Goal: Task Accomplishment & Management: Complete application form

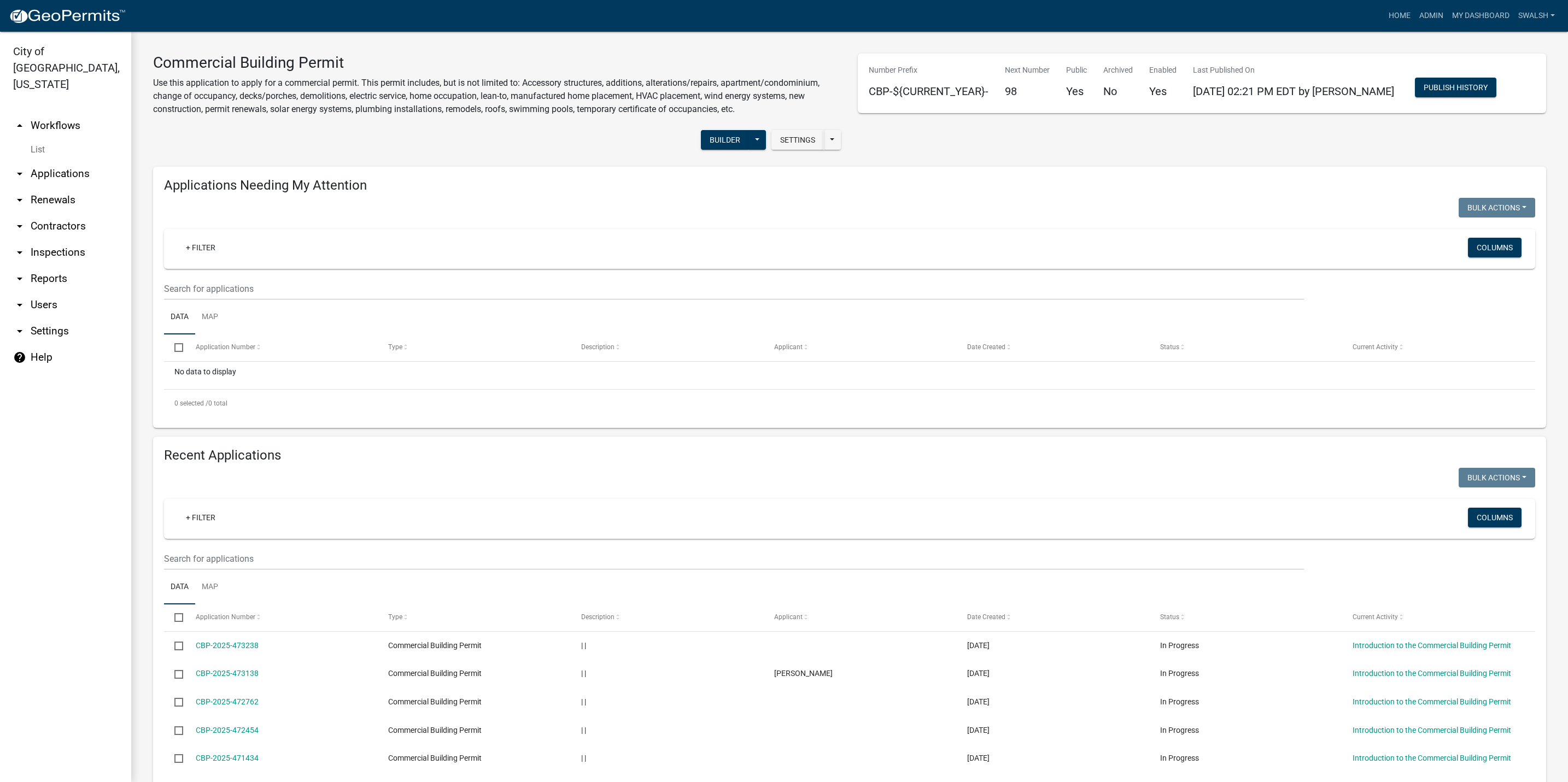
click at [61, 113] on link "arrow_drop_up Workflows" at bounding box center [66, 125] width 131 height 26
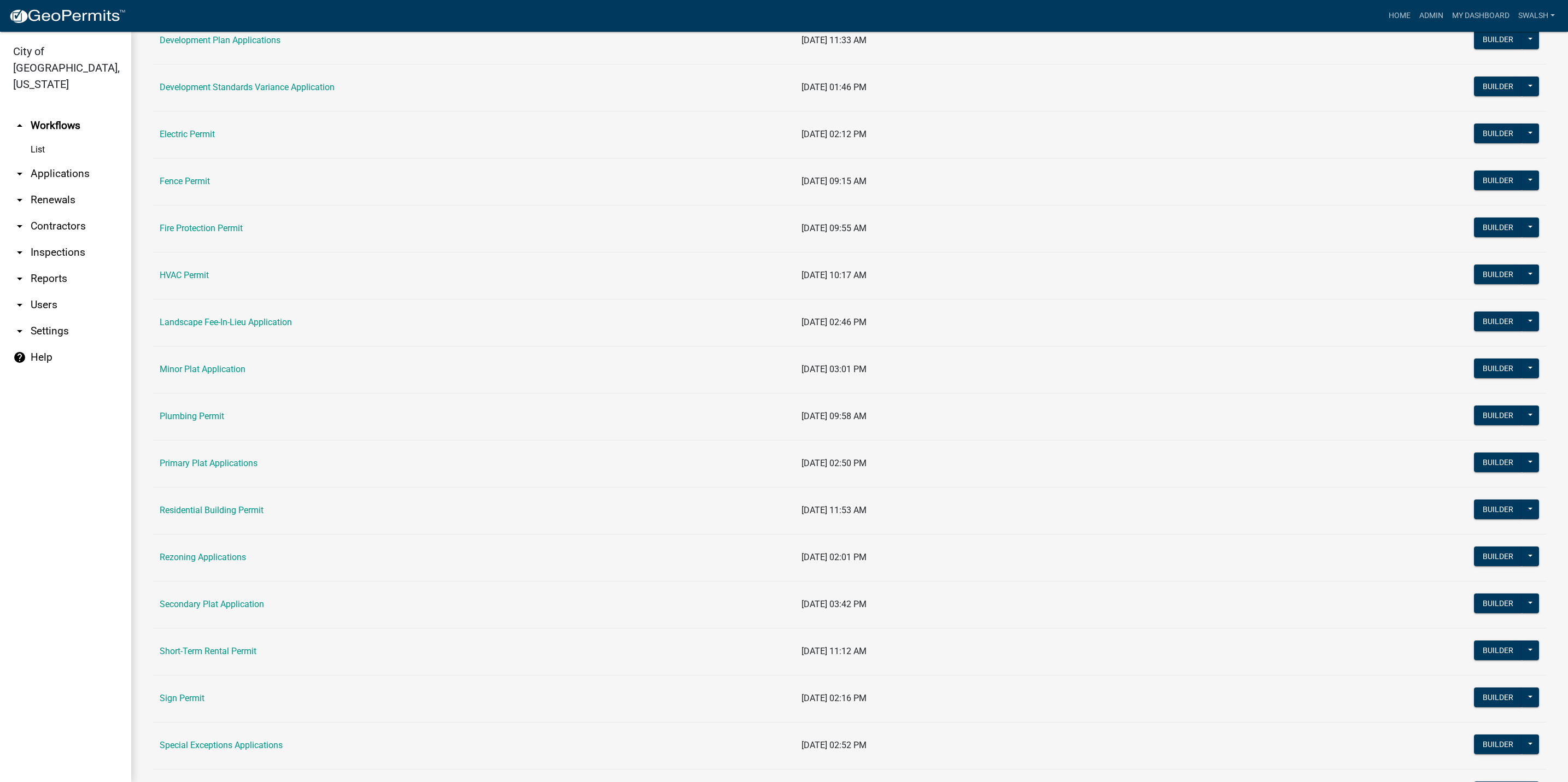
scroll to position [328, 0]
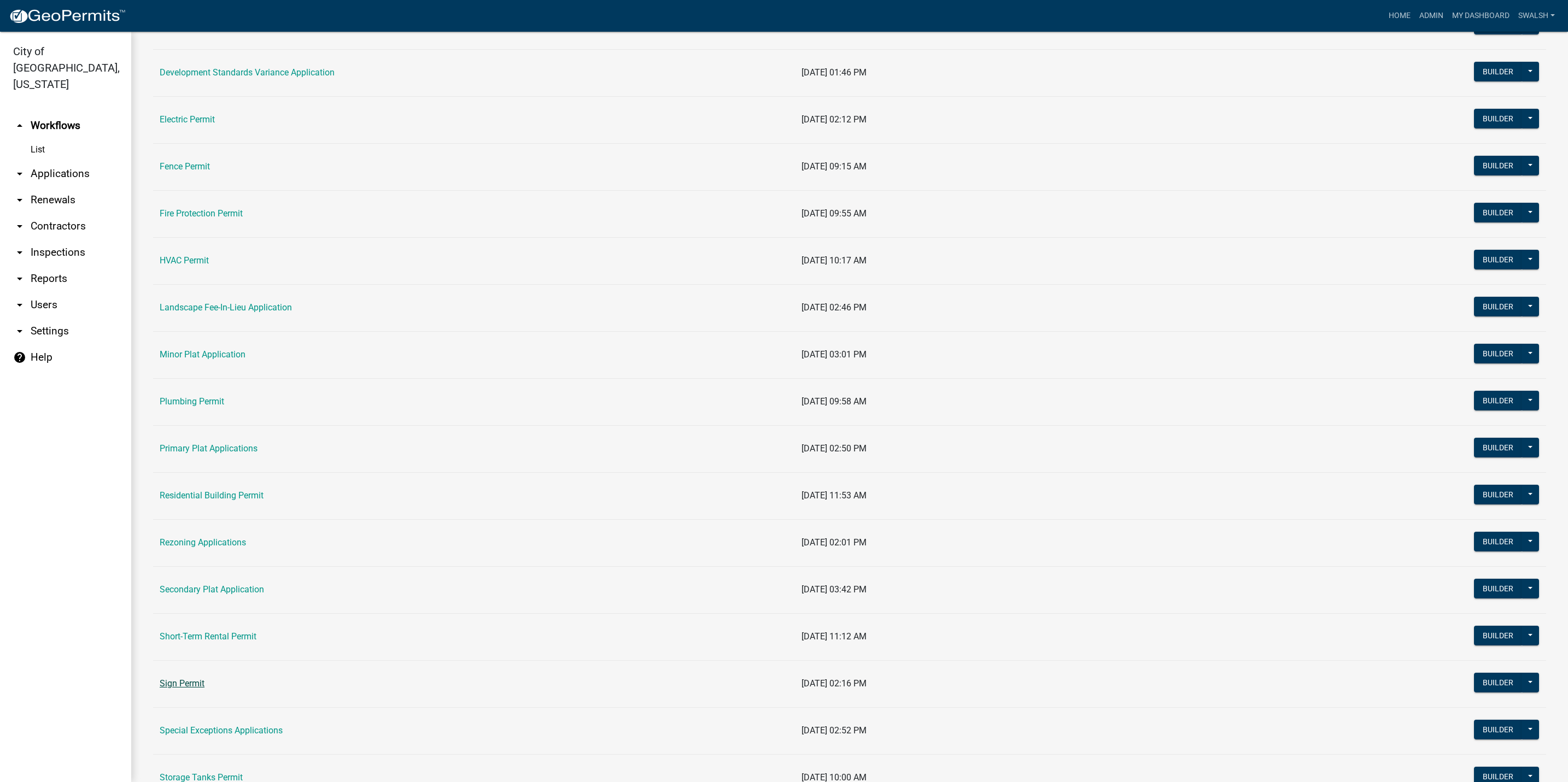
click at [191, 684] on link "Sign Permit" at bounding box center [182, 683] width 45 height 10
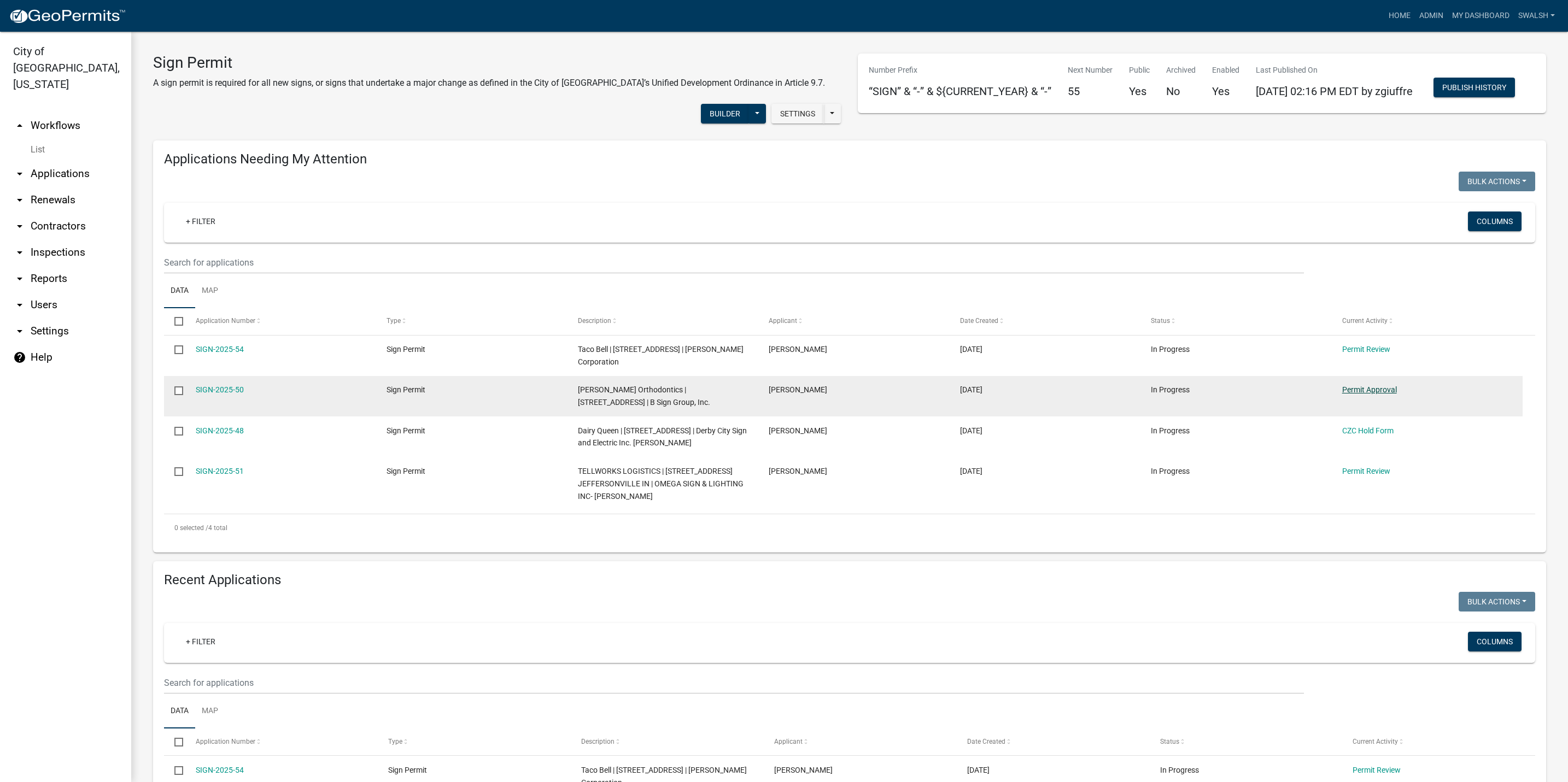
click at [1354, 394] on link "Permit Approval" at bounding box center [1370, 389] width 55 height 9
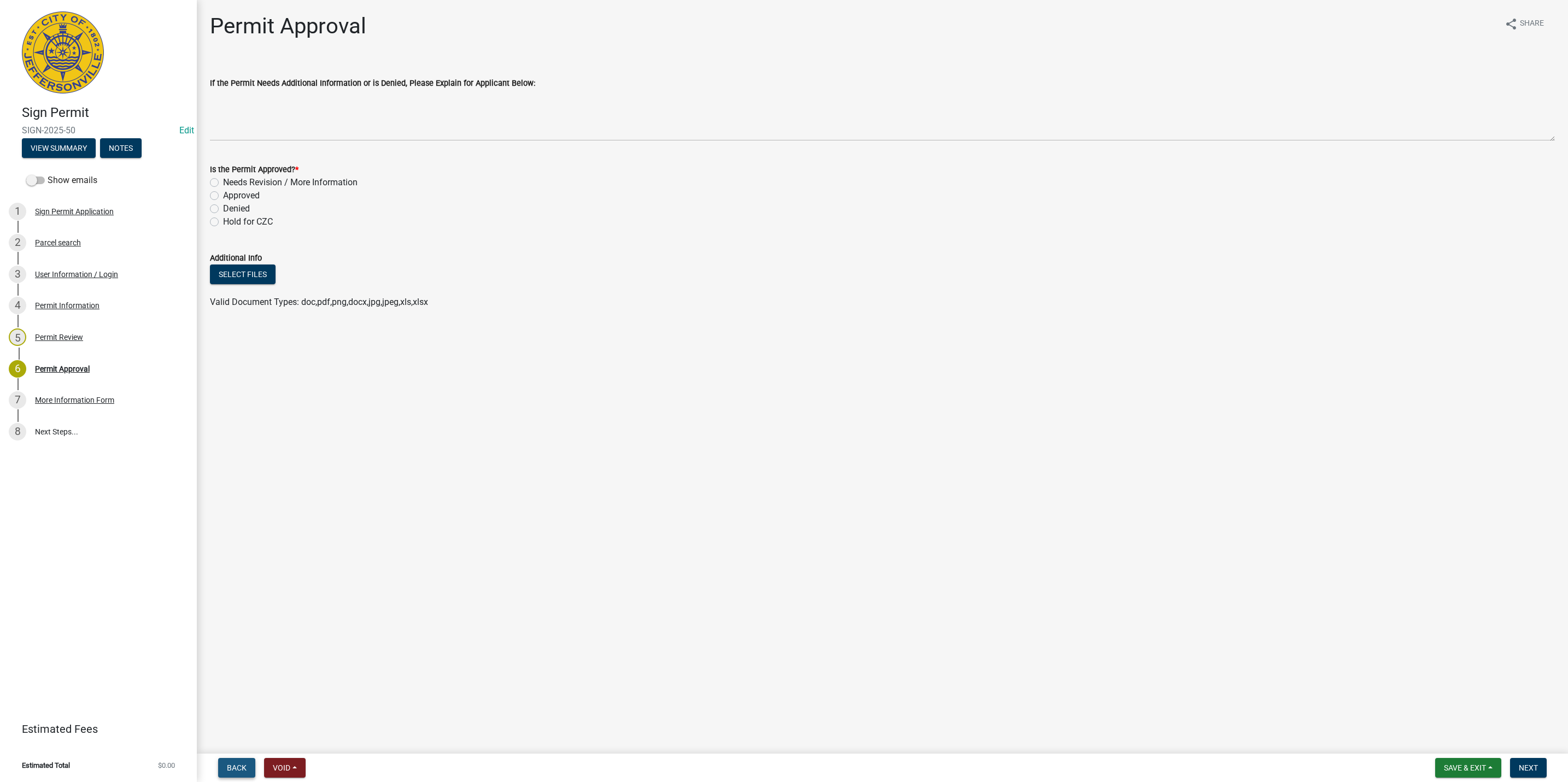
click at [228, 776] on button "Back" at bounding box center [236, 768] width 37 height 19
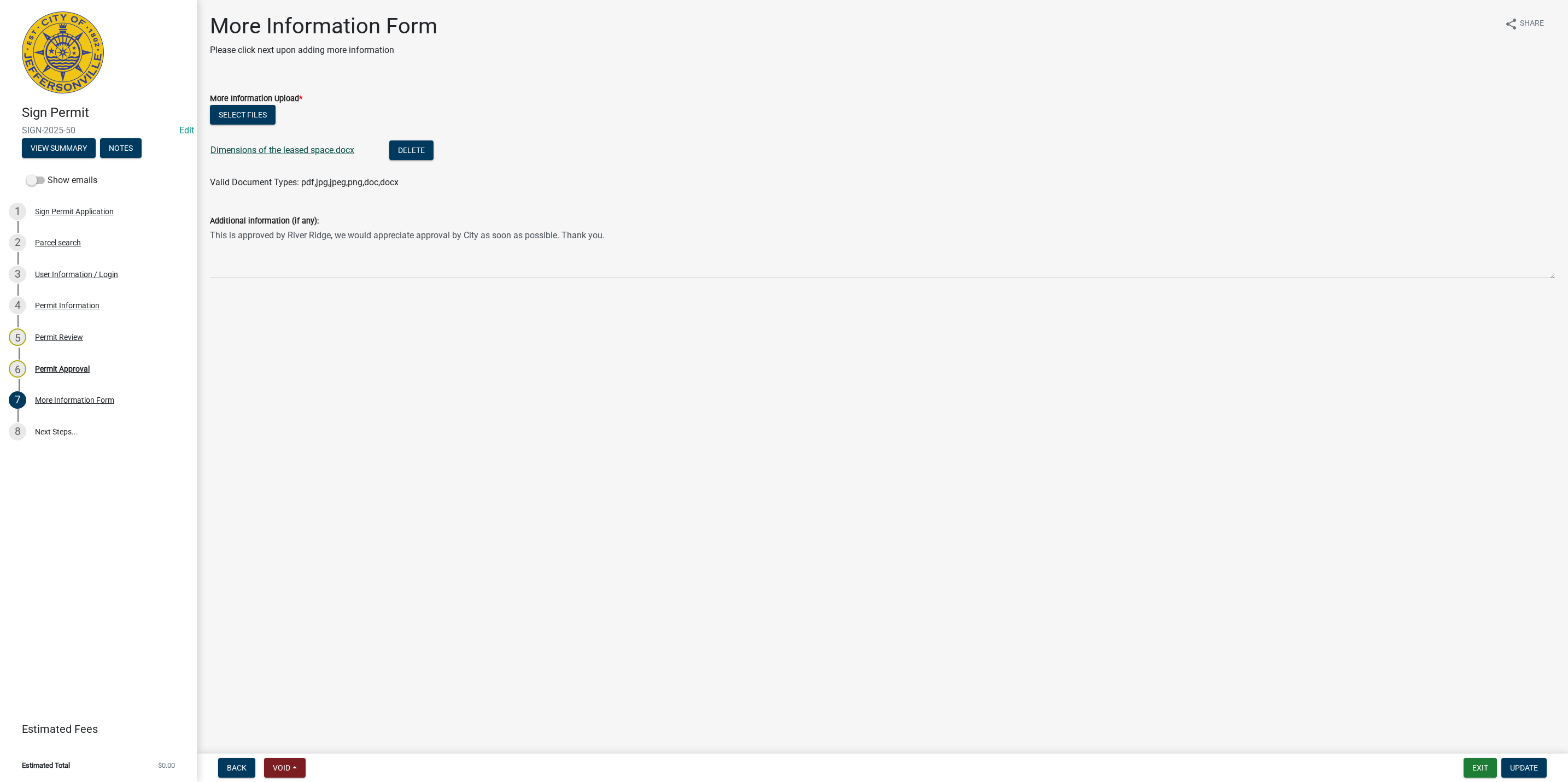
click at [289, 148] on link "Dimensions of the leased space.docx" at bounding box center [282, 150] width 144 height 10
click at [72, 337] on div "Permit Review" at bounding box center [58, 337] width 48 height 8
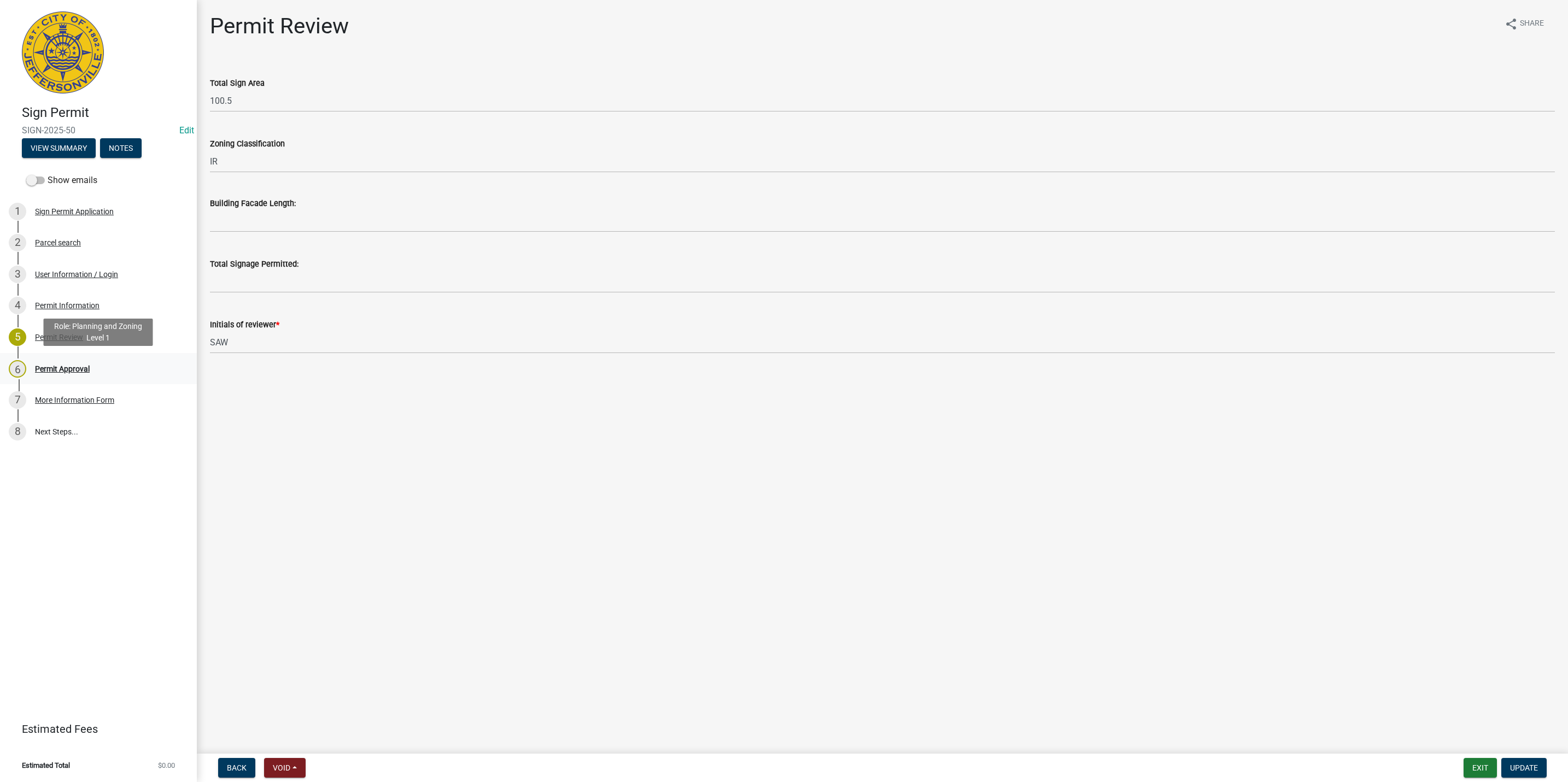
click at [84, 368] on div "Permit Approval" at bounding box center [62, 369] width 55 height 8
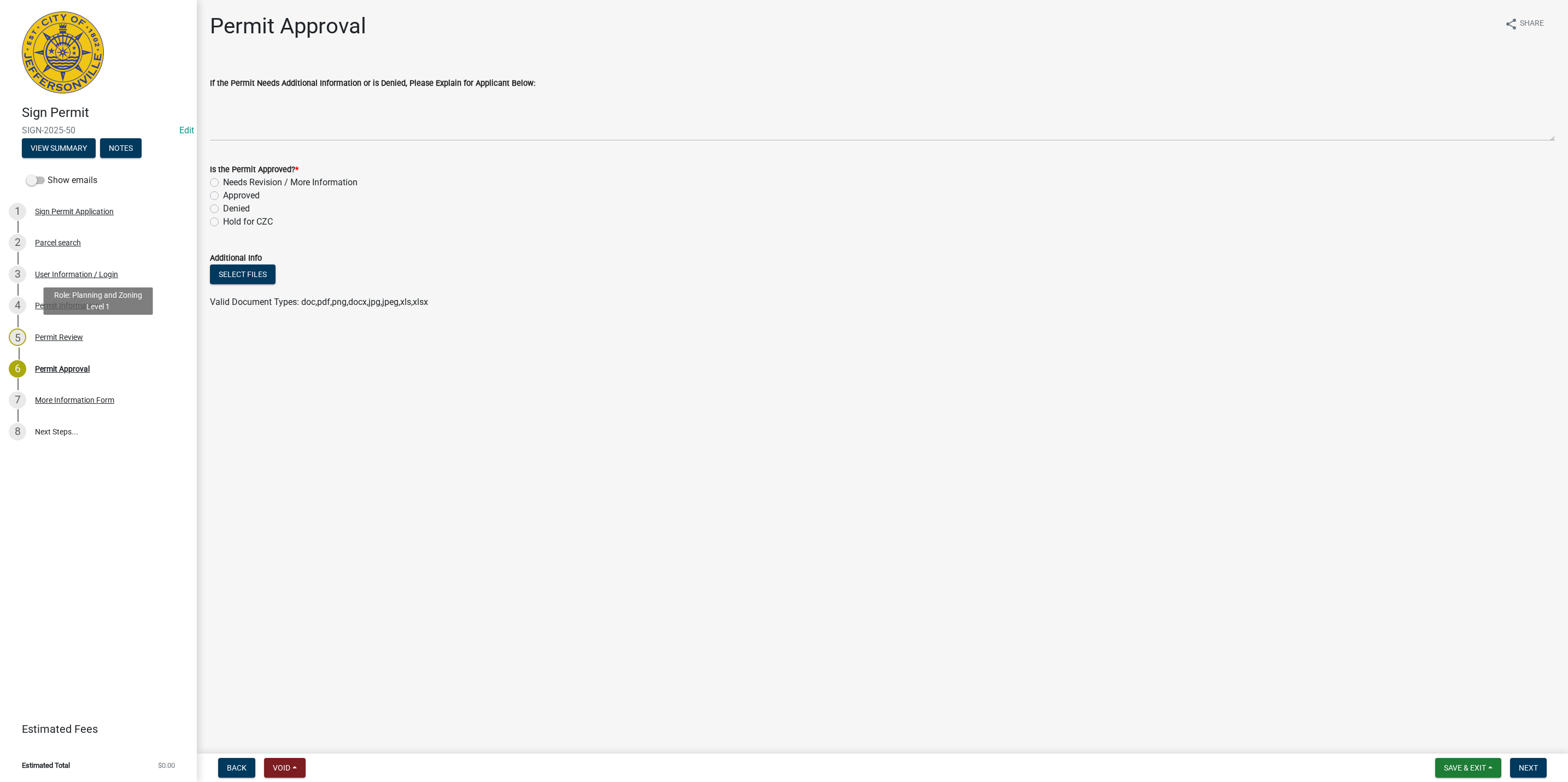
click at [75, 336] on div "Permit Review" at bounding box center [58, 337] width 48 height 8
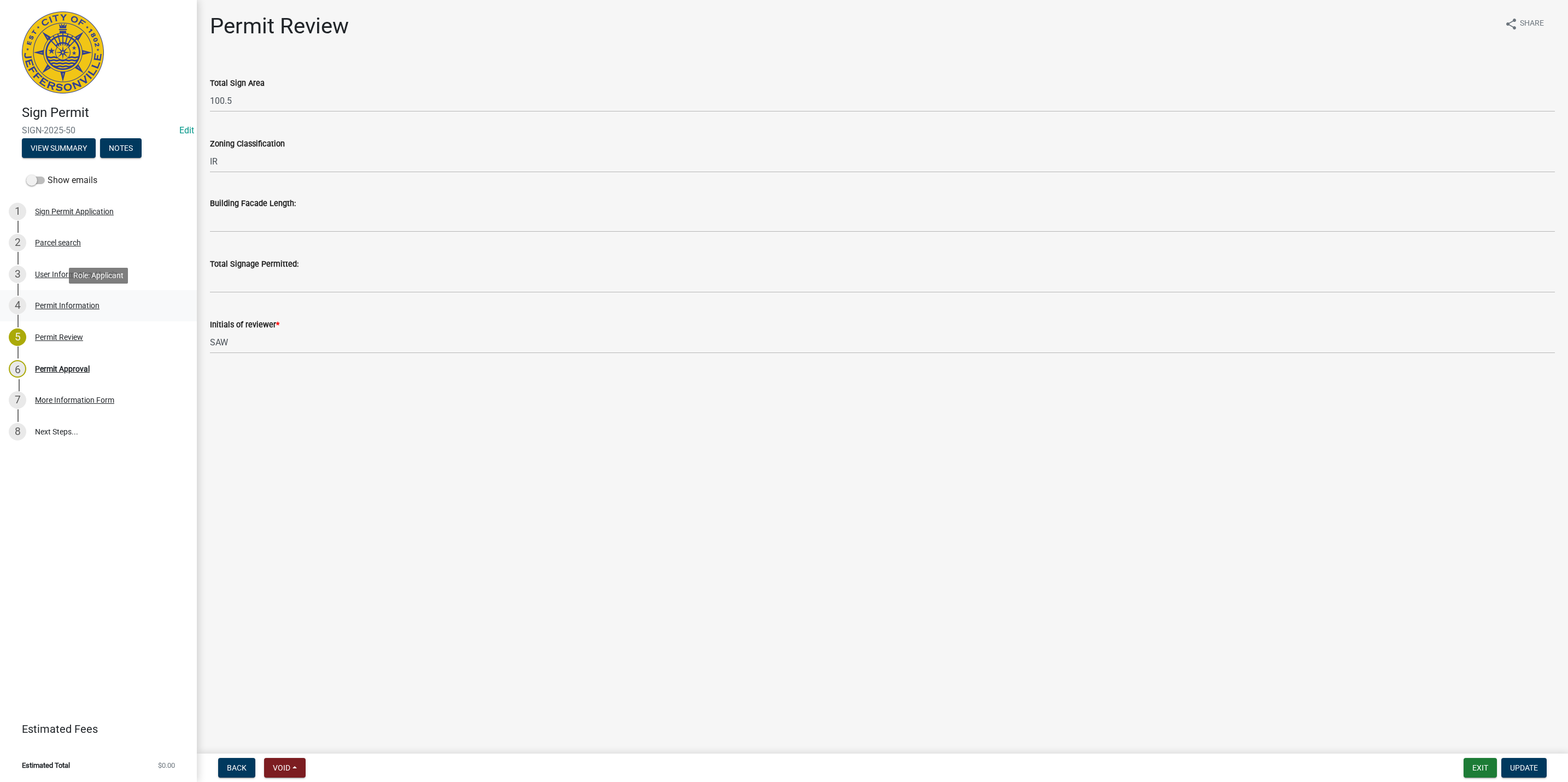
click at [80, 315] on link "4 Permit Information" at bounding box center [98, 306] width 197 height 32
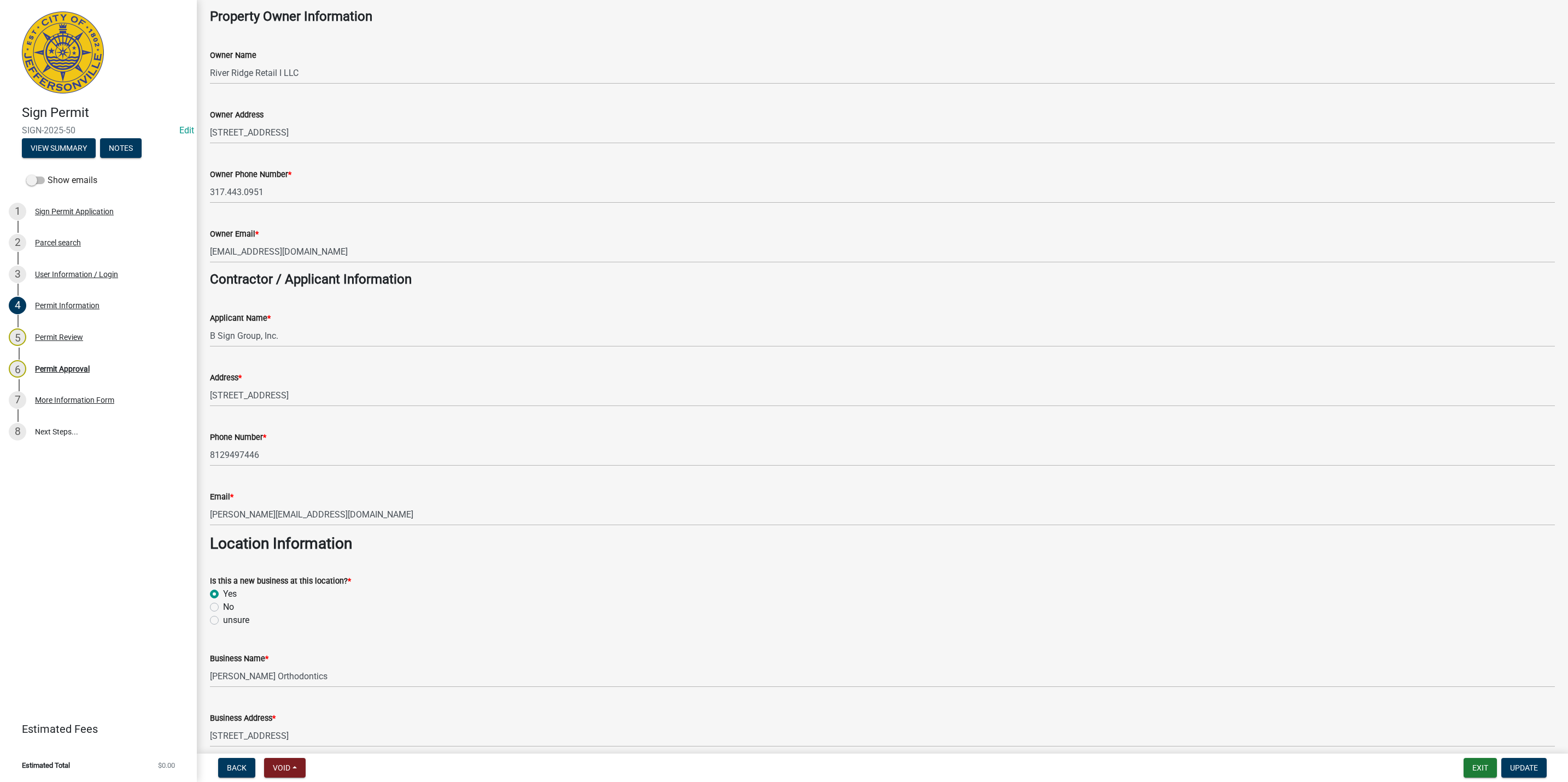
scroll to position [82, 0]
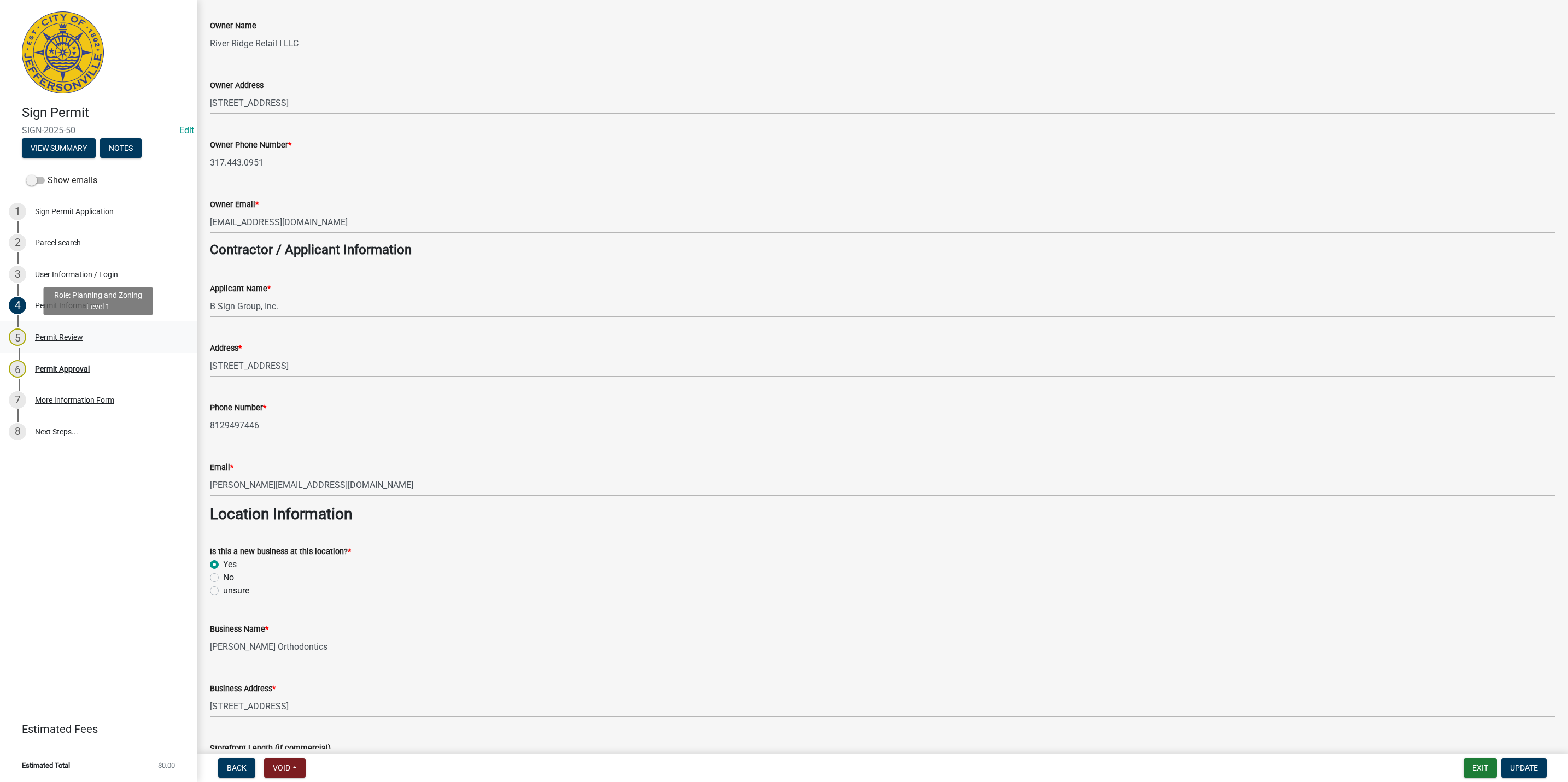
click at [69, 338] on div "Permit Review" at bounding box center [58, 337] width 48 height 8
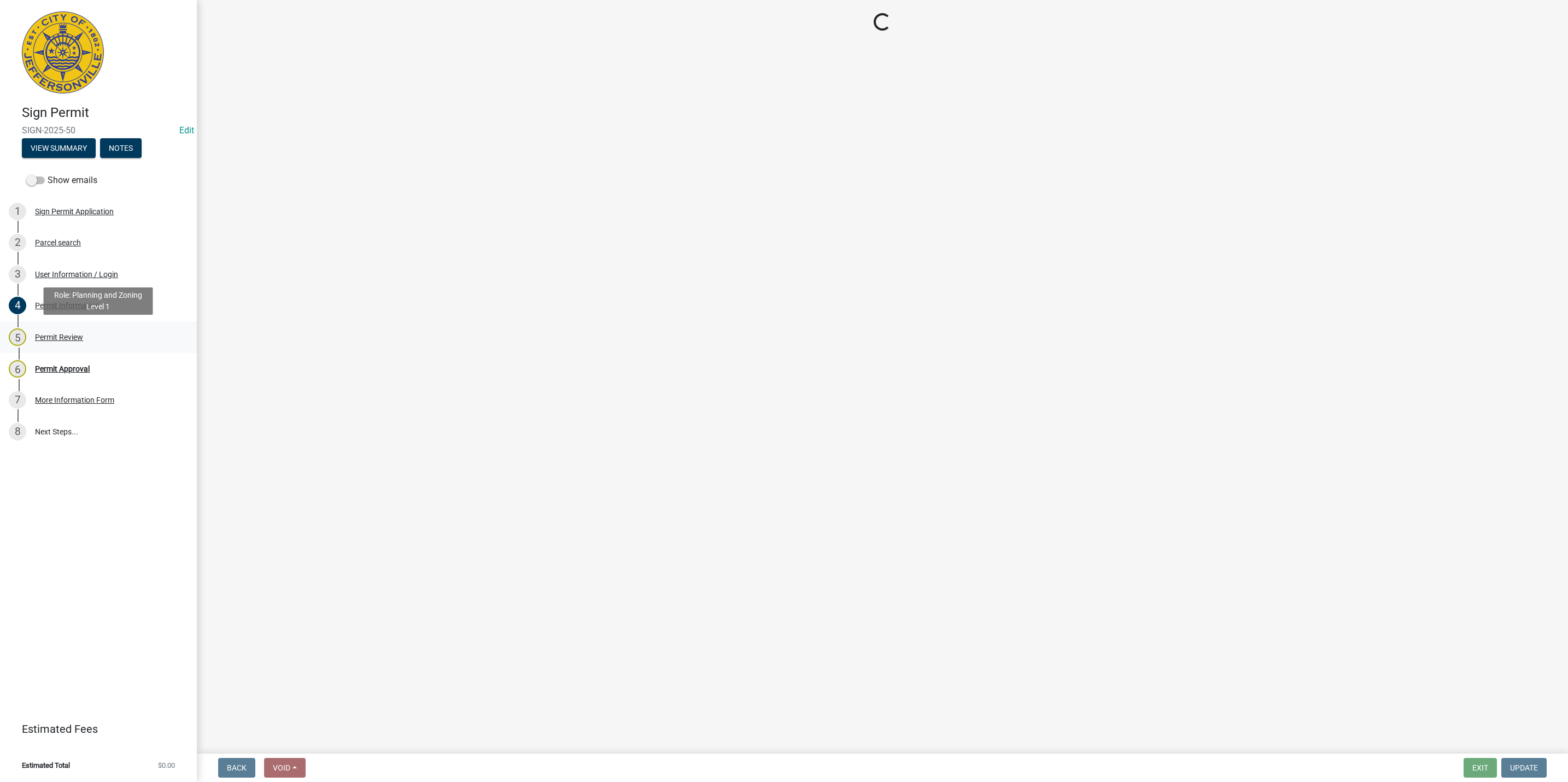
scroll to position [0, 0]
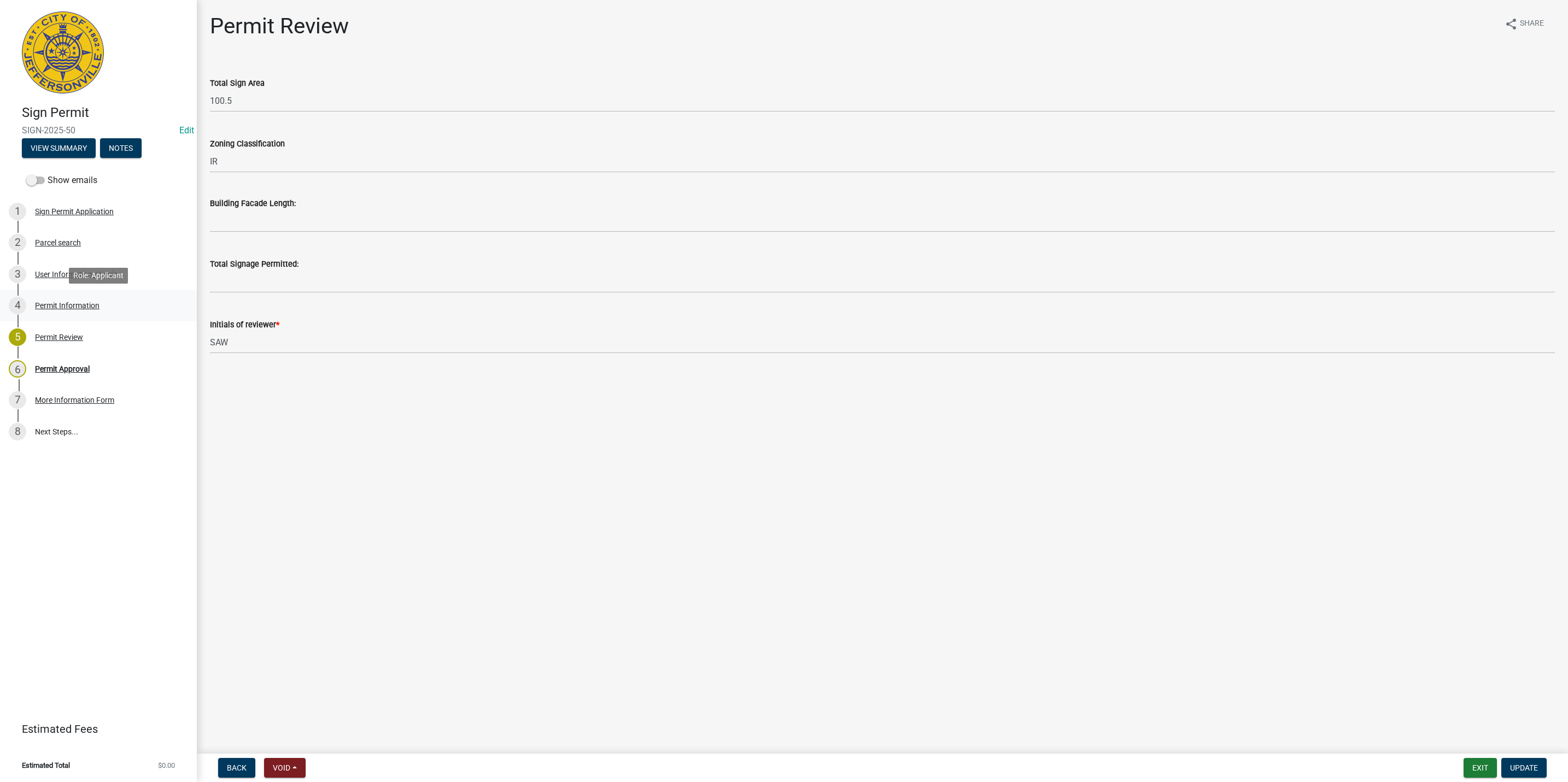
click at [77, 302] on div "Permit Information" at bounding box center [67, 305] width 65 height 8
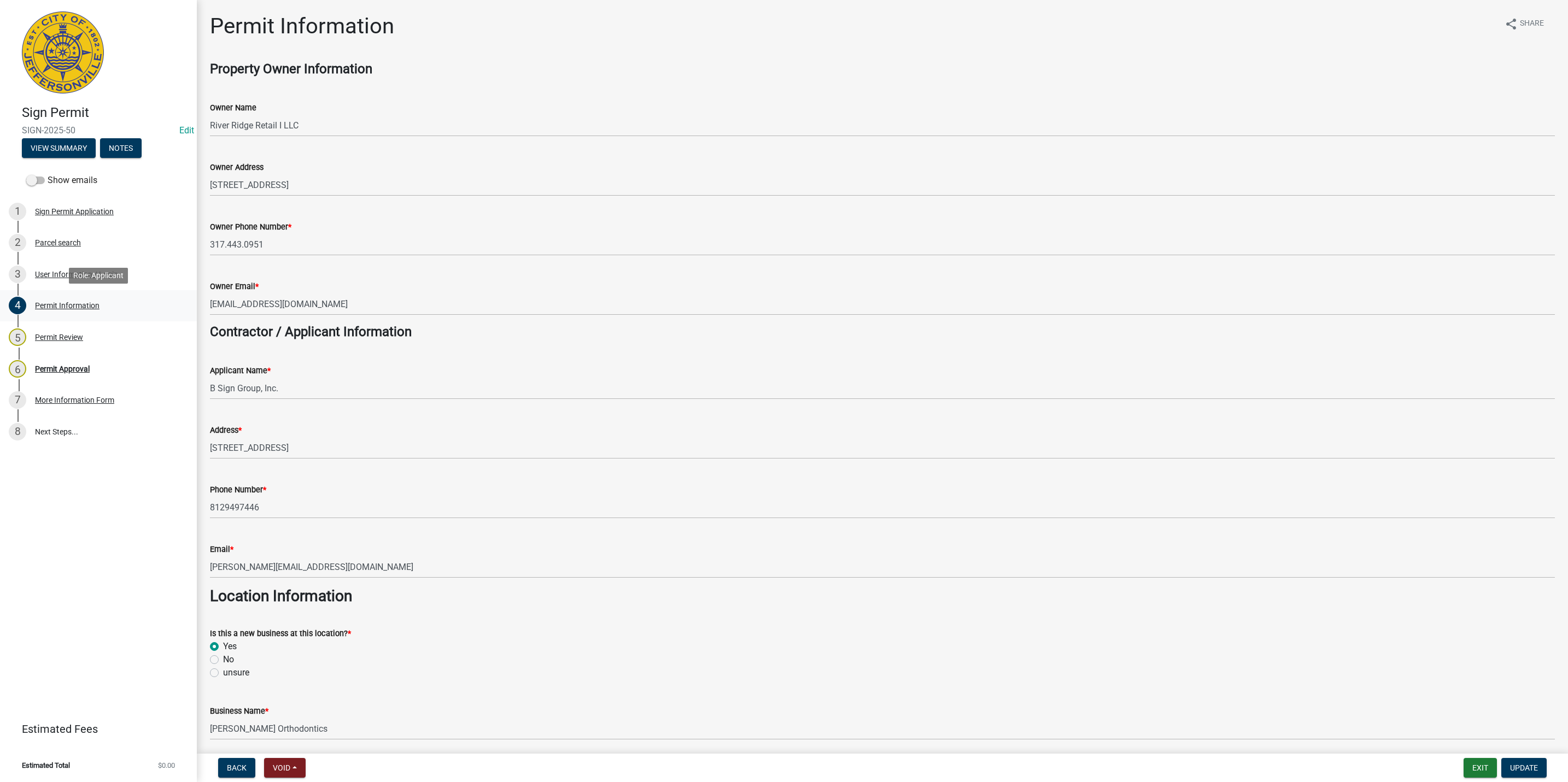
click at [58, 303] on div "Permit Information" at bounding box center [67, 305] width 65 height 8
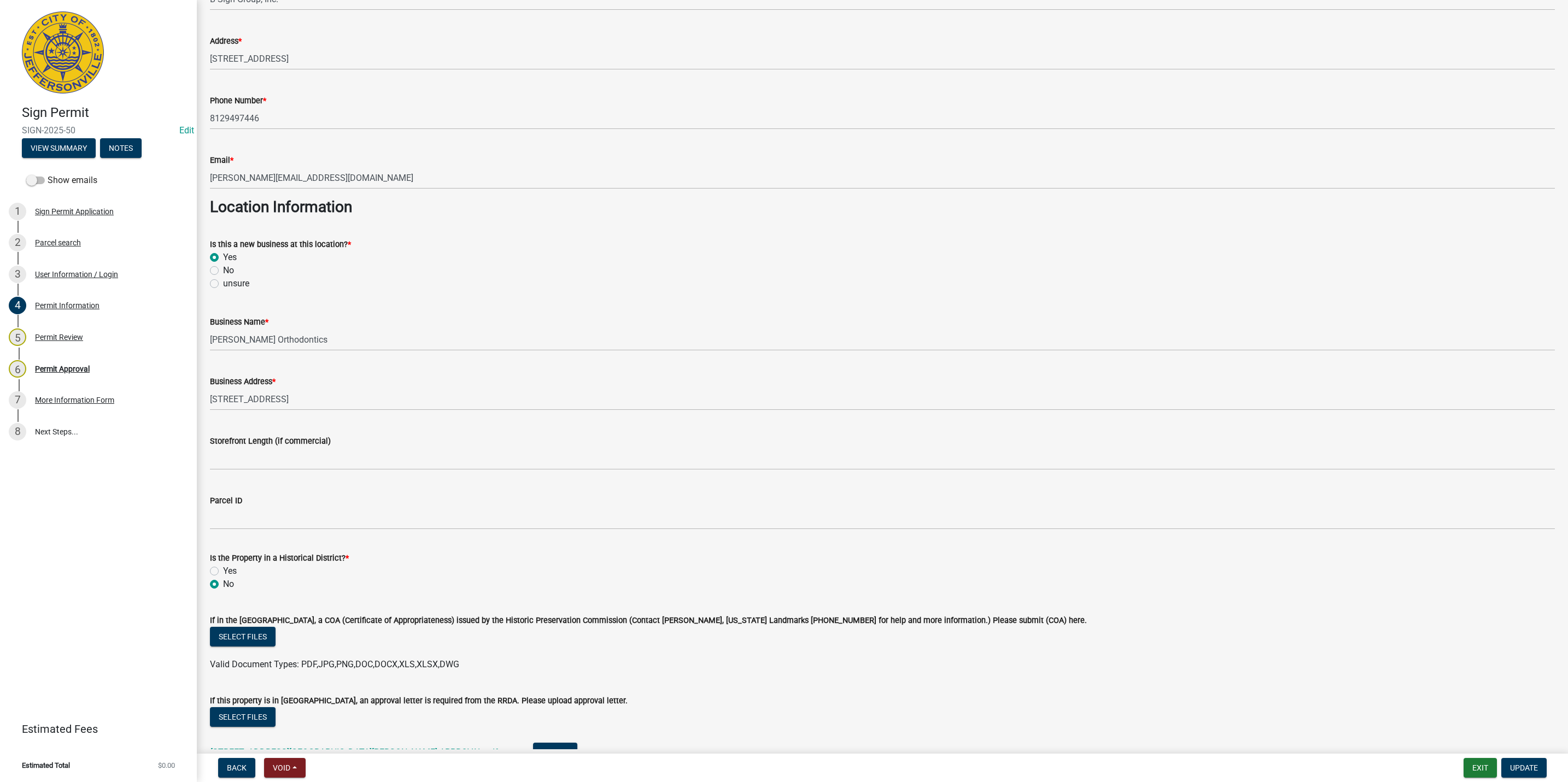
scroll to position [738, 0]
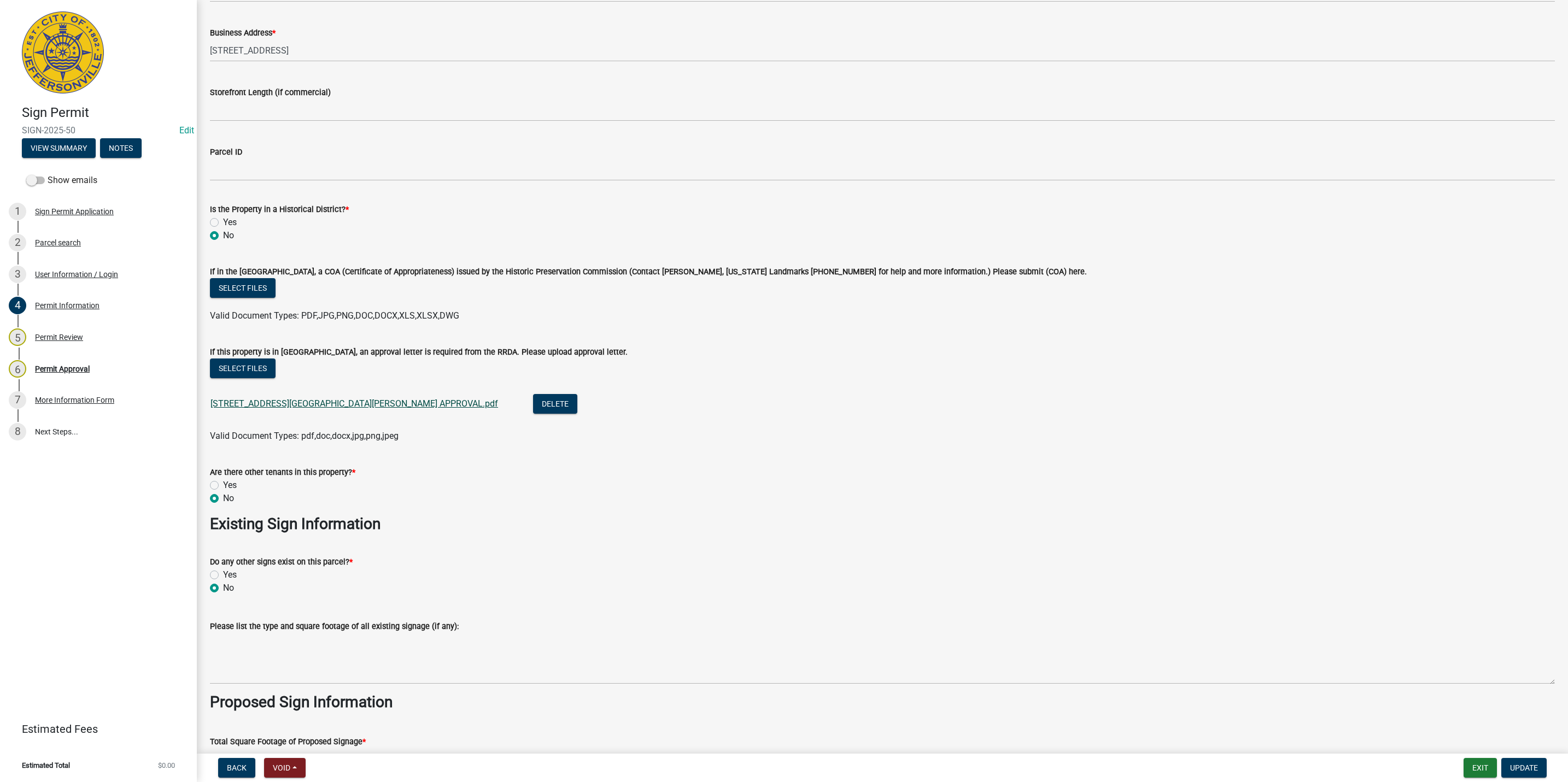
click at [307, 407] on link "[STREET_ADDRESS][GEOGRAPHIC_DATA][PERSON_NAME] APPROVAL.pdf" at bounding box center [354, 403] width 287 height 10
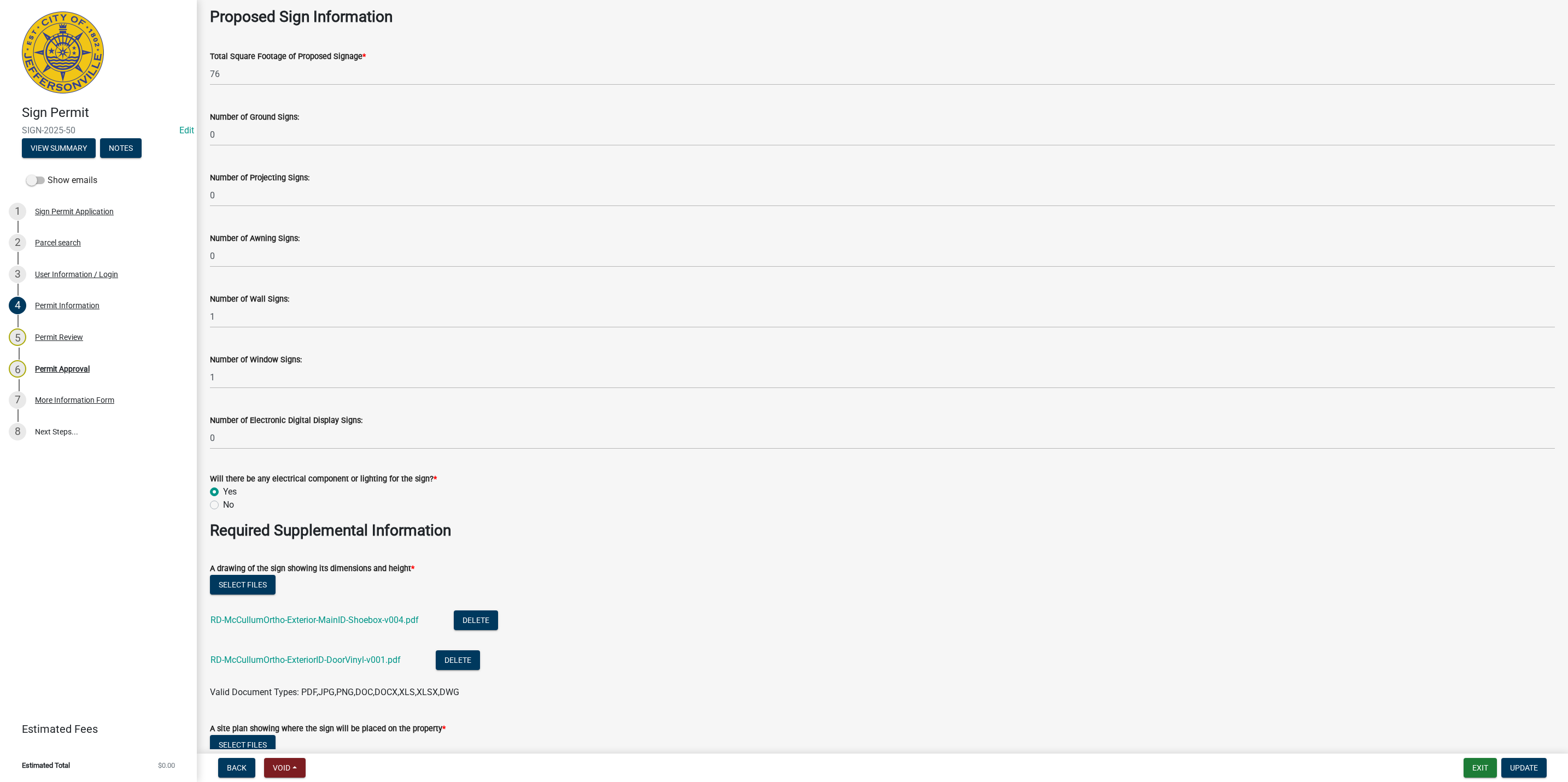
scroll to position [1394, 0]
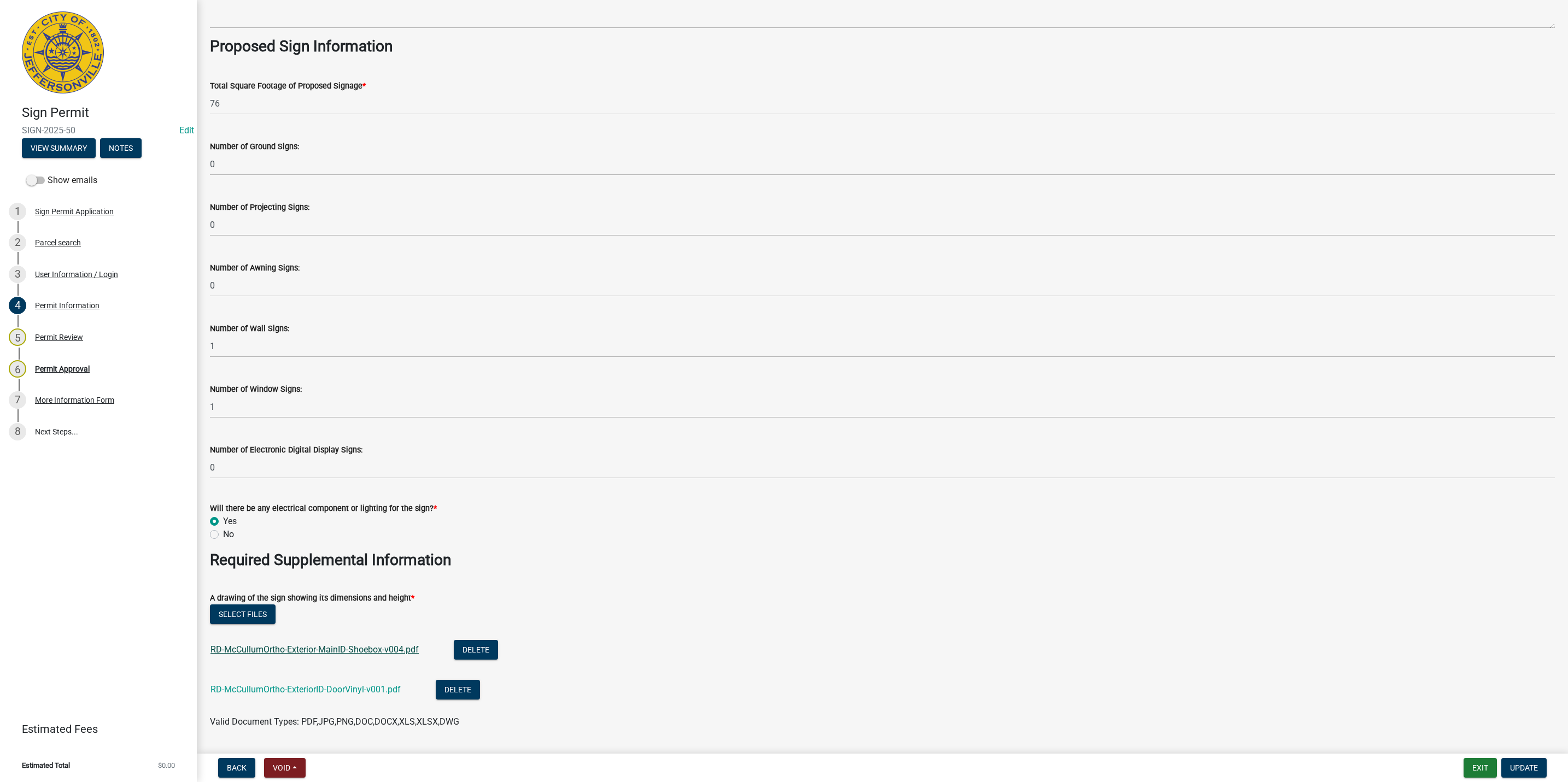
click at [337, 653] on link "RD-McCullumOrtho-Exterior-MainID-Shoebox-v004.pdf" at bounding box center [315, 649] width 208 height 10
click at [369, 691] on link "RD-McCullumOrtho-ExteriorID-DoorVinyl-v001.pdf" at bounding box center [306, 689] width 191 height 10
click at [57, 405] on div "7 More Information Form" at bounding box center [94, 400] width 170 height 18
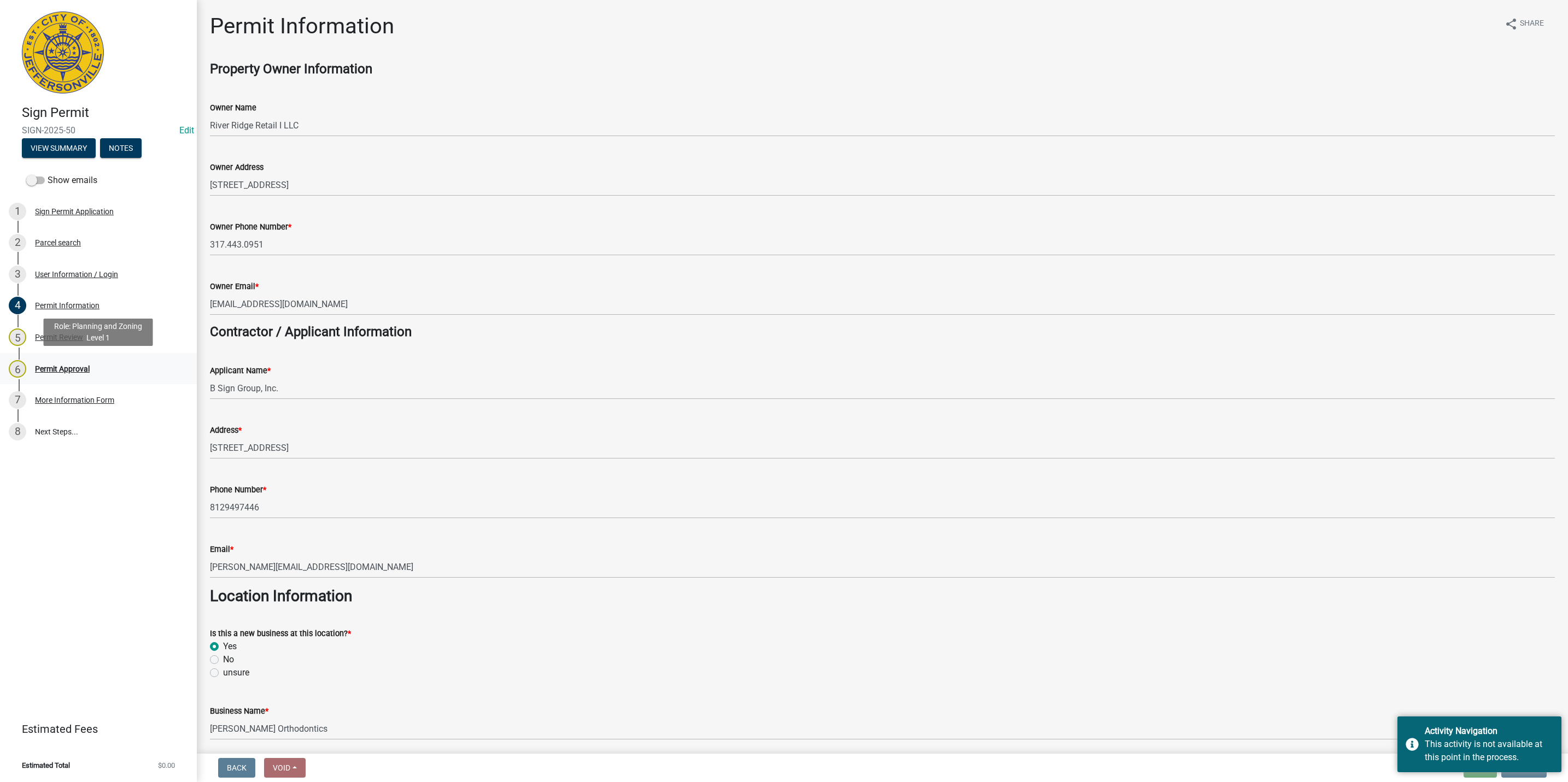
click at [66, 371] on div "Permit Approval" at bounding box center [62, 369] width 55 height 8
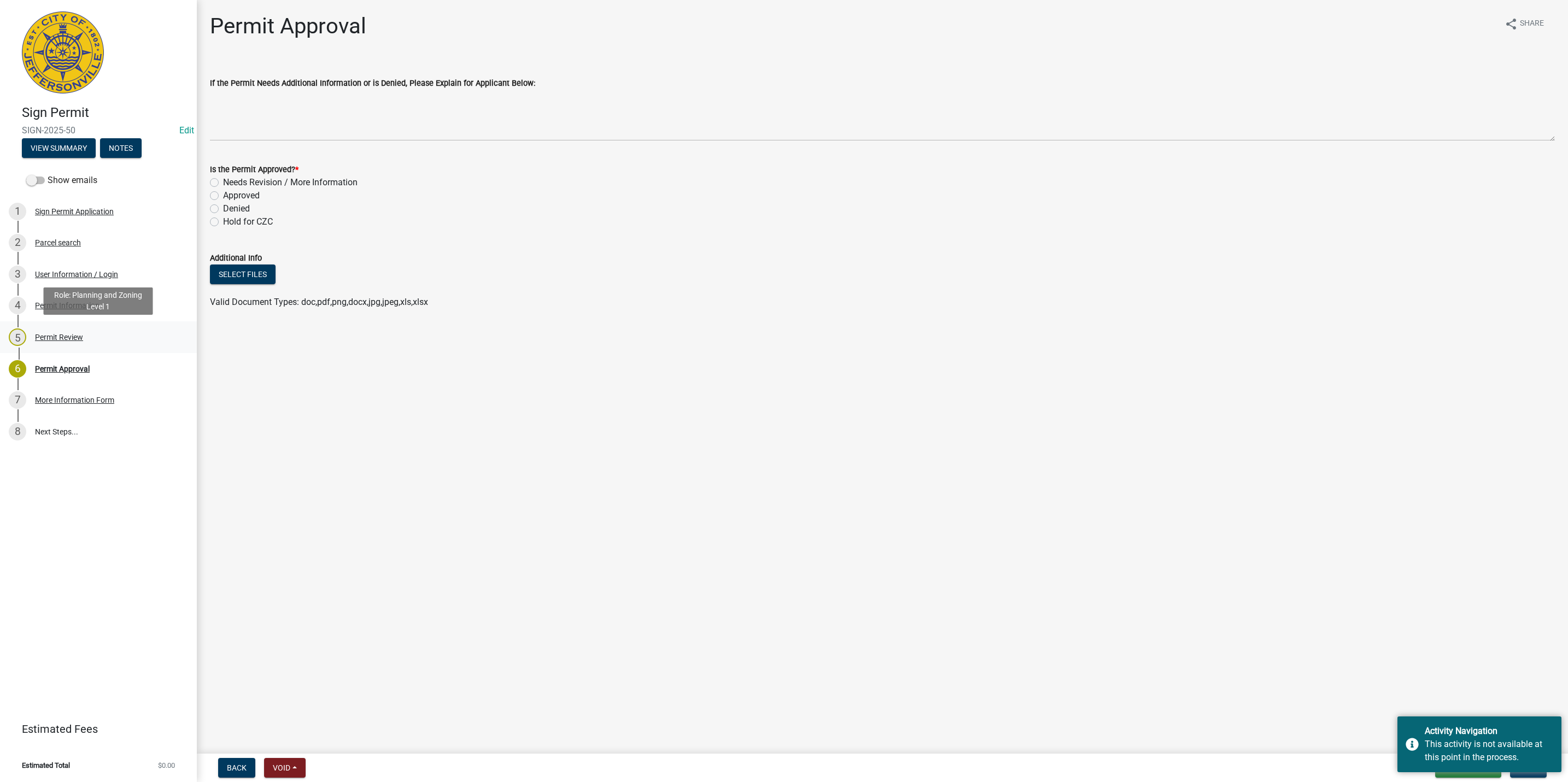
click at [94, 326] on link "5 Permit Review" at bounding box center [98, 337] width 197 height 32
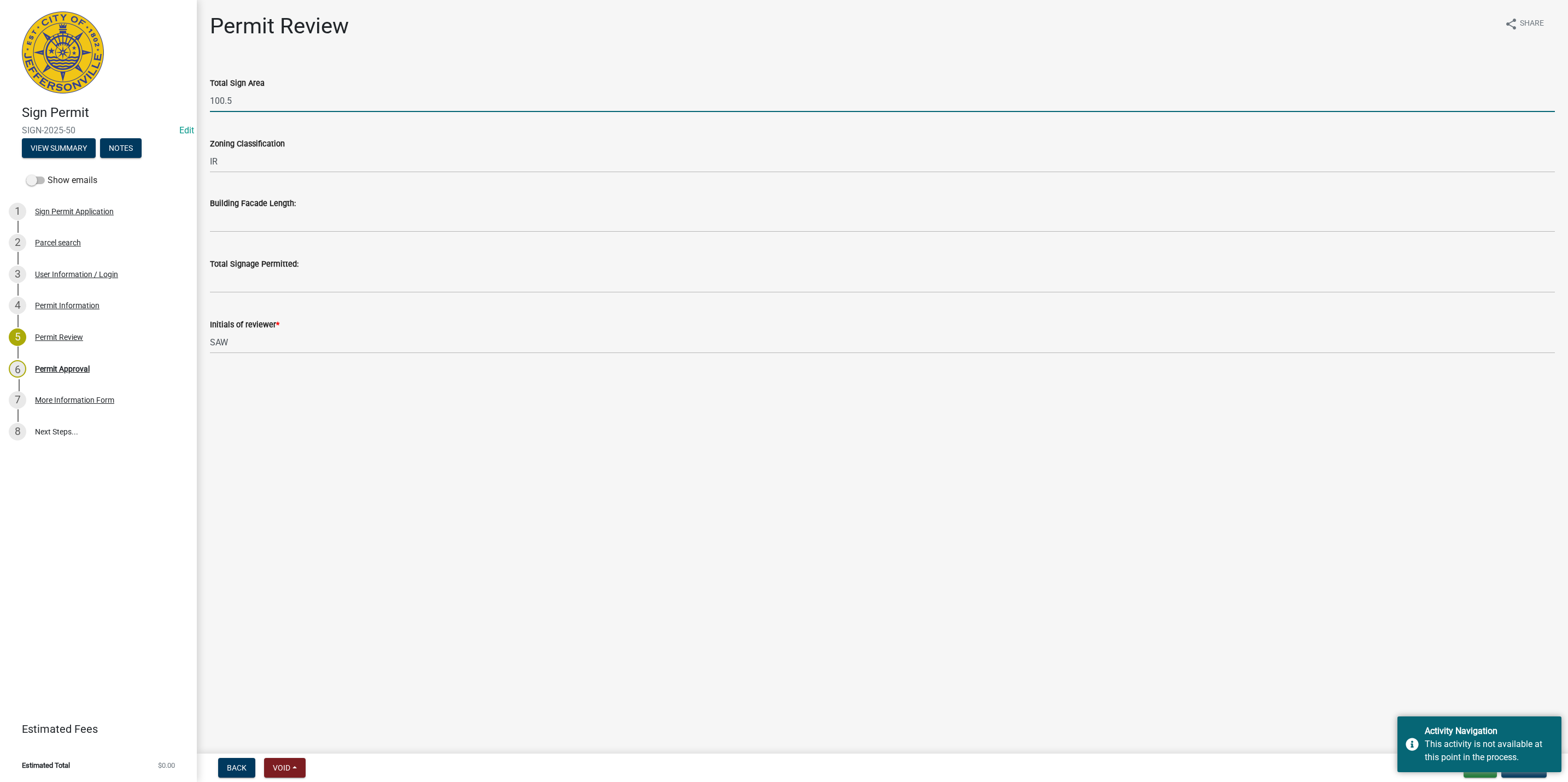
drag, startPoint x: 329, startPoint y: 102, endPoint x: 164, endPoint y: 106, distance: 165.0
click at [164, 106] on div "Sign Permit SIGN-2025-50 Edit View Summary Notes Show emails 1 Sign Permit Appl…" at bounding box center [784, 391] width 1568 height 782
type input "90"
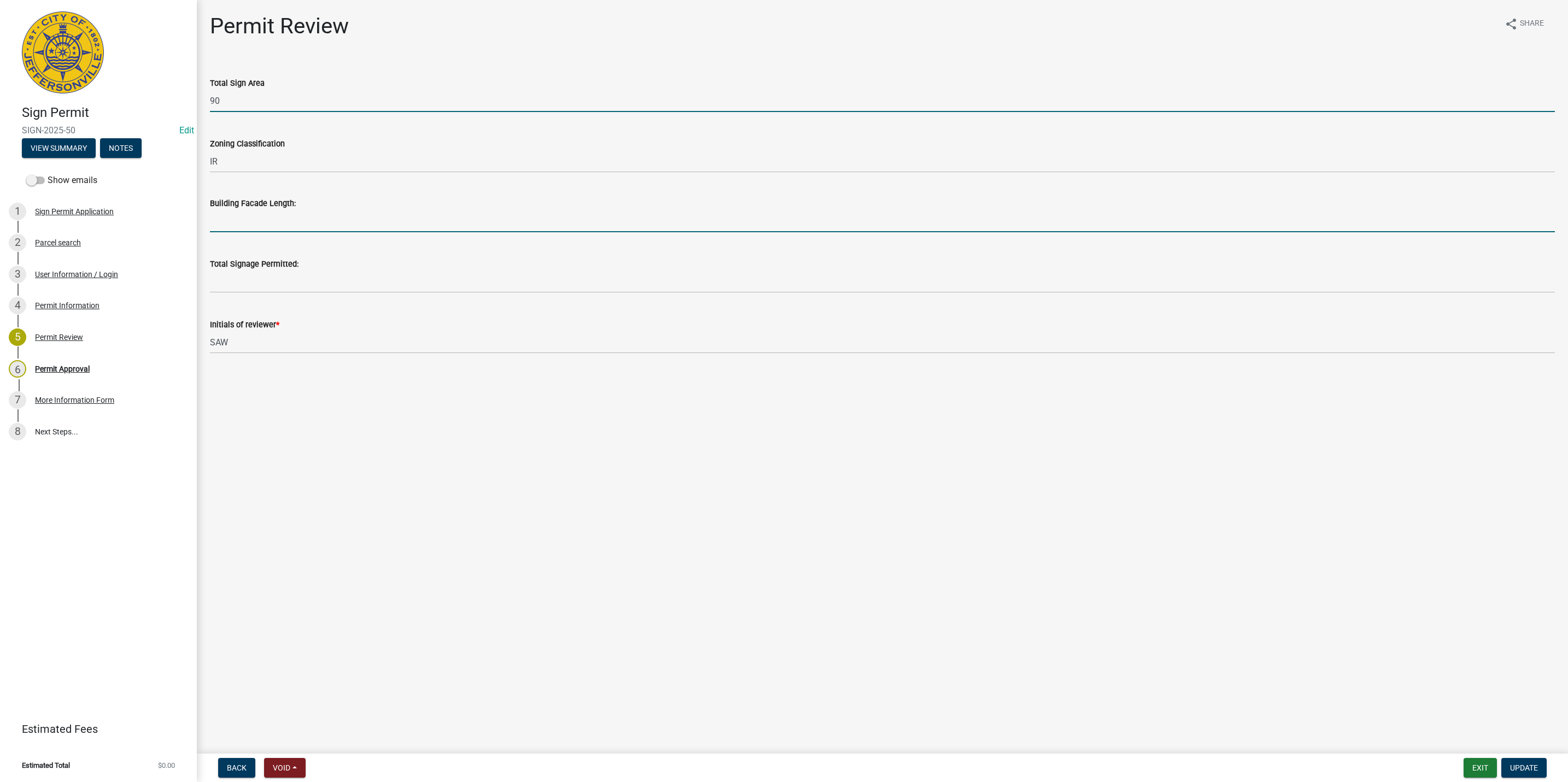
click at [237, 227] on input "text" at bounding box center [883, 221] width 1345 height 23
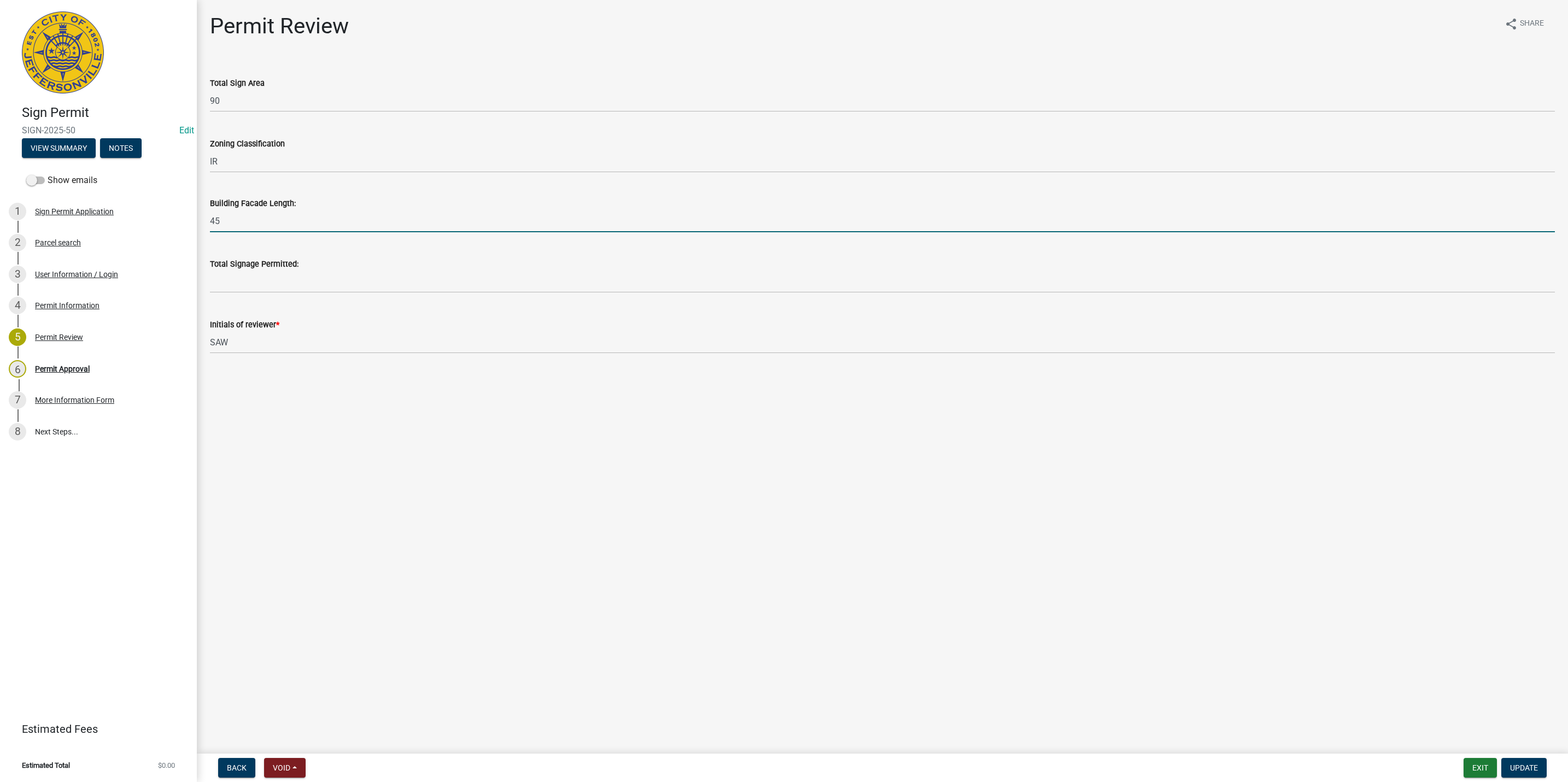
type input "45"
click at [228, 281] on input "text" at bounding box center [883, 282] width 1345 height 23
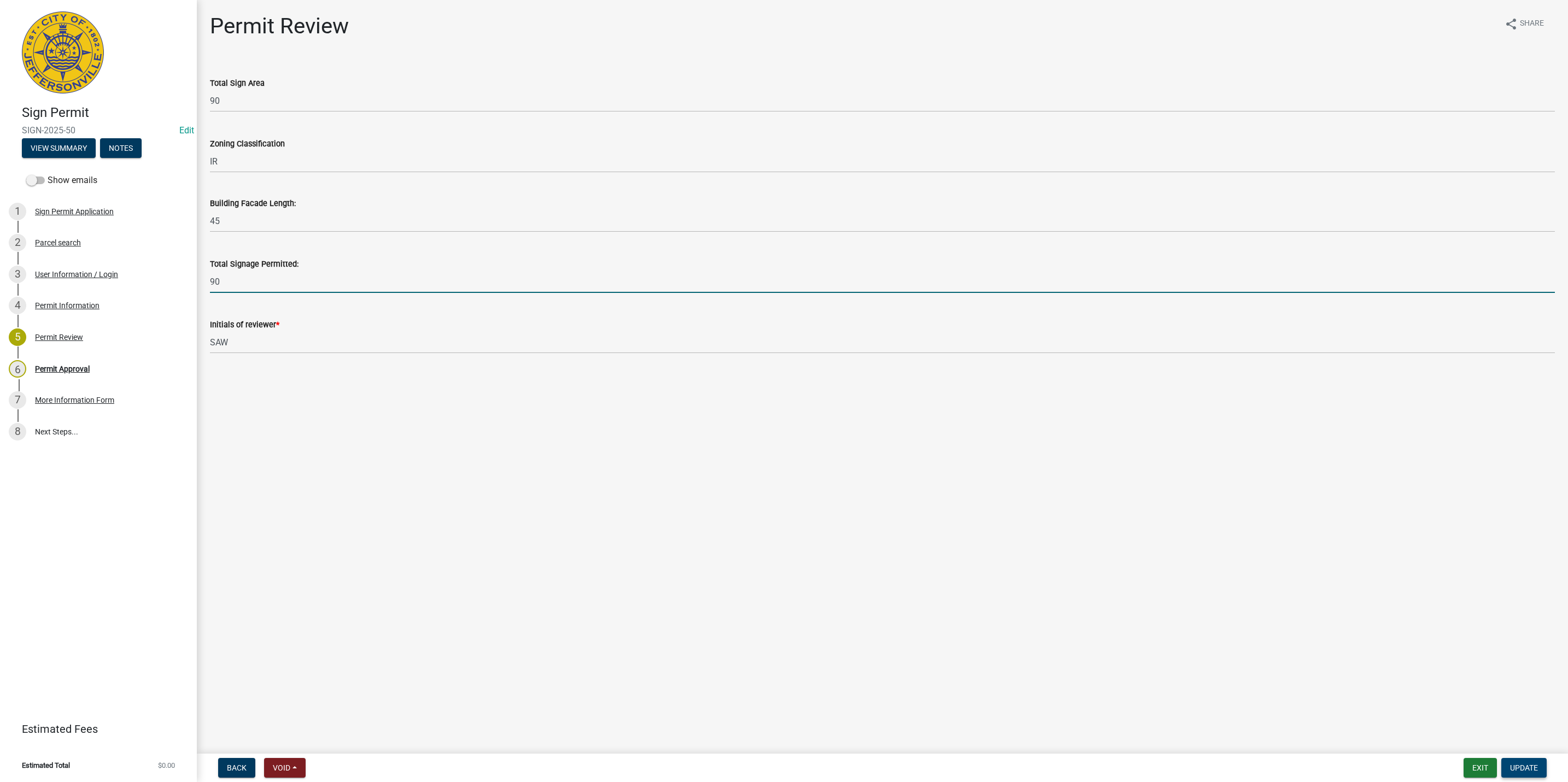
type input "90"
click at [1525, 766] on span "Update" at bounding box center [1524, 768] width 28 height 9
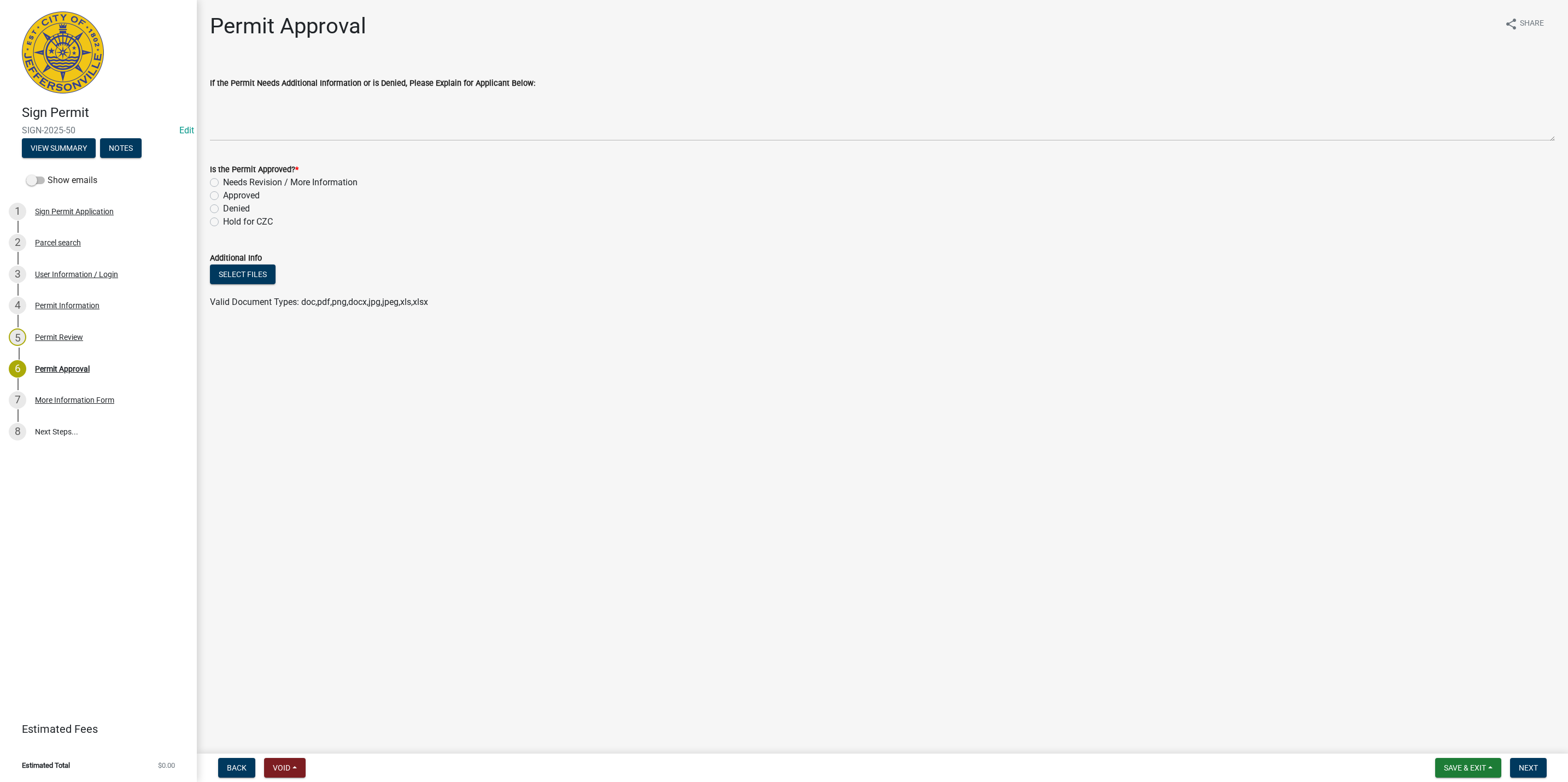
click at [240, 196] on label "Approved" at bounding box center [241, 196] width 37 height 13
click at [230, 196] on input "Approved" at bounding box center [226, 193] width 7 height 7
radio input "true"
click at [1534, 766] on span "Next" at bounding box center [1528, 768] width 19 height 9
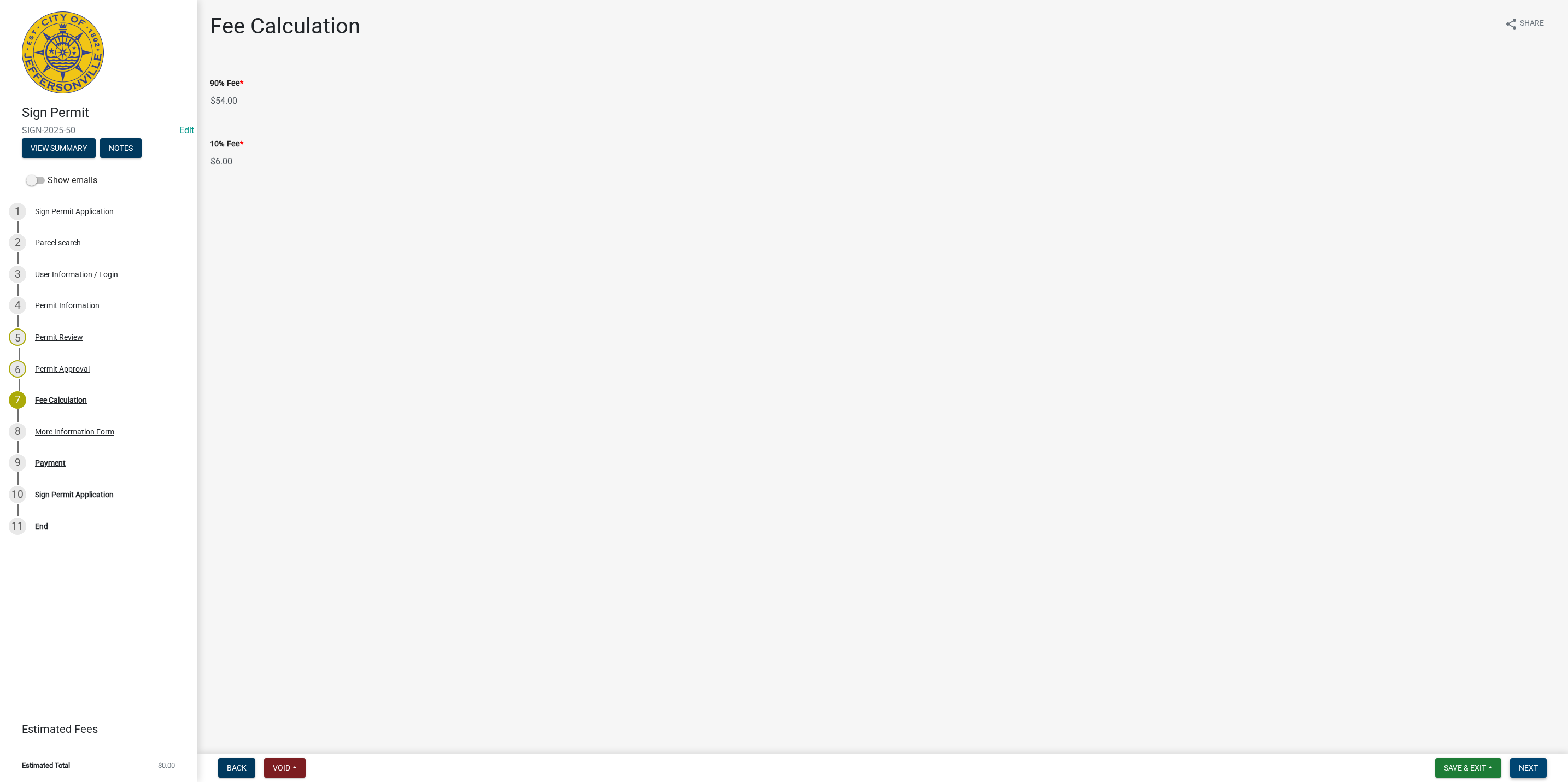
click at [1538, 767] on button "Next" at bounding box center [1528, 768] width 37 height 19
select select "3: 3"
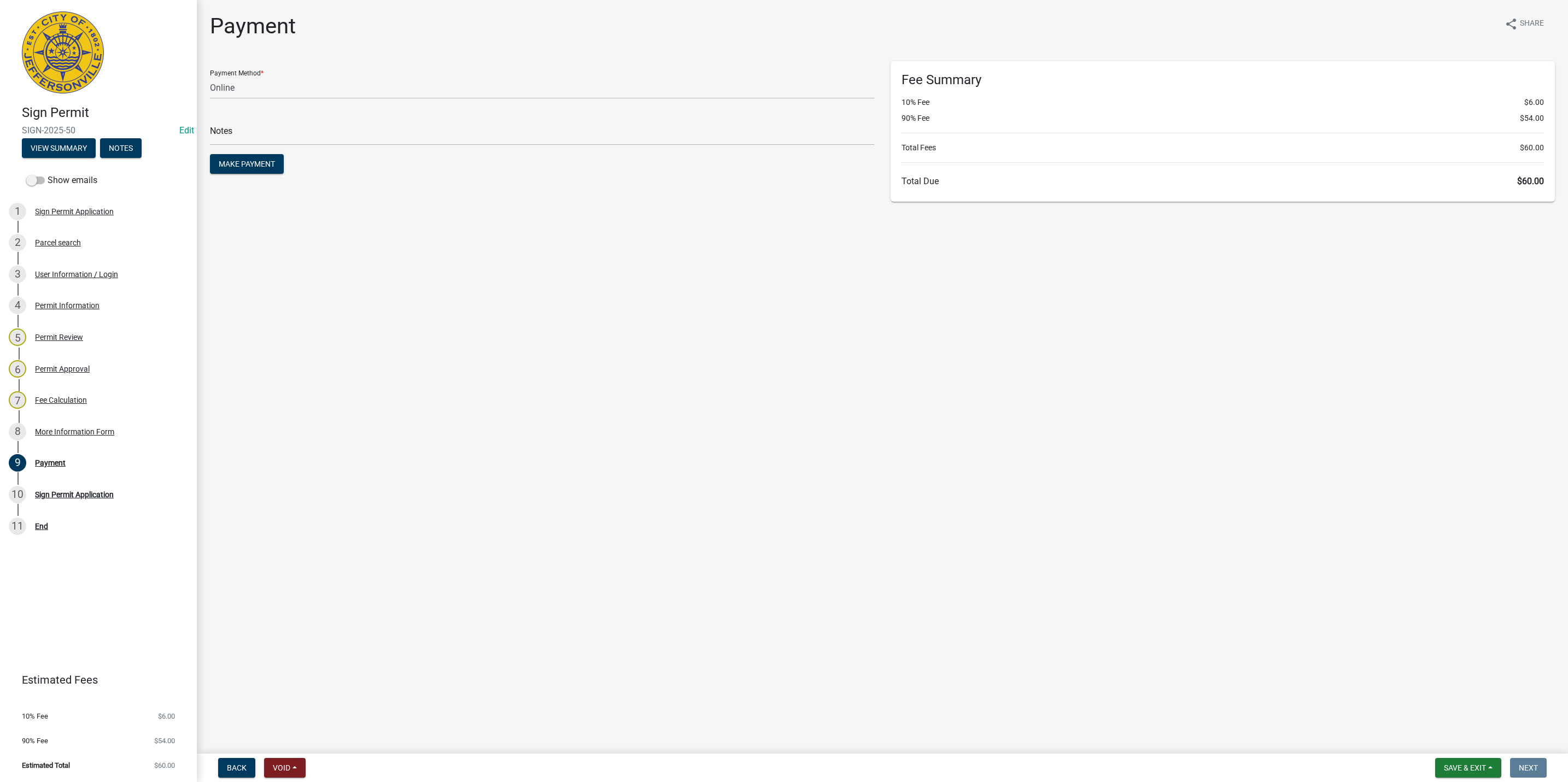
click at [1458, 779] on nav "Back Void Withdraw Lock Expire Void Save & Exit Save Save & Exit Next" at bounding box center [882, 768] width 1371 height 29
click at [1457, 769] on span "Save & Exit" at bounding box center [1465, 768] width 42 height 9
click at [1437, 731] on button "Save & Exit" at bounding box center [1458, 740] width 88 height 26
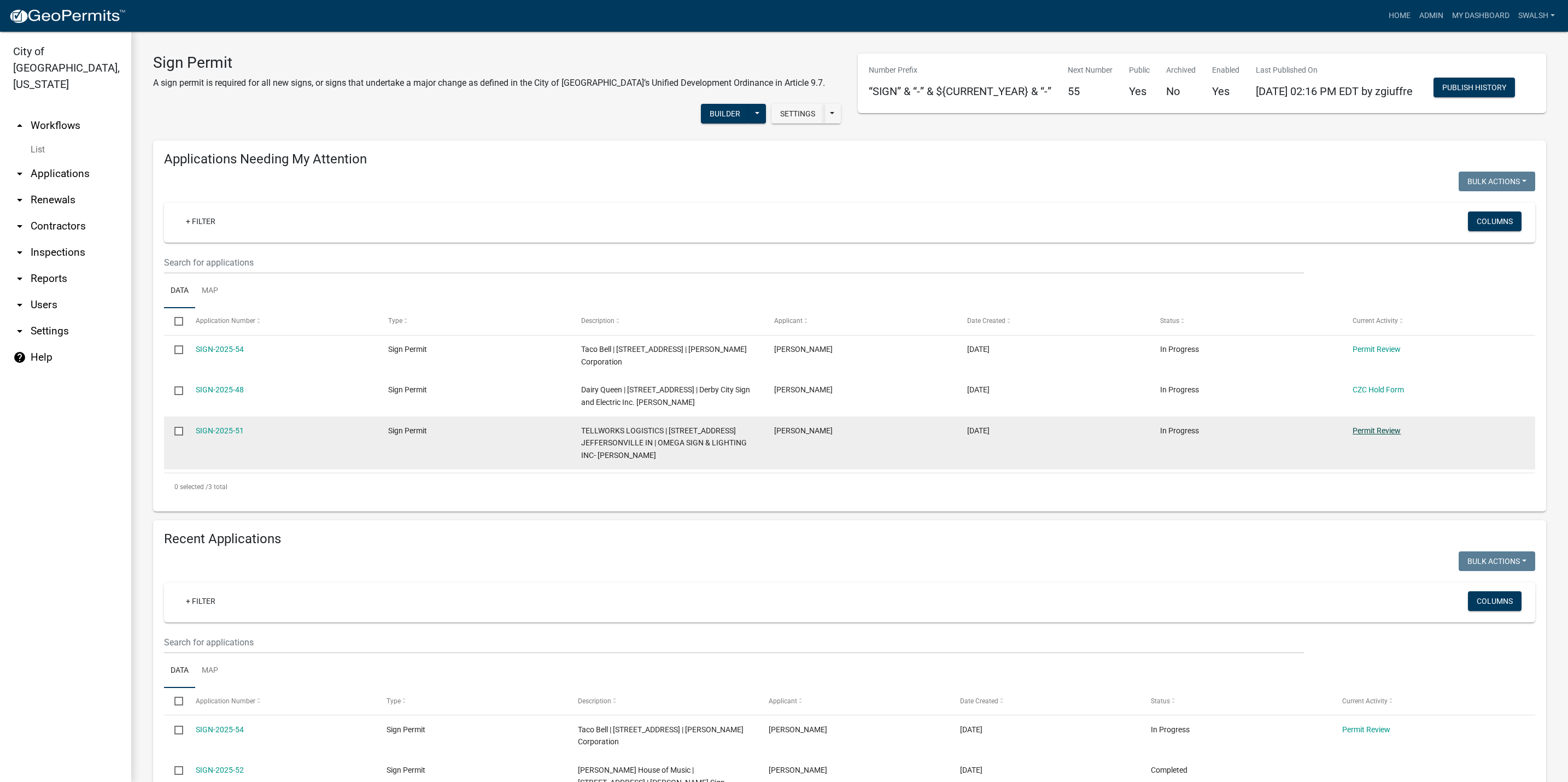
click at [1370, 435] on link "Permit Review" at bounding box center [1376, 431] width 48 height 9
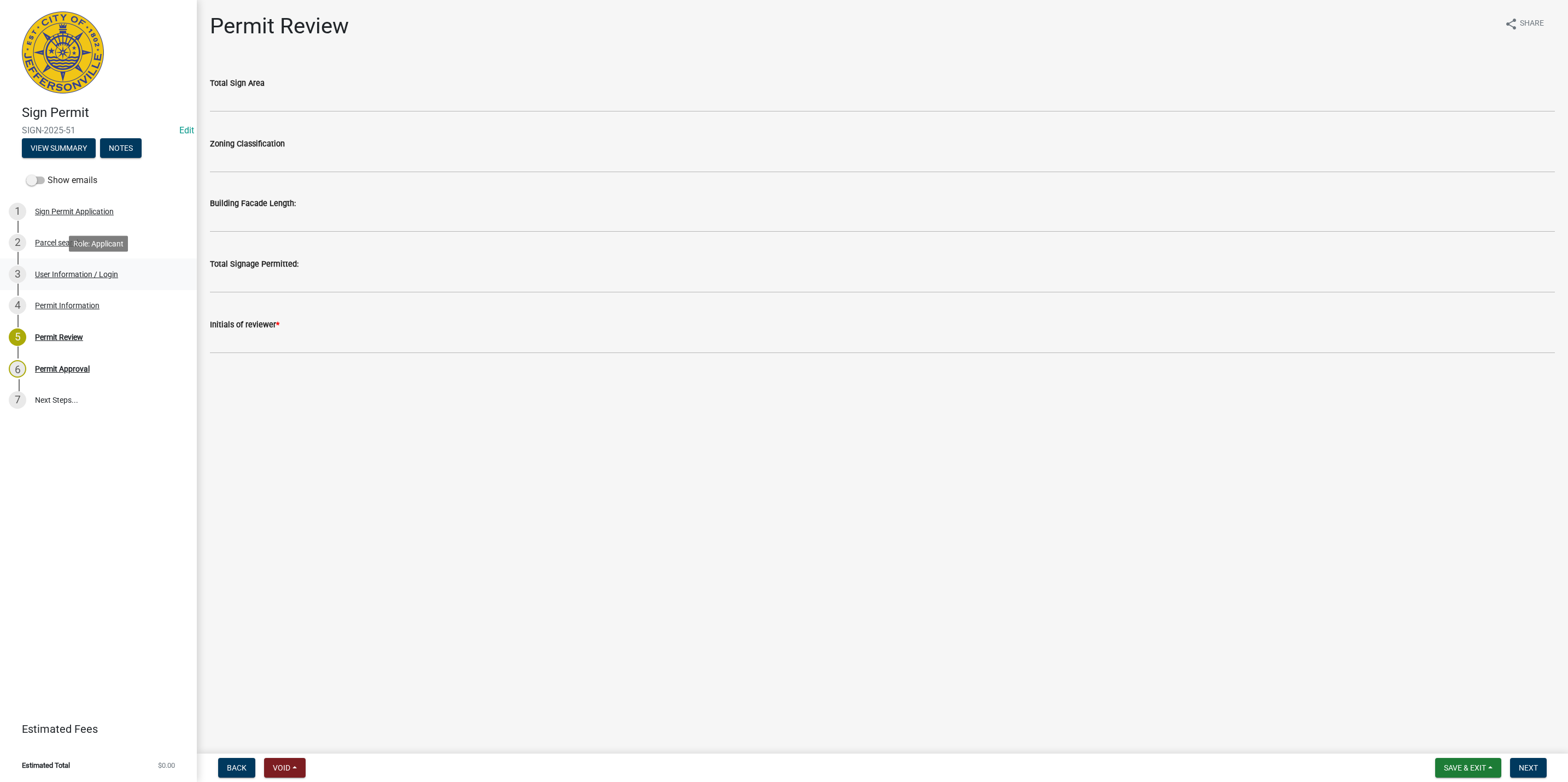
click at [127, 276] on div "3 User Information / Login" at bounding box center [94, 274] width 170 height 18
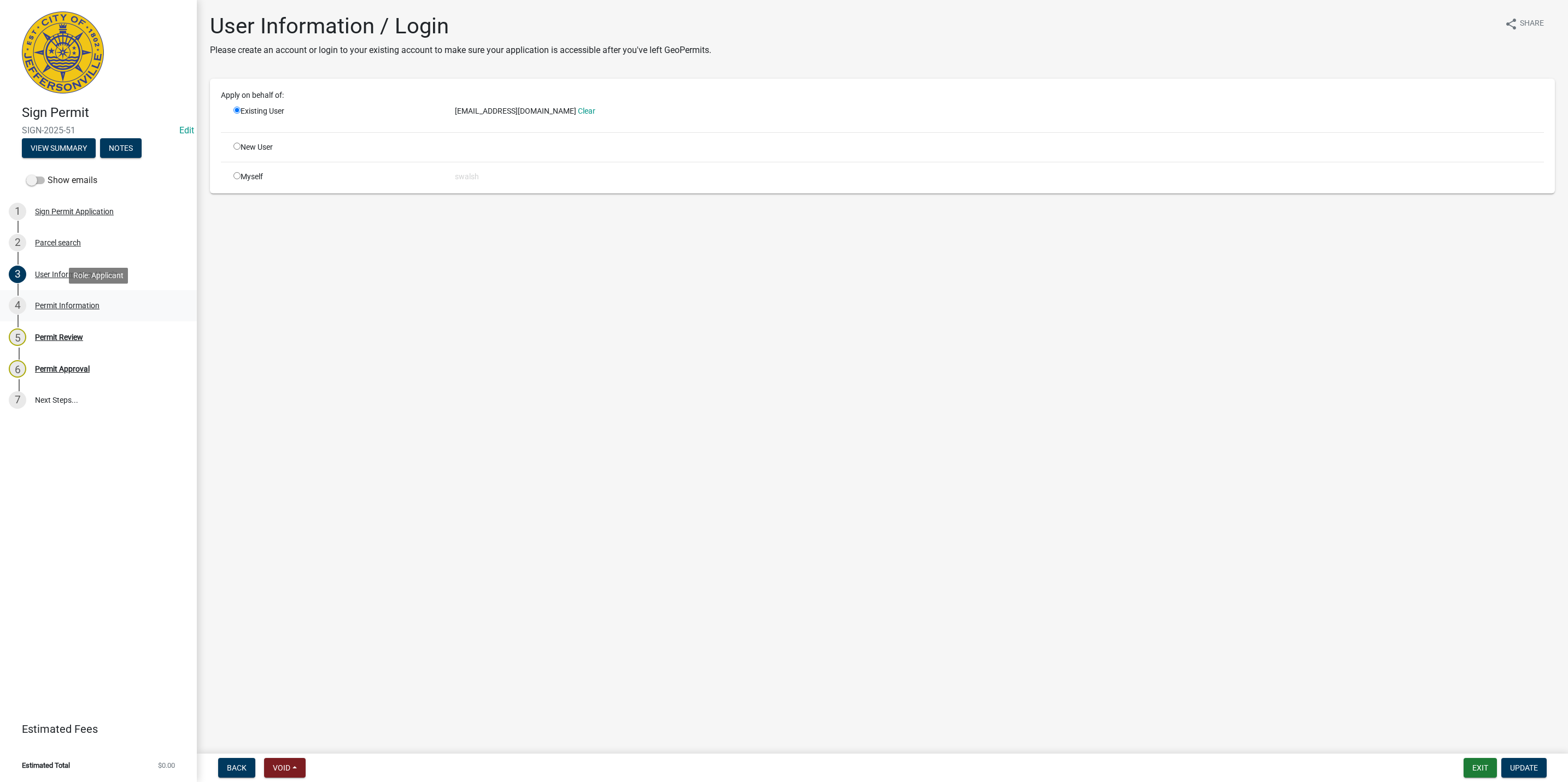
click at [116, 294] on link "4 Permit Information" at bounding box center [98, 306] width 197 height 32
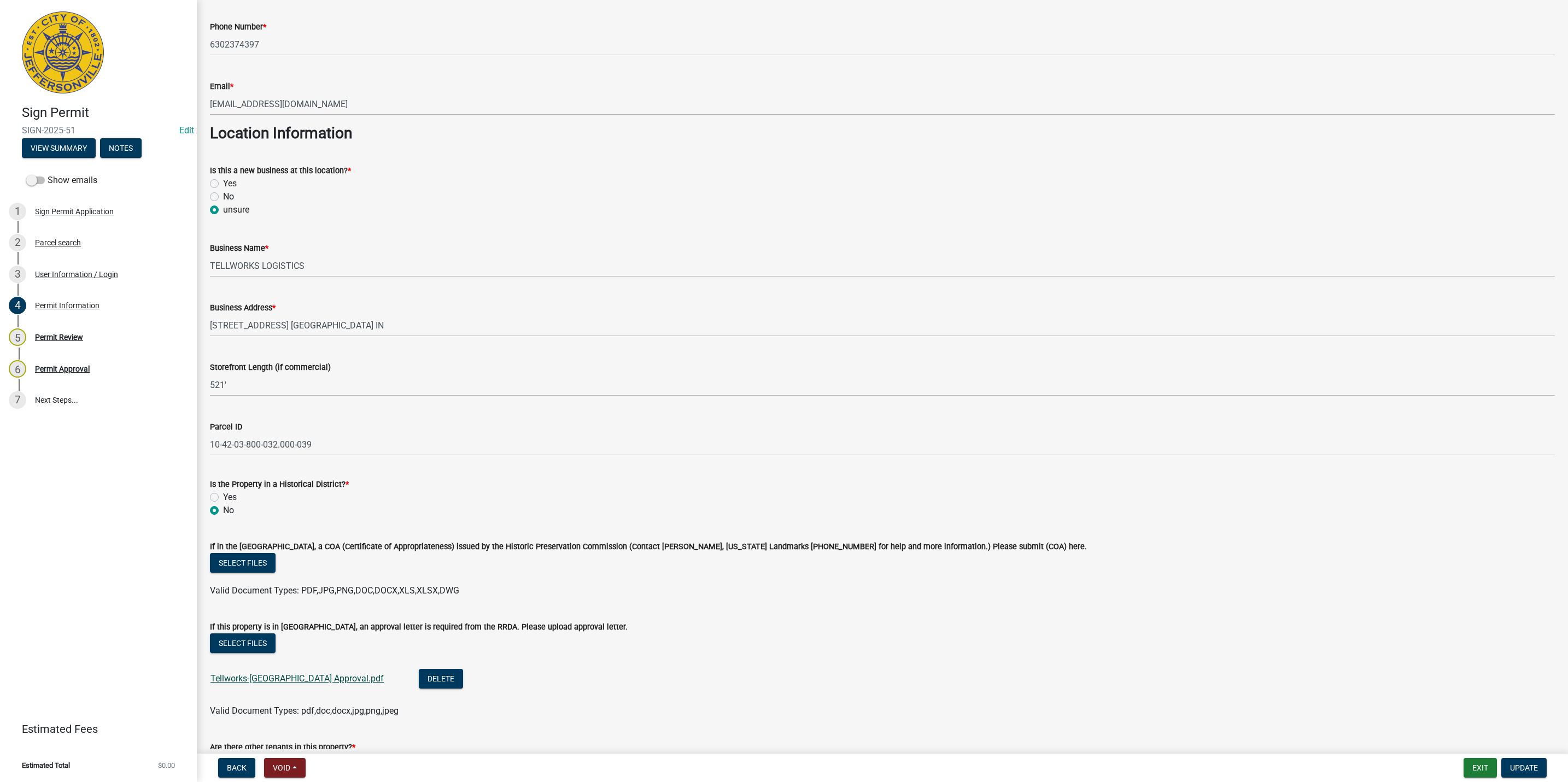
scroll to position [492, 0]
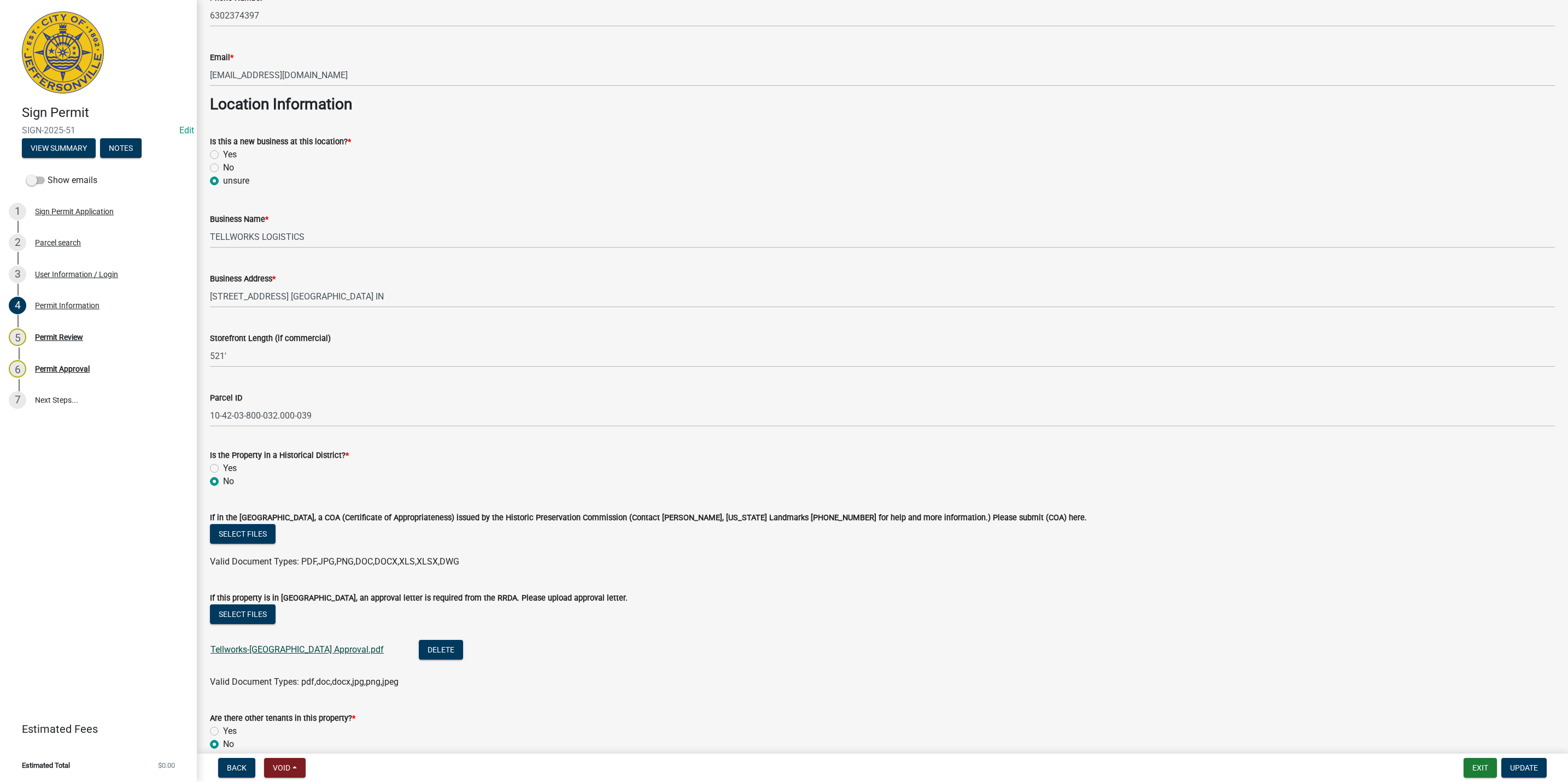
click at [325, 652] on link "Tellworks-[GEOGRAPHIC_DATA] Approval.pdf" at bounding box center [297, 649] width 173 height 10
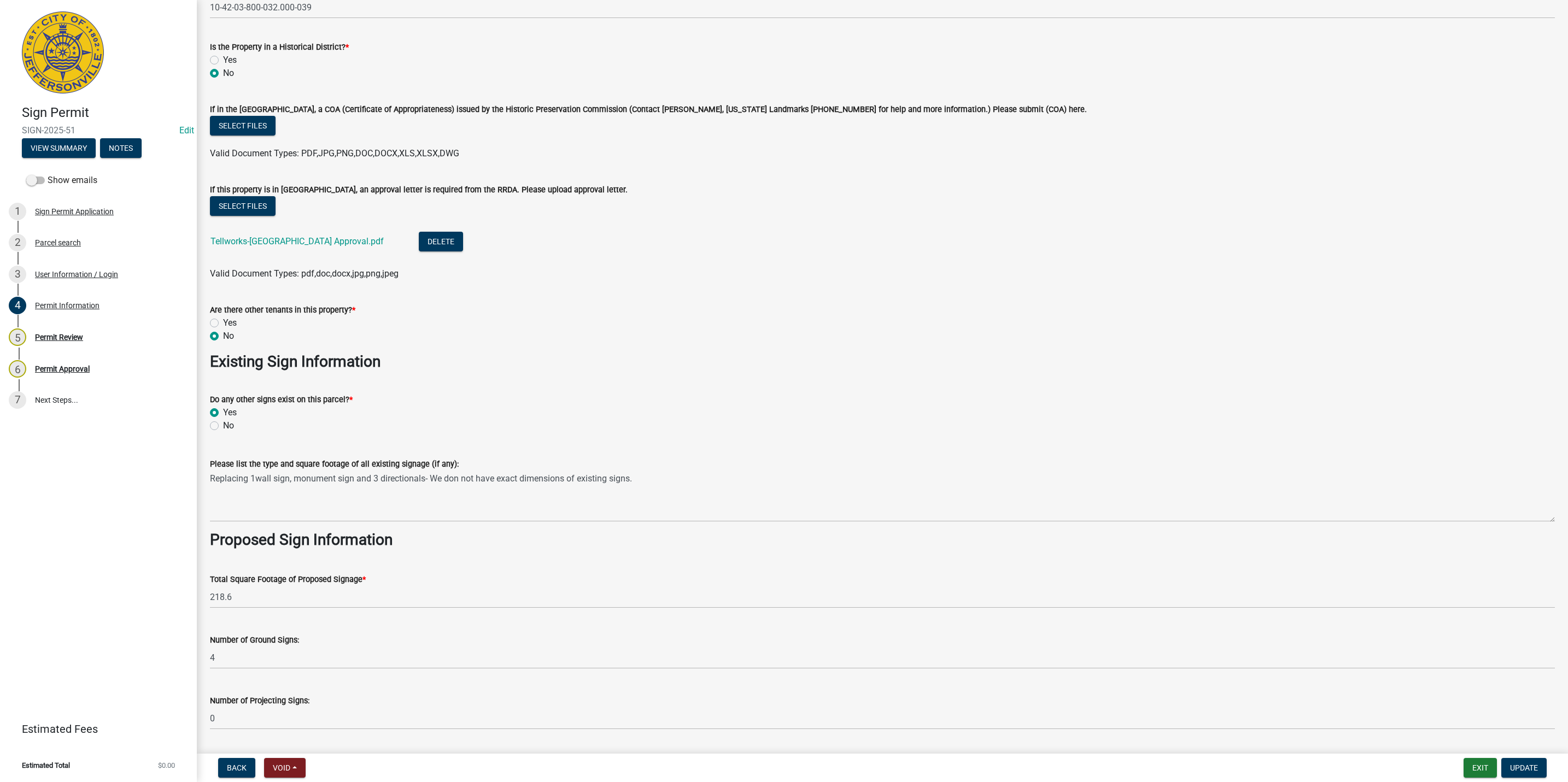
scroll to position [902, 0]
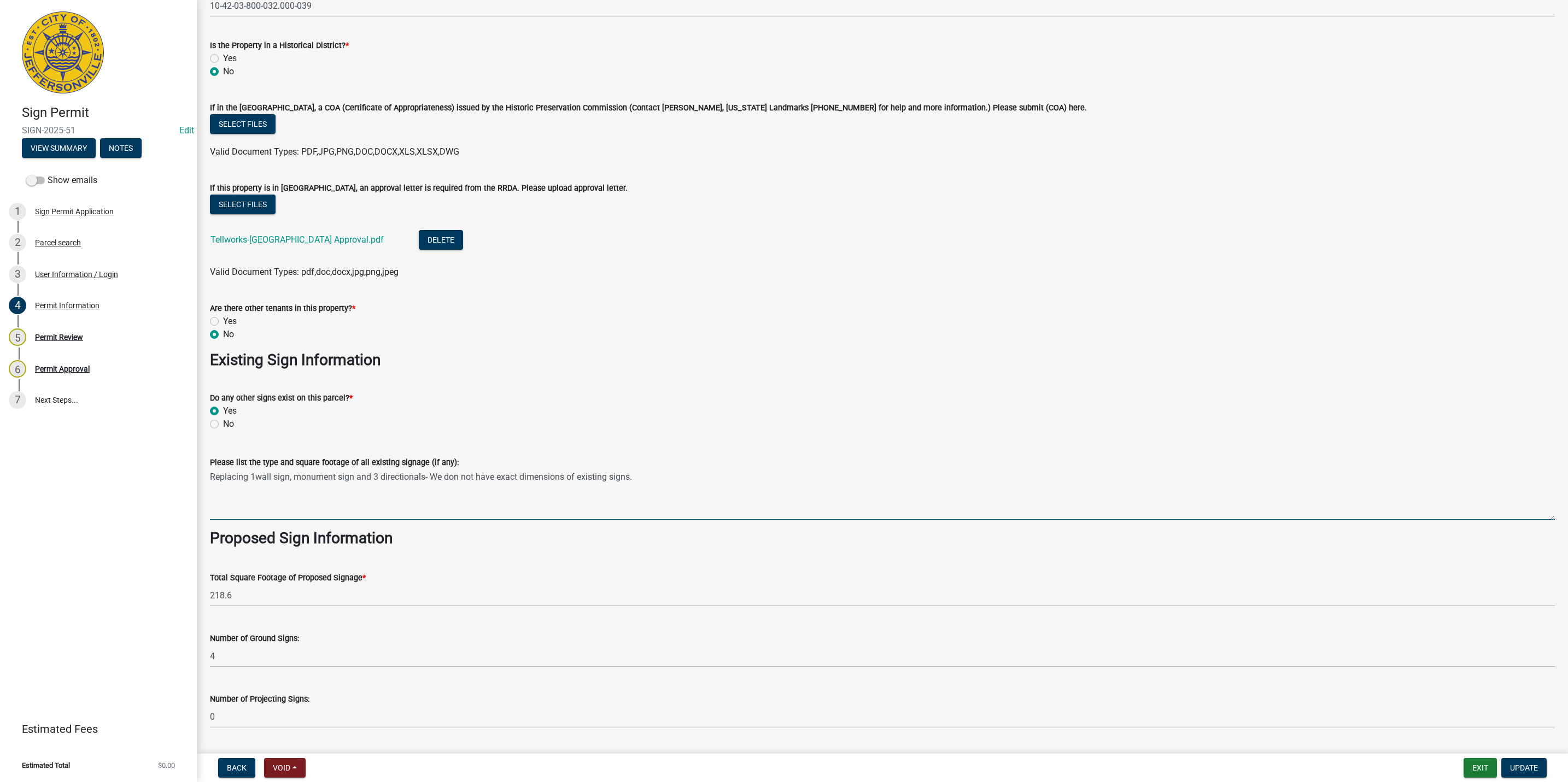
click at [803, 486] on textarea "Replacing 1wall sign, monument sign and 3 directionals- We don not have exact d…" at bounding box center [883, 495] width 1345 height 51
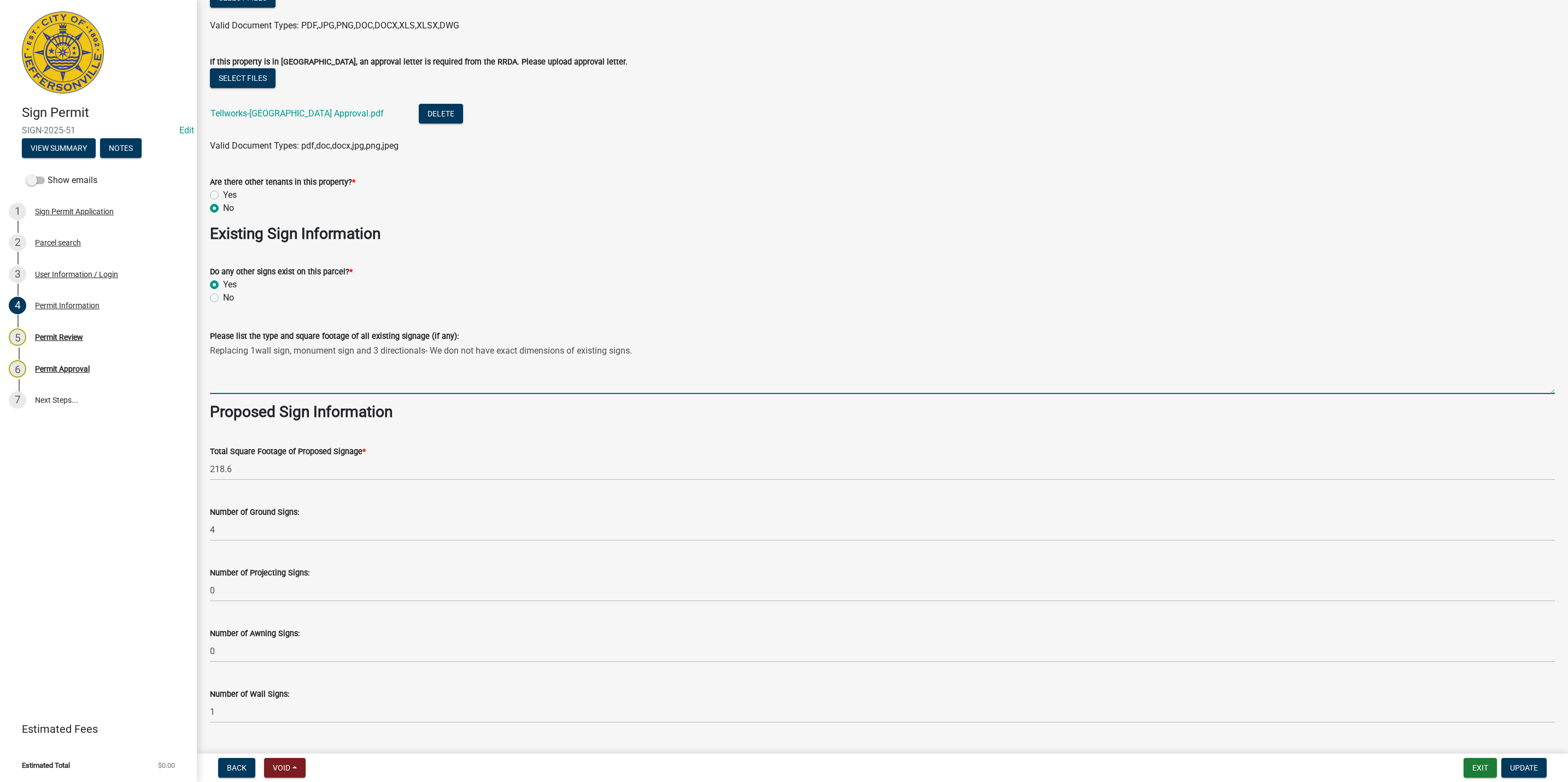
scroll to position [1148, 0]
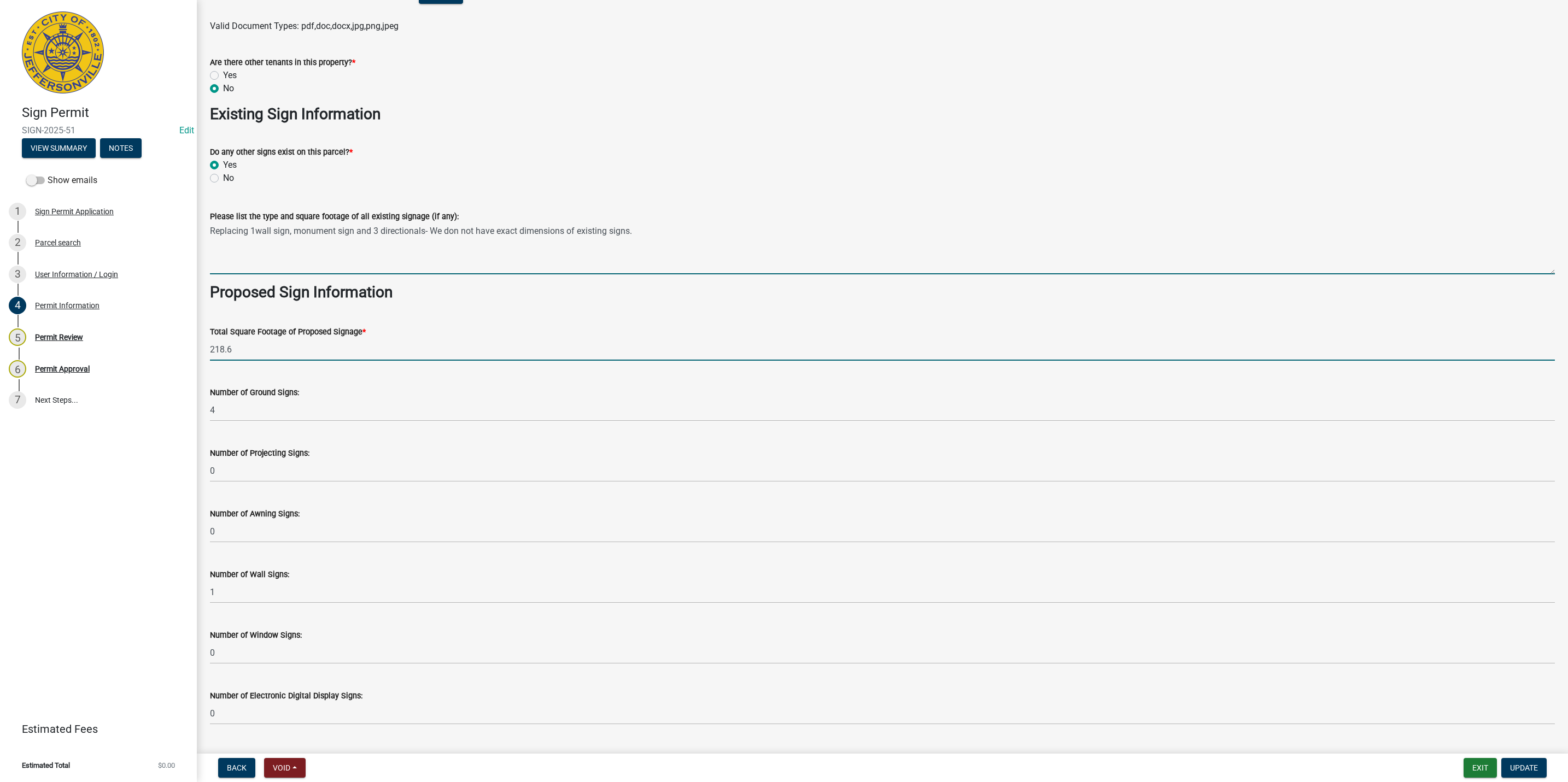
click at [341, 346] on input "218.6" at bounding box center [883, 349] width 1345 height 23
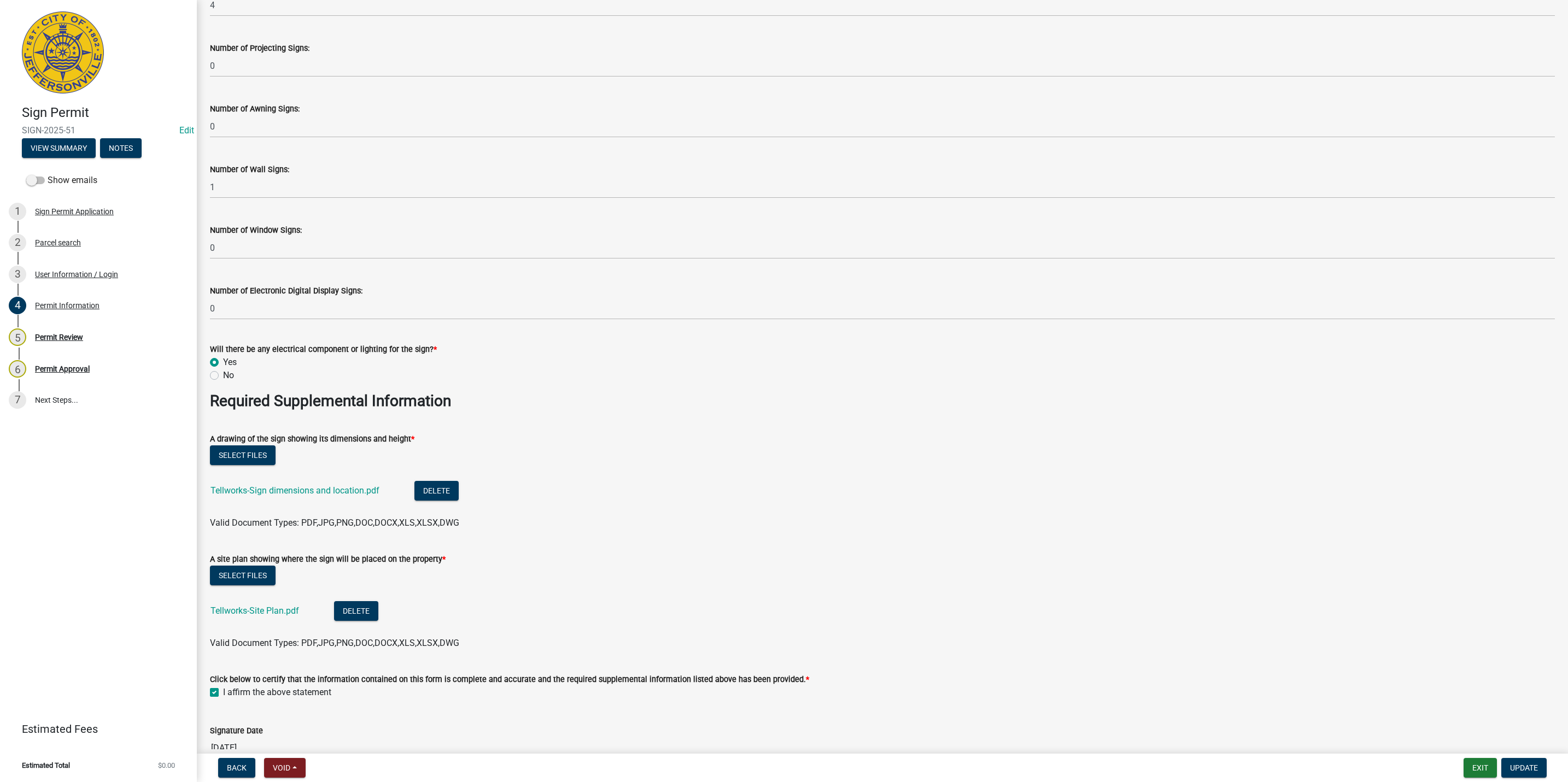
scroll to position [1558, 0]
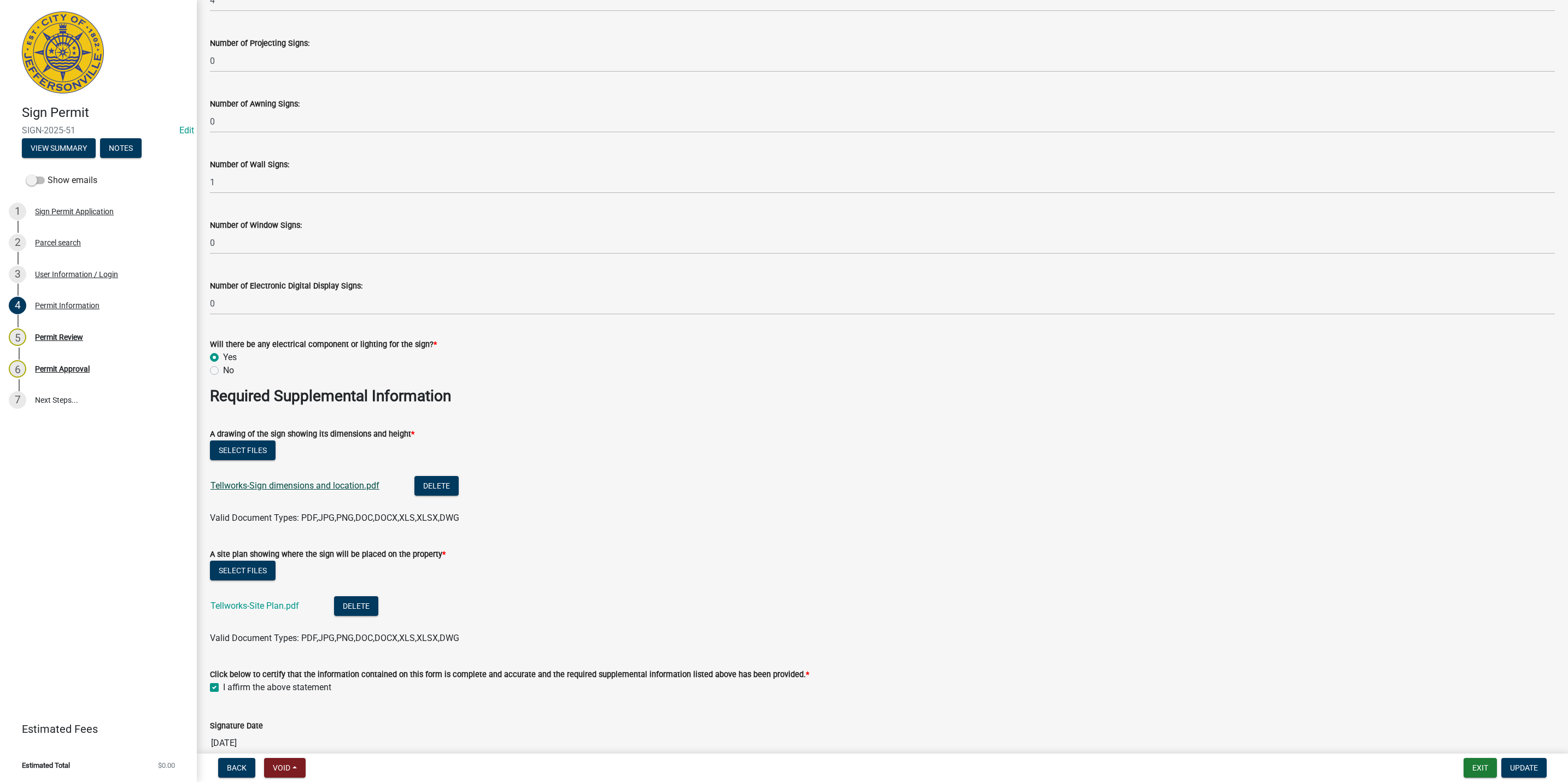
click at [325, 483] on link "Tellworks-Sign dimensions and location.pdf" at bounding box center [295, 486] width 169 height 10
click at [269, 599] on div "Tellworks-Site Plan.pdf" at bounding box center [264, 607] width 106 height 23
click at [271, 609] on link "Tellworks-Site Plan.pdf" at bounding box center [255, 606] width 89 height 10
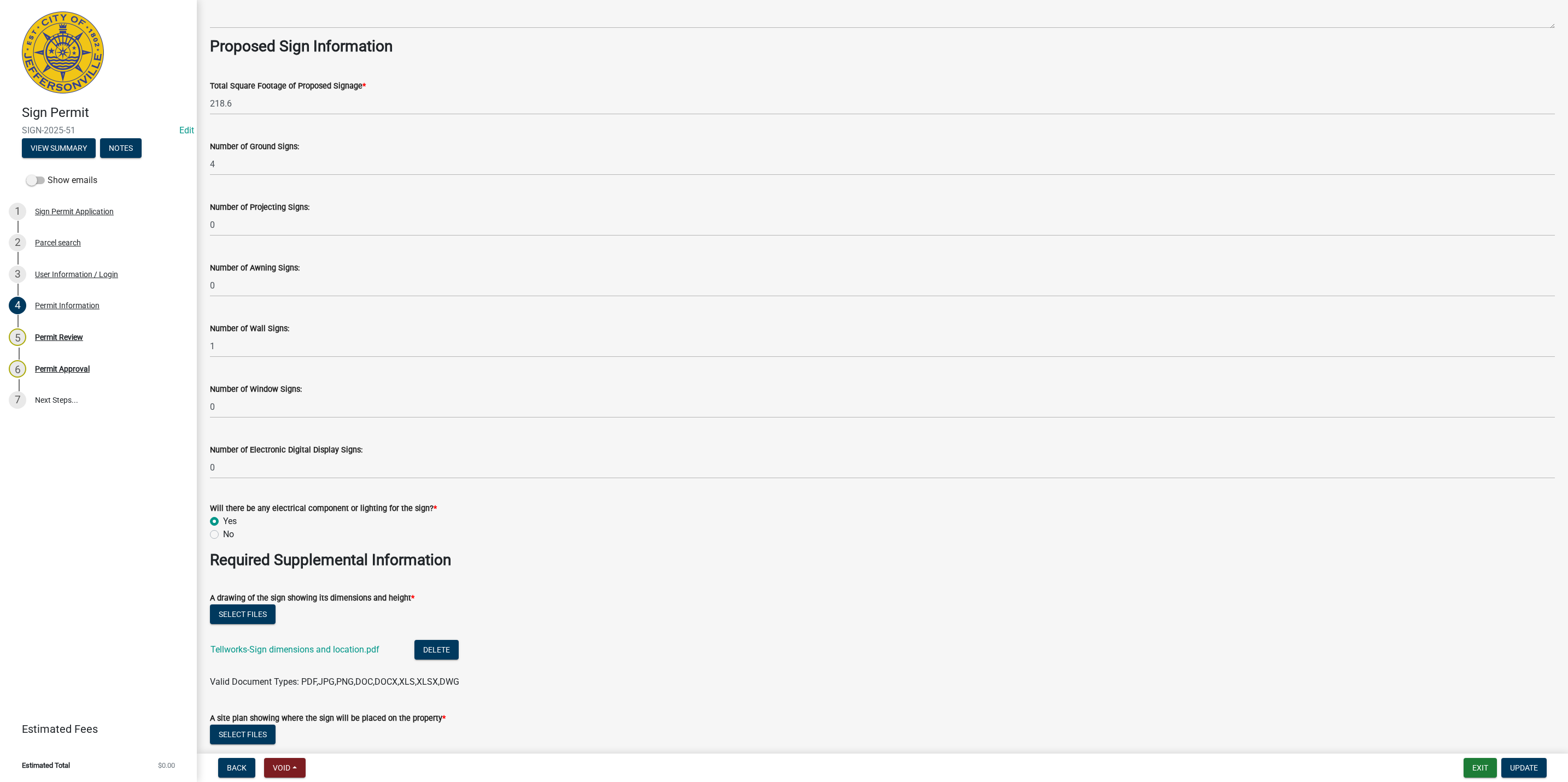
scroll to position [1613, 0]
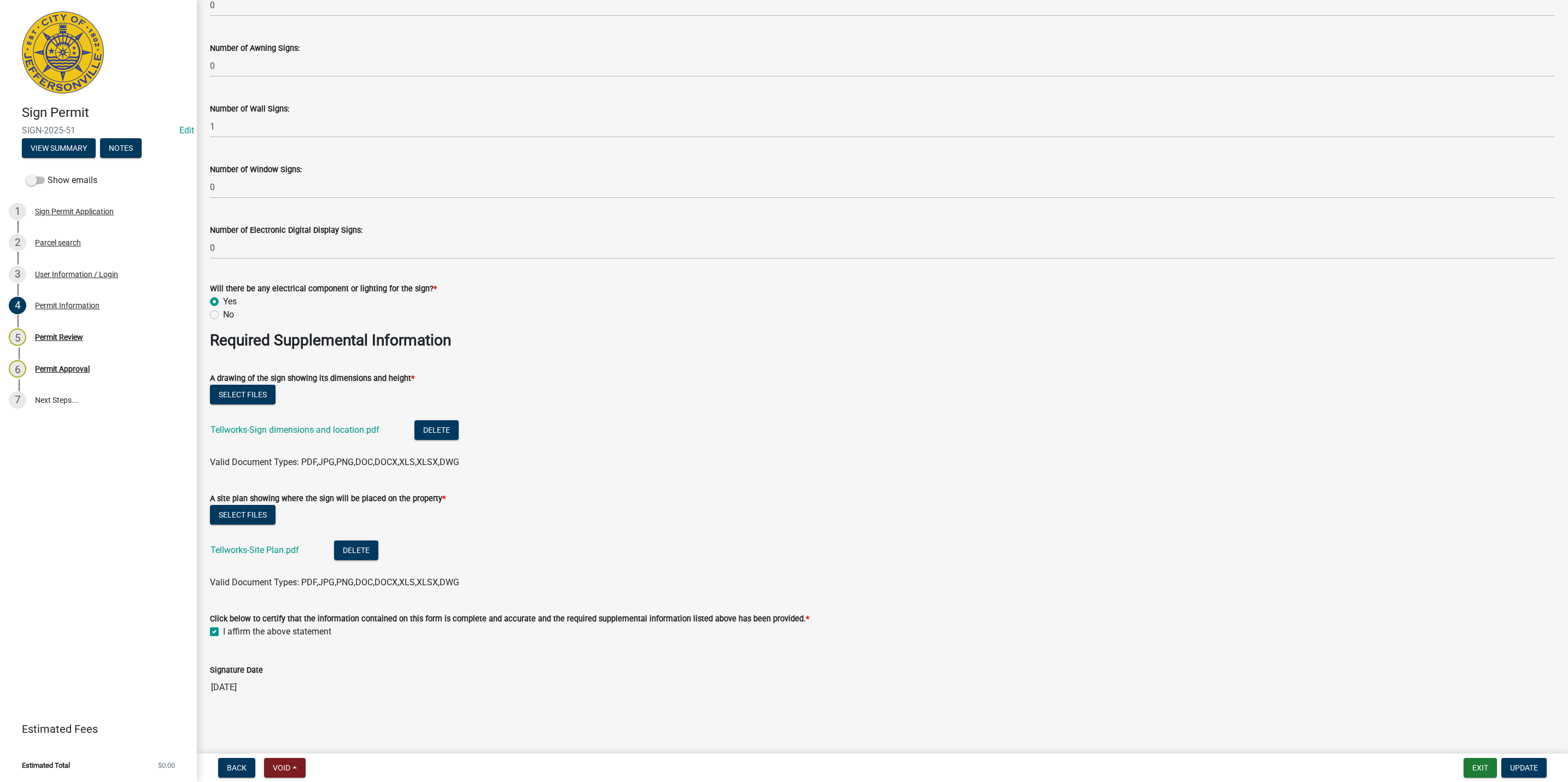
click at [120, 340] on div "5 Permit Review" at bounding box center [94, 337] width 170 height 18
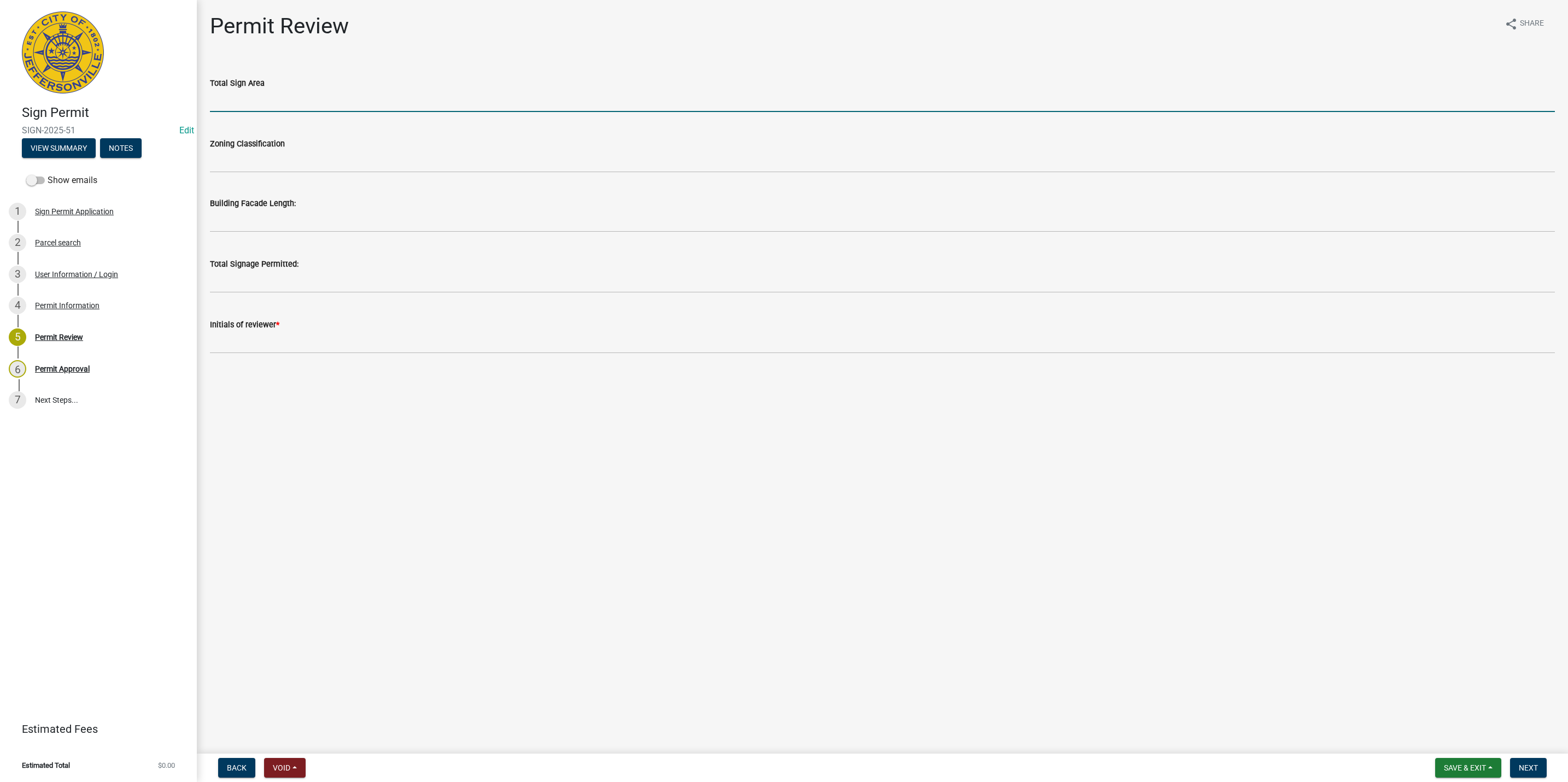
click at [256, 95] on input "text" at bounding box center [883, 100] width 1345 height 23
type input "234.6"
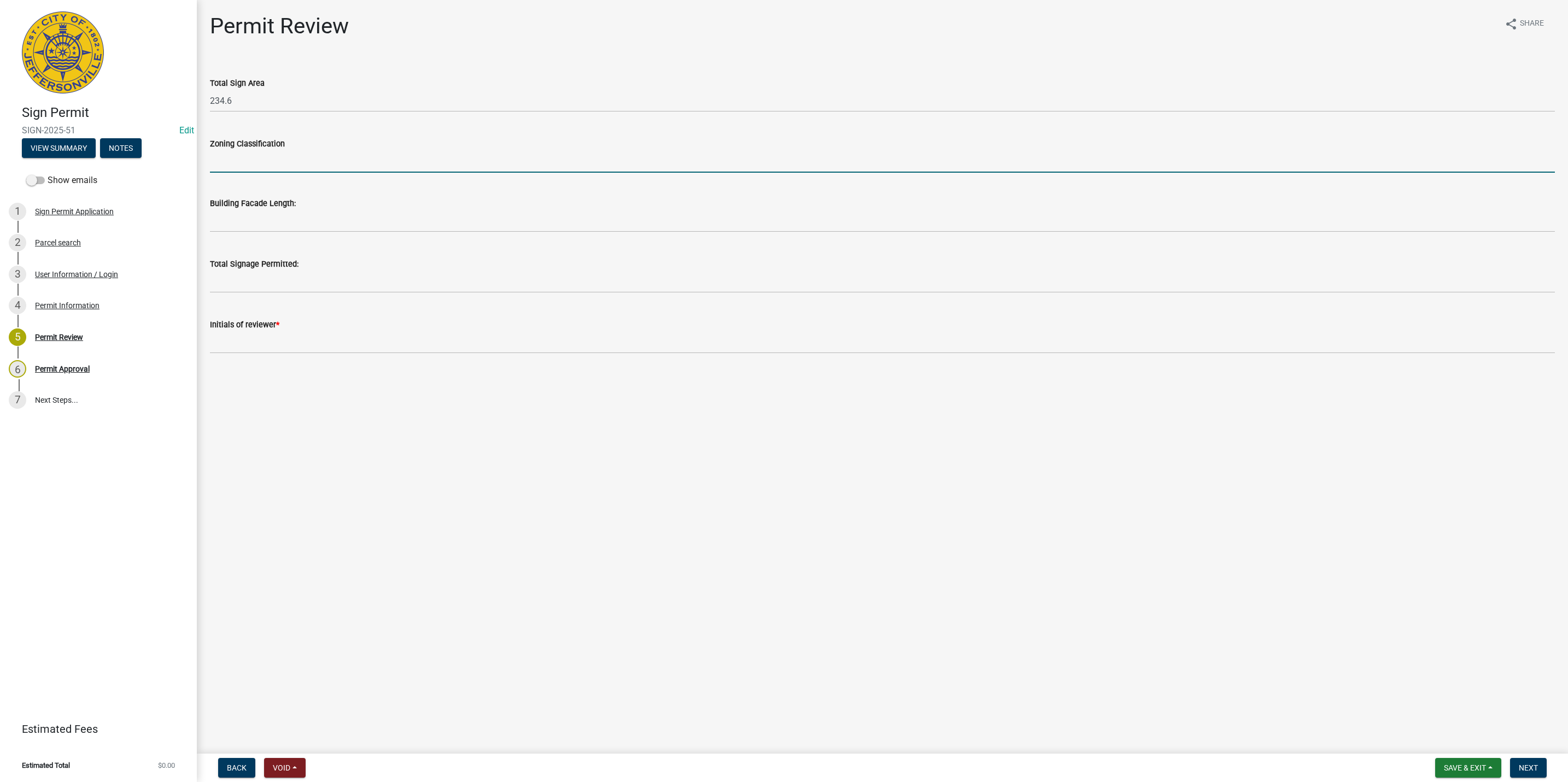
click at [287, 167] on input "Zoning Classification" at bounding box center [883, 161] width 1345 height 23
type input "IR"
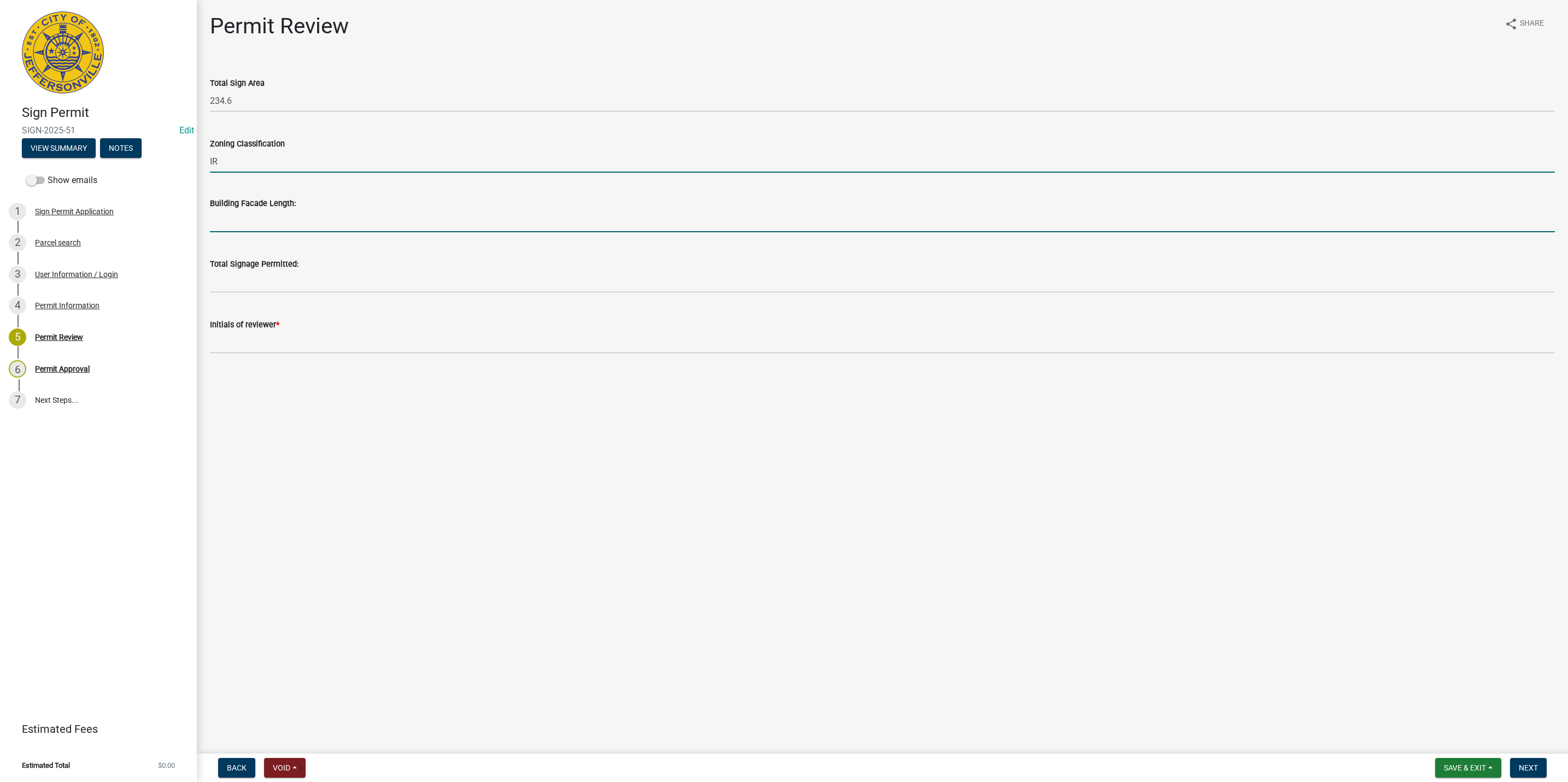
click at [255, 230] on input "text" at bounding box center [883, 221] width 1345 height 23
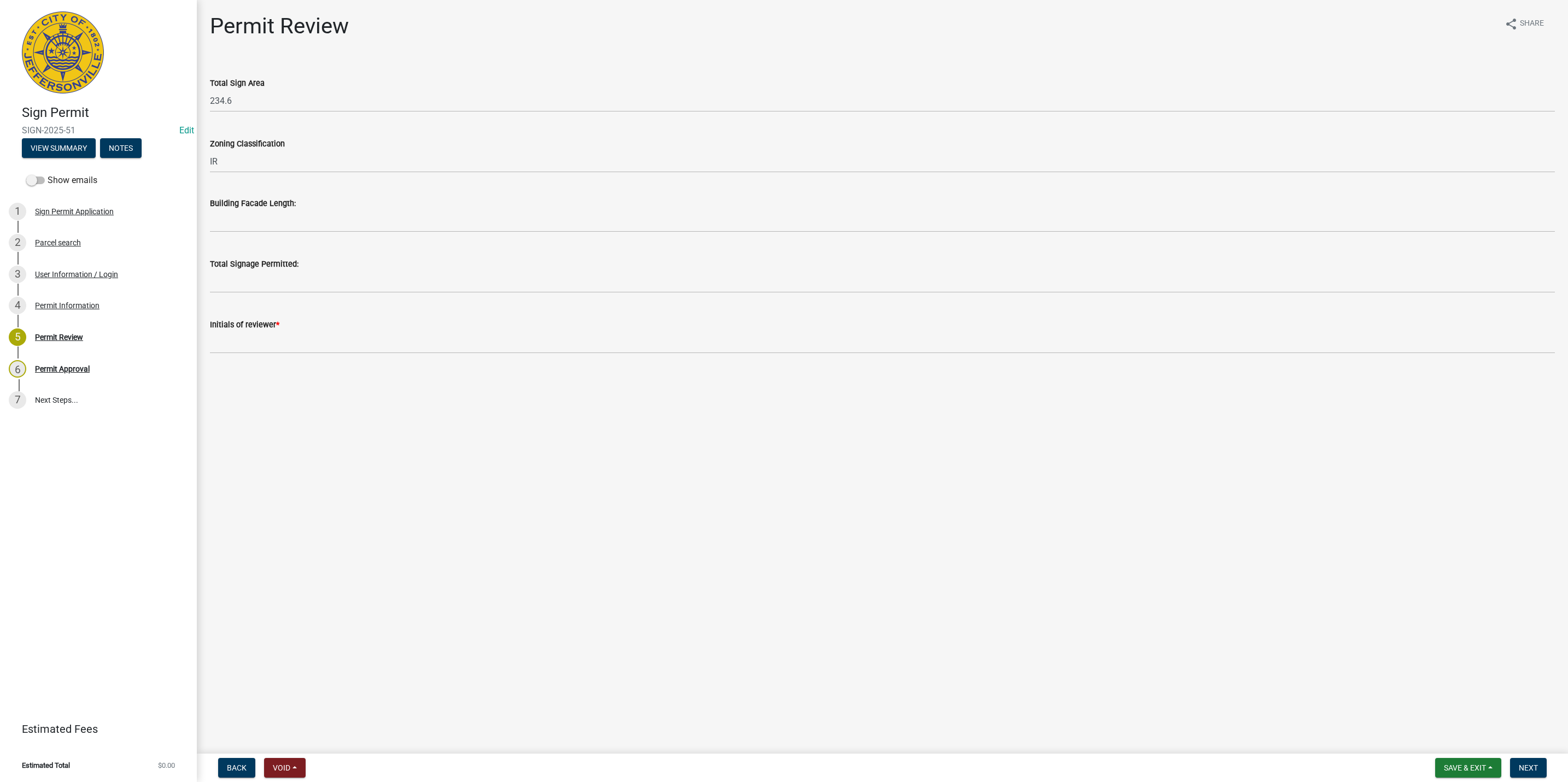
drag, startPoint x: 256, startPoint y: 87, endPoint x: 217, endPoint y: 91, distance: 39.2
click at [217, 91] on form "Total Sign Area 234.6" at bounding box center [883, 94] width 1345 height 35
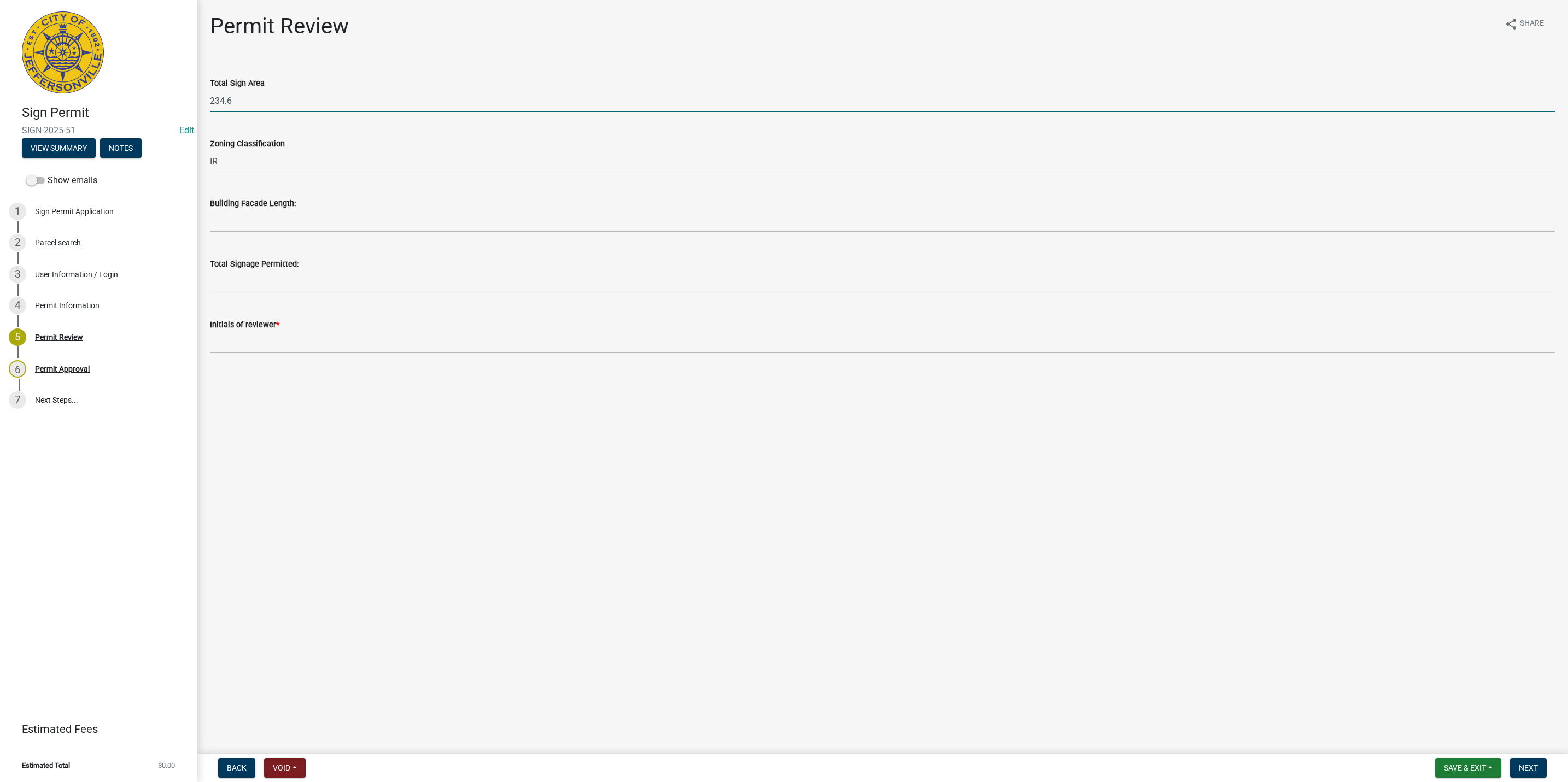
drag, startPoint x: 265, startPoint y: 100, endPoint x: 192, endPoint y: 97, distance: 73.1
click at [192, 97] on div "Sign Permit SIGN-2025-51 Edit View Summary Notes Show emails 1 Sign Permit Appl…" at bounding box center [784, 391] width 1568 height 782
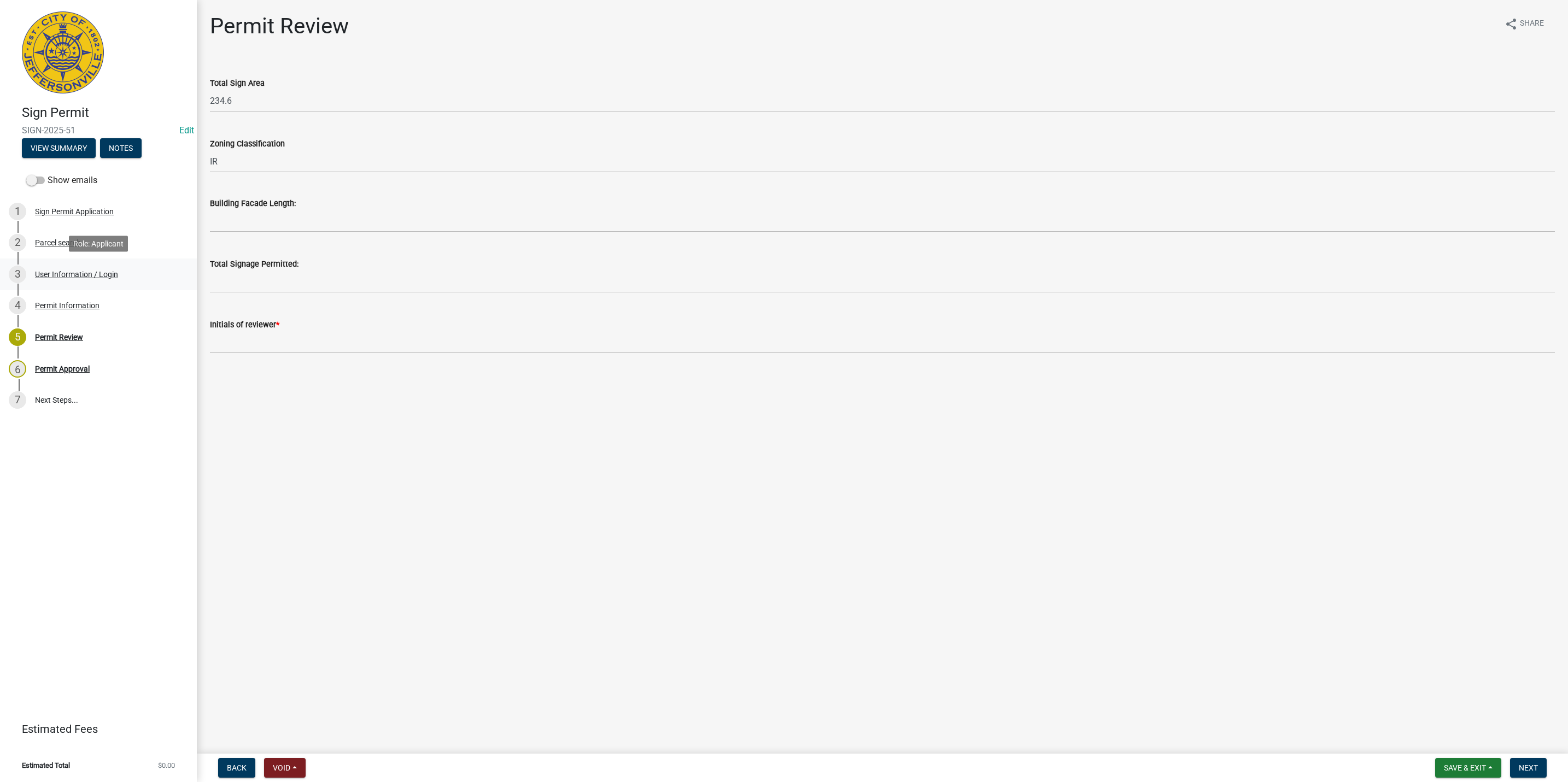
click at [69, 278] on div "User Information / Login" at bounding box center [76, 274] width 83 height 8
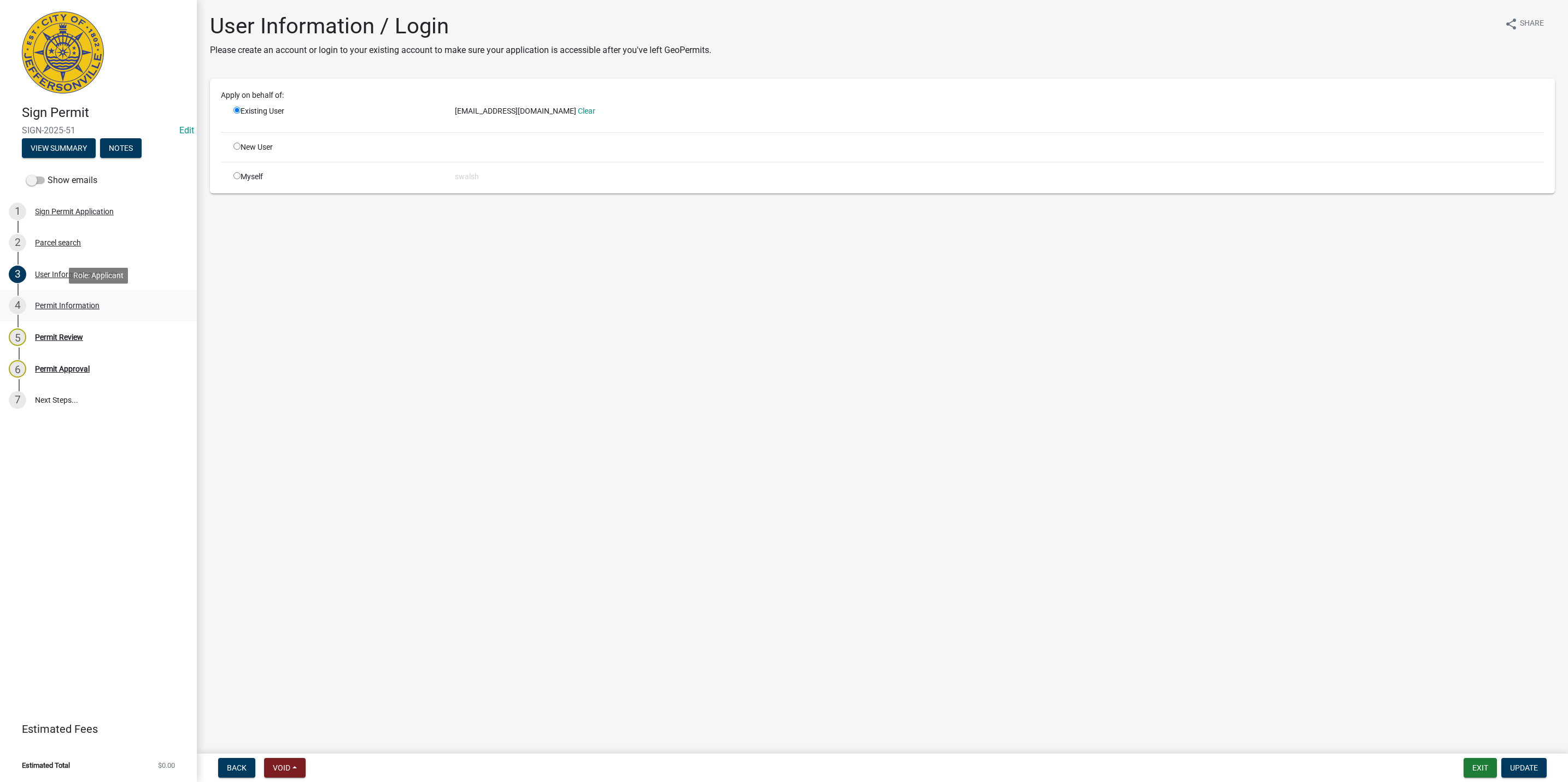
click at [74, 302] on div "Permit Information" at bounding box center [67, 305] width 65 height 8
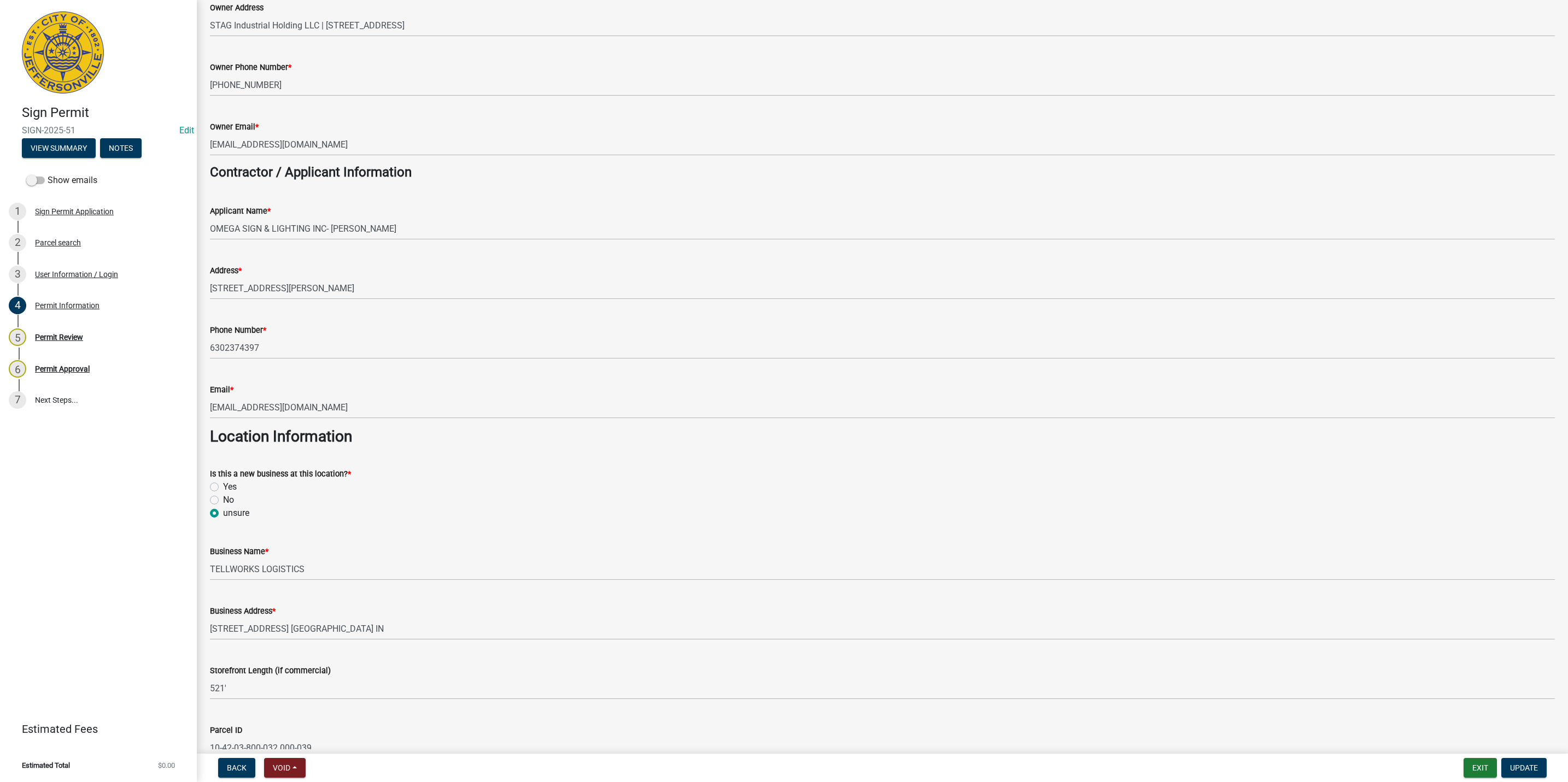
scroll to position [492, 0]
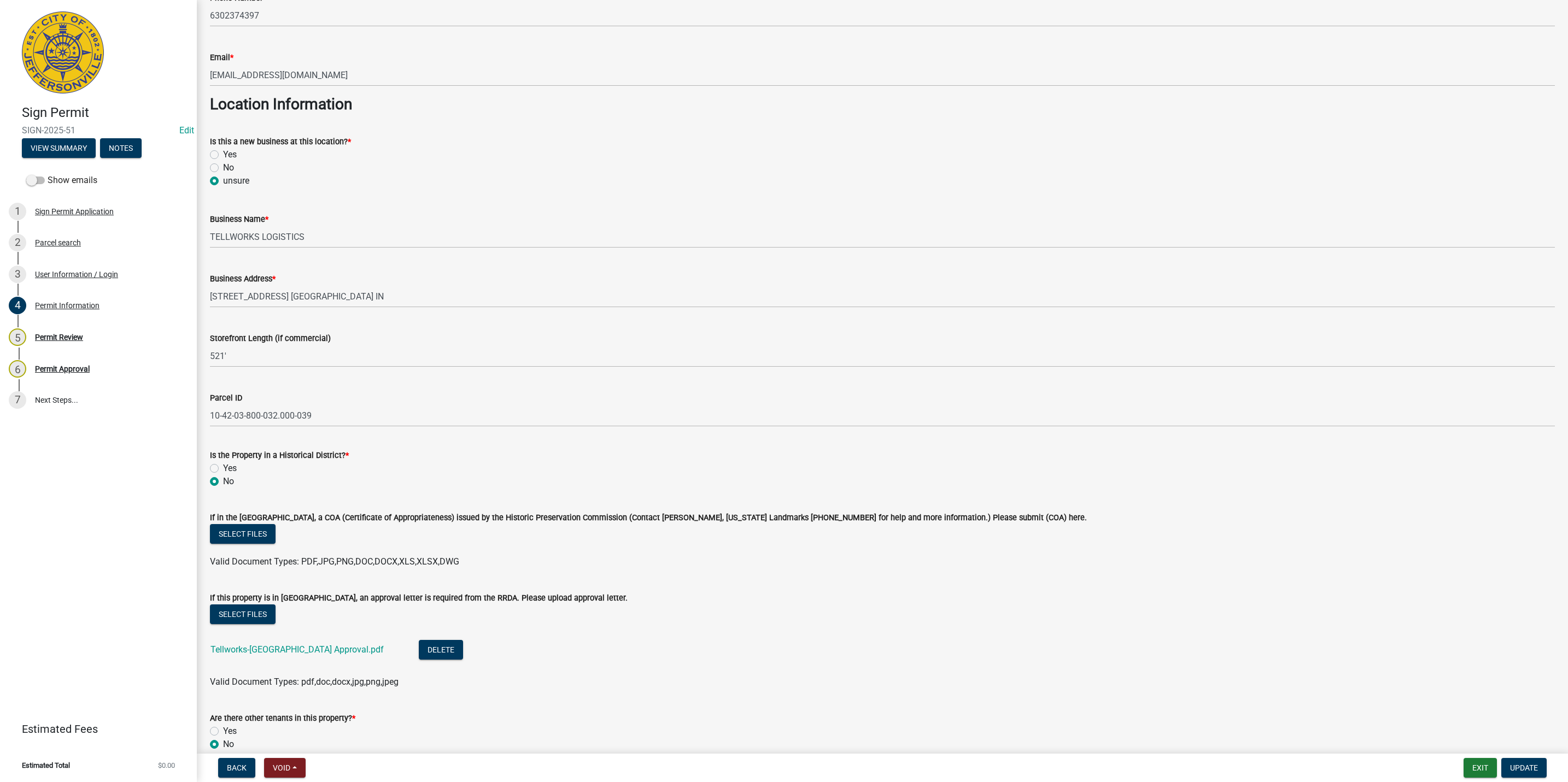
click at [435, 215] on div "Business Name *" at bounding box center [883, 219] width 1345 height 13
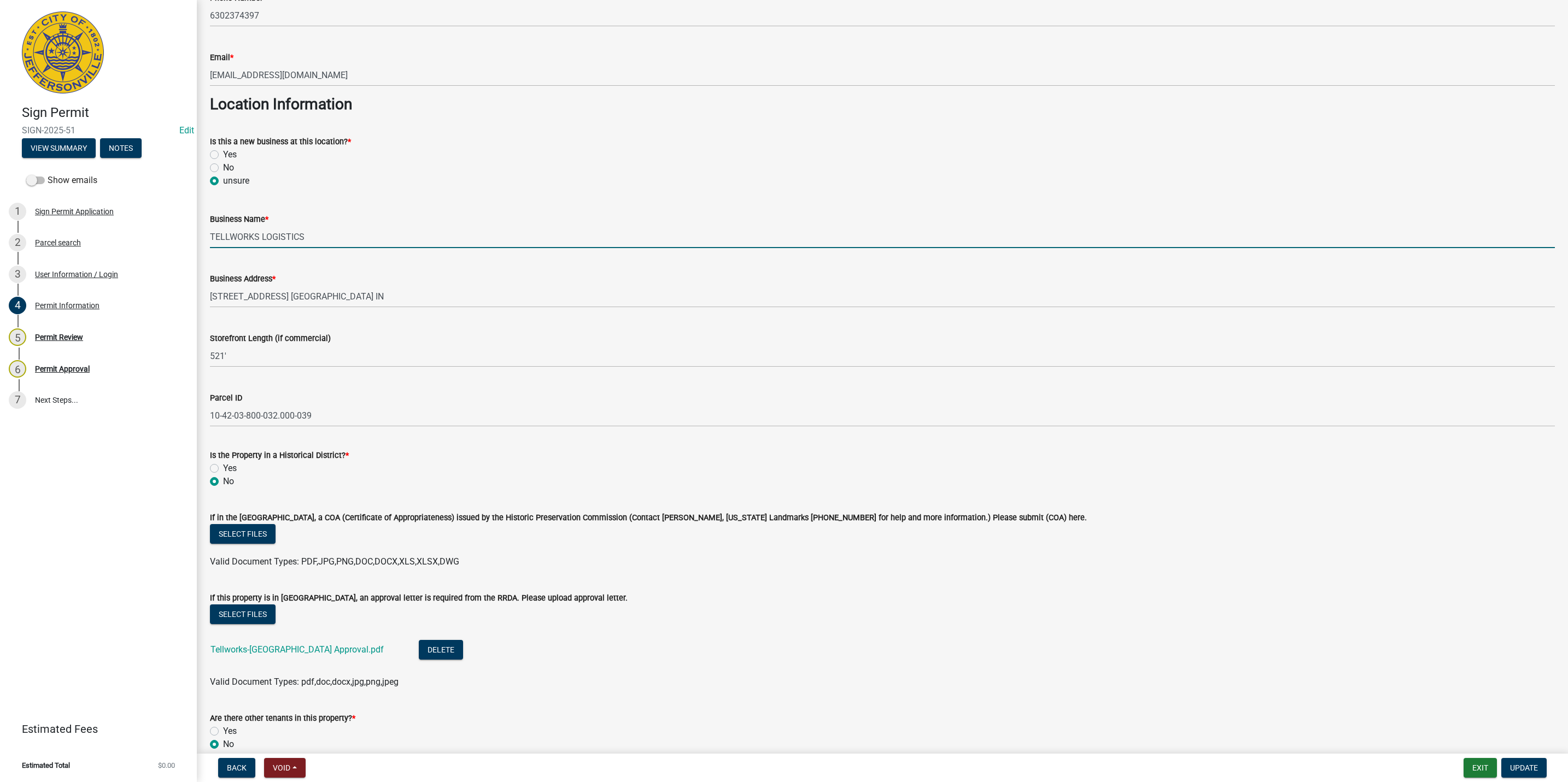
click at [435, 226] on input "TELLWORKS LOGISTICS" at bounding box center [883, 237] width 1345 height 23
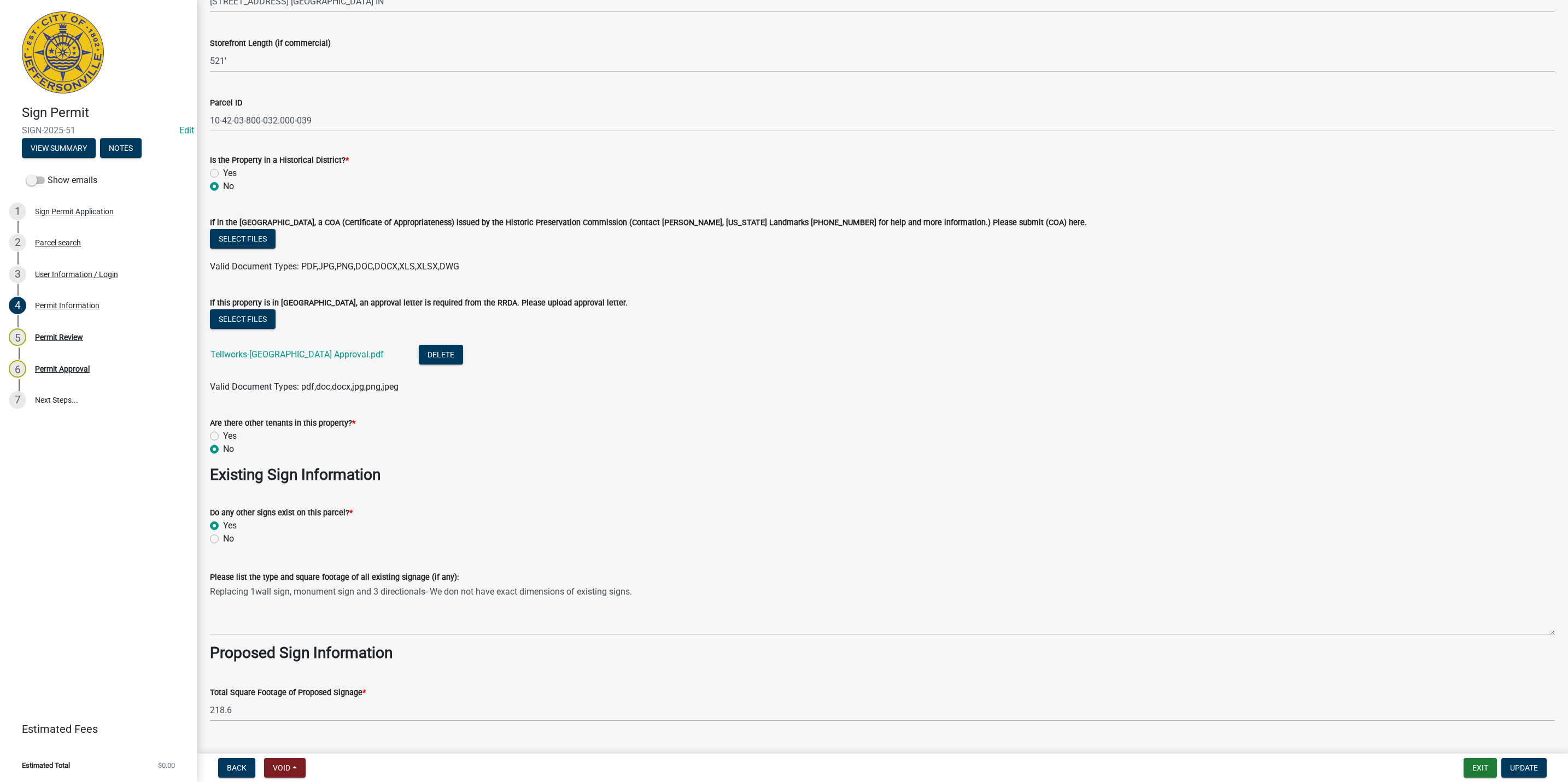
scroll to position [1148, 0]
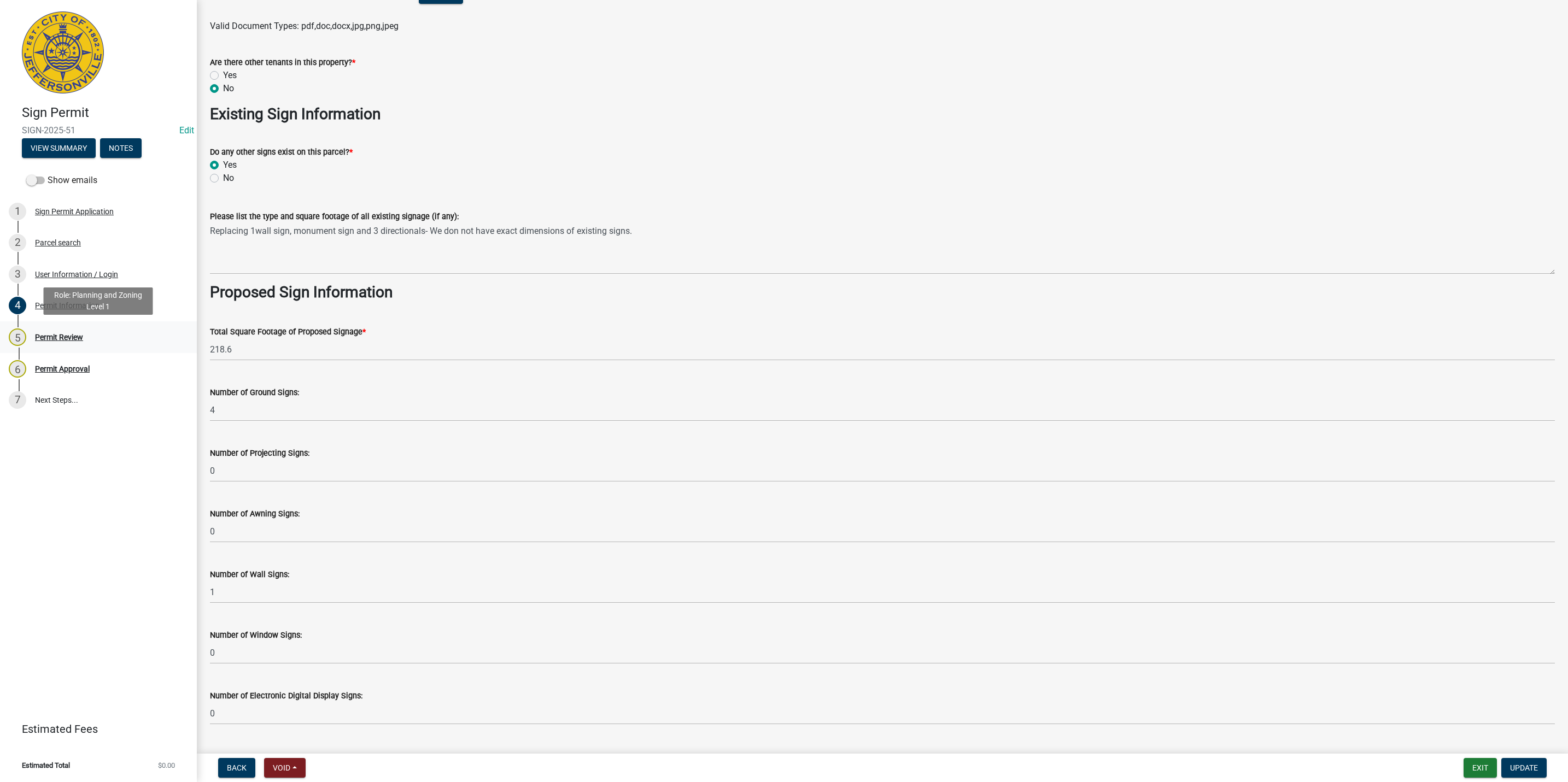
click at [109, 340] on div "5 Permit Review" at bounding box center [94, 337] width 170 height 18
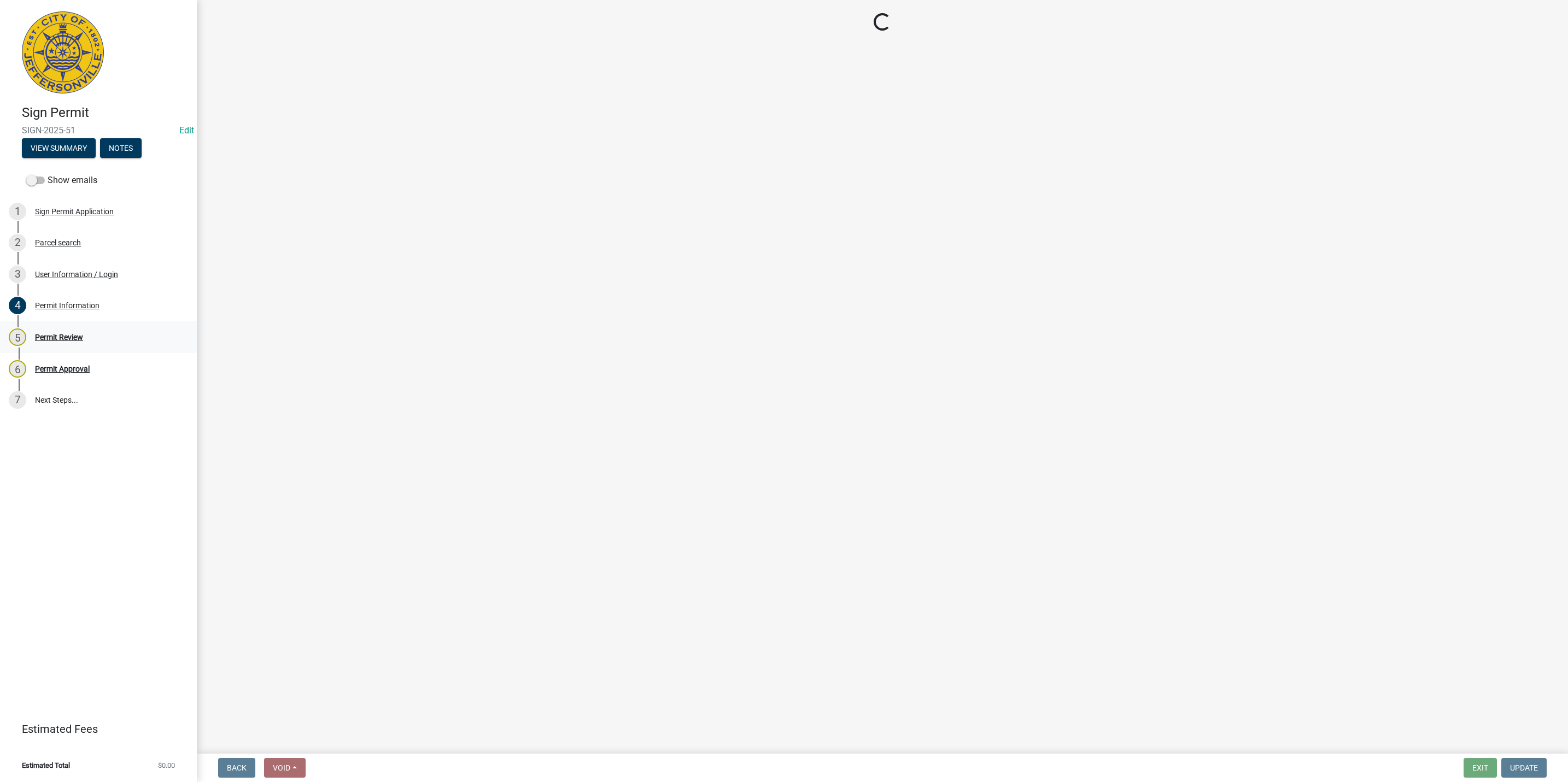
scroll to position [0, 0]
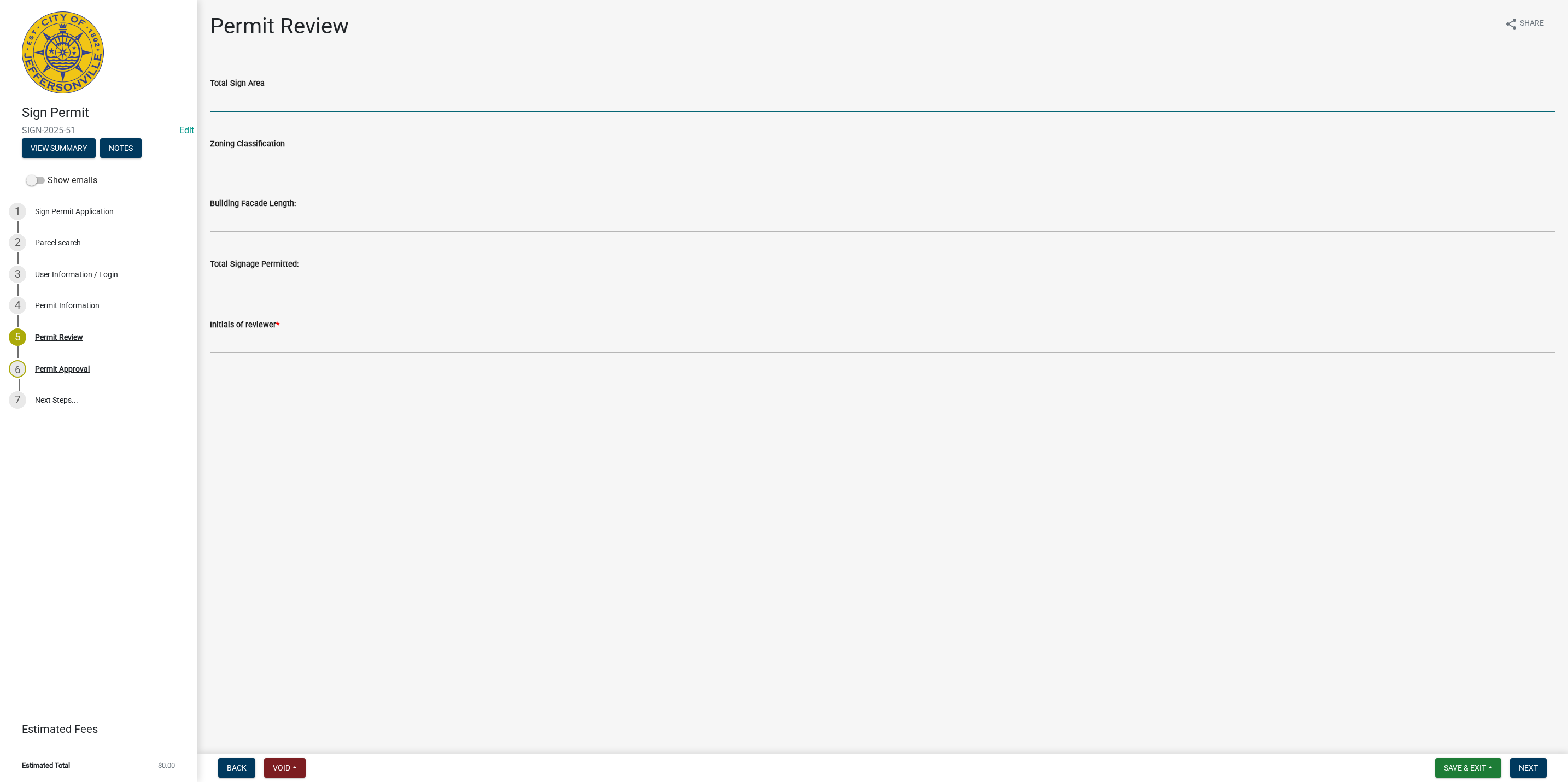
click at [285, 100] on input "text" at bounding box center [883, 100] width 1345 height 23
type input "234.6"
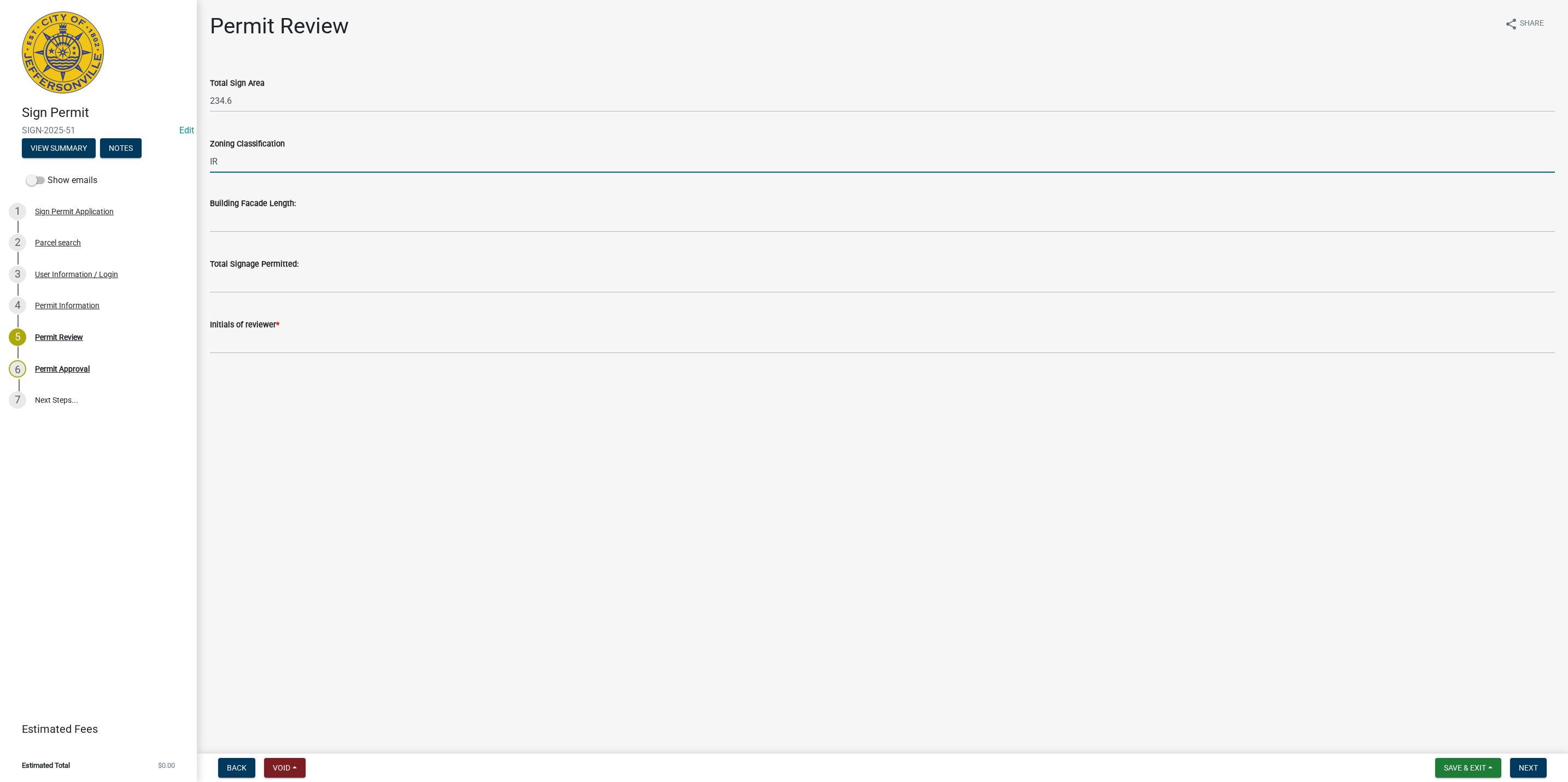
type input "IR"
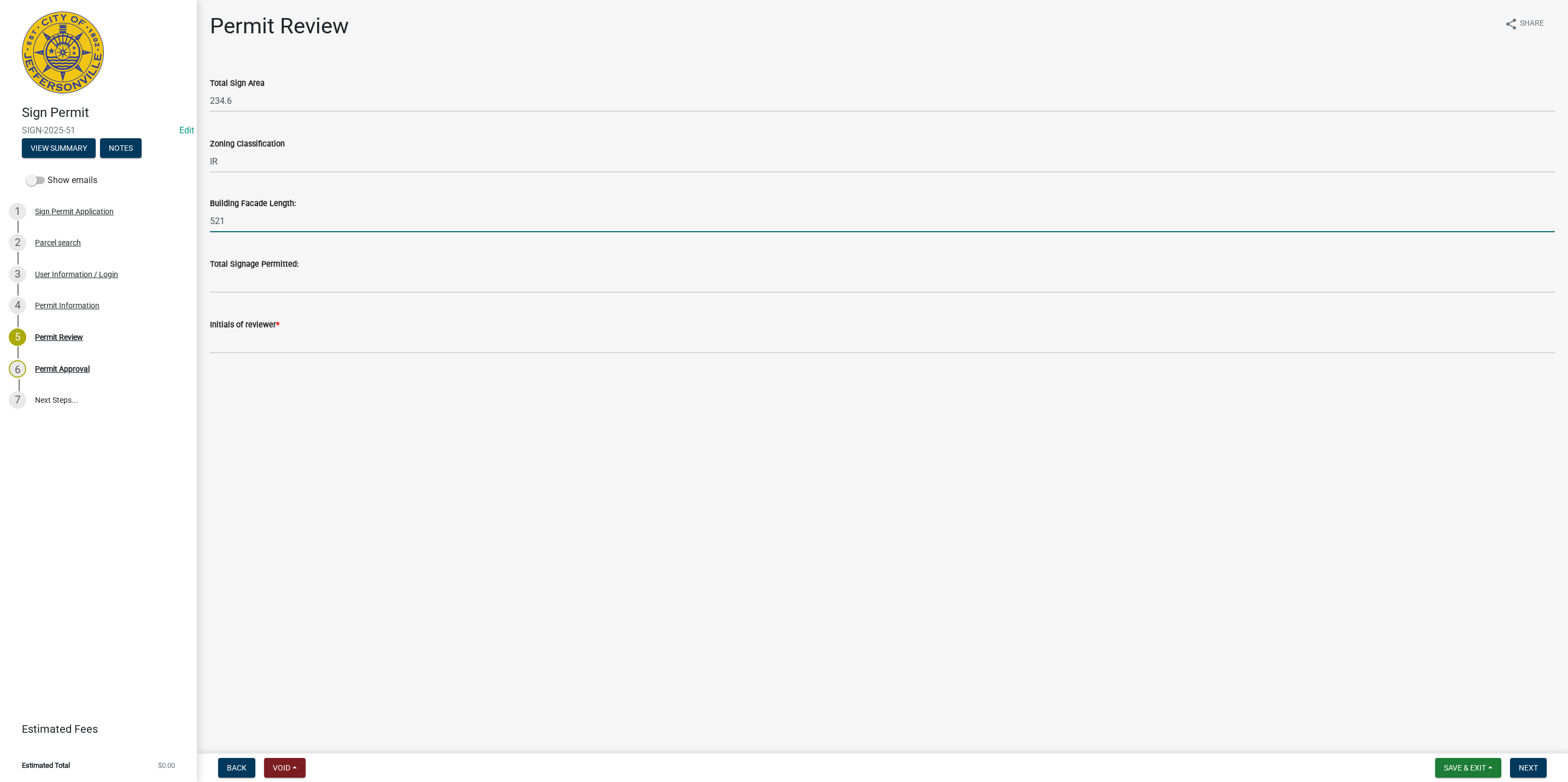
type input "521"
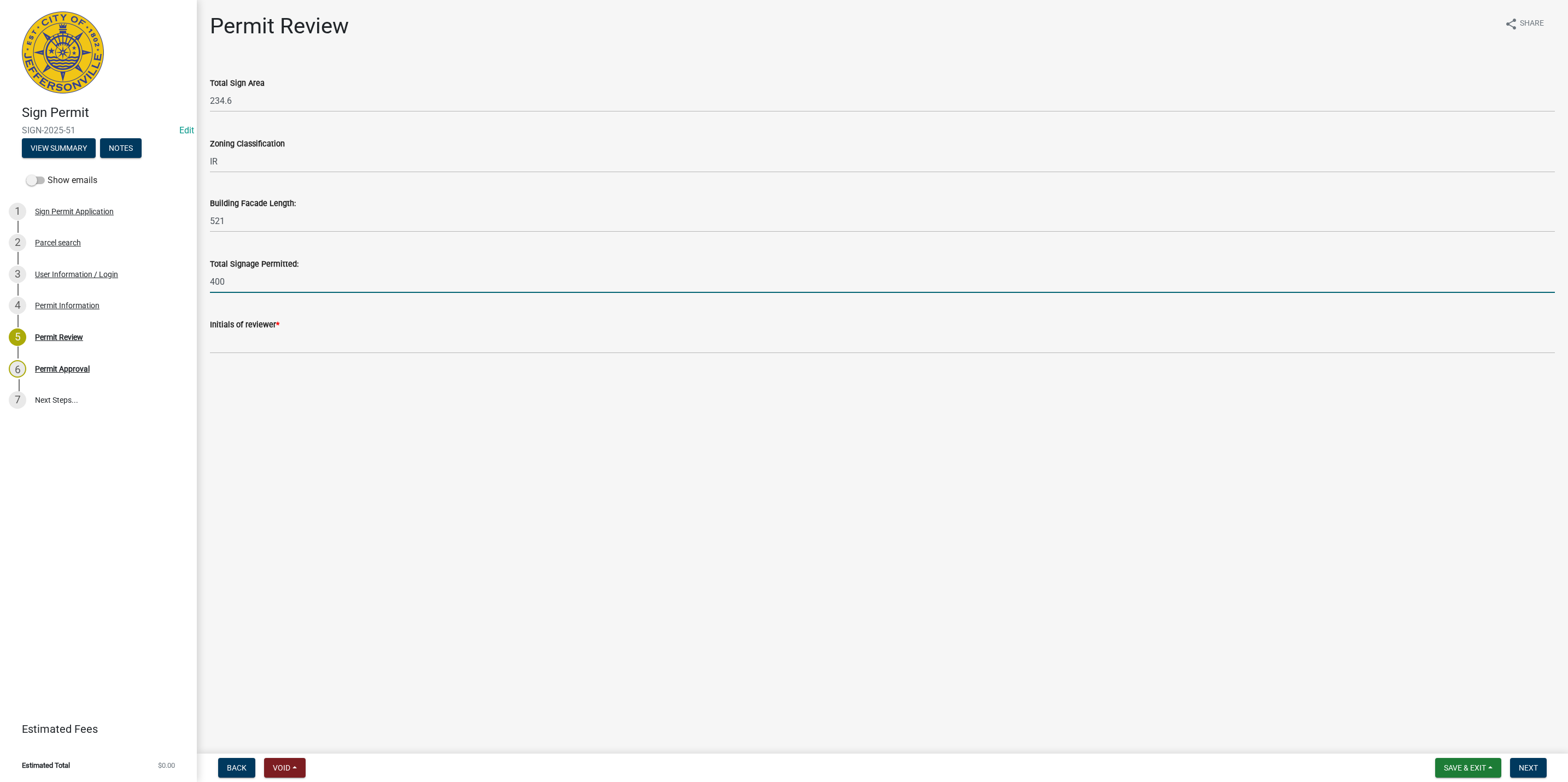
type input "400"
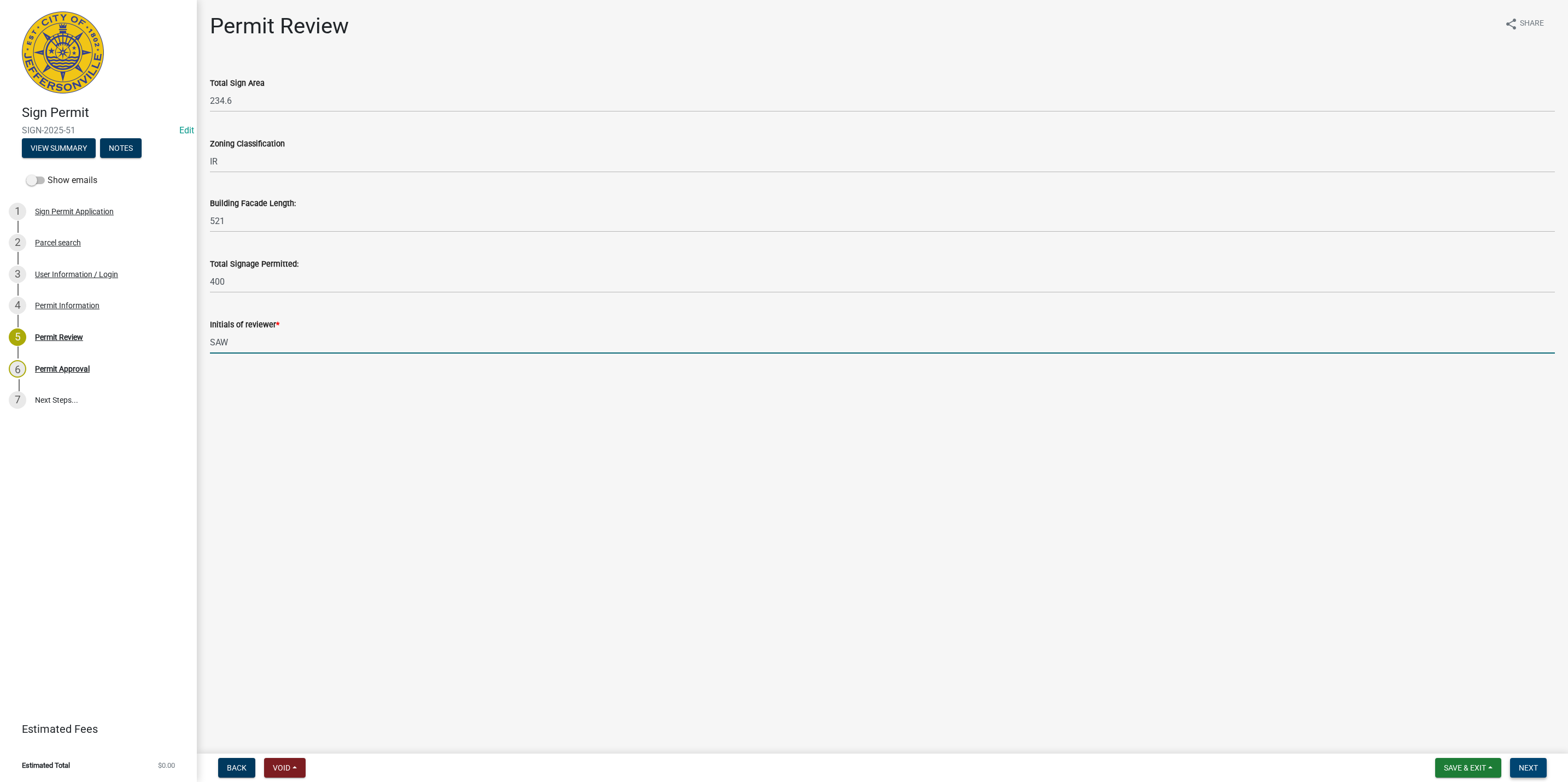
type input "SAW"
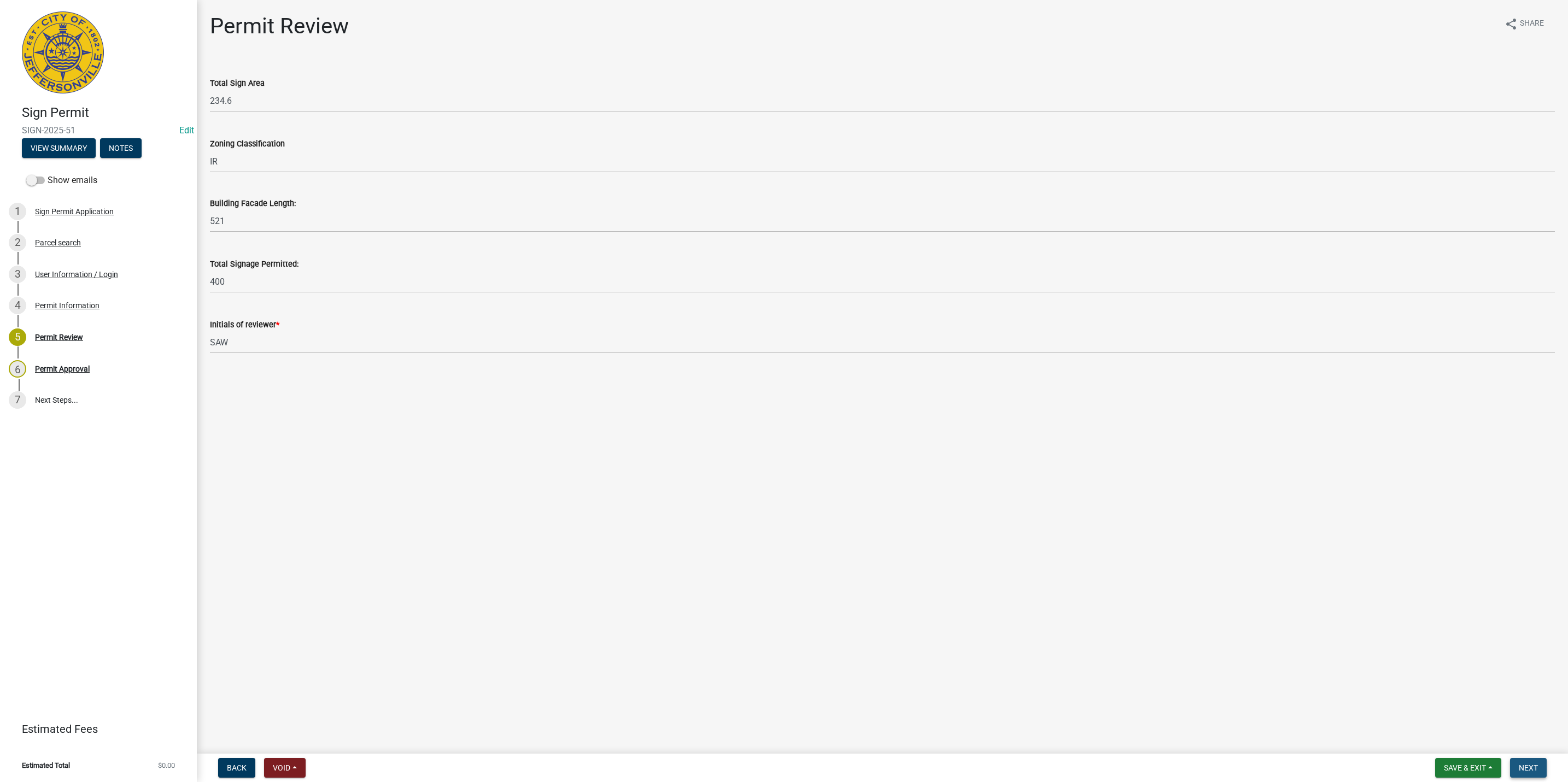
click at [1516, 761] on button "Next" at bounding box center [1528, 768] width 37 height 19
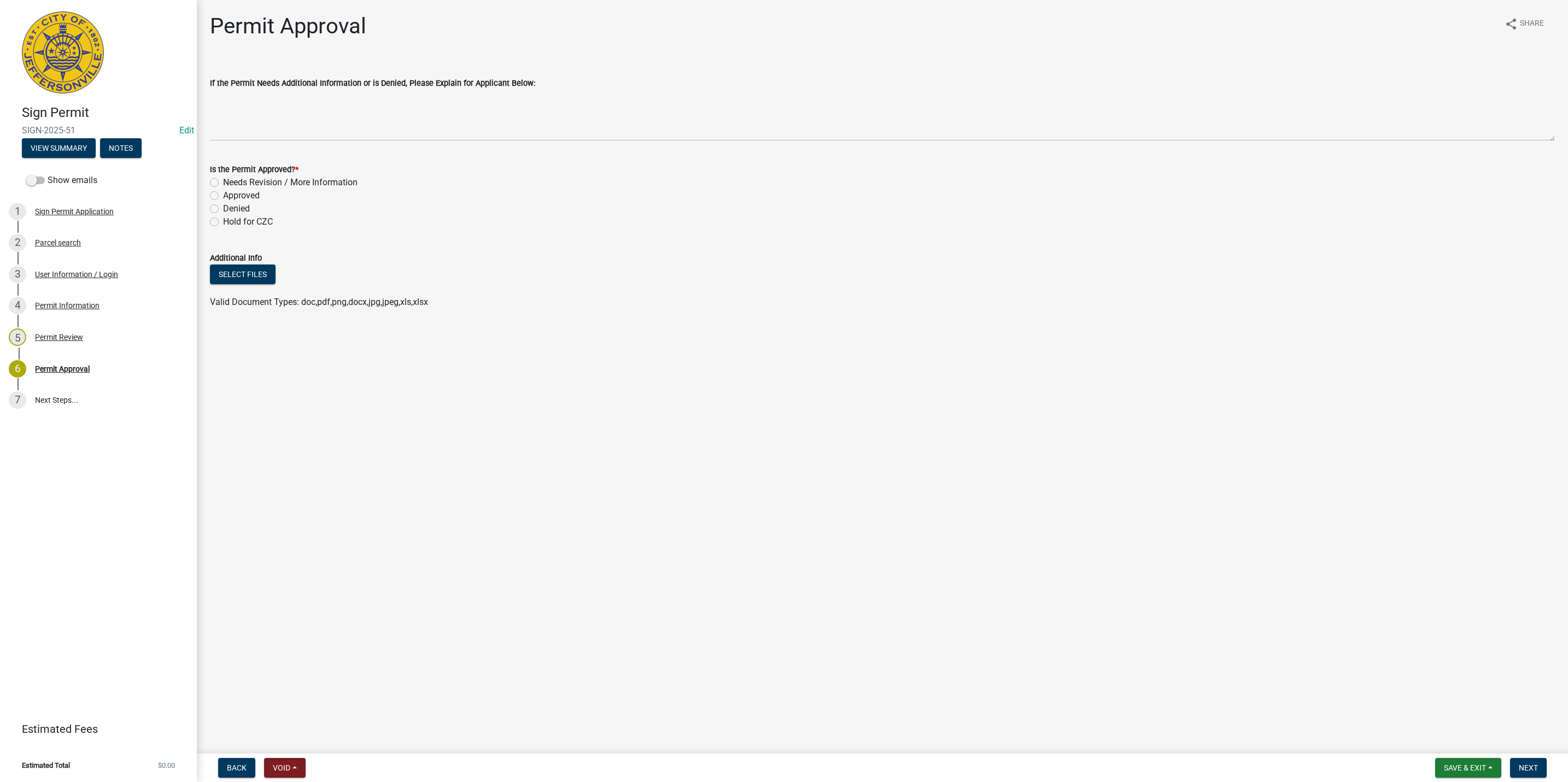
click at [223, 196] on label "Approved" at bounding box center [241, 196] width 37 height 13
click at [223, 196] on input "Approved" at bounding box center [226, 193] width 7 height 7
radio input "true"
click at [1532, 758] on nav "Back Void Withdraw Lock Expire Void Save & Exit Save Save & Exit Next" at bounding box center [882, 768] width 1371 height 29
click at [1529, 764] on span "Next" at bounding box center [1528, 768] width 19 height 9
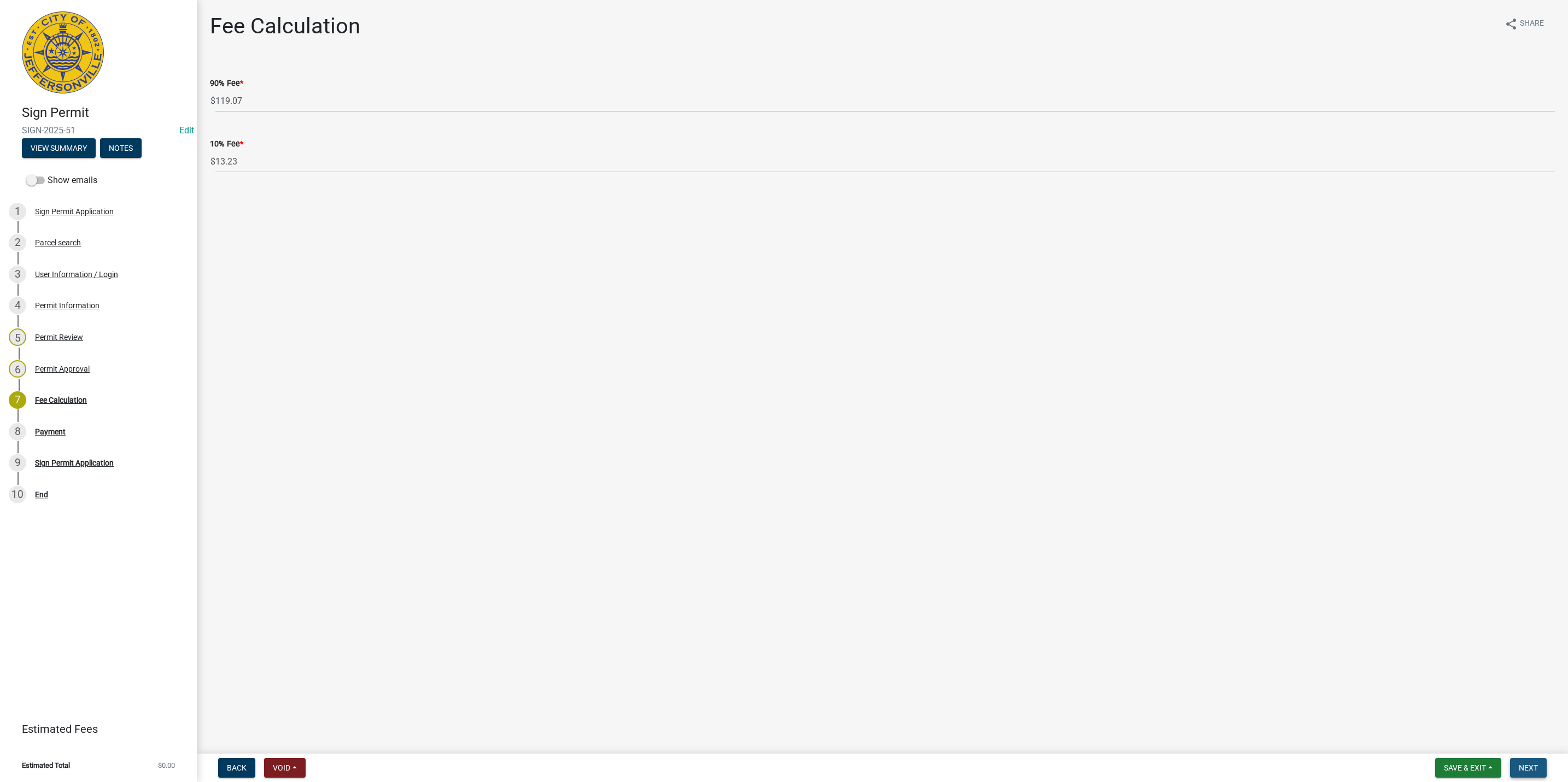
click at [1527, 763] on button "Next" at bounding box center [1528, 768] width 37 height 19
select select "3: 3"
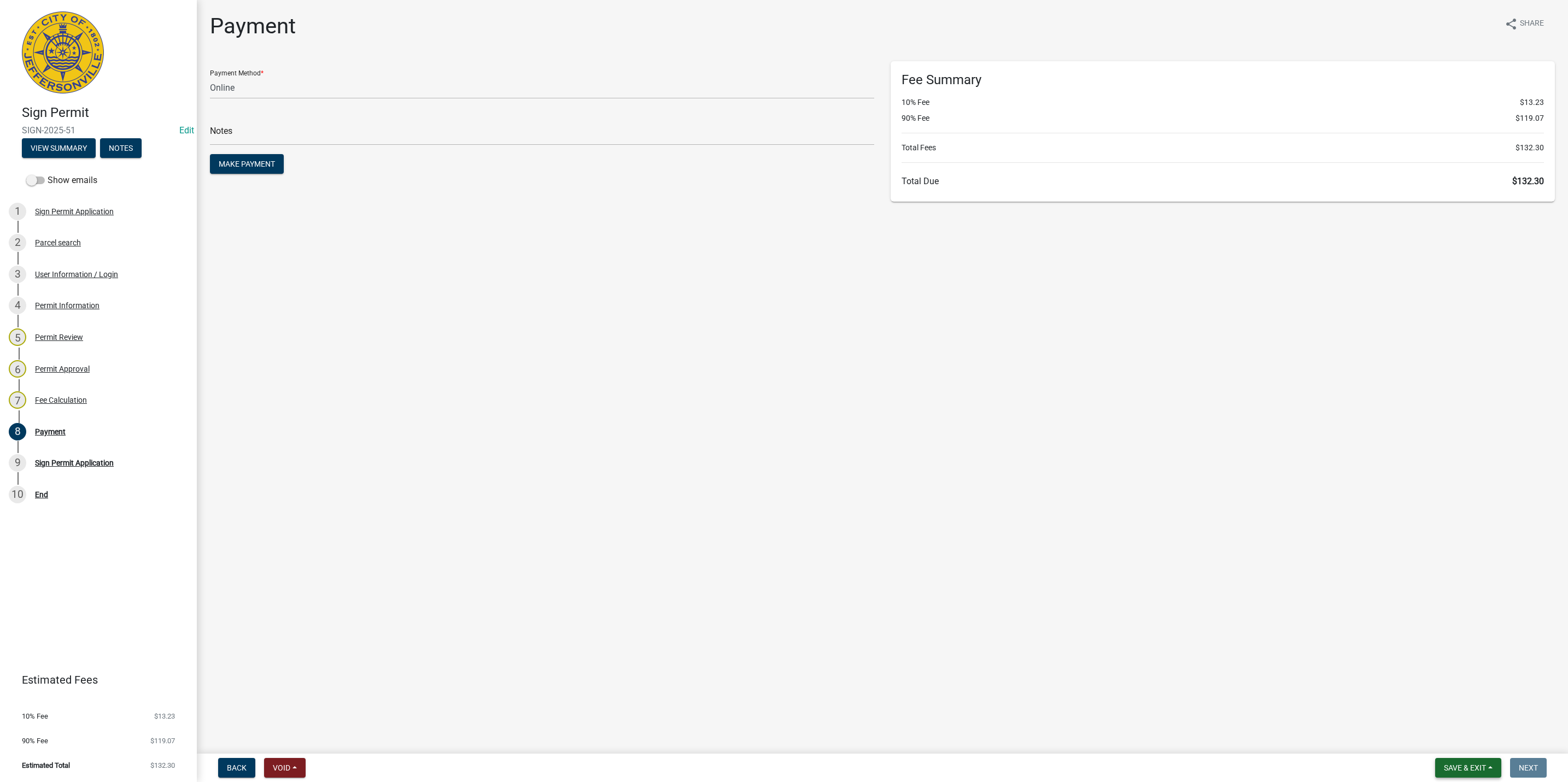
click at [1452, 759] on button "Save & Exit" at bounding box center [1468, 768] width 66 height 19
click at [1451, 733] on button "Save & Exit" at bounding box center [1458, 740] width 88 height 26
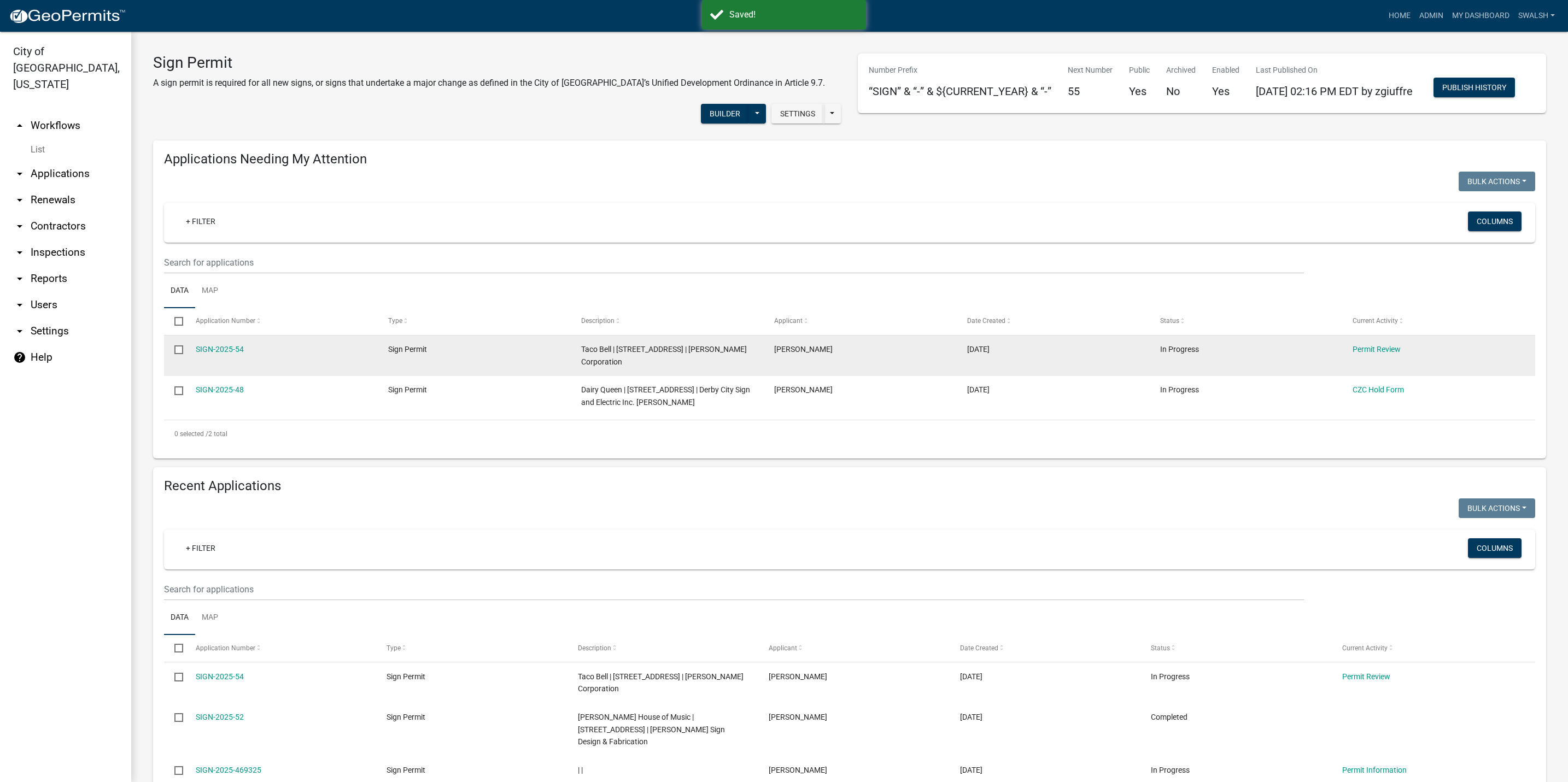
click at [1384, 356] on div "Permit Review" at bounding box center [1438, 349] width 172 height 13
click at [1384, 354] on link "Permit Review" at bounding box center [1376, 349] width 48 height 9
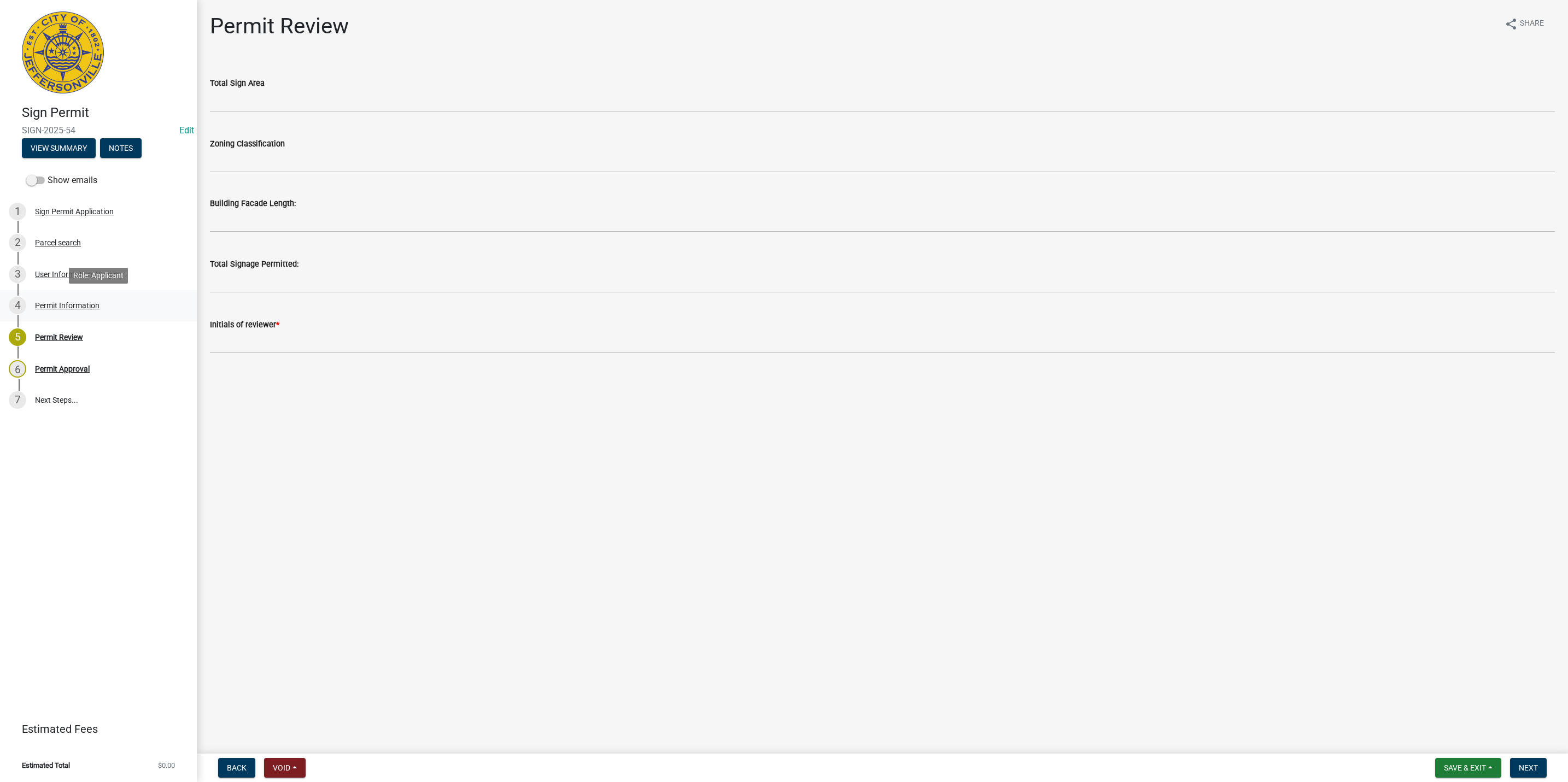
click at [90, 298] on div "4 Permit Information" at bounding box center [94, 305] width 170 height 18
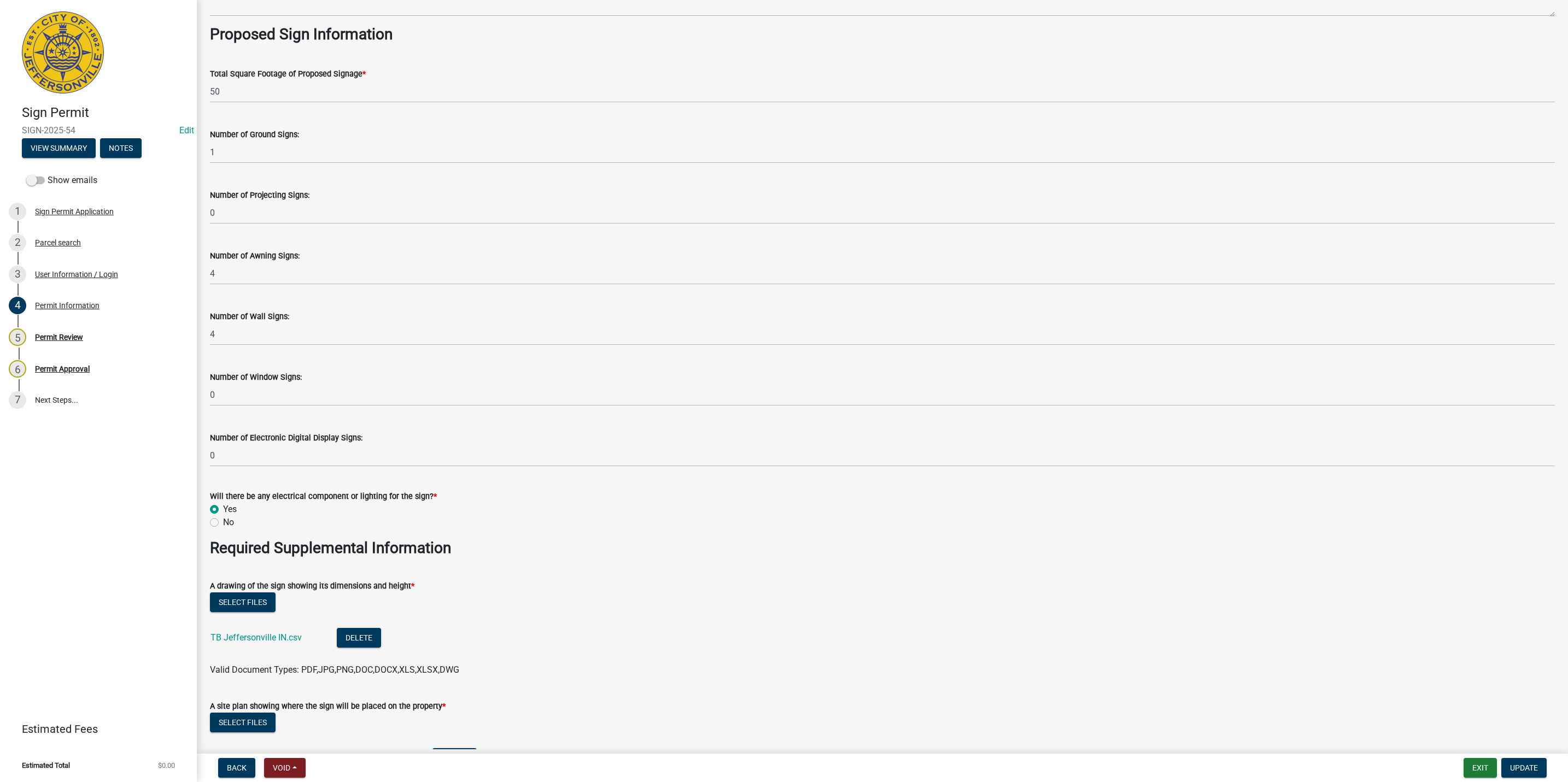
scroll to position [1394, 0]
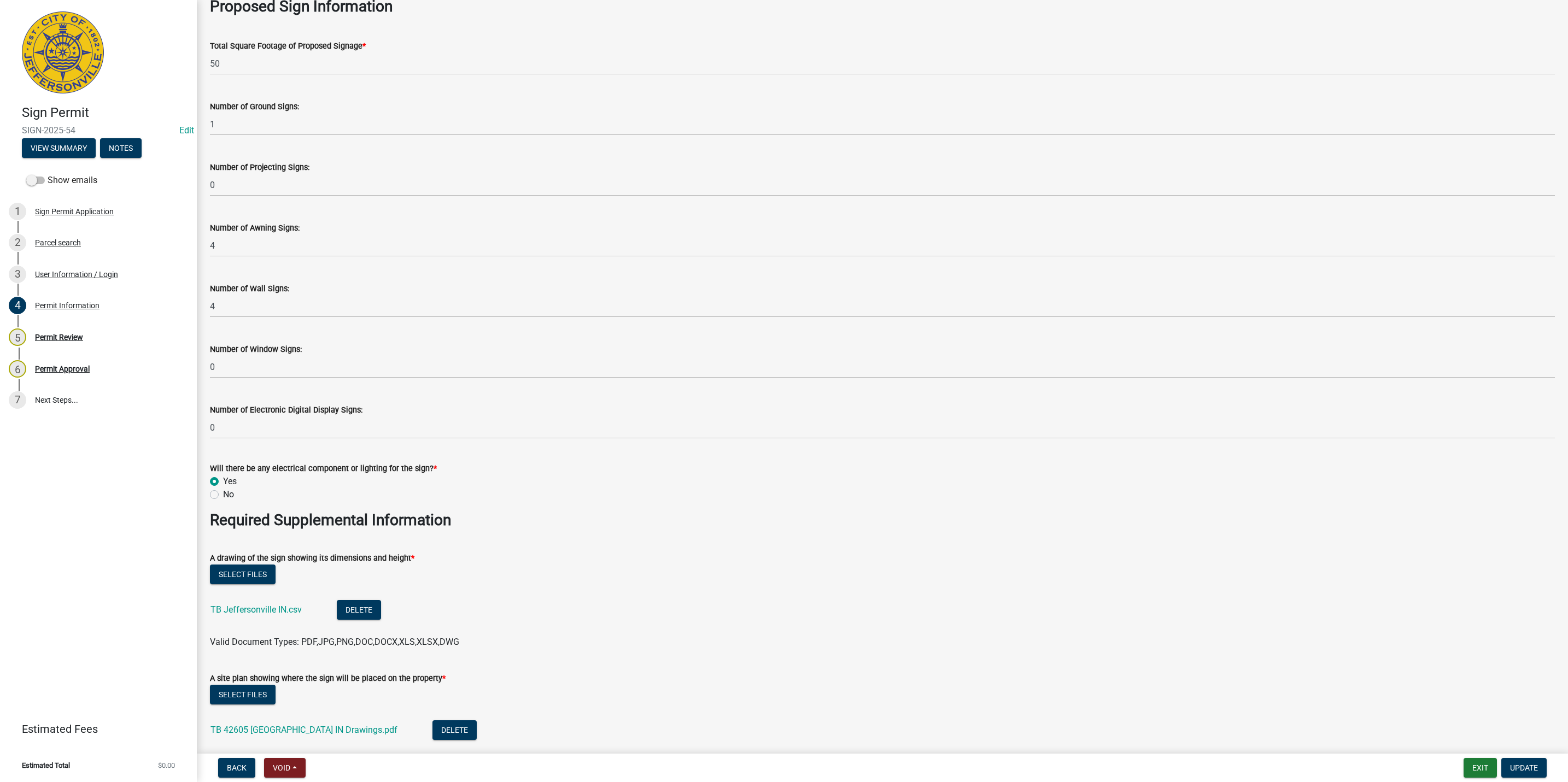
click at [259, 614] on div "TB Jeffersonville IN.csv" at bounding box center [265, 611] width 109 height 23
click at [256, 610] on link "TB Jeffersonville IN.csv" at bounding box center [256, 609] width 91 height 10
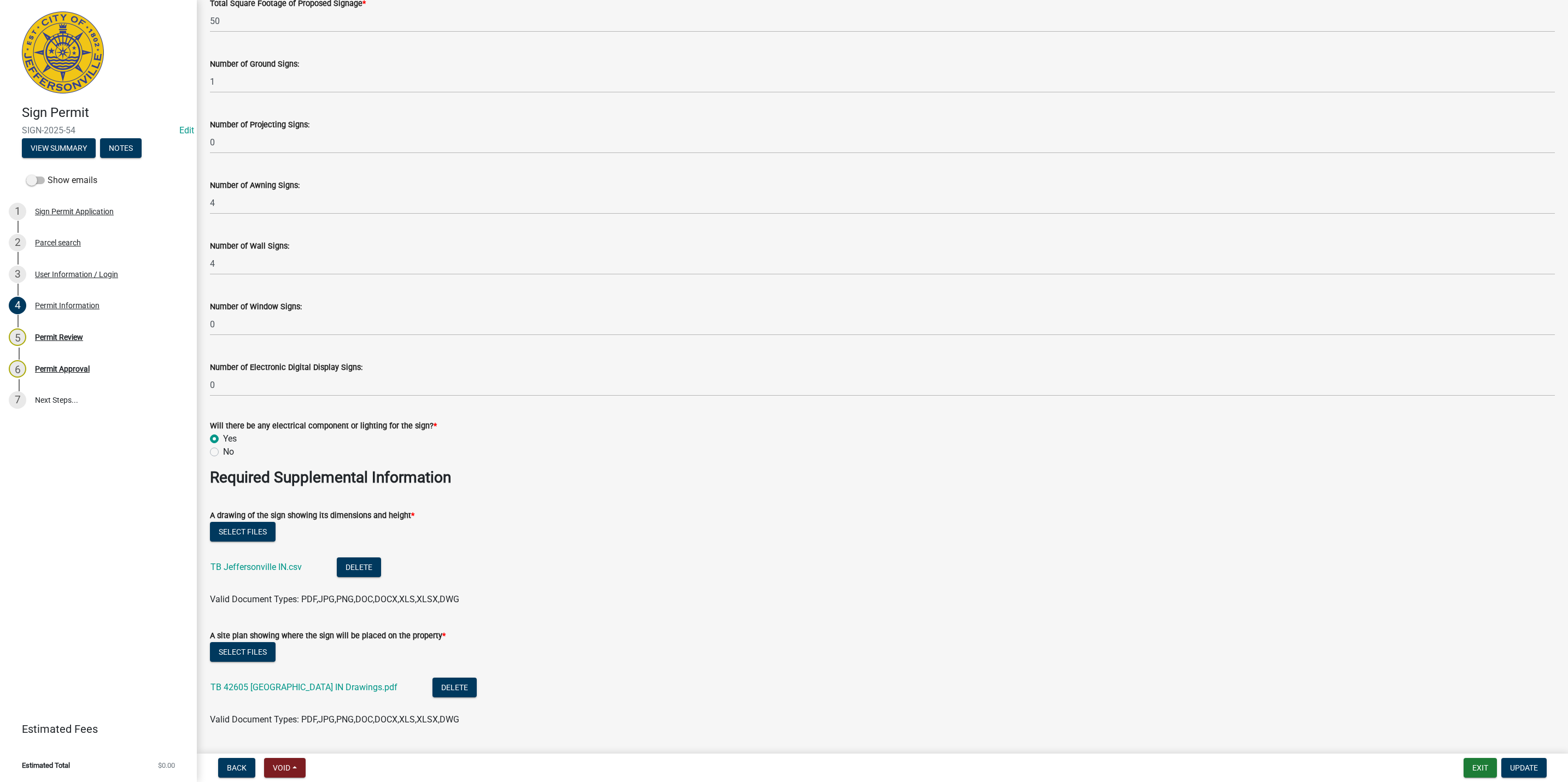
scroll to position [1558, 0]
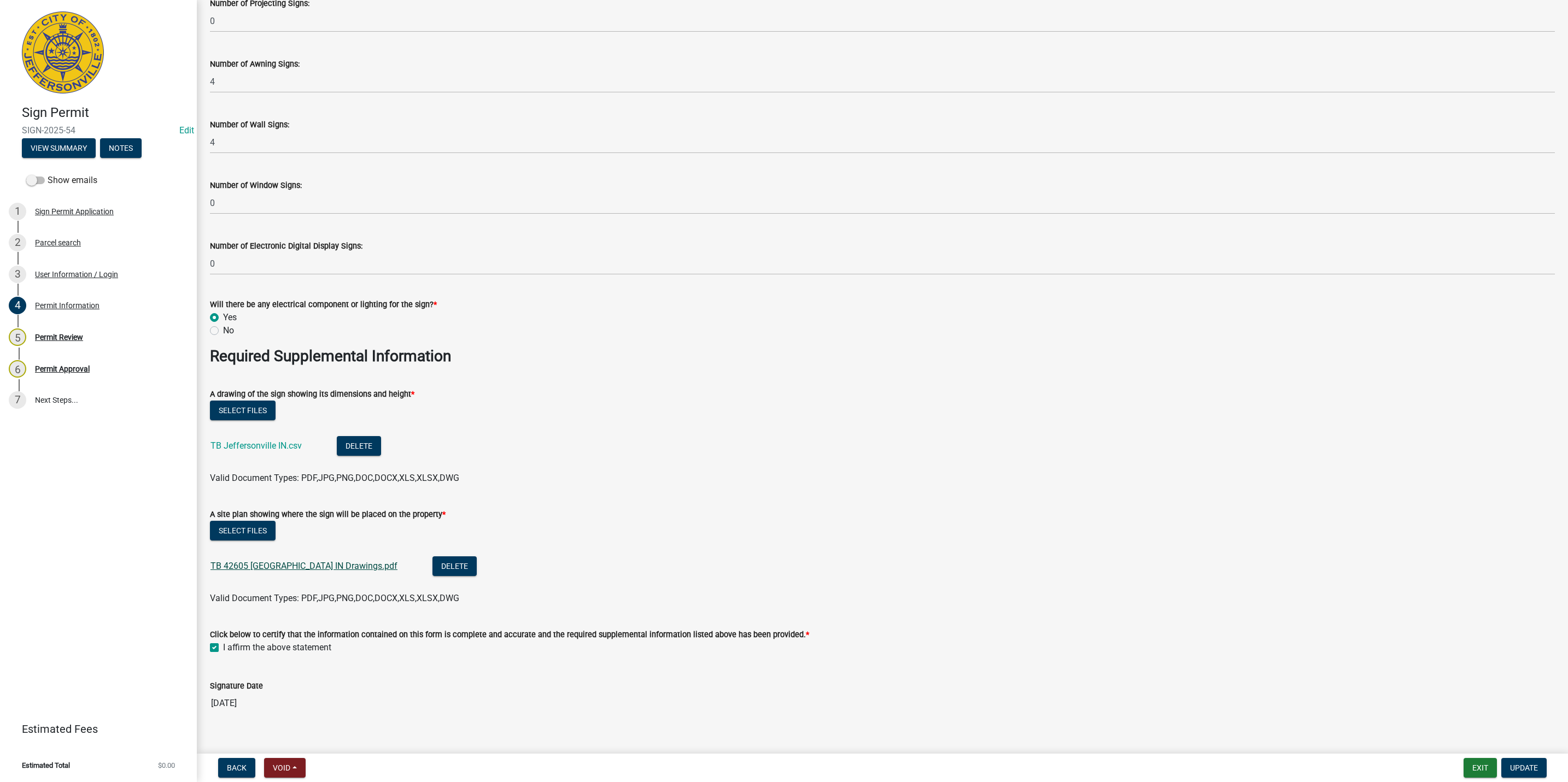
click at [293, 568] on link "TB 42605 [GEOGRAPHIC_DATA] IN Drawings.pdf" at bounding box center [304, 566] width 187 height 10
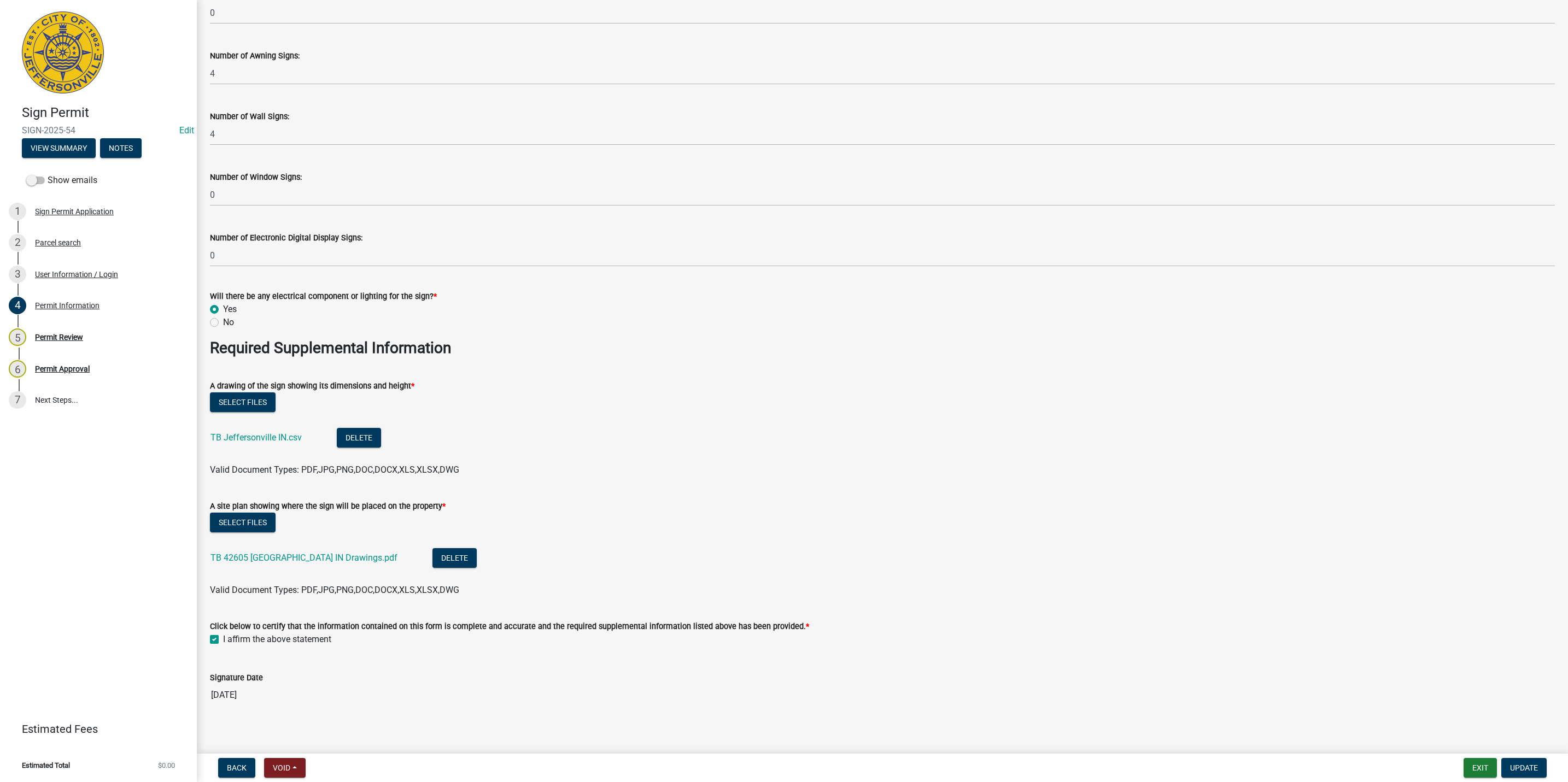
scroll to position [1574, 0]
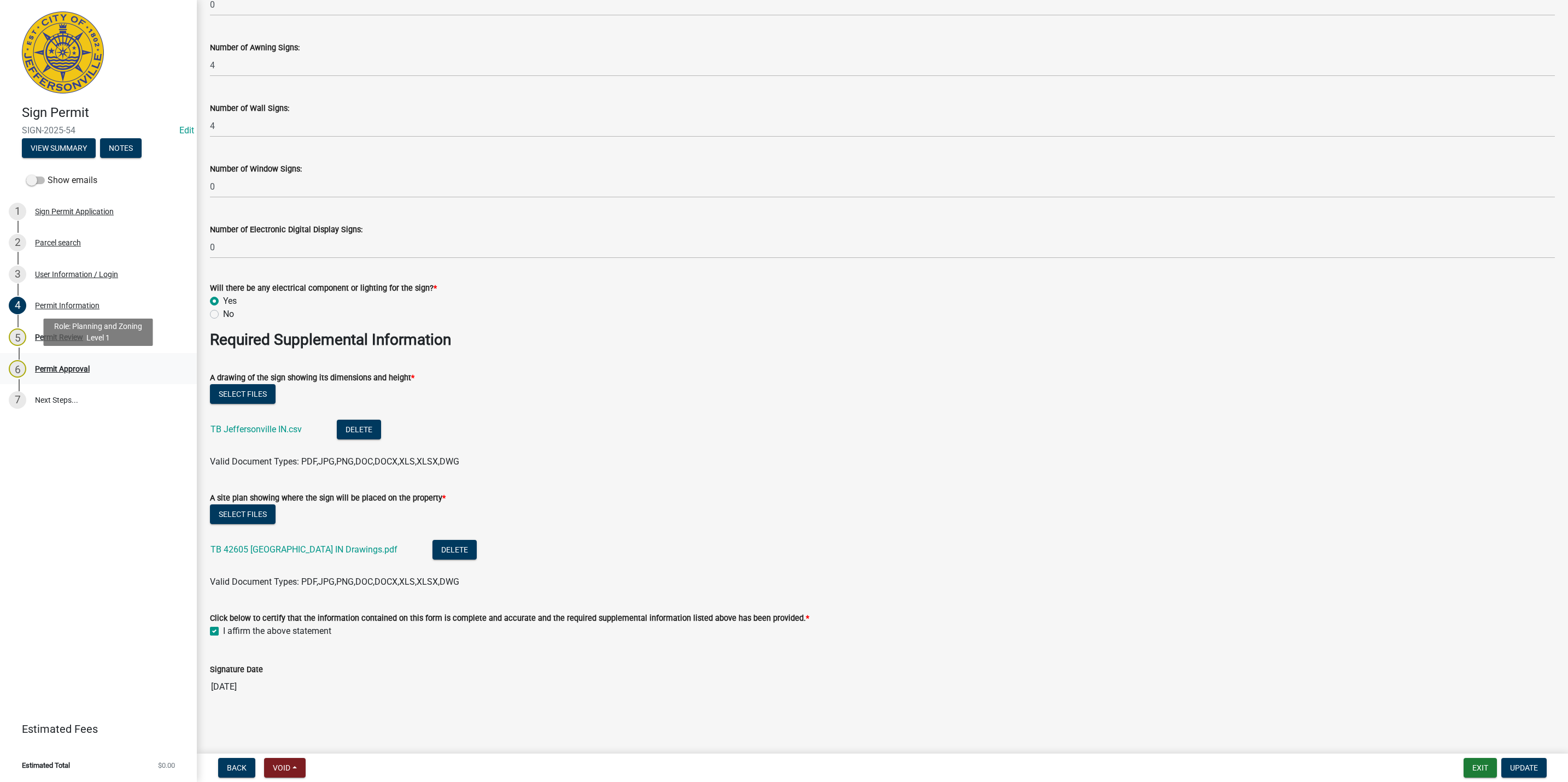
click at [66, 383] on link "6 Permit Approval" at bounding box center [98, 369] width 197 height 32
click at [80, 341] on div "Permit Review" at bounding box center [58, 337] width 48 height 8
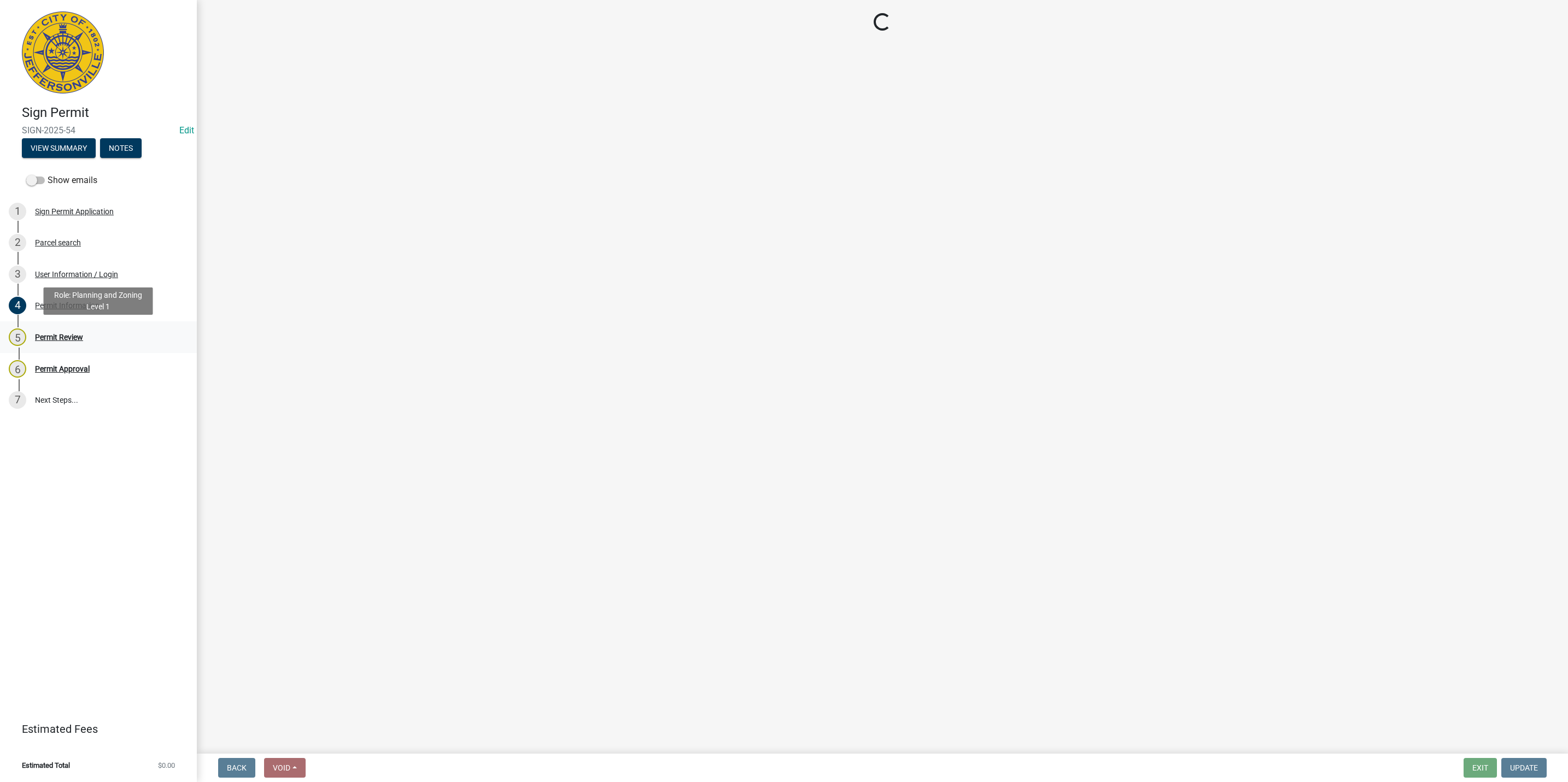
scroll to position [0, 0]
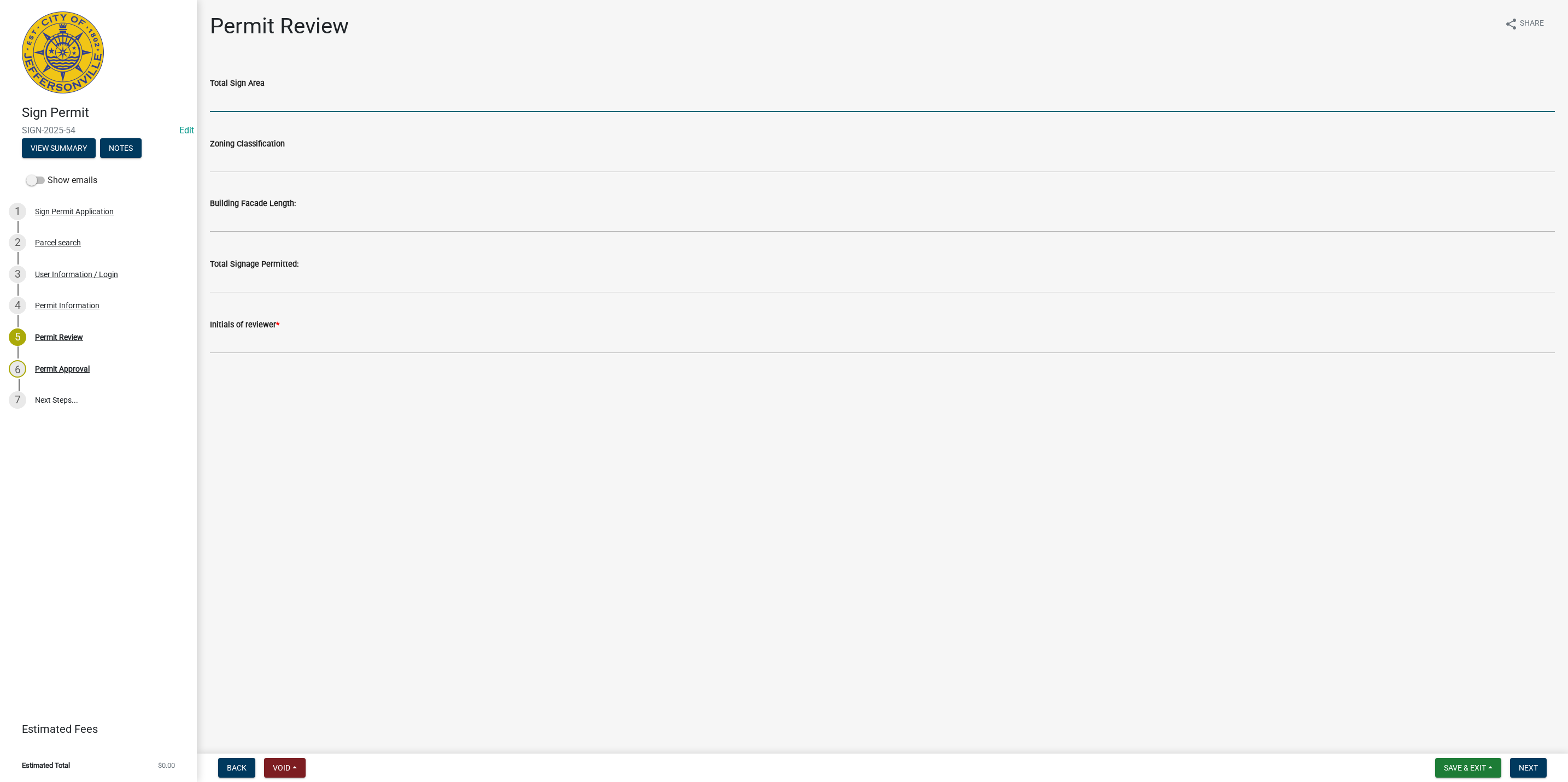
click at [240, 96] on input "text" at bounding box center [883, 100] width 1345 height 23
type input "0"
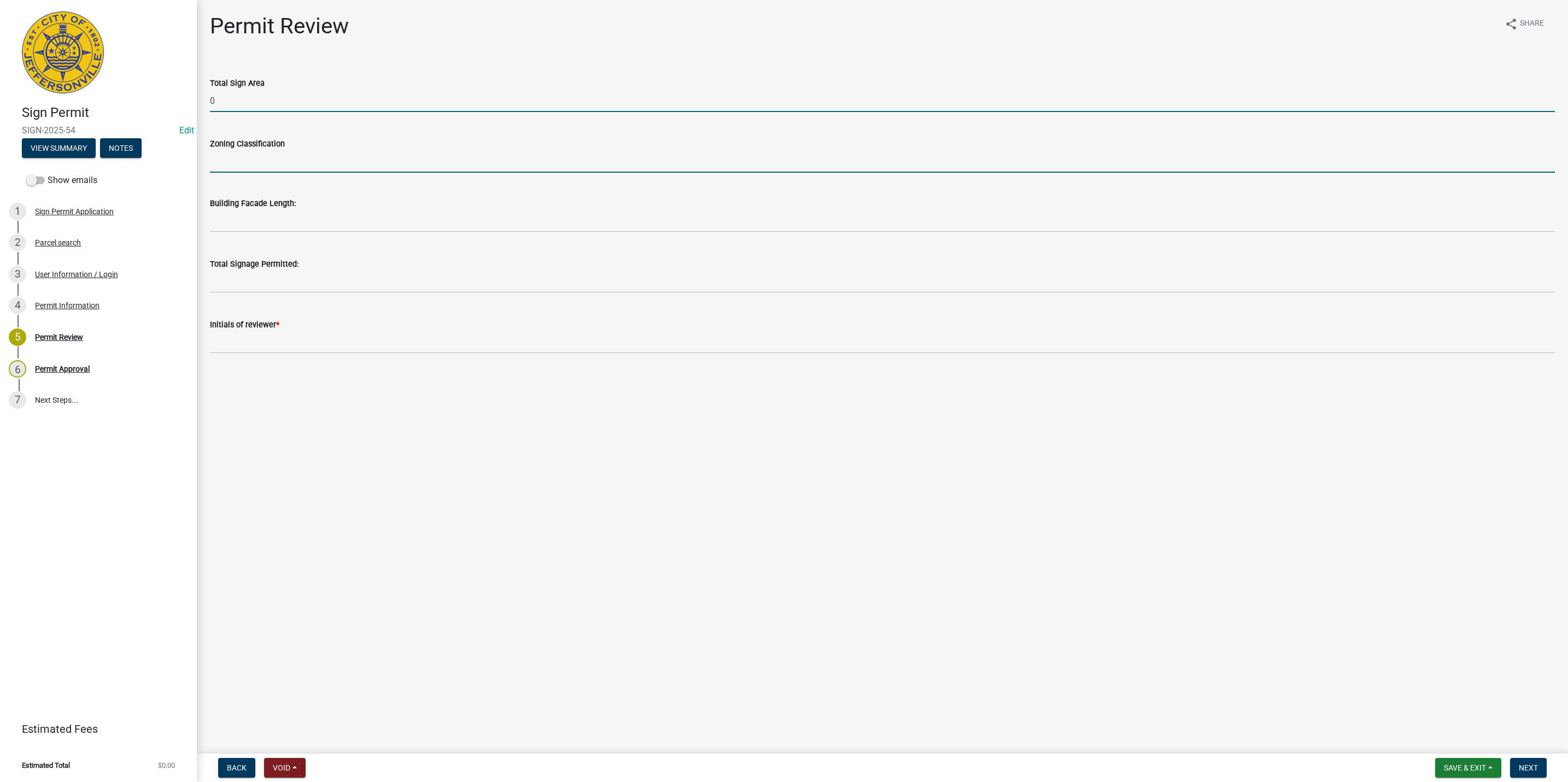
click at [266, 169] on input "Zoning Classification" at bounding box center [883, 161] width 1345 height 23
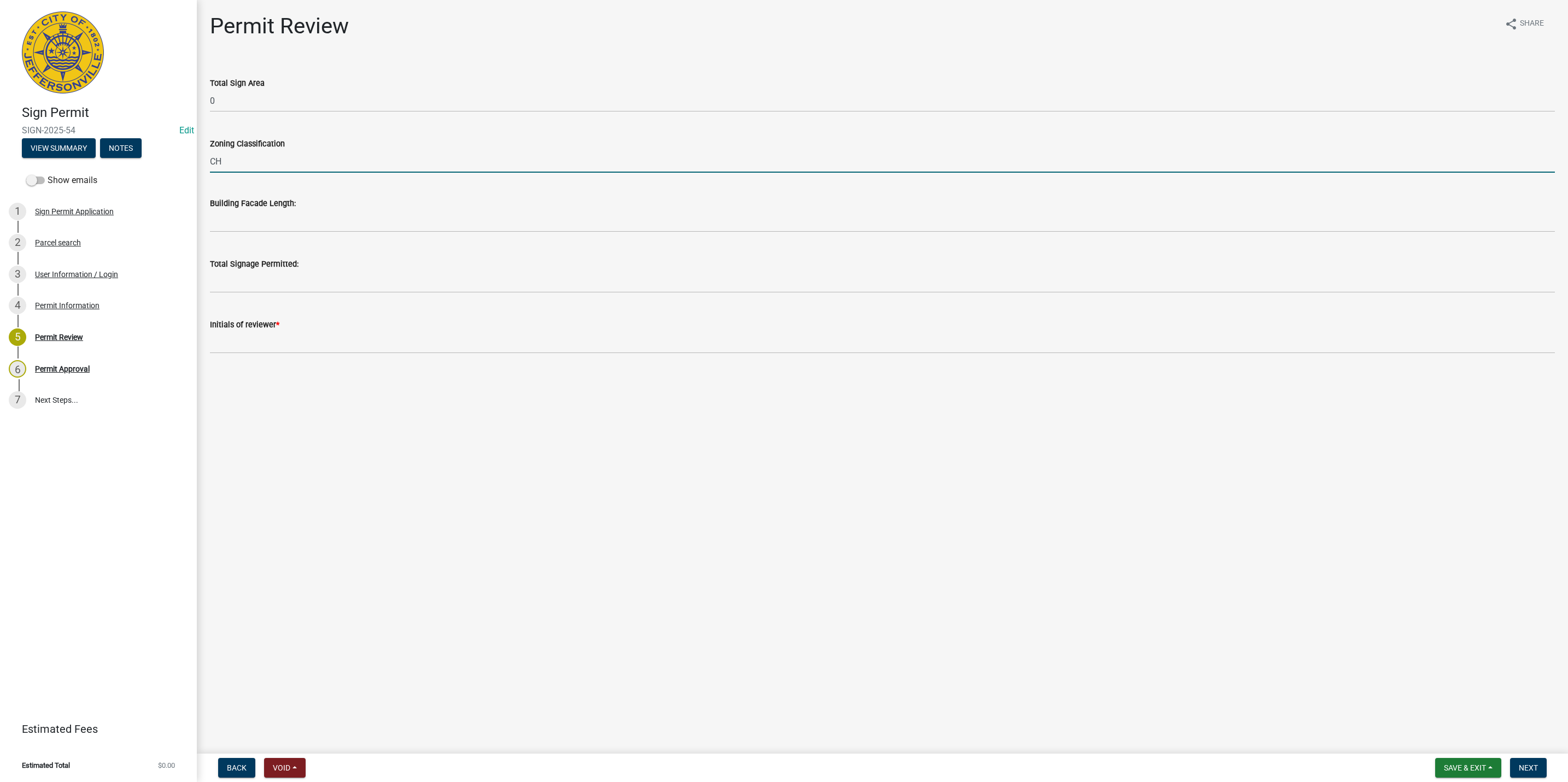
type input "CH"
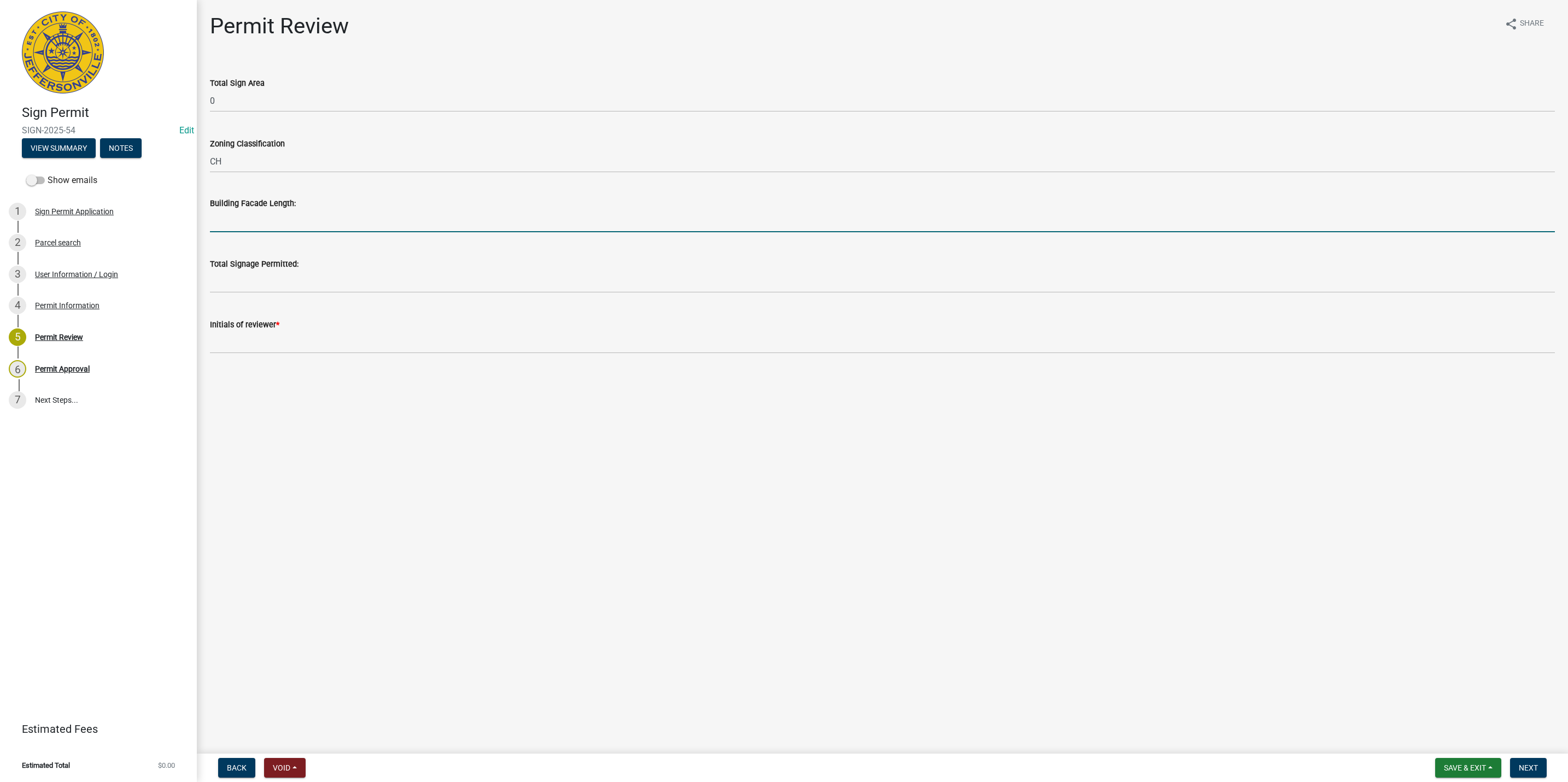
click at [255, 225] on input "text" at bounding box center [883, 221] width 1345 height 23
drag, startPoint x: 268, startPoint y: 223, endPoint x: 217, endPoint y: 223, distance: 51.0
click at [217, 223] on input "71.41" at bounding box center [883, 221] width 1345 height 23
type input "71"
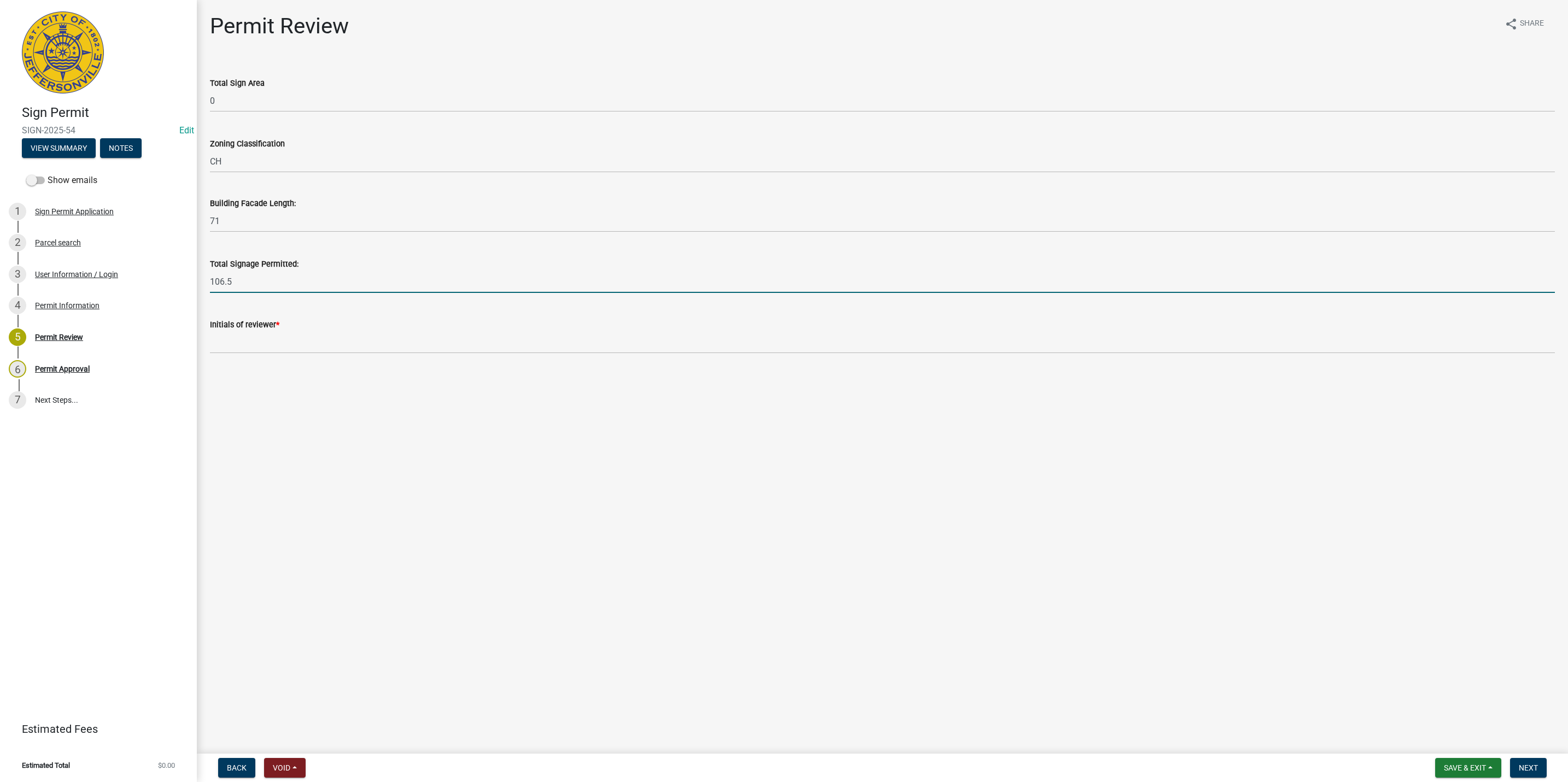
type input "106.5"
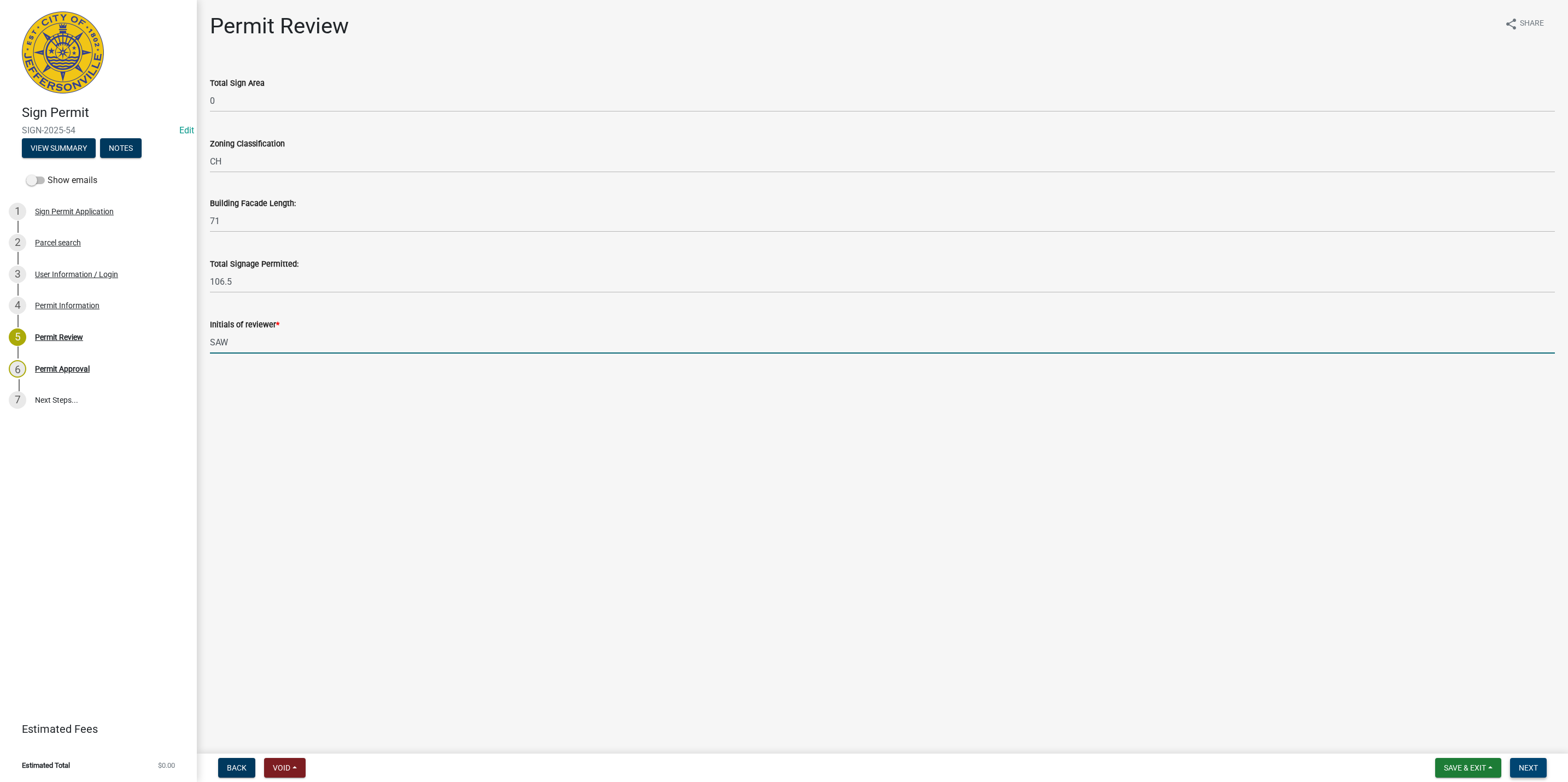
type input "SAW"
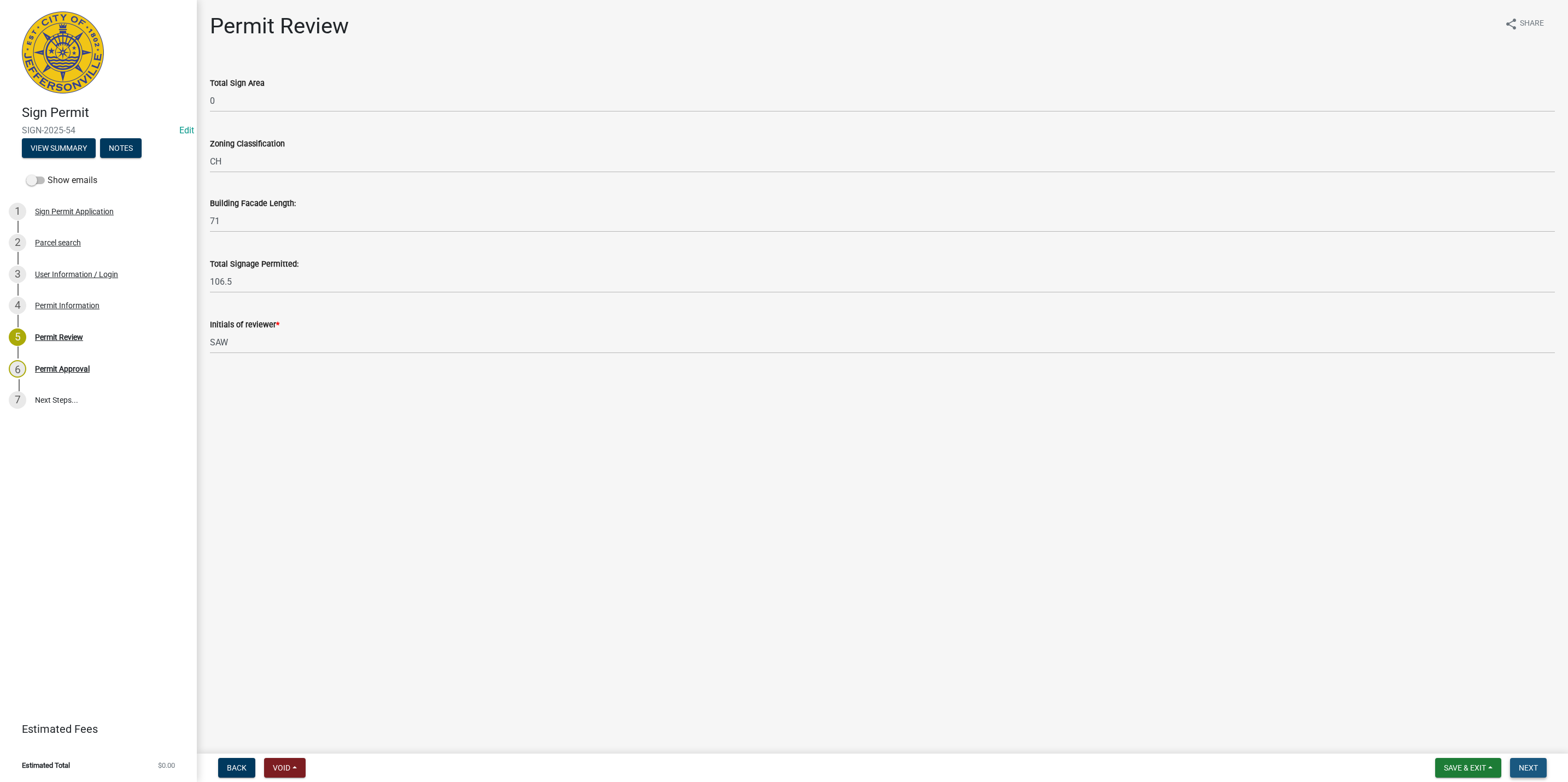
click at [1519, 768] on span "Next" at bounding box center [1528, 768] width 19 height 9
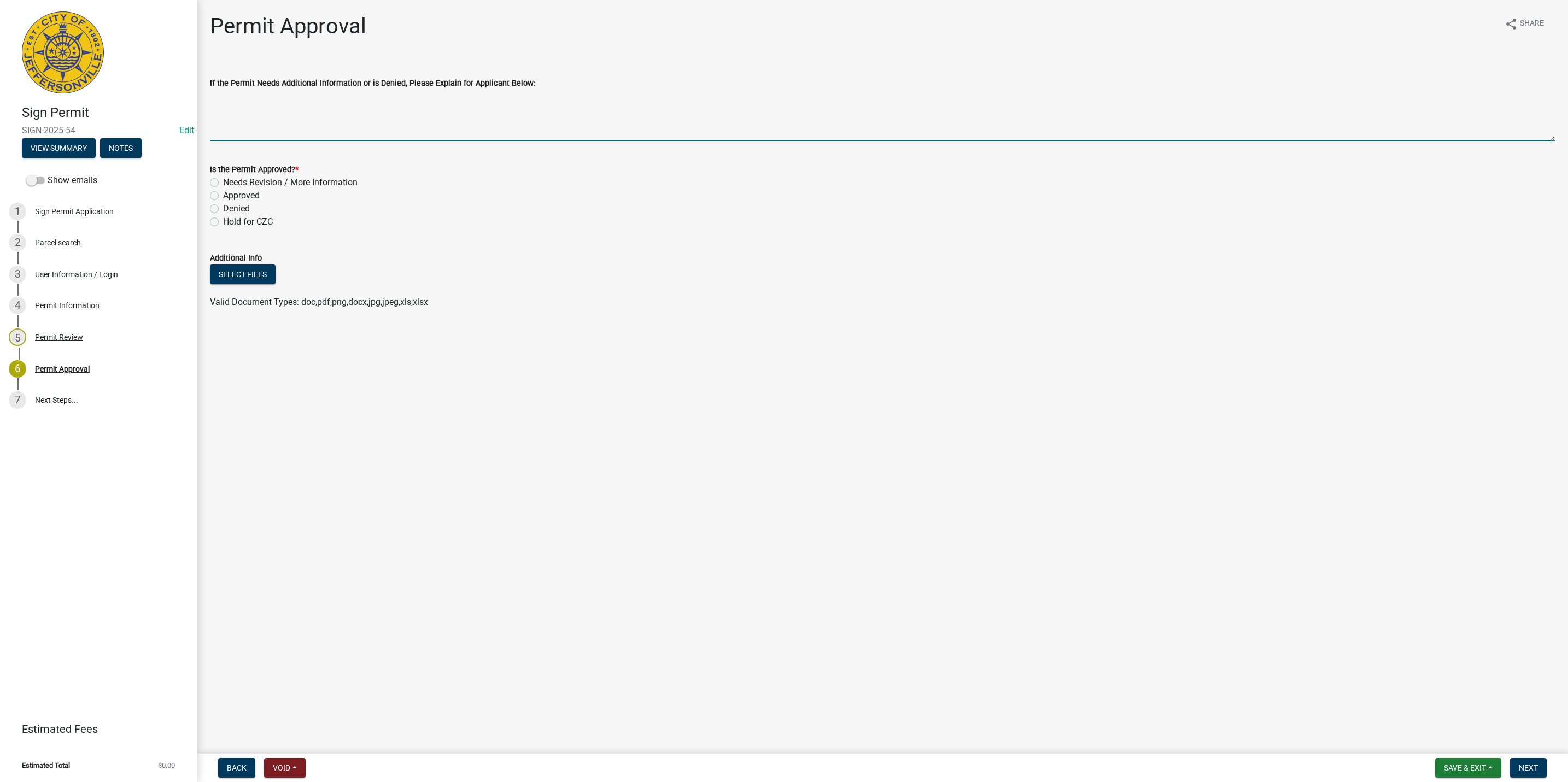
click at [237, 138] on textarea "If the Permit Needs Additional Information or is Denied, Please Explain for App…" at bounding box center [883, 115] width 1345 height 51
type textarea "R"
type textarea "C"
type textarea "R"
type textarea "Proposed signage renderings and dimensions as well as indicate on the site plan…"
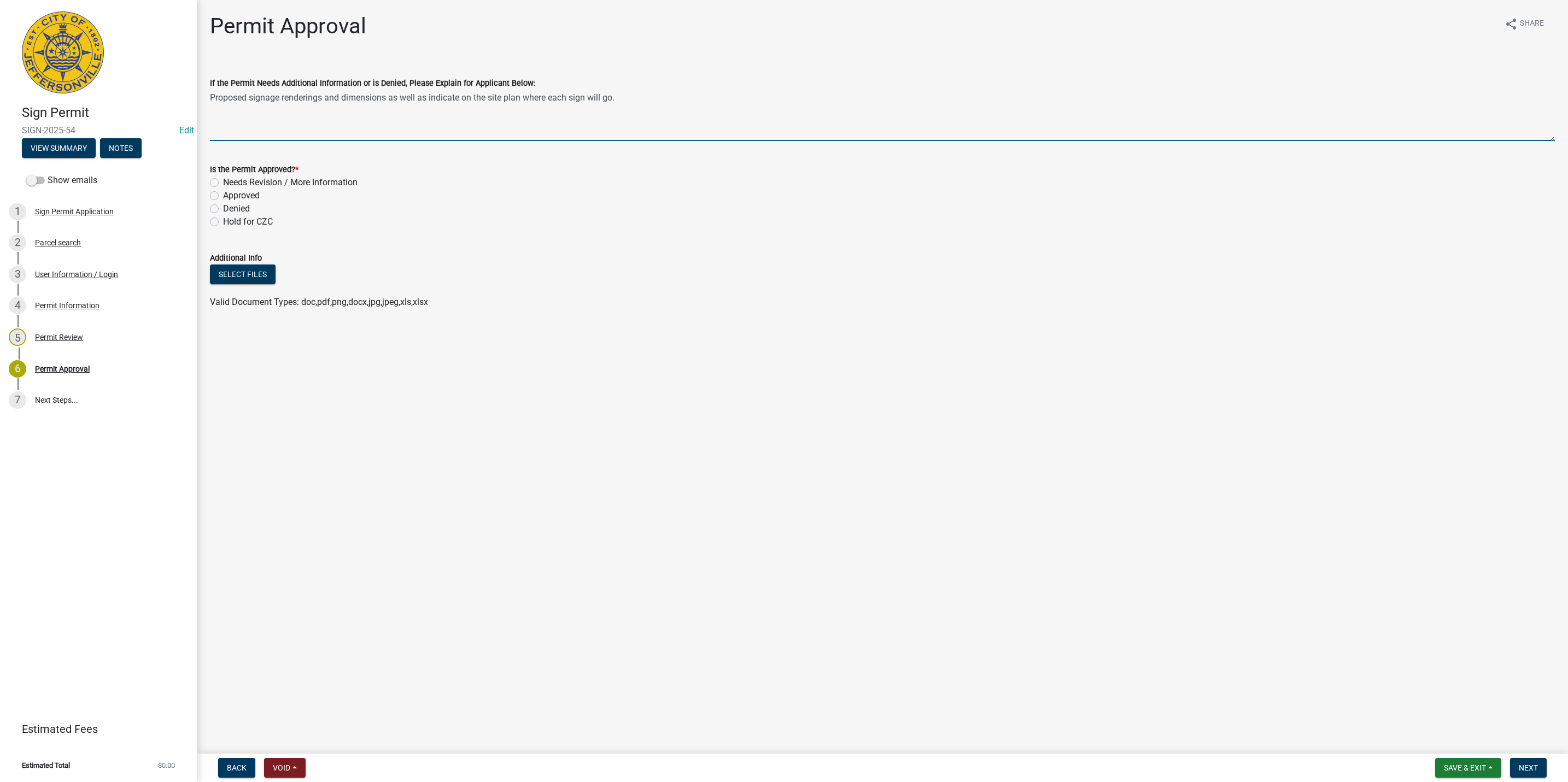
click at [307, 189] on div "Approved" at bounding box center [883, 196] width 1345 height 13
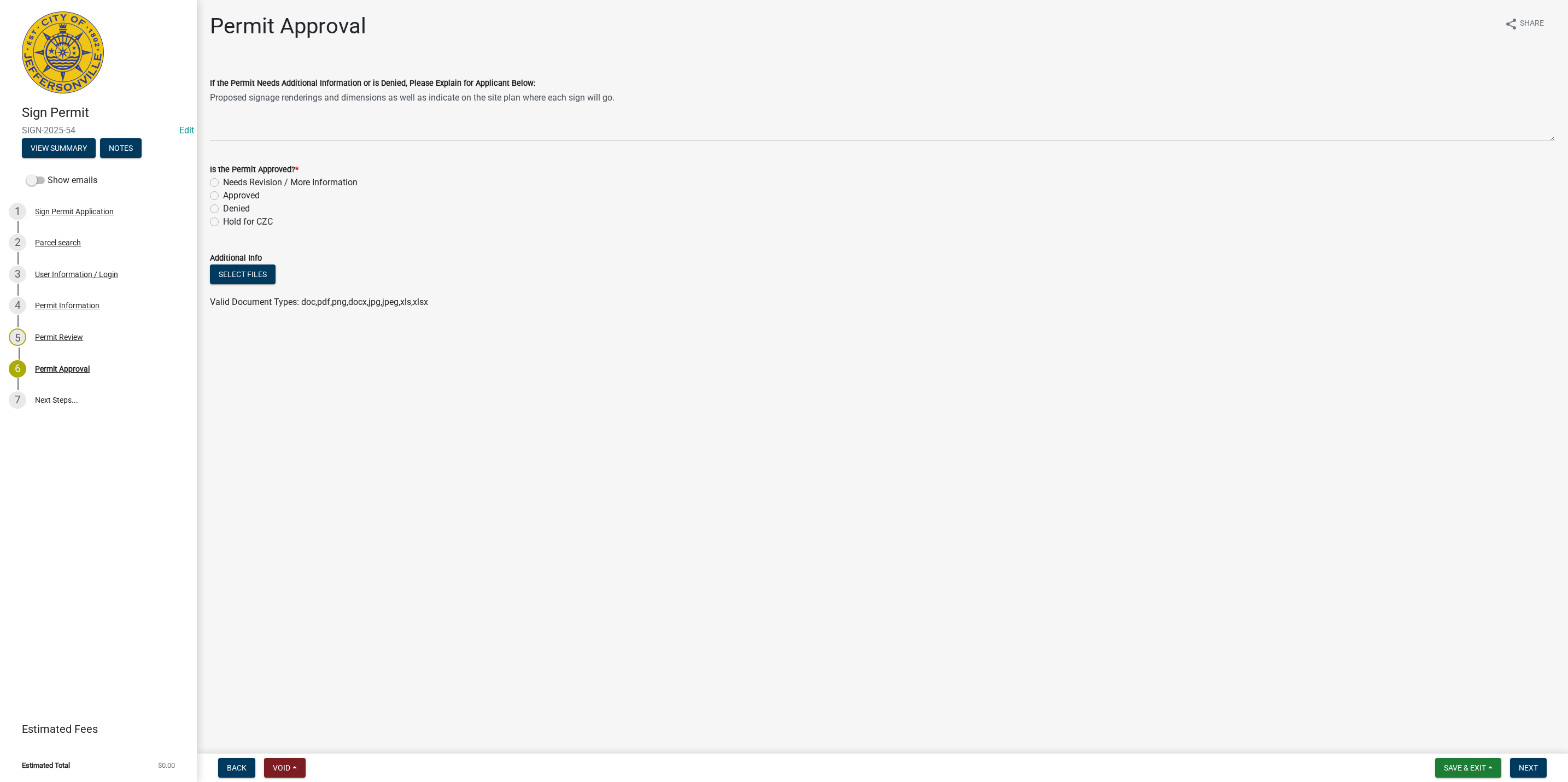
click at [314, 183] on label "Needs Revision / More Information" at bounding box center [290, 183] width 135 height 13
click at [230, 183] on input "Needs Revision / More Information" at bounding box center [226, 180] width 7 height 7
radio input "true"
click at [1537, 769] on span "Next" at bounding box center [1528, 768] width 19 height 9
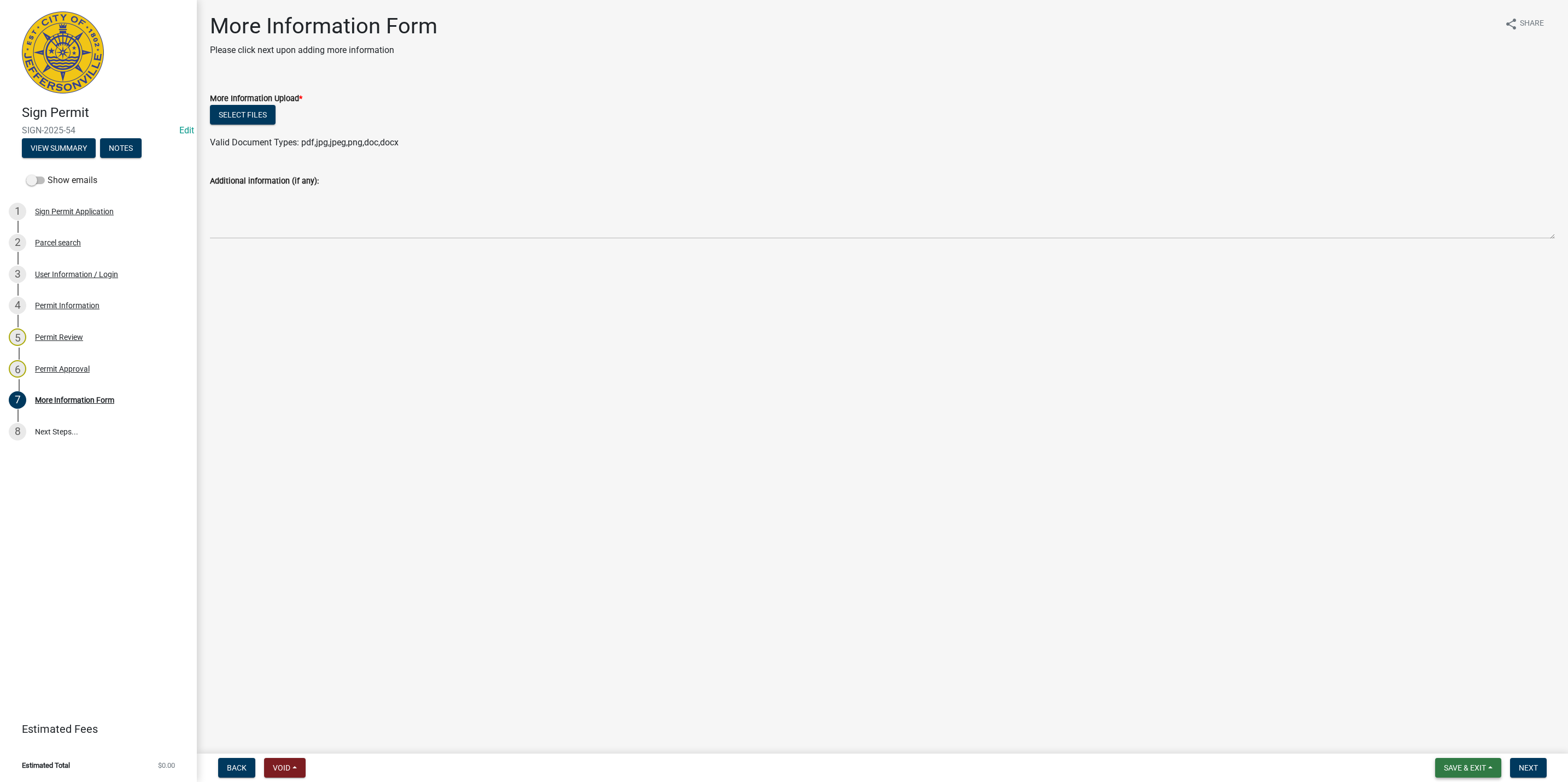
click at [1488, 764] on button "Save & Exit" at bounding box center [1468, 768] width 66 height 19
click at [1474, 737] on button "Save & Exit" at bounding box center [1458, 740] width 88 height 26
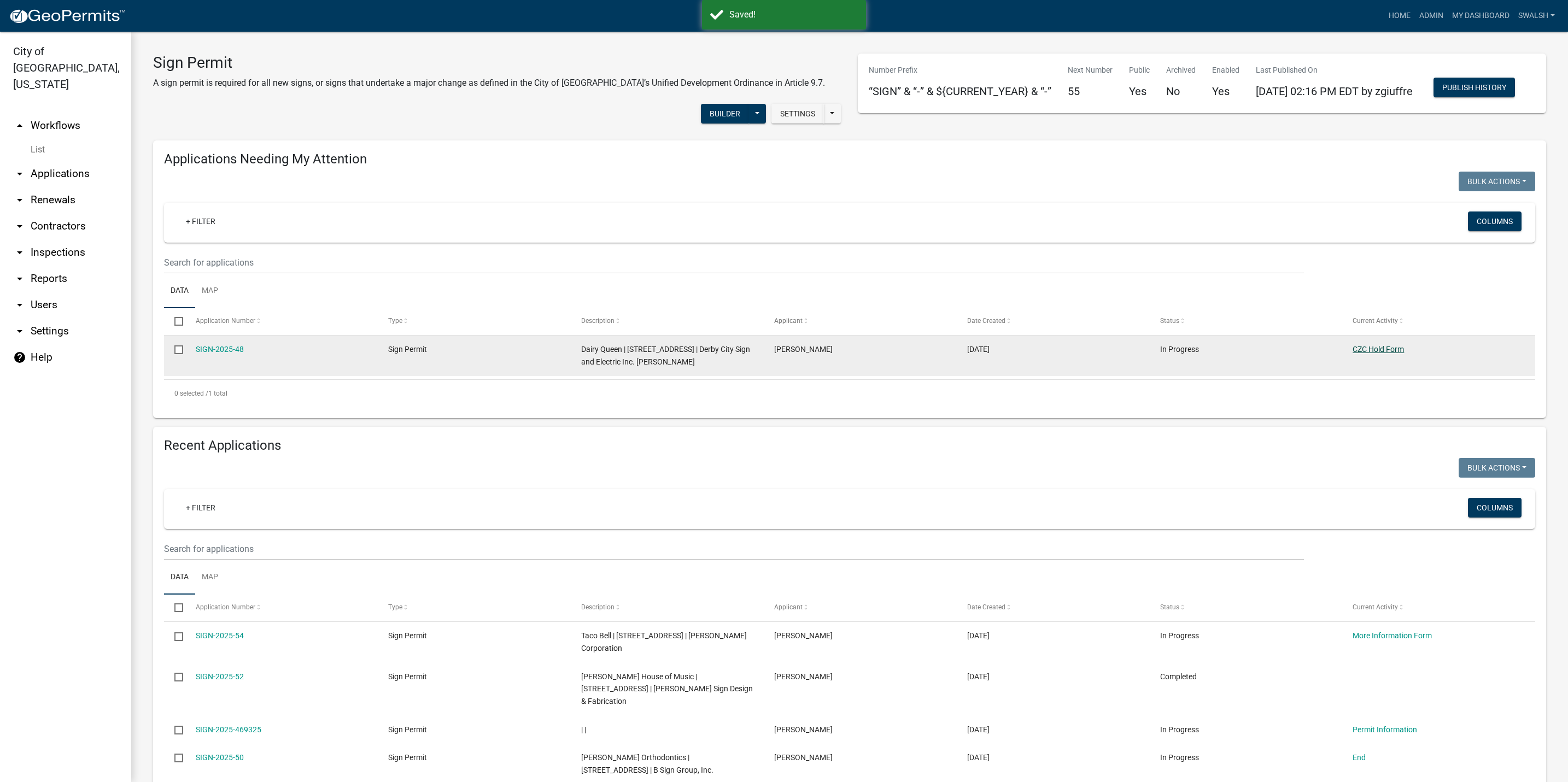
click at [1387, 354] on link "CZC Hold Form" at bounding box center [1378, 349] width 51 height 9
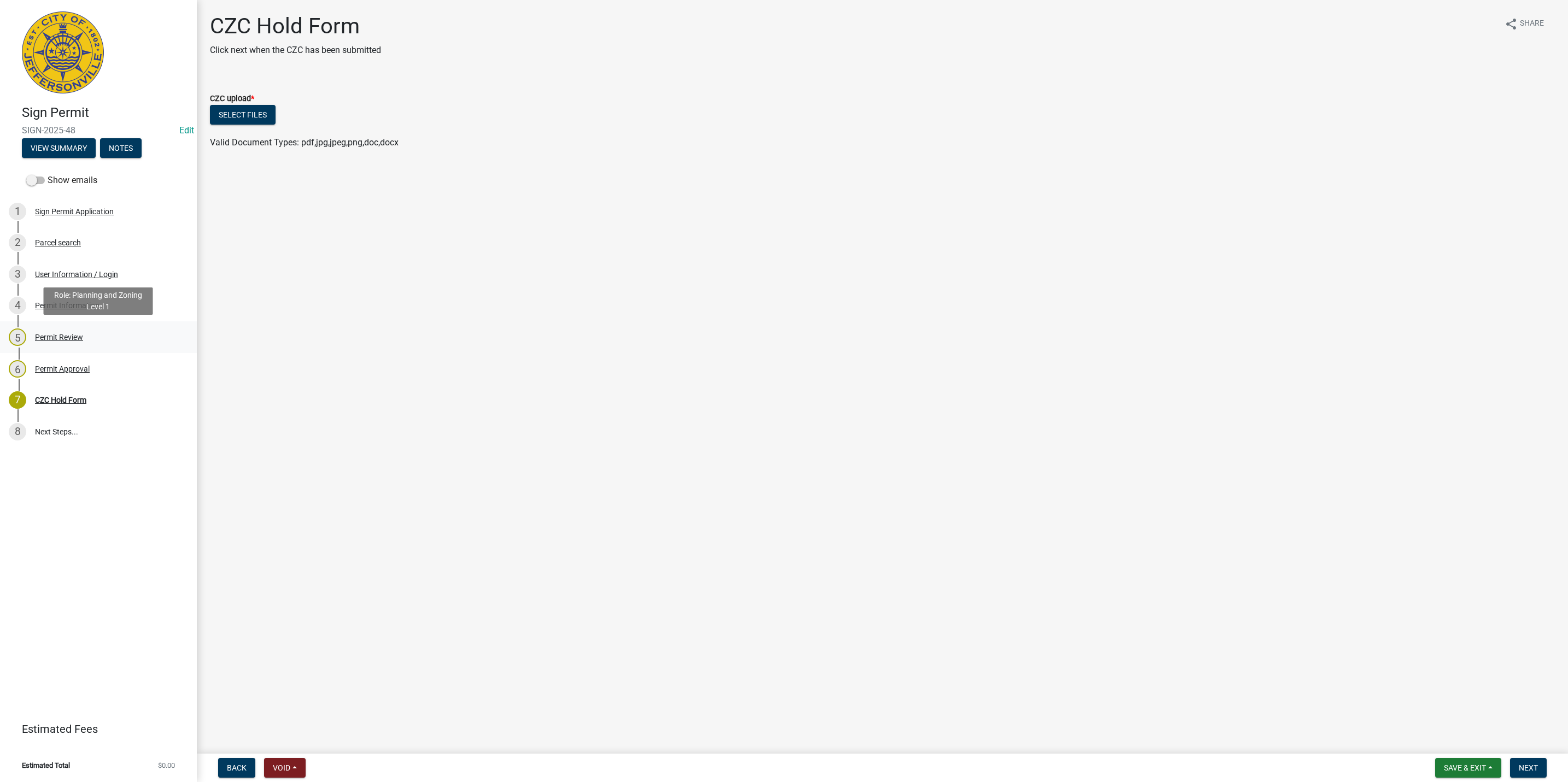
click at [116, 348] on link "5 Permit Review" at bounding box center [98, 337] width 197 height 32
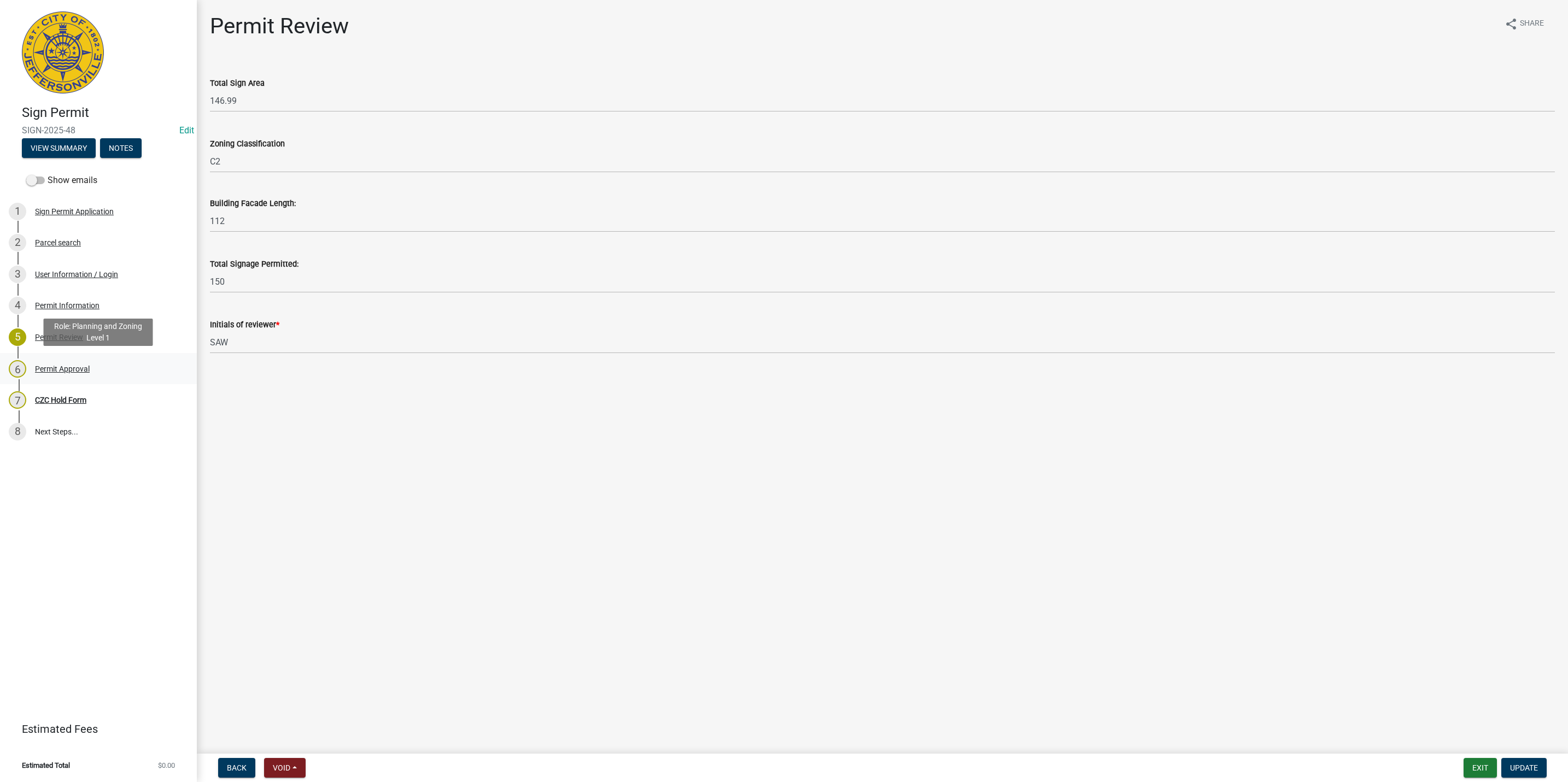
click at [108, 361] on div "6 Permit Approval" at bounding box center [94, 369] width 170 height 18
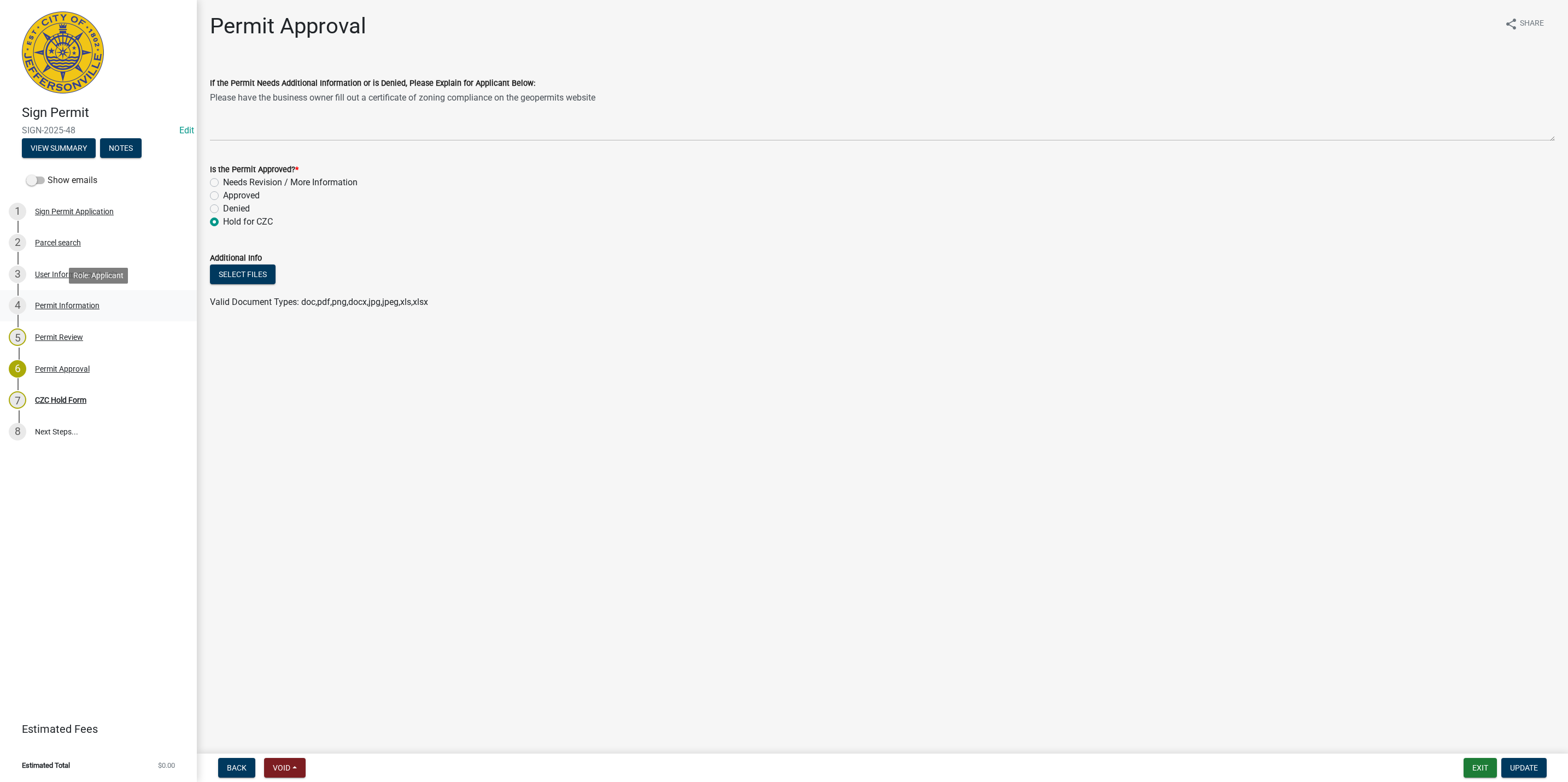
click at [97, 297] on div "4 Permit Information" at bounding box center [94, 305] width 170 height 18
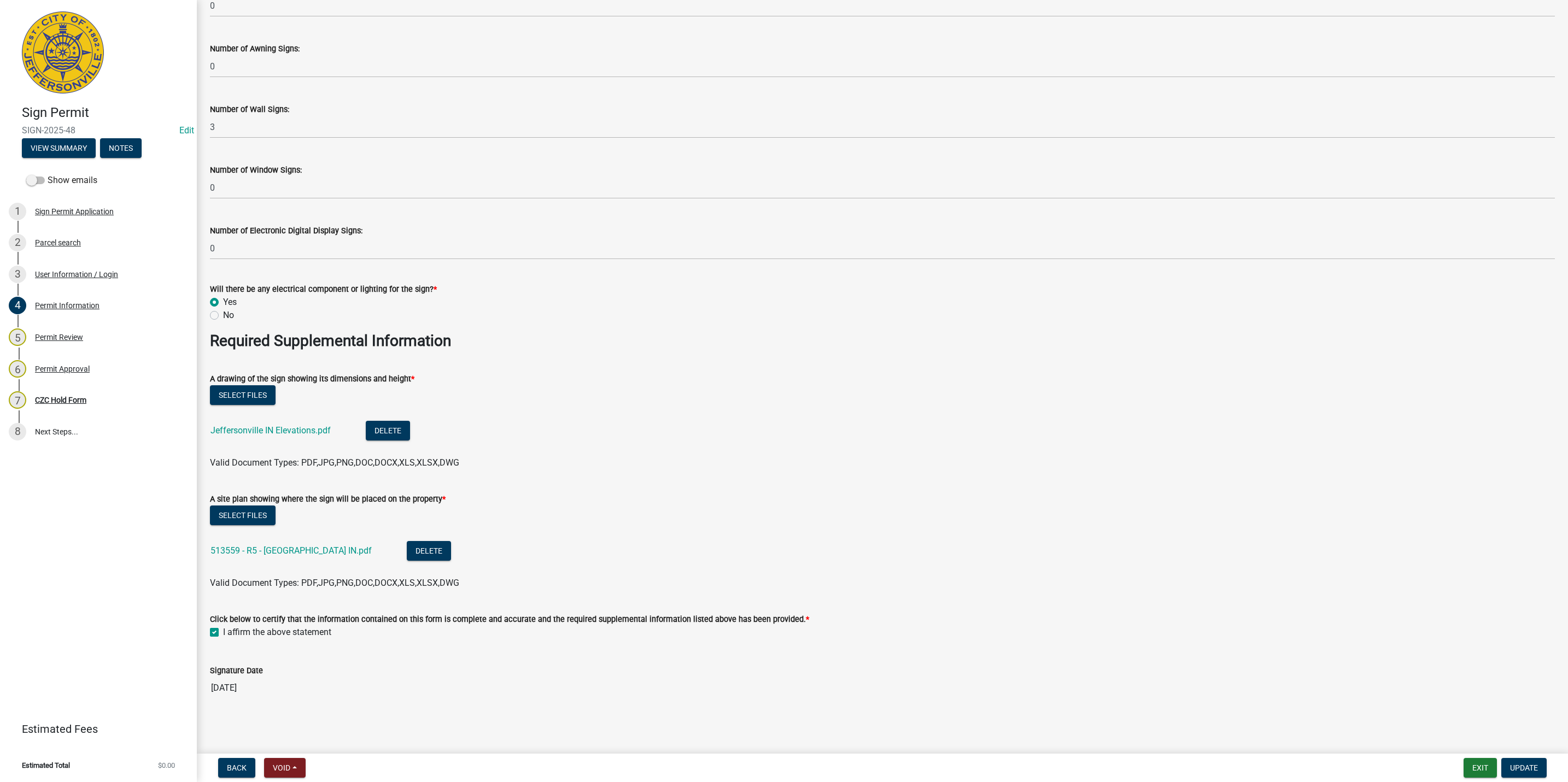
scroll to position [1574, 0]
click at [296, 433] on link "Jeffersonville IN Elevations.pdf" at bounding box center [271, 429] width 121 height 10
click at [335, 538] on li "513559 - R5 - [GEOGRAPHIC_DATA] IN.pdf Delete" at bounding box center [883, 551] width 1345 height 40
click at [340, 551] on link "513559 - R5 - [GEOGRAPHIC_DATA] IN.pdf" at bounding box center [291, 550] width 161 height 10
click at [80, 397] on div "CZC Hold Form" at bounding box center [60, 400] width 51 height 8
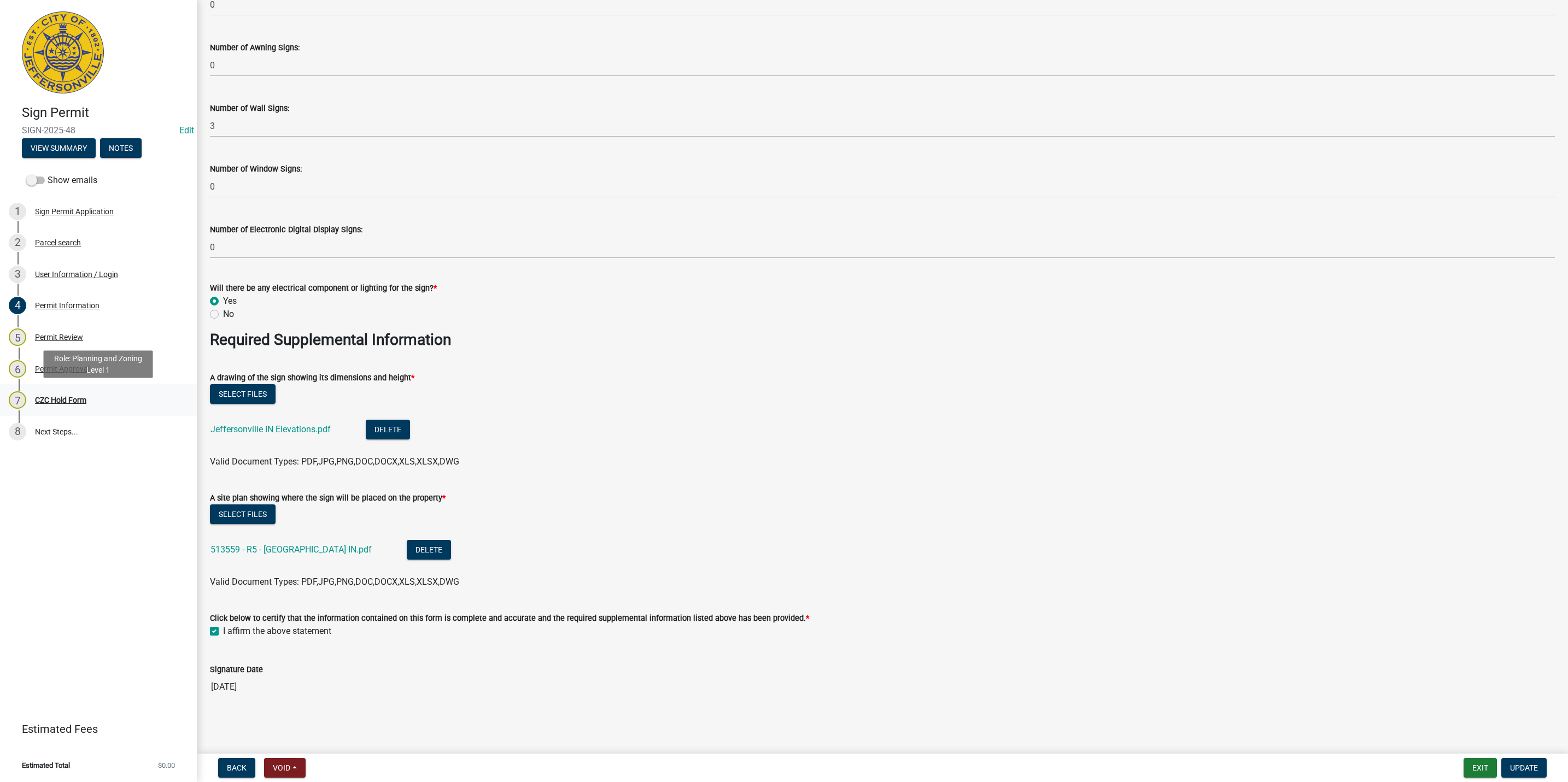
scroll to position [0, 0]
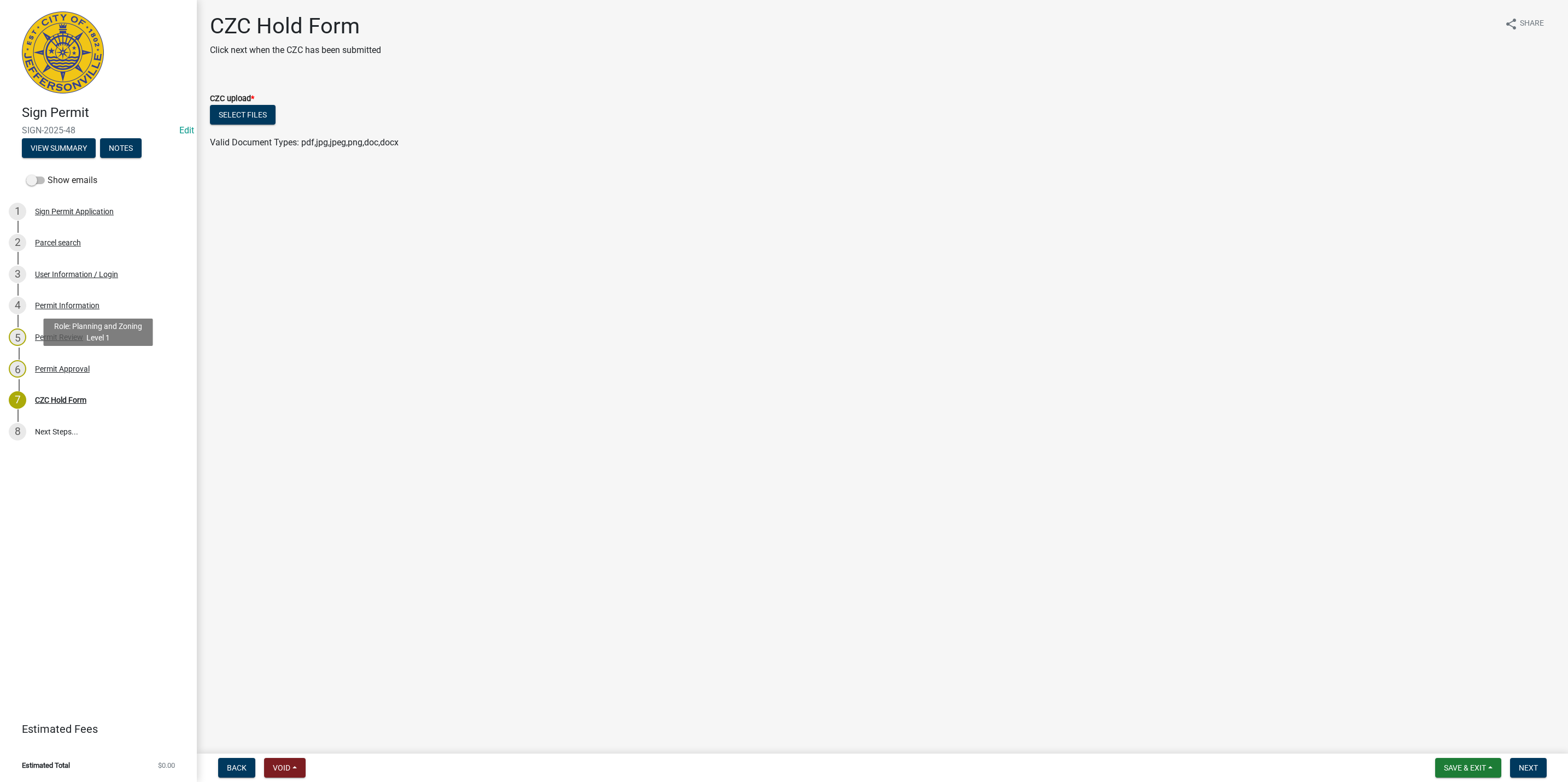
click at [69, 372] on div "Permit Approval" at bounding box center [62, 369] width 55 height 8
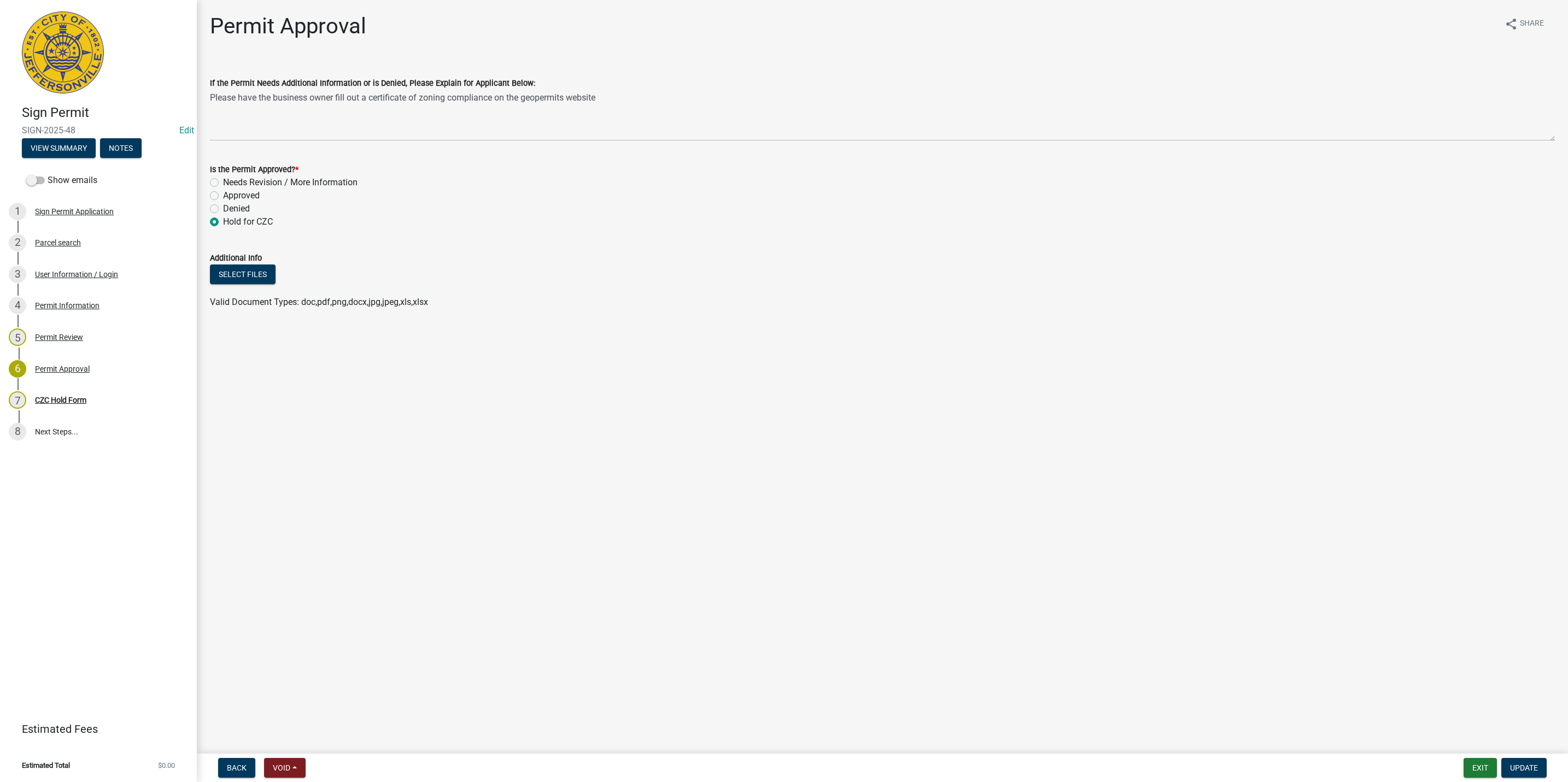
click at [233, 196] on label "Approved" at bounding box center [241, 196] width 37 height 13
click at [230, 196] on input "Approved" at bounding box center [226, 193] width 7 height 7
radio input "true"
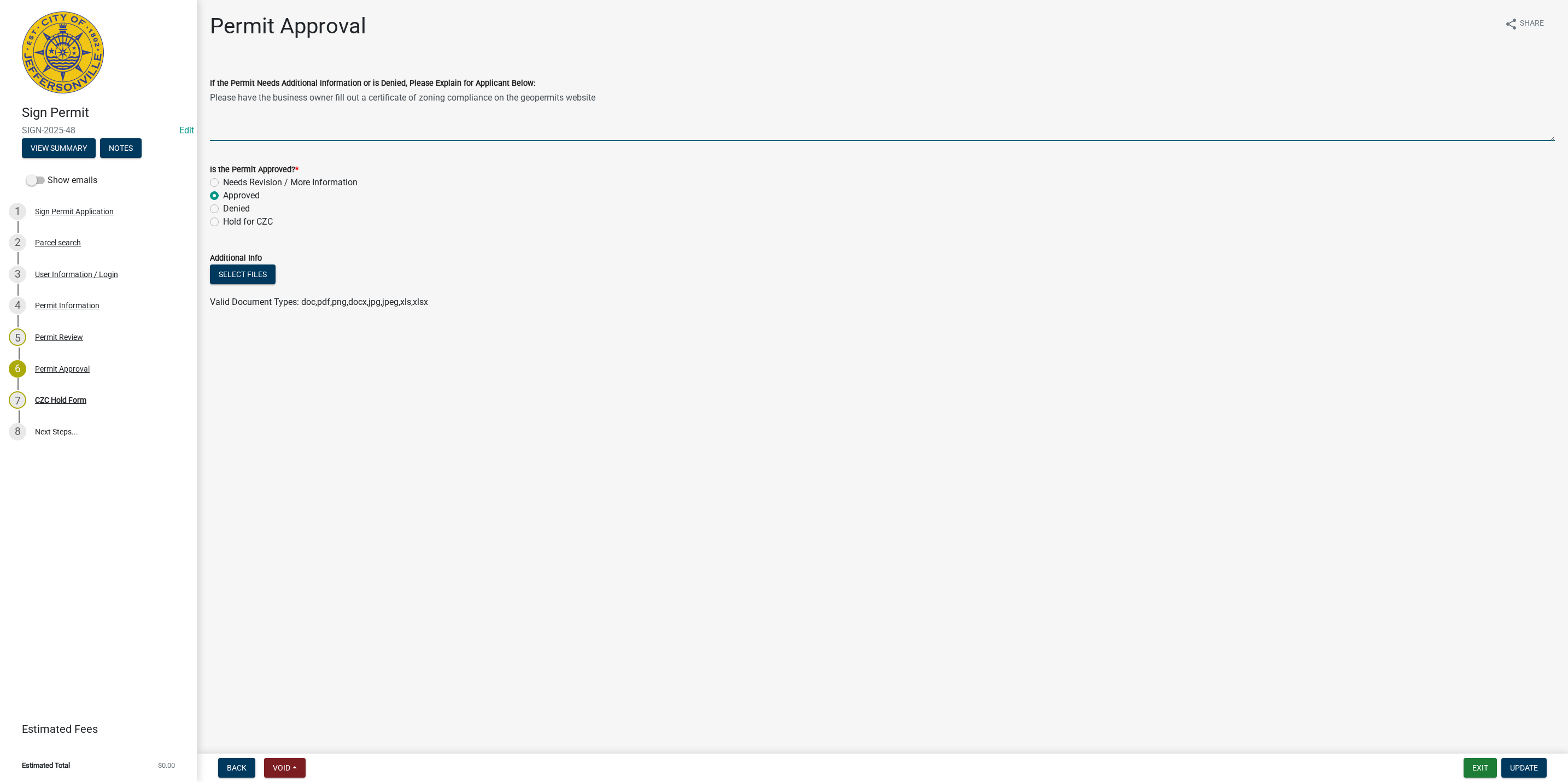
drag, startPoint x: 633, startPoint y: 100, endPoint x: 114, endPoint y: 126, distance: 519.7
click at [114, 125] on div "Sign Permit SIGN-2025-48 Edit View Summary Notes Show emails 1 Sign Permit Appl…" at bounding box center [784, 391] width 1568 height 782
click at [1512, 766] on span "Update" at bounding box center [1524, 768] width 28 height 9
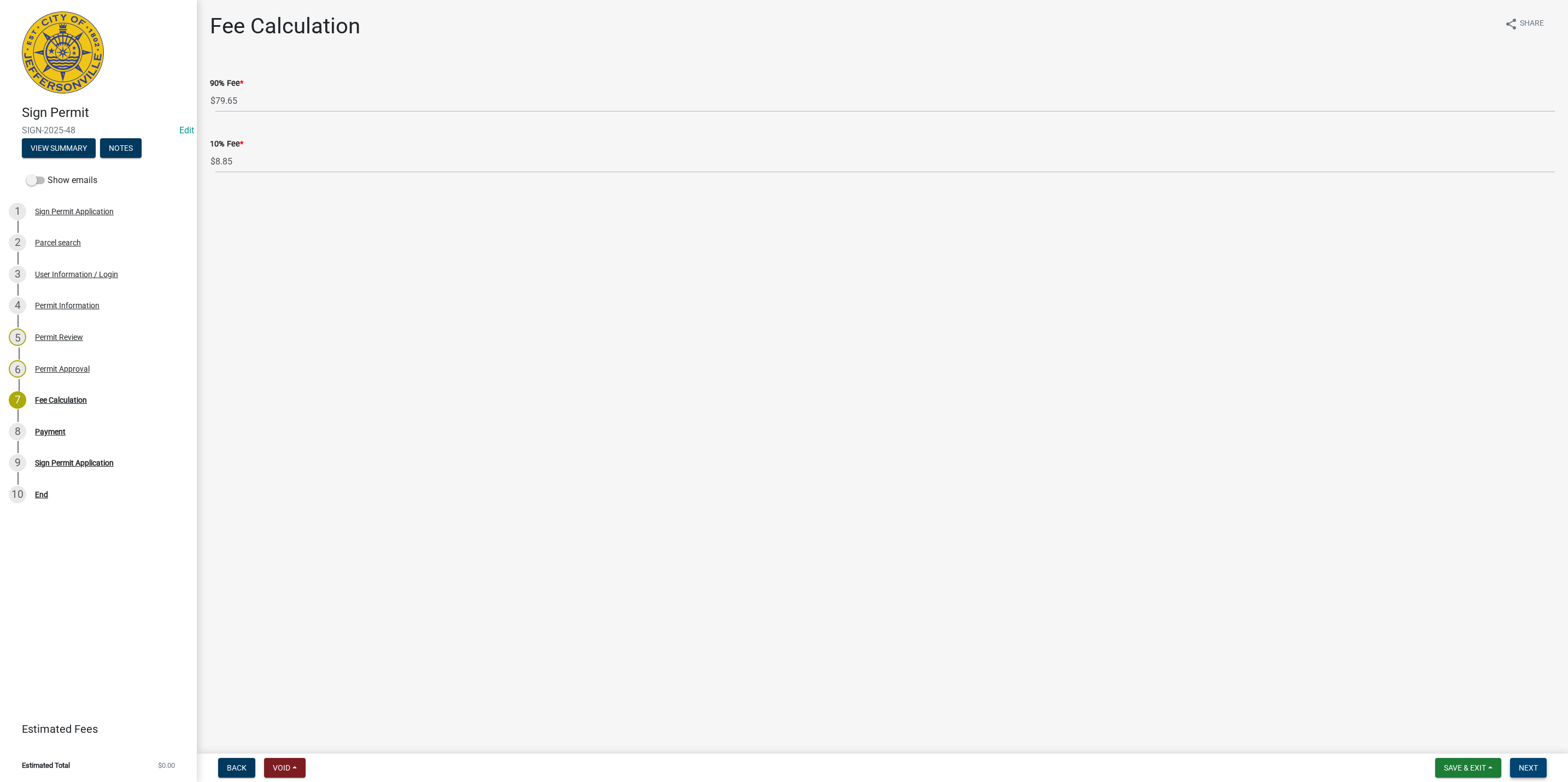
click at [1544, 777] on button "Next" at bounding box center [1528, 768] width 37 height 19
select select "3: 3"
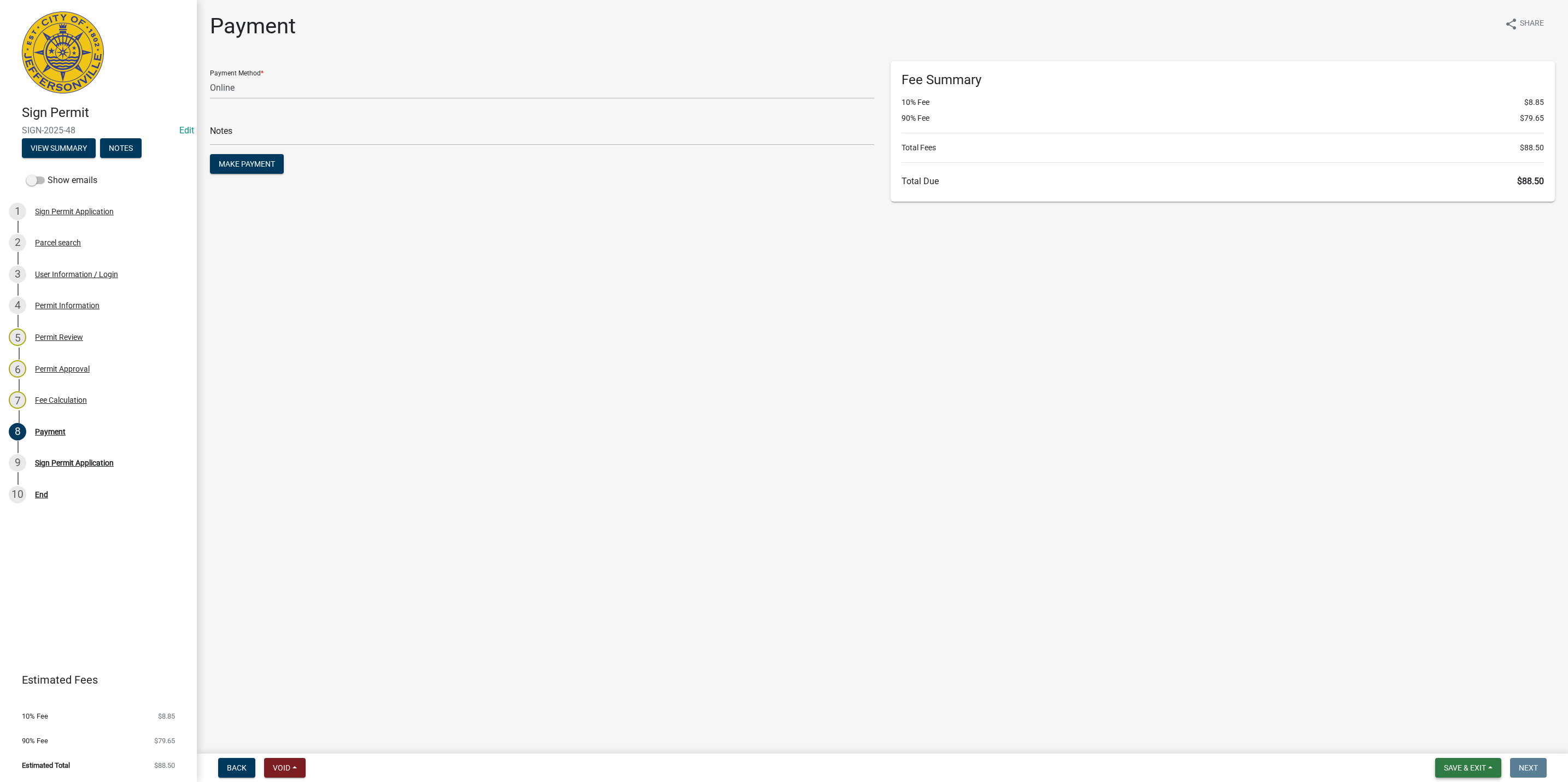
click at [1449, 766] on span "Save & Exit" at bounding box center [1465, 768] width 42 height 9
click at [1452, 745] on button "Save & Exit" at bounding box center [1458, 740] width 88 height 26
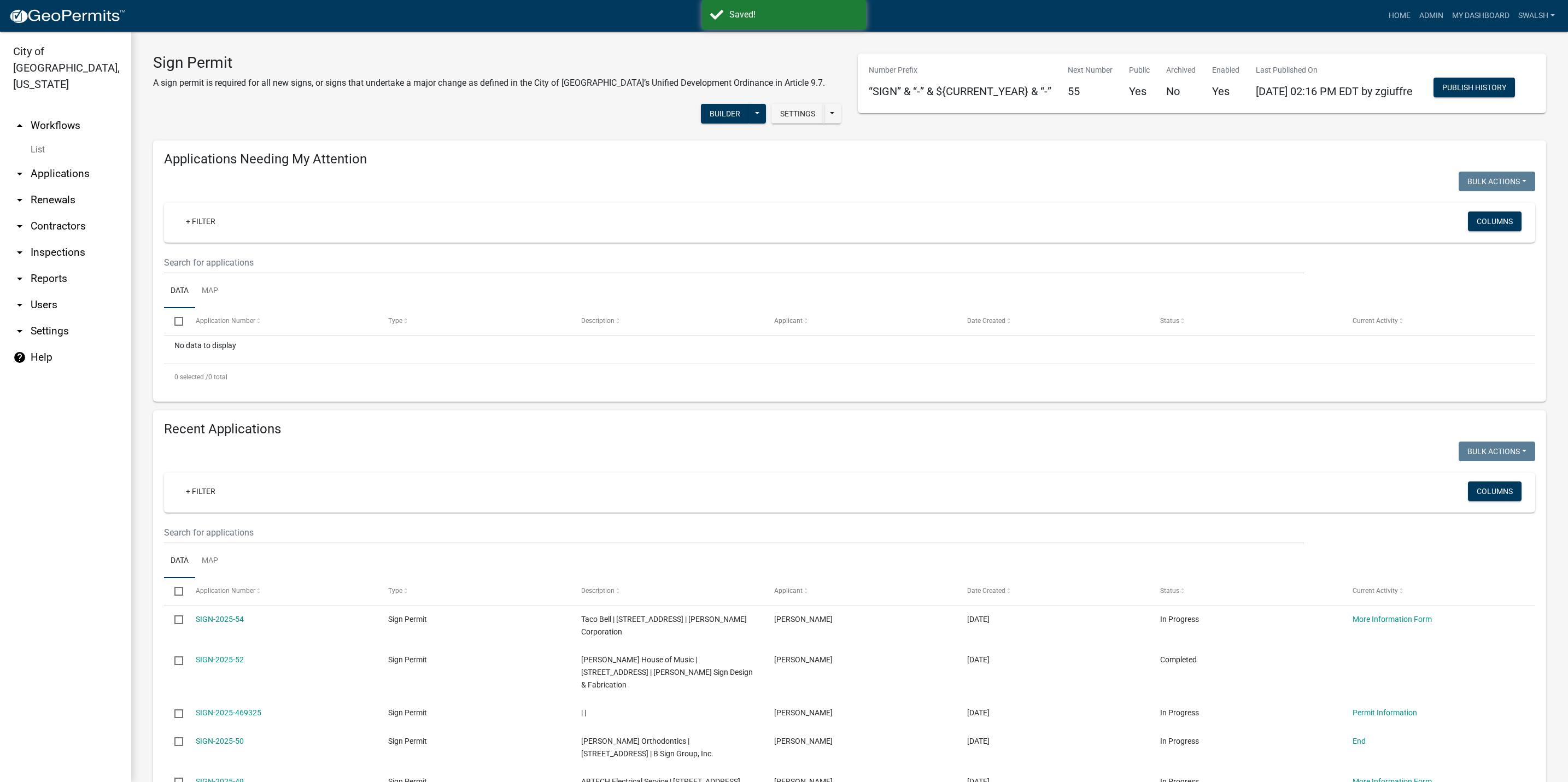
click at [59, 113] on link "arrow_drop_up Workflows" at bounding box center [66, 125] width 131 height 26
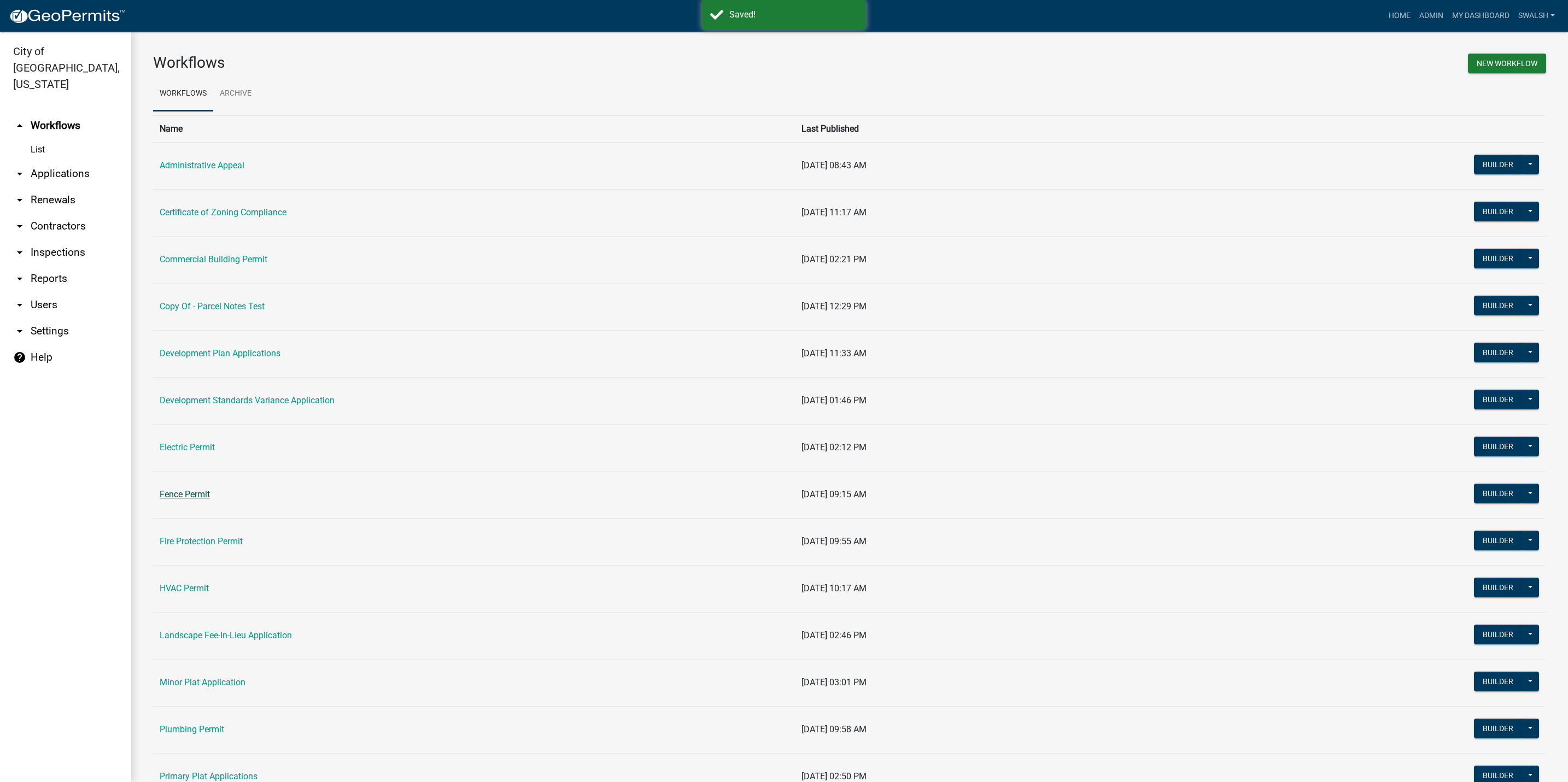
click at [184, 492] on link "Fence Permit" at bounding box center [184, 494] width 51 height 10
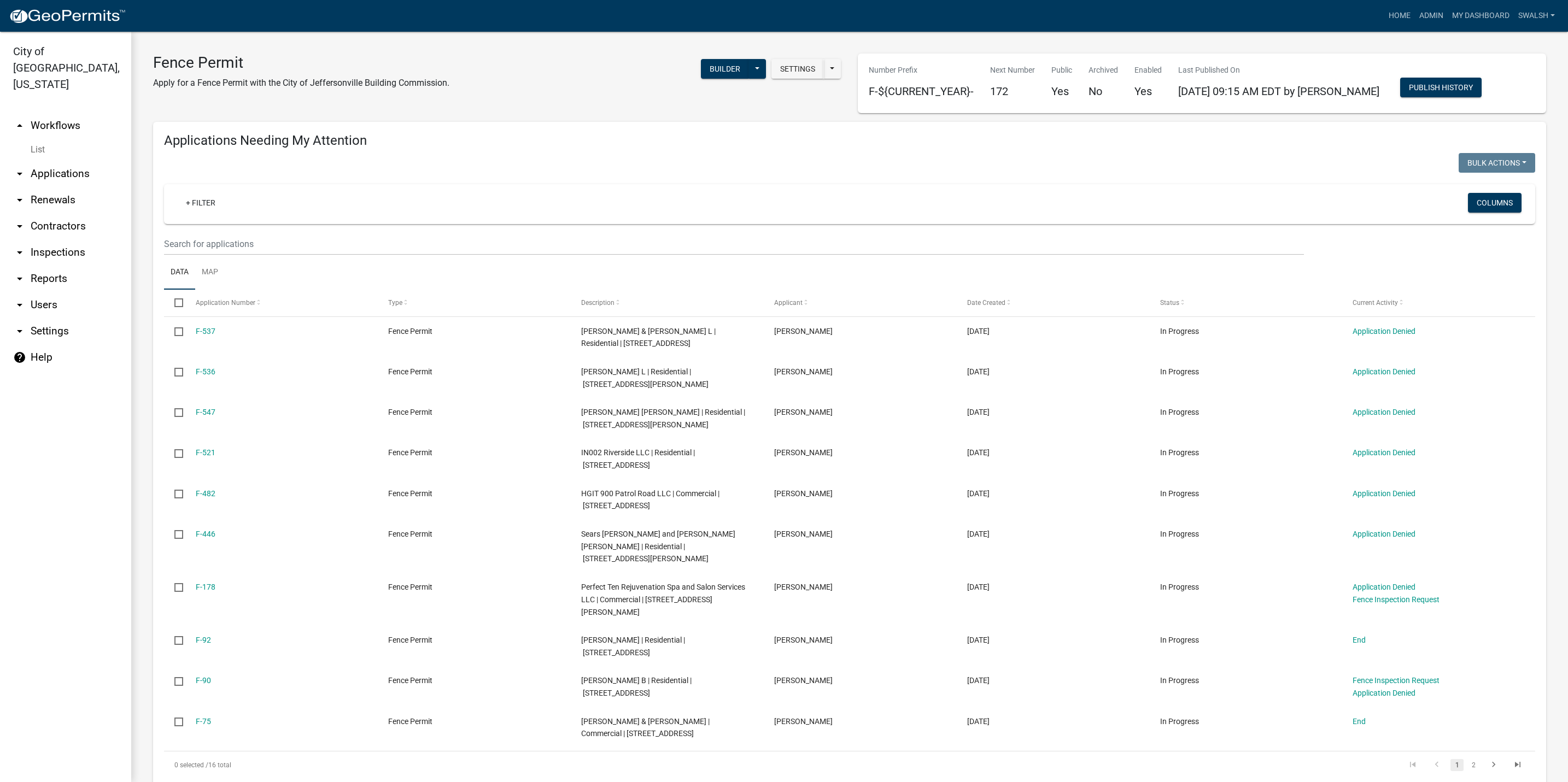
click at [60, 113] on link "arrow_drop_up Workflows" at bounding box center [66, 125] width 131 height 26
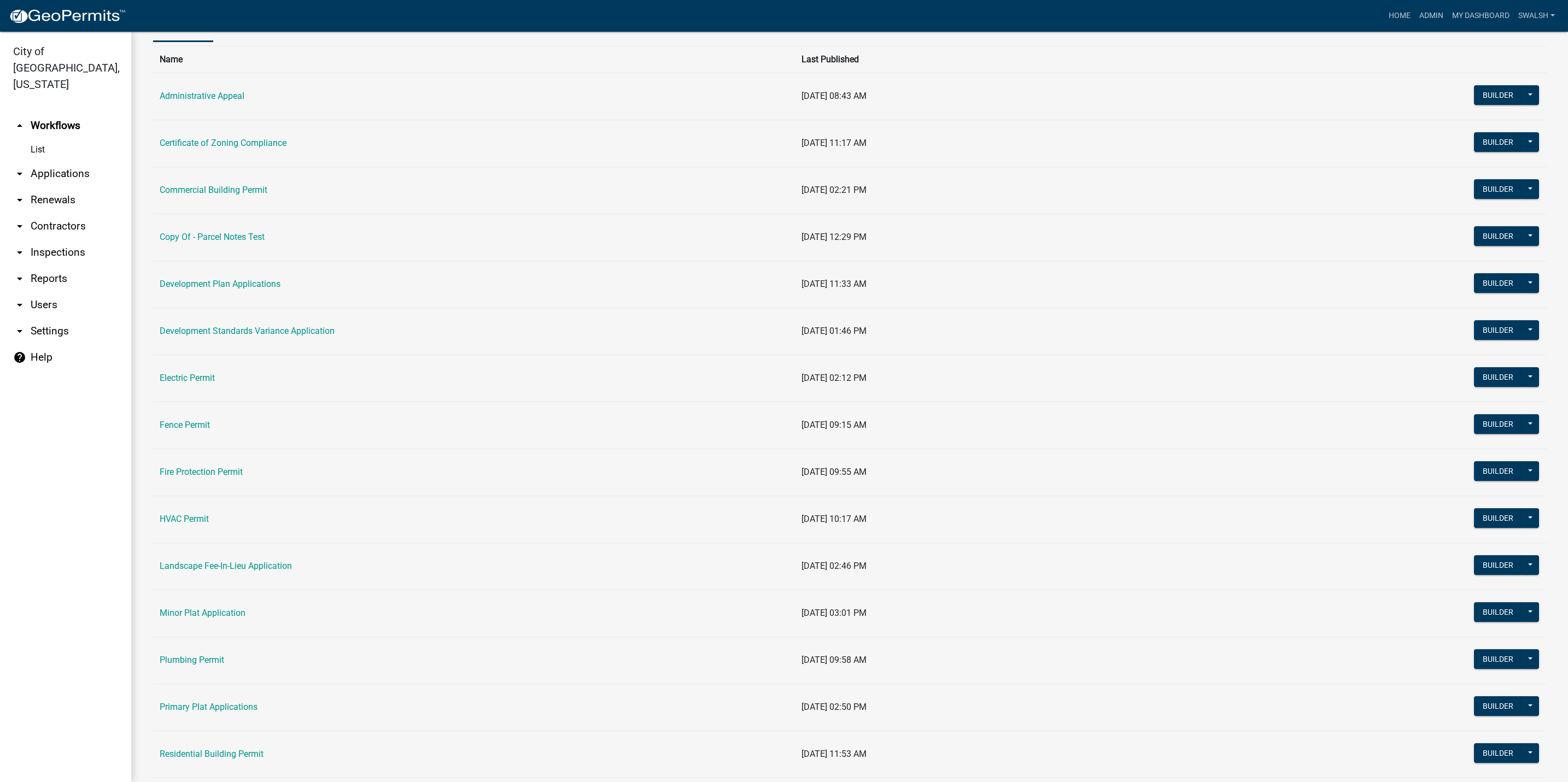
scroll to position [164, 0]
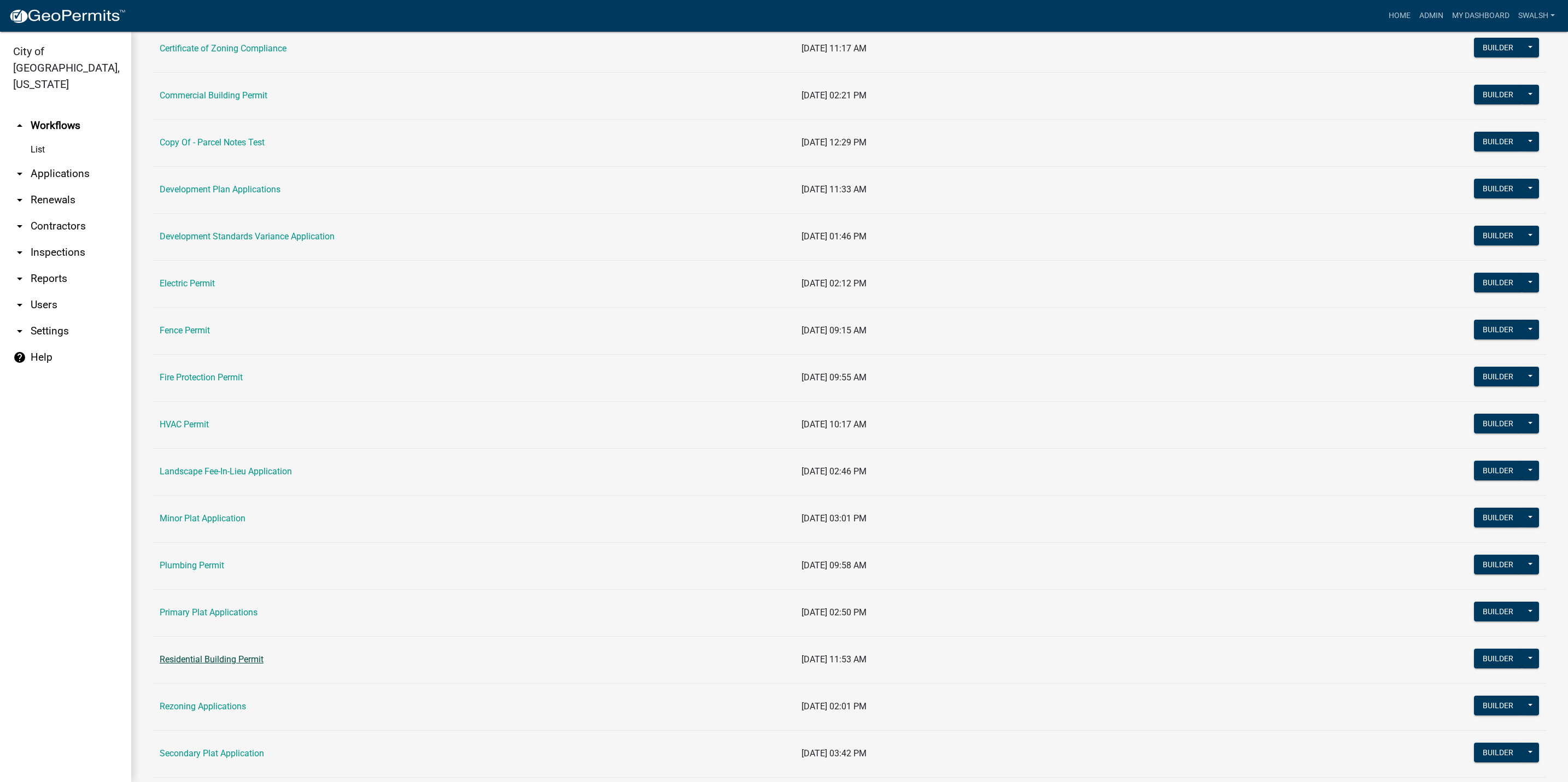
click at [207, 663] on link "Residential Building Permit" at bounding box center [211, 659] width 104 height 10
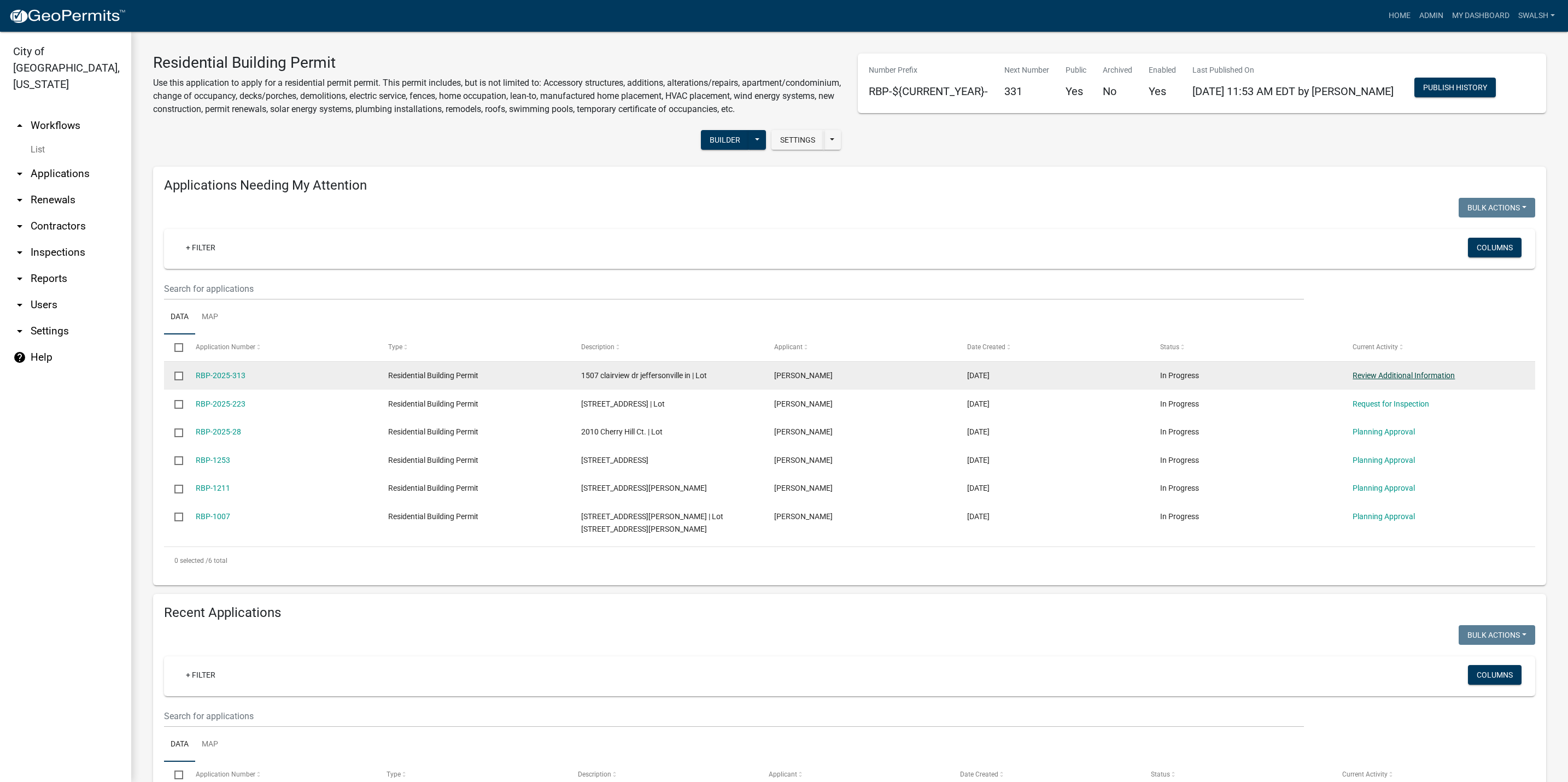
click at [1415, 380] on link "Review Additional Information" at bounding box center [1404, 375] width 102 height 9
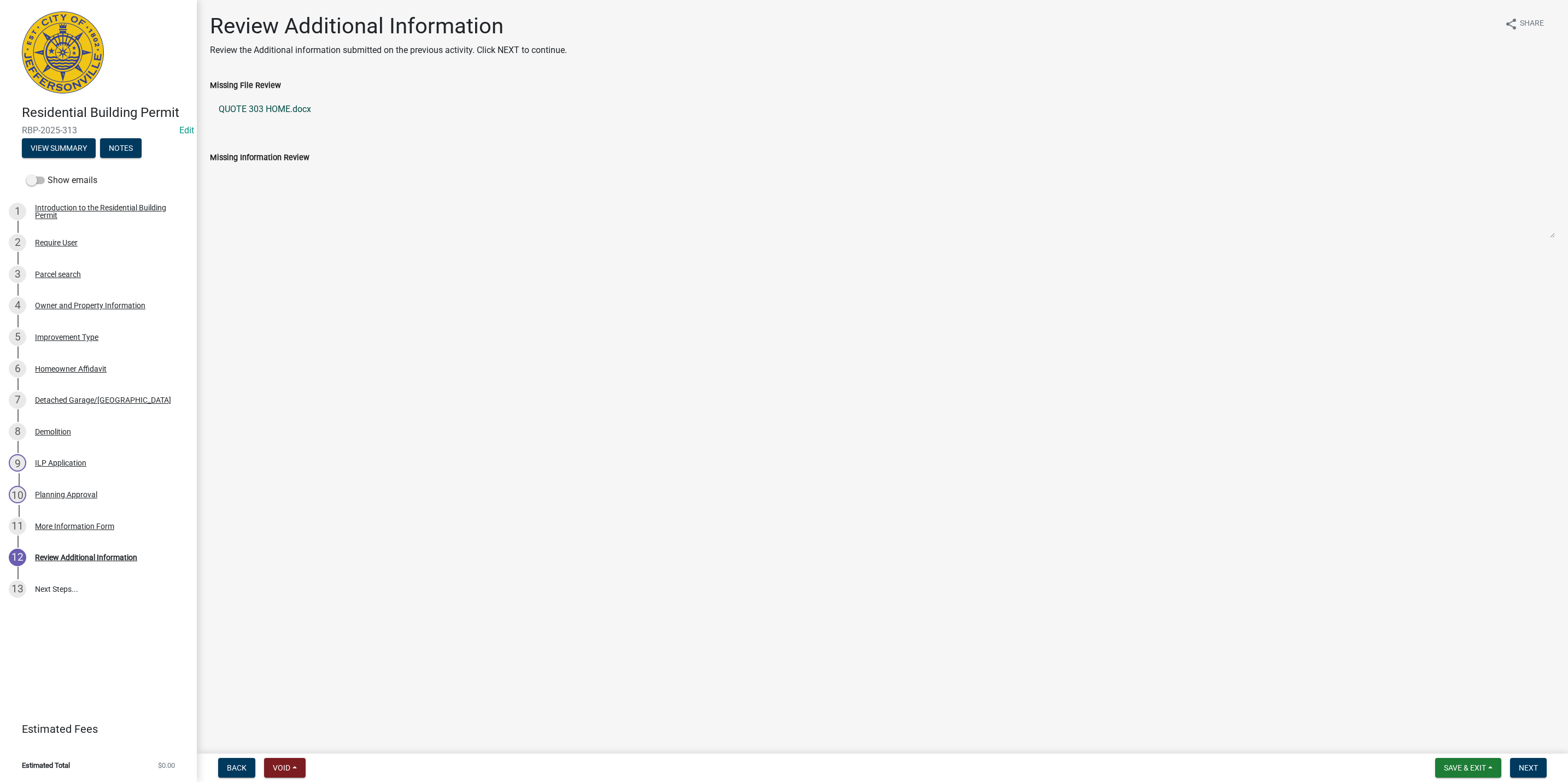
click at [244, 110] on link "QUOTE 303 HOME.docx" at bounding box center [883, 109] width 1345 height 26
click at [1519, 769] on span "Next" at bounding box center [1528, 768] width 19 height 9
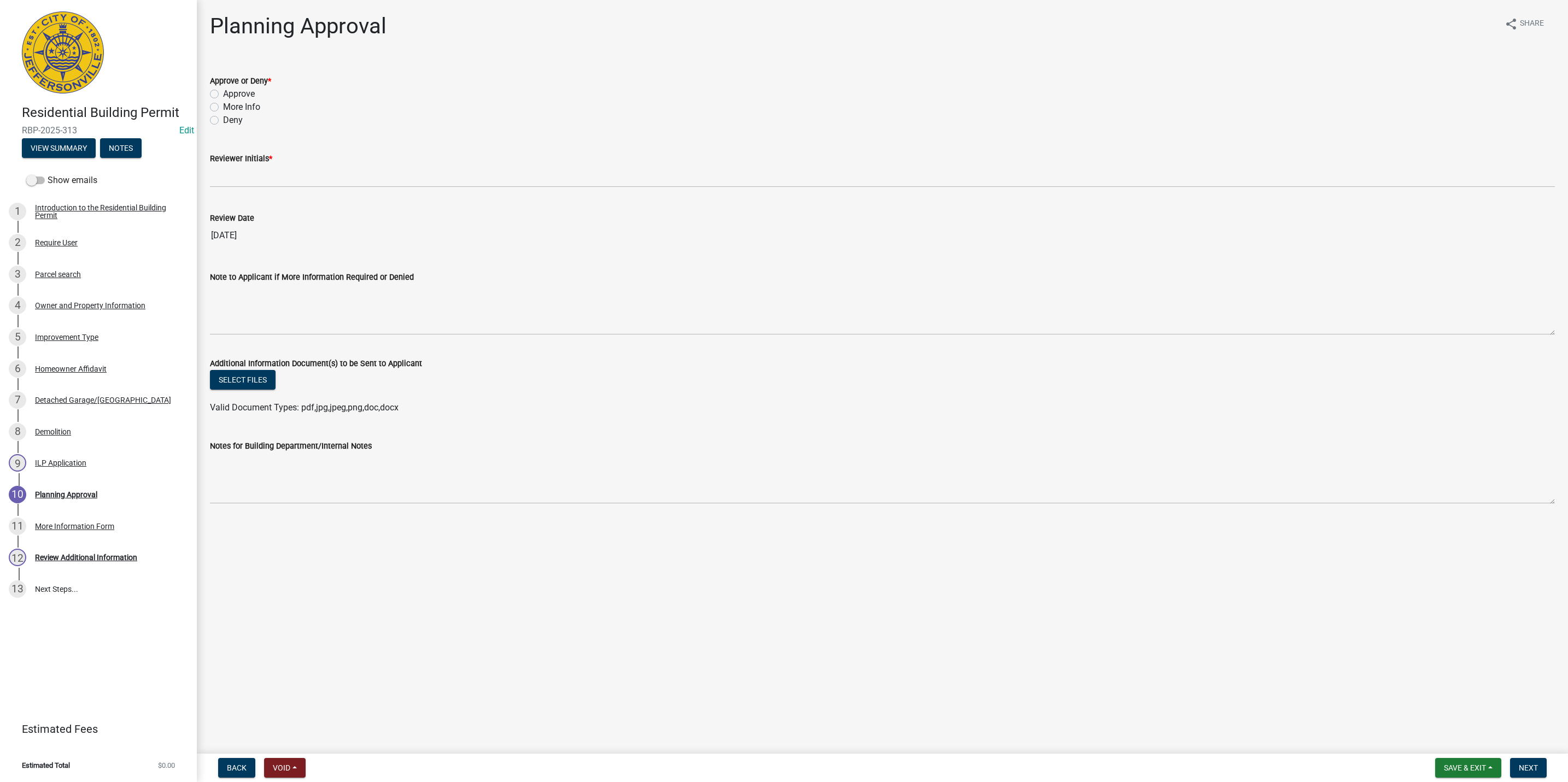
click at [228, 89] on label "Approve" at bounding box center [239, 94] width 32 height 13
click at [228, 89] on input "Approve" at bounding box center [226, 91] width 7 height 7
radio input "true"
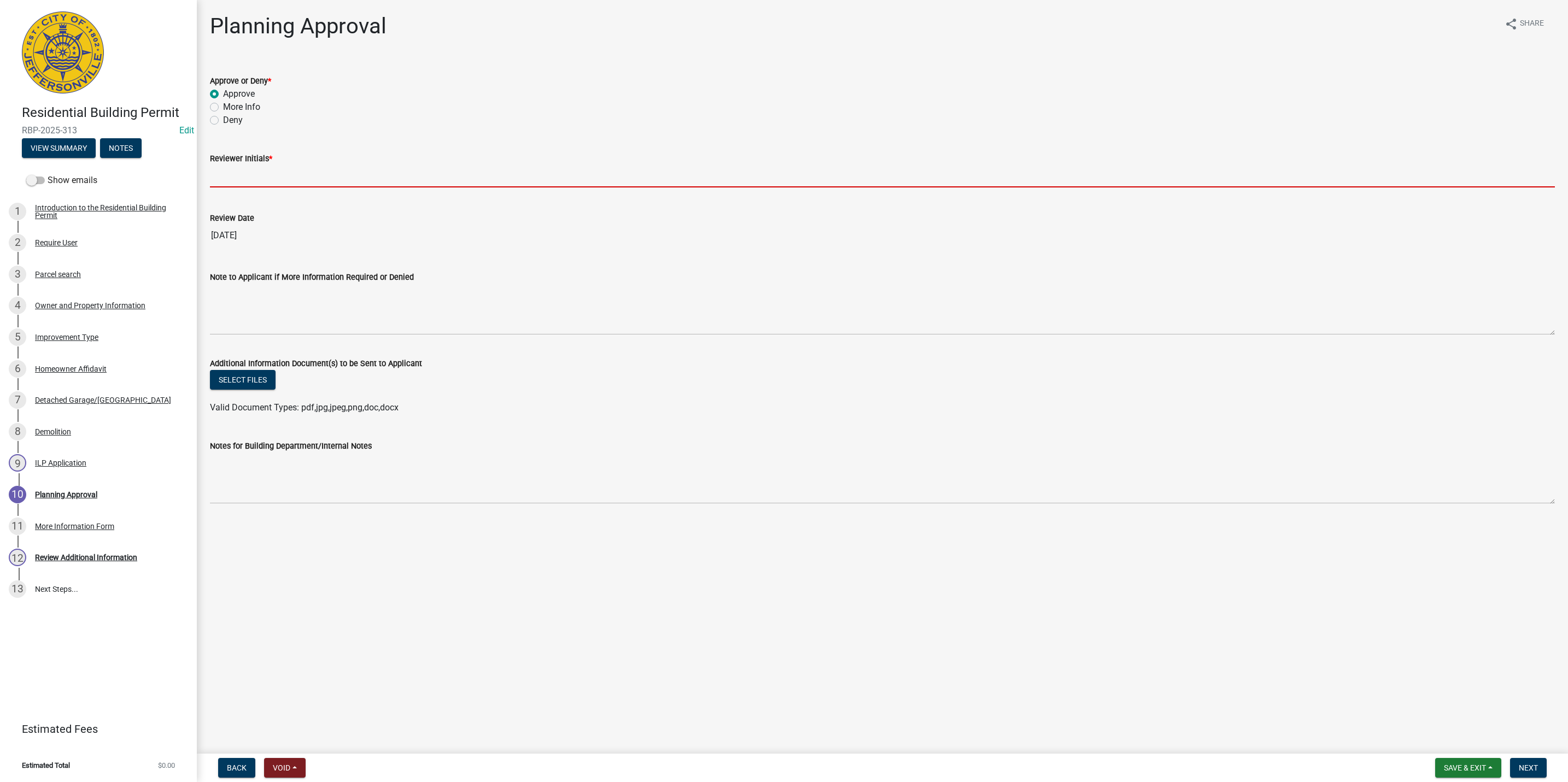
click at [239, 176] on input "Reviewer Initials *" at bounding box center [883, 176] width 1345 height 23
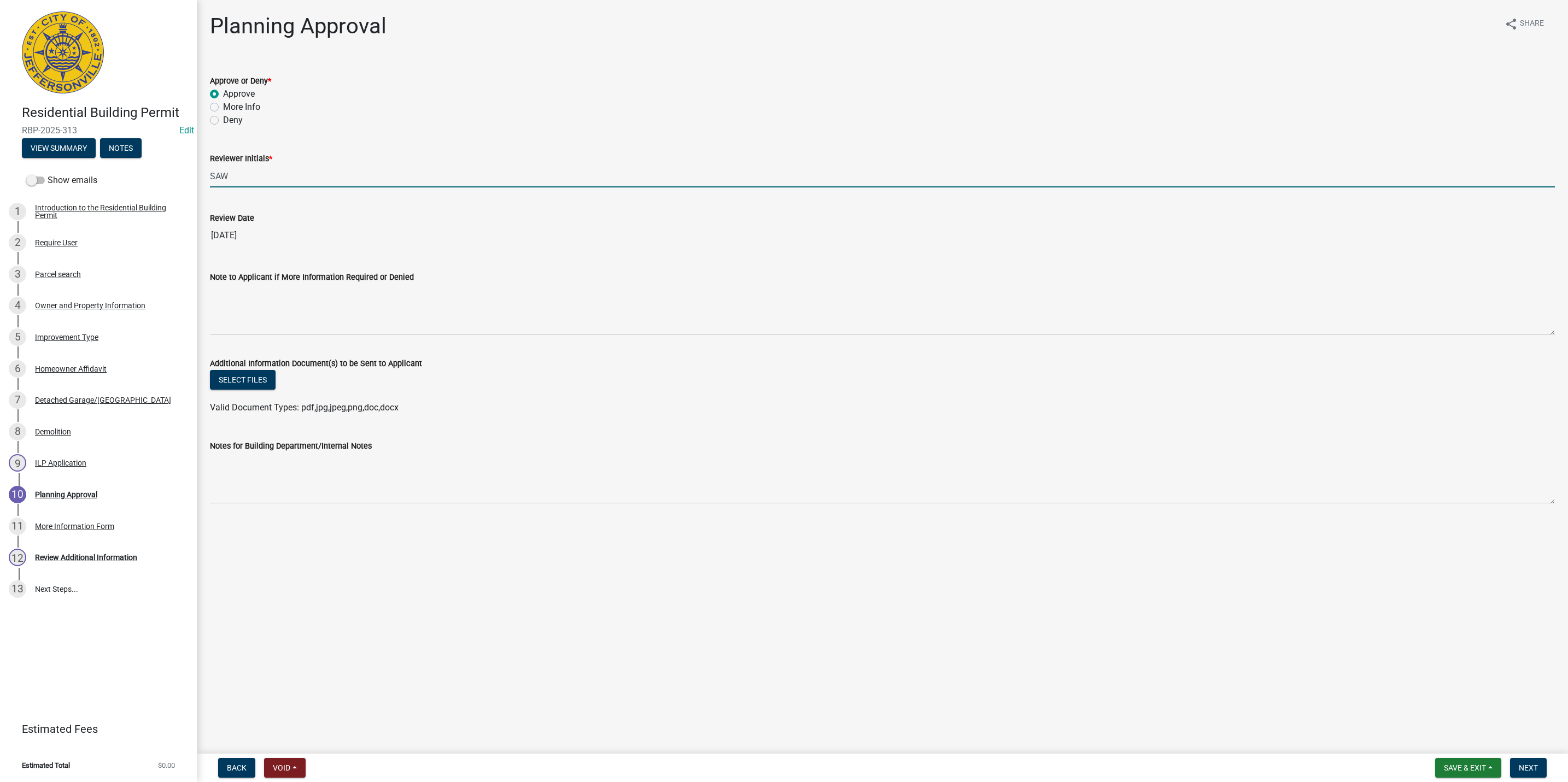
type input "SAW"
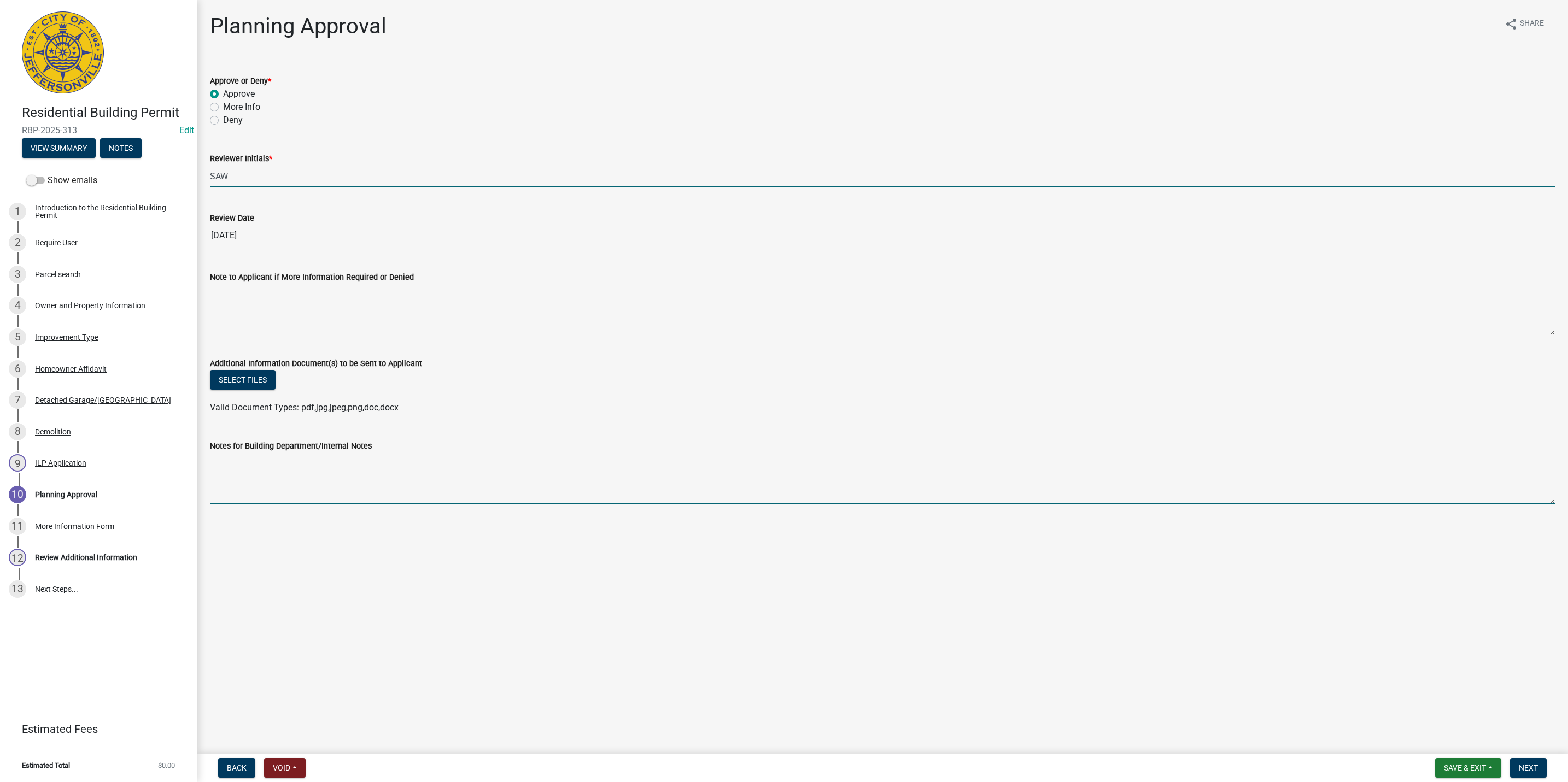
click at [253, 473] on textarea "Notes for Building Department/Internal Notes" at bounding box center [883, 478] width 1345 height 51
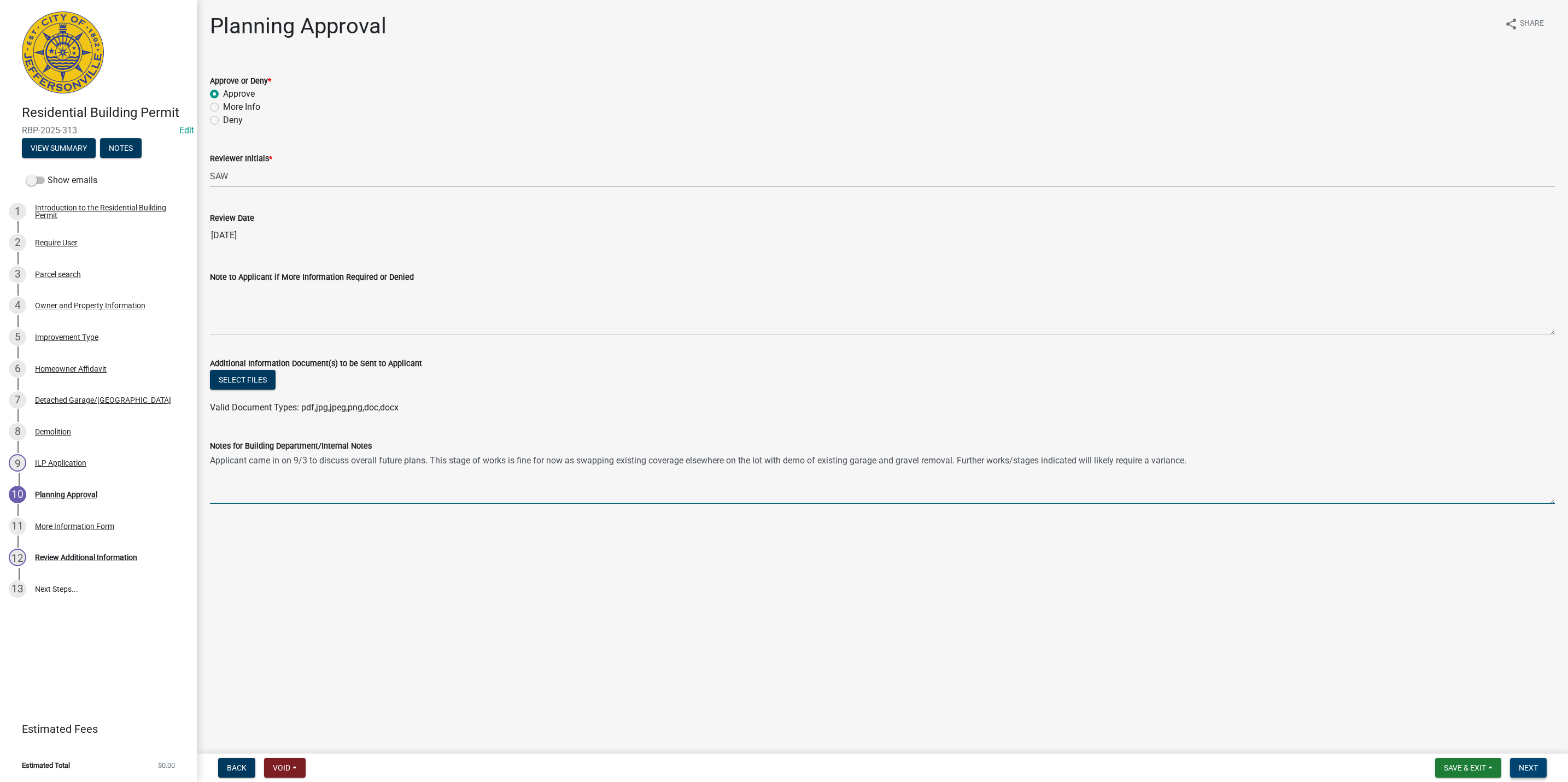
type textarea "Applicant came in on 9/3 to discuss overall future plans. This stage of works i…"
click at [1538, 768] on span "Next" at bounding box center [1528, 768] width 19 height 9
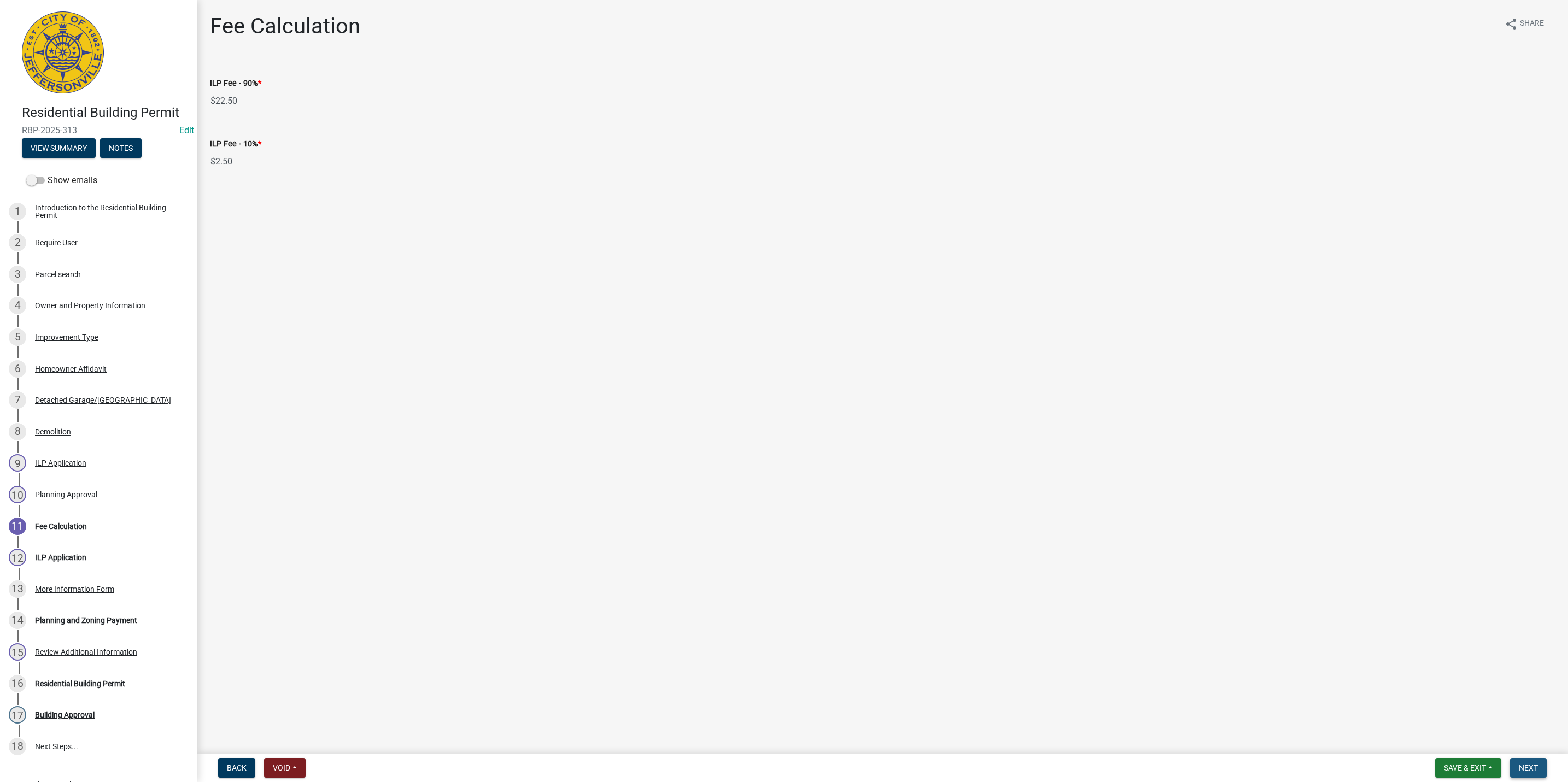
click at [1528, 771] on span "Next" at bounding box center [1528, 768] width 19 height 9
select select "3: 3"
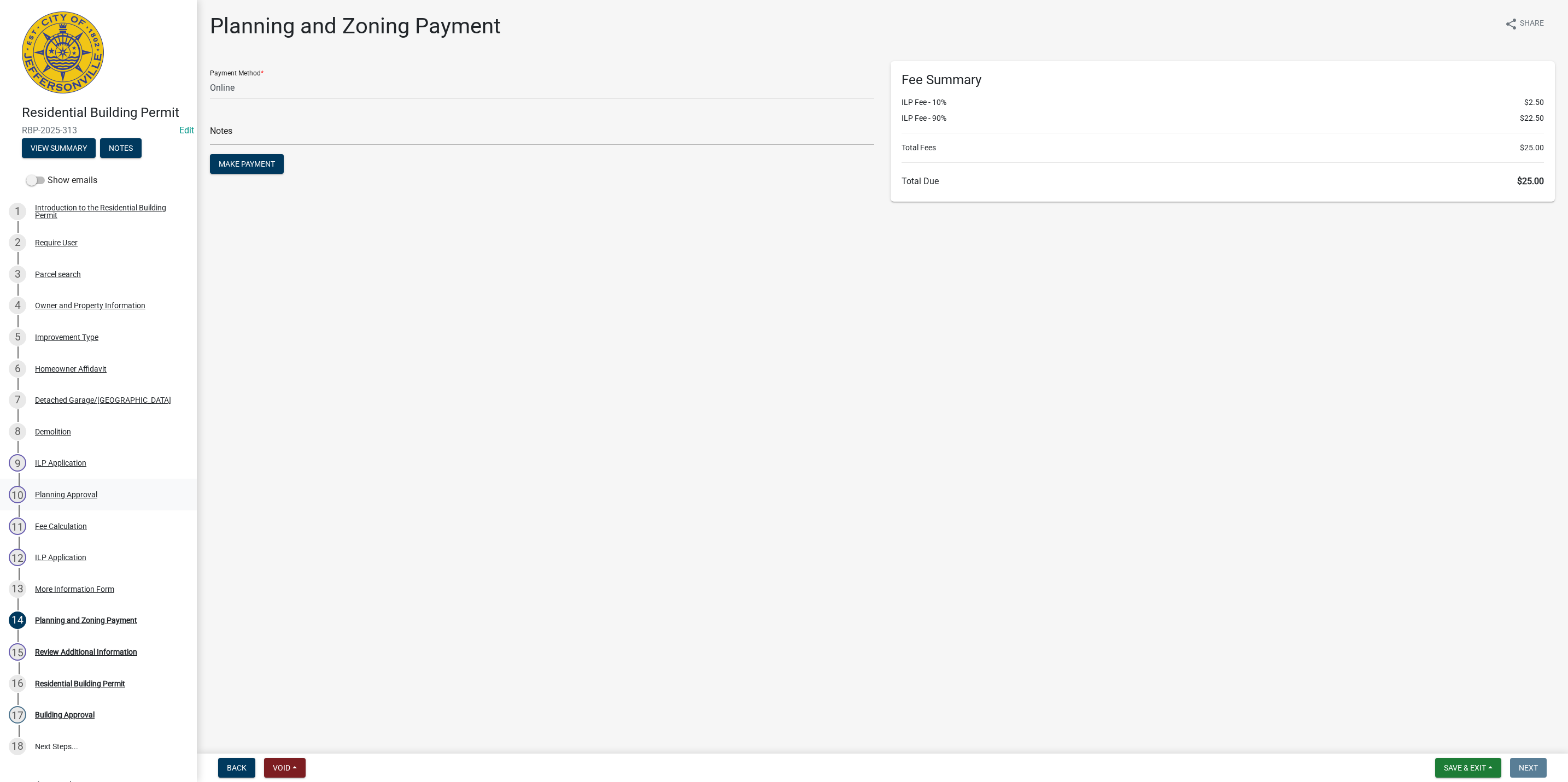
click at [47, 498] on div "Planning Approval" at bounding box center [66, 495] width 62 height 8
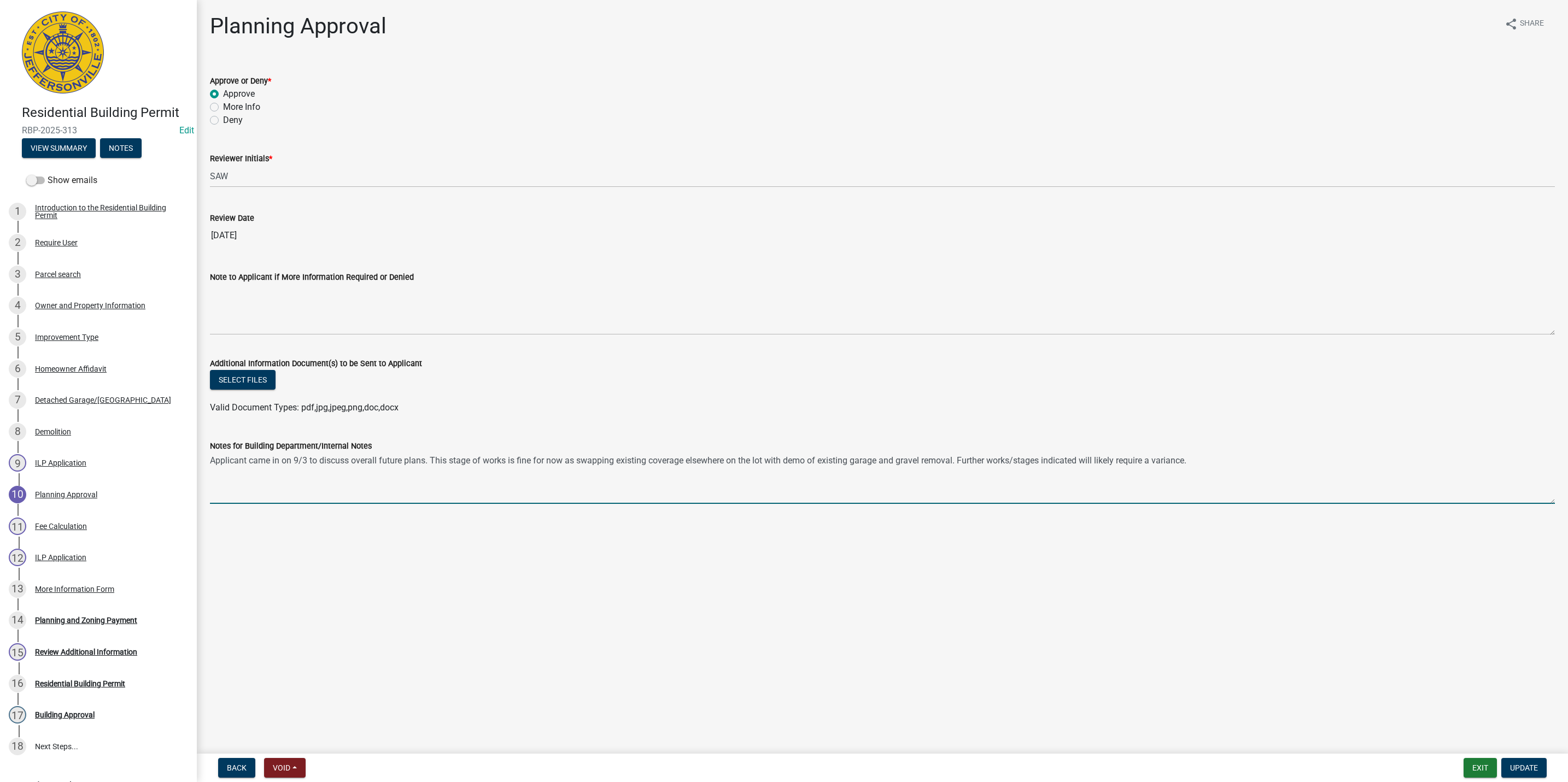
click at [1199, 461] on textarea "Applicant came in on 9/3 to discuss overall future plans. This stage of works i…" at bounding box center [883, 478] width 1345 height 51
click at [309, 464] on textarea "Applicant came in on 9/3 to discuss overall future plans. This stage of works i…" at bounding box center [883, 478] width 1345 height 51
click at [1294, 454] on textarea "Applicant came in on 9/3 with CAR and SAW to discuss overall future plans. This…" at bounding box center [883, 478] width 1345 height 51
click at [387, 458] on textarea "Applicant came in on 9/3 with CAR and SAW to discuss overall future plans. This…" at bounding box center [883, 478] width 1345 height 51
drag, startPoint x: 384, startPoint y: 461, endPoint x: 309, endPoint y: 461, distance: 75.0
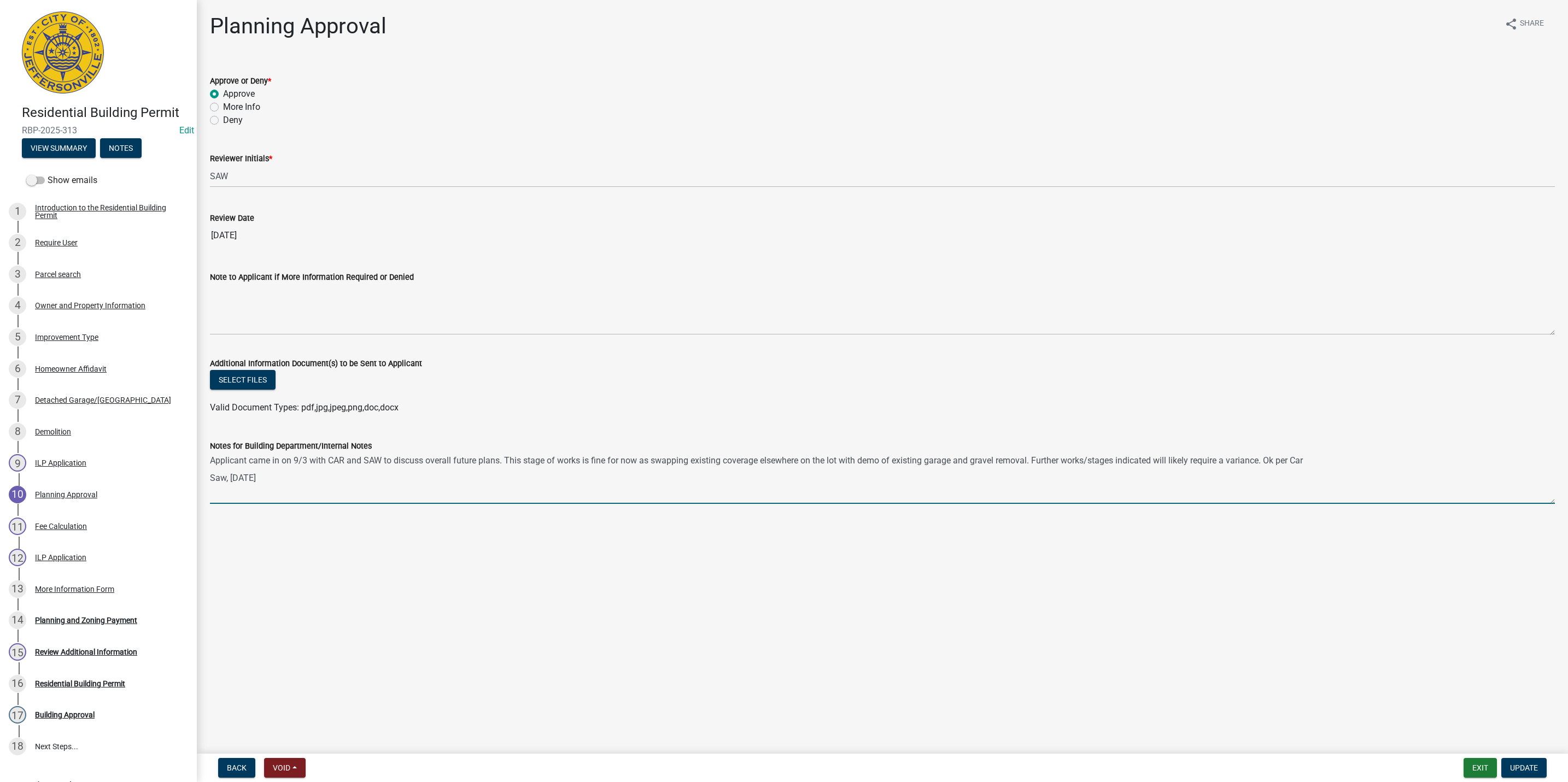
click at [309, 461] on textarea "Applicant came in on 9/3 with CAR and SAW to discuss overall future plans. This…" at bounding box center [883, 478] width 1345 height 51
type textarea "Applicant came in on 9/3 to discuss overall future plans. This stage of works i…"
click at [1514, 766] on span "Update" at bounding box center [1524, 768] width 28 height 9
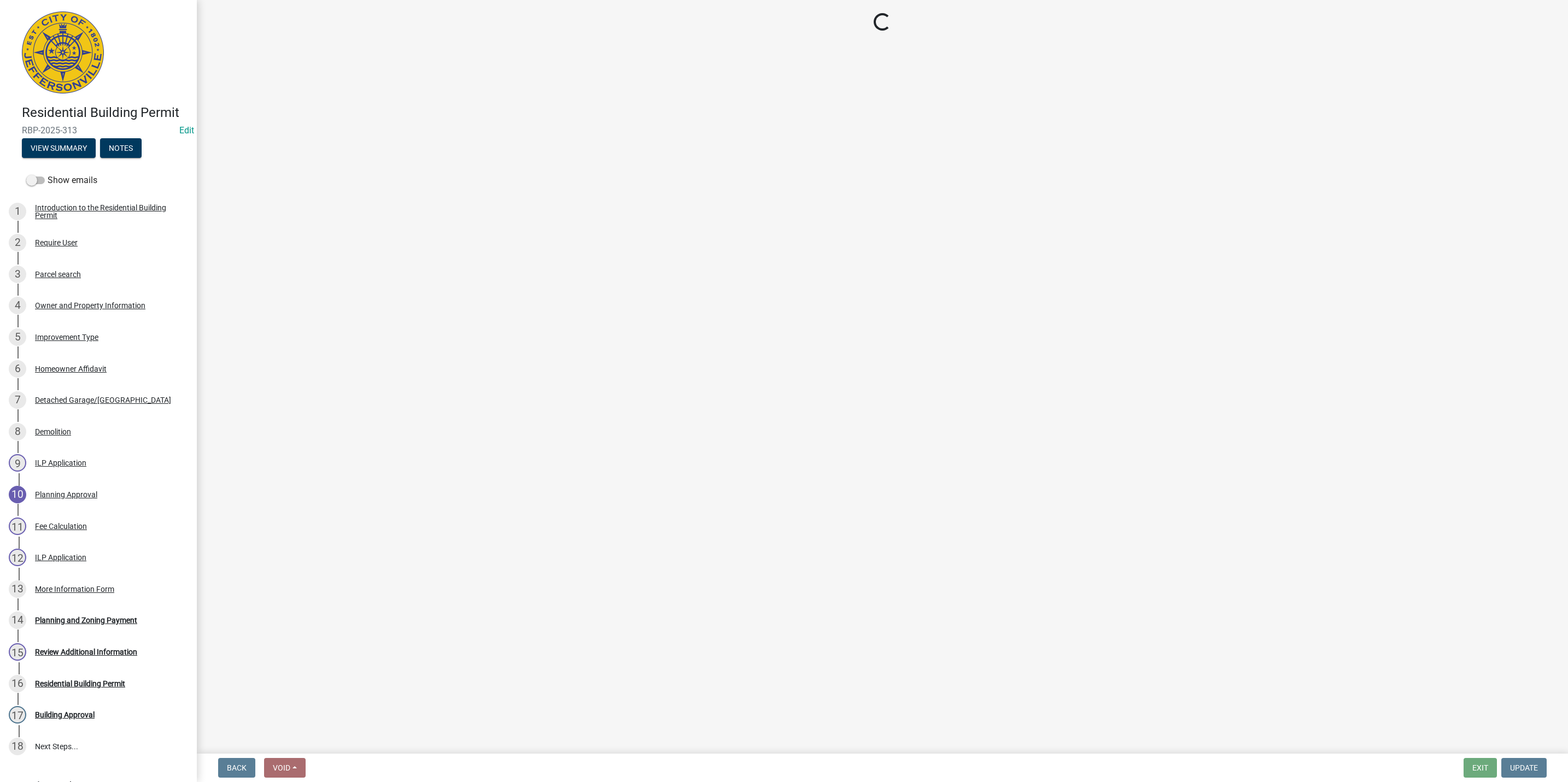
select select "3: 3"
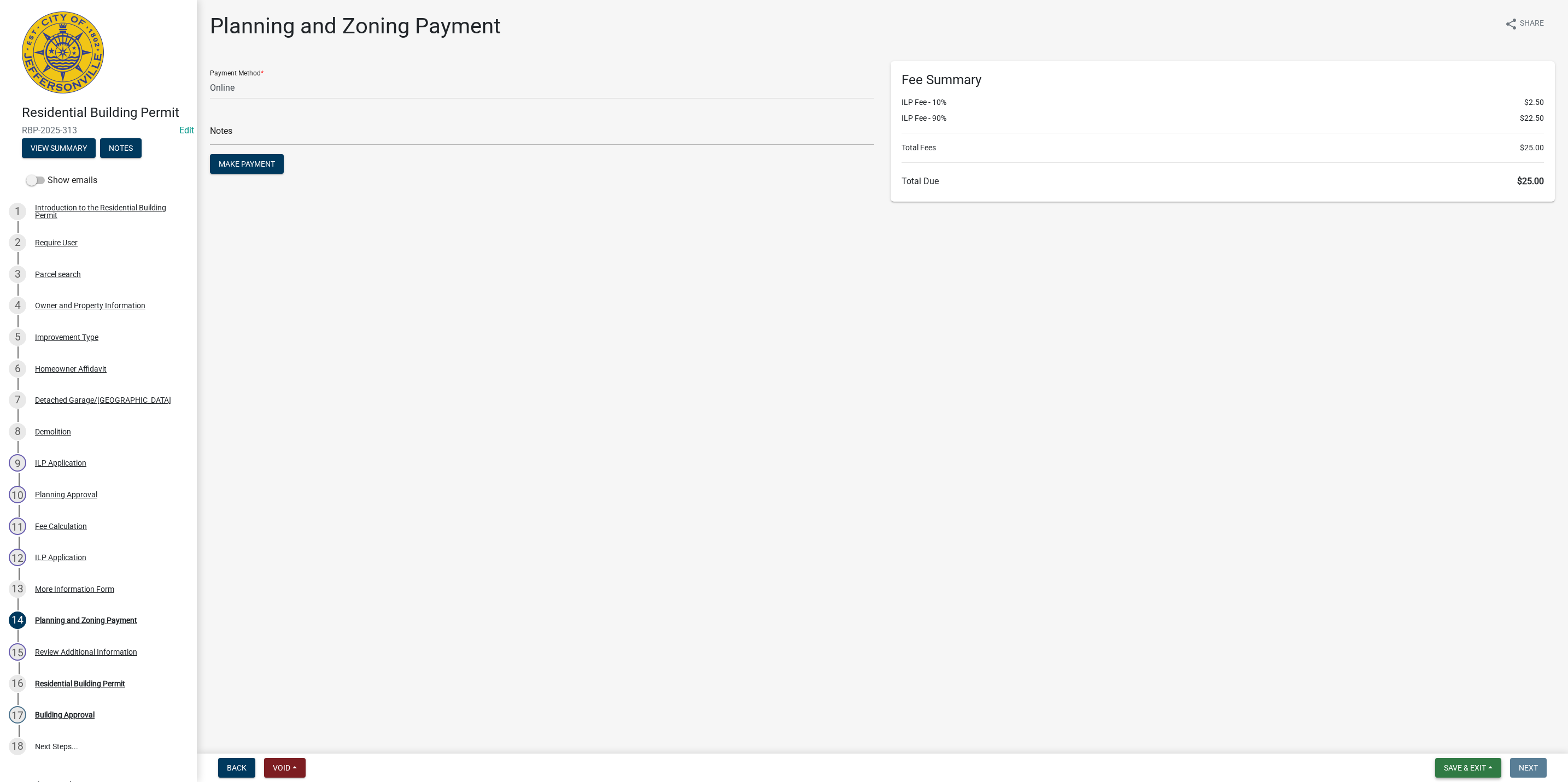
click at [1460, 763] on button "Save & Exit" at bounding box center [1468, 768] width 66 height 19
click at [1457, 739] on button "Save & Exit" at bounding box center [1458, 740] width 88 height 26
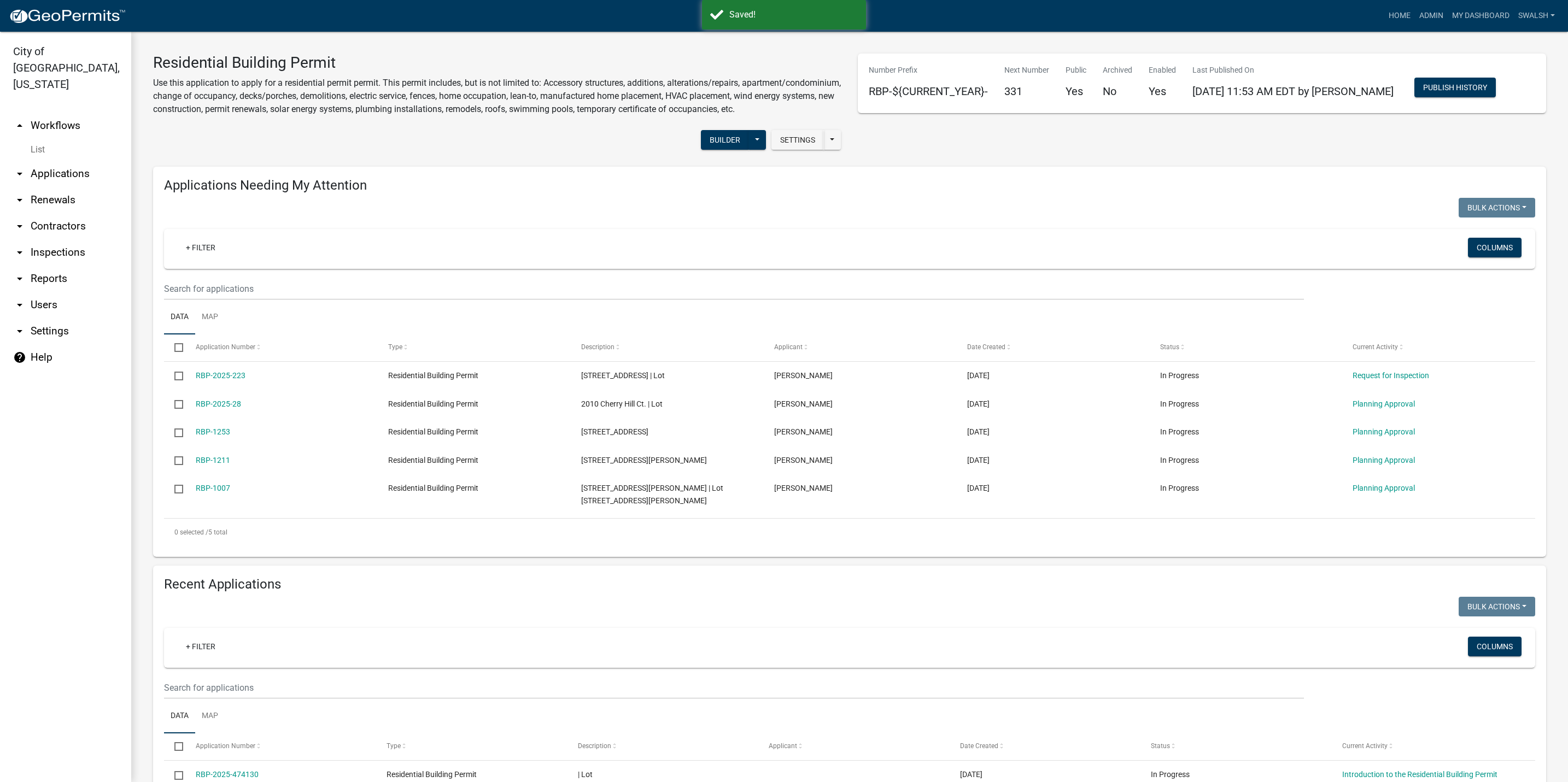
click at [53, 113] on link "arrow_drop_up Workflows" at bounding box center [66, 125] width 131 height 26
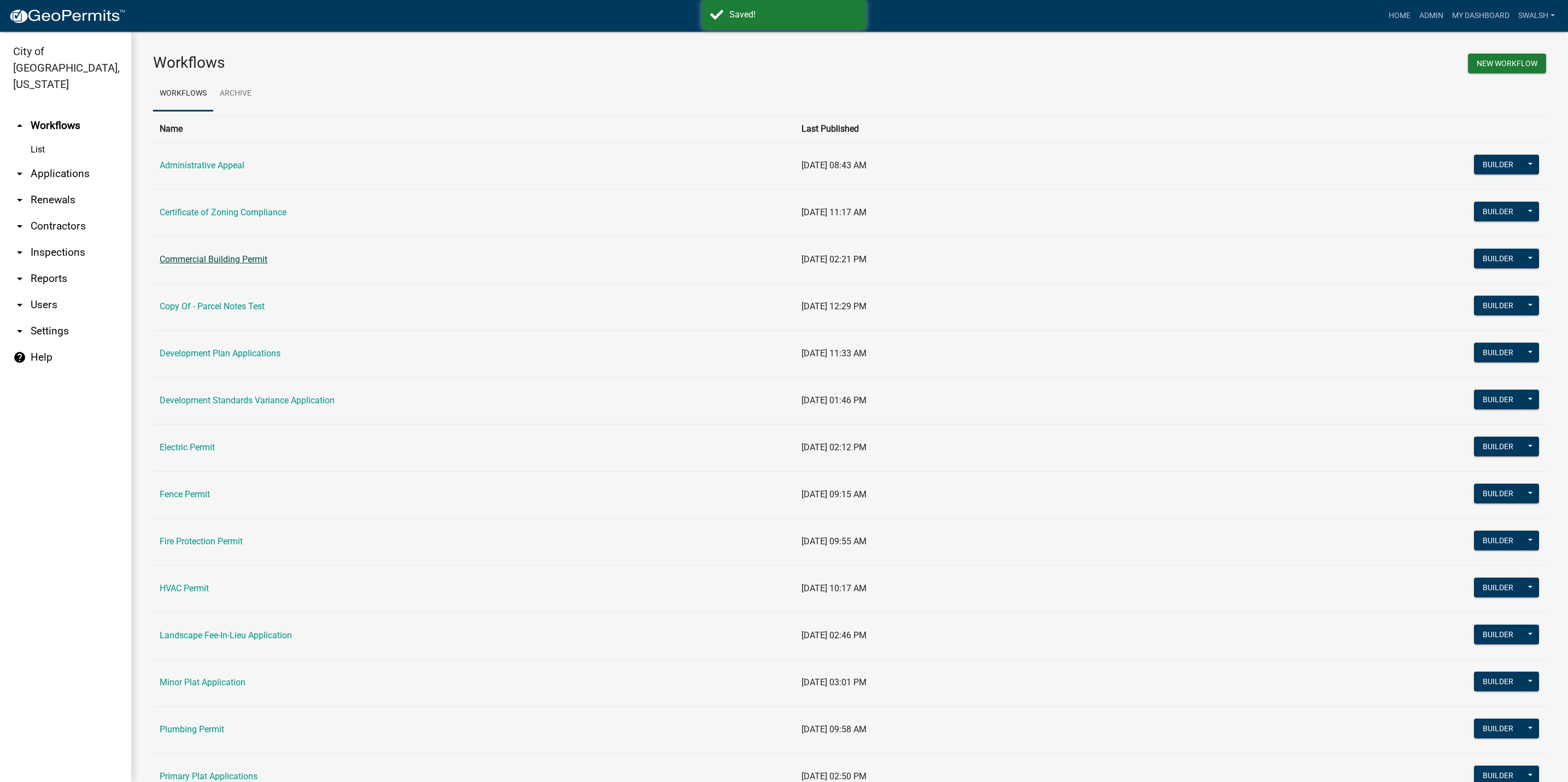
click at [223, 260] on link "Commercial Building Permit" at bounding box center [213, 259] width 108 height 10
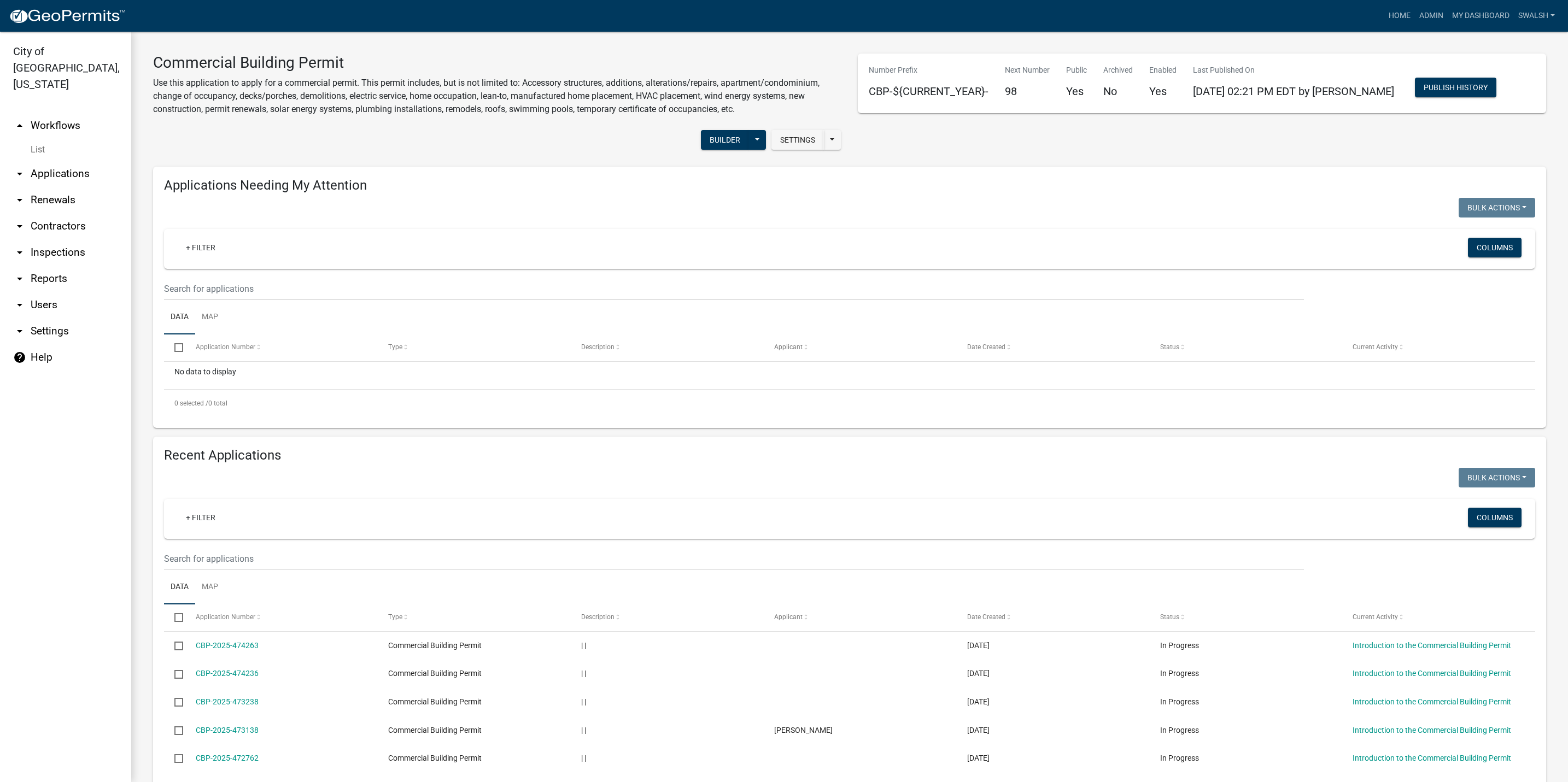
click at [41, 113] on link "arrow_drop_up Workflows" at bounding box center [66, 125] width 131 height 26
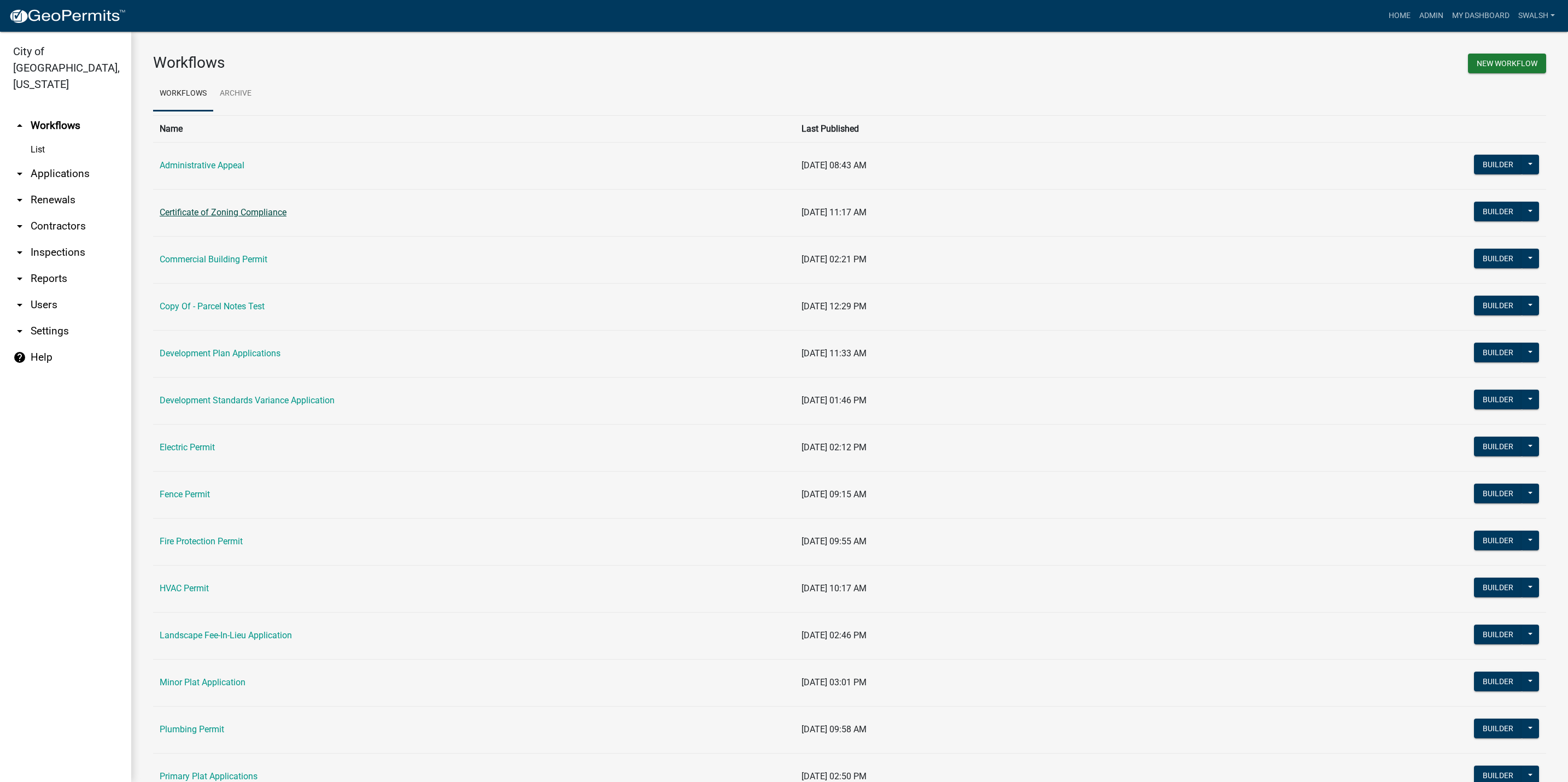
click at [262, 214] on link "Certificate of Zoning Compliance" at bounding box center [223, 212] width 127 height 10
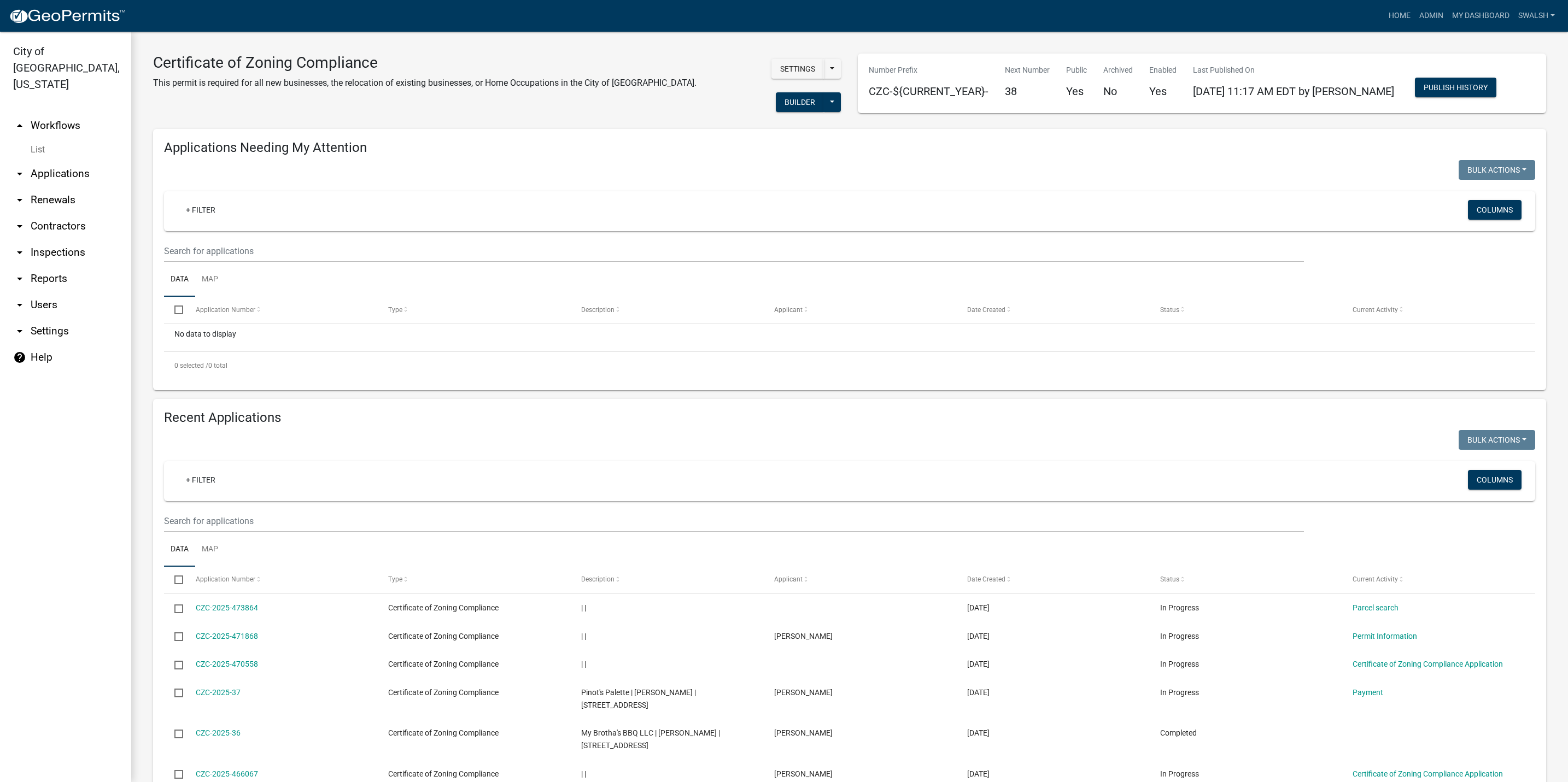
click at [79, 113] on link "arrow_drop_up Workflows" at bounding box center [66, 125] width 131 height 26
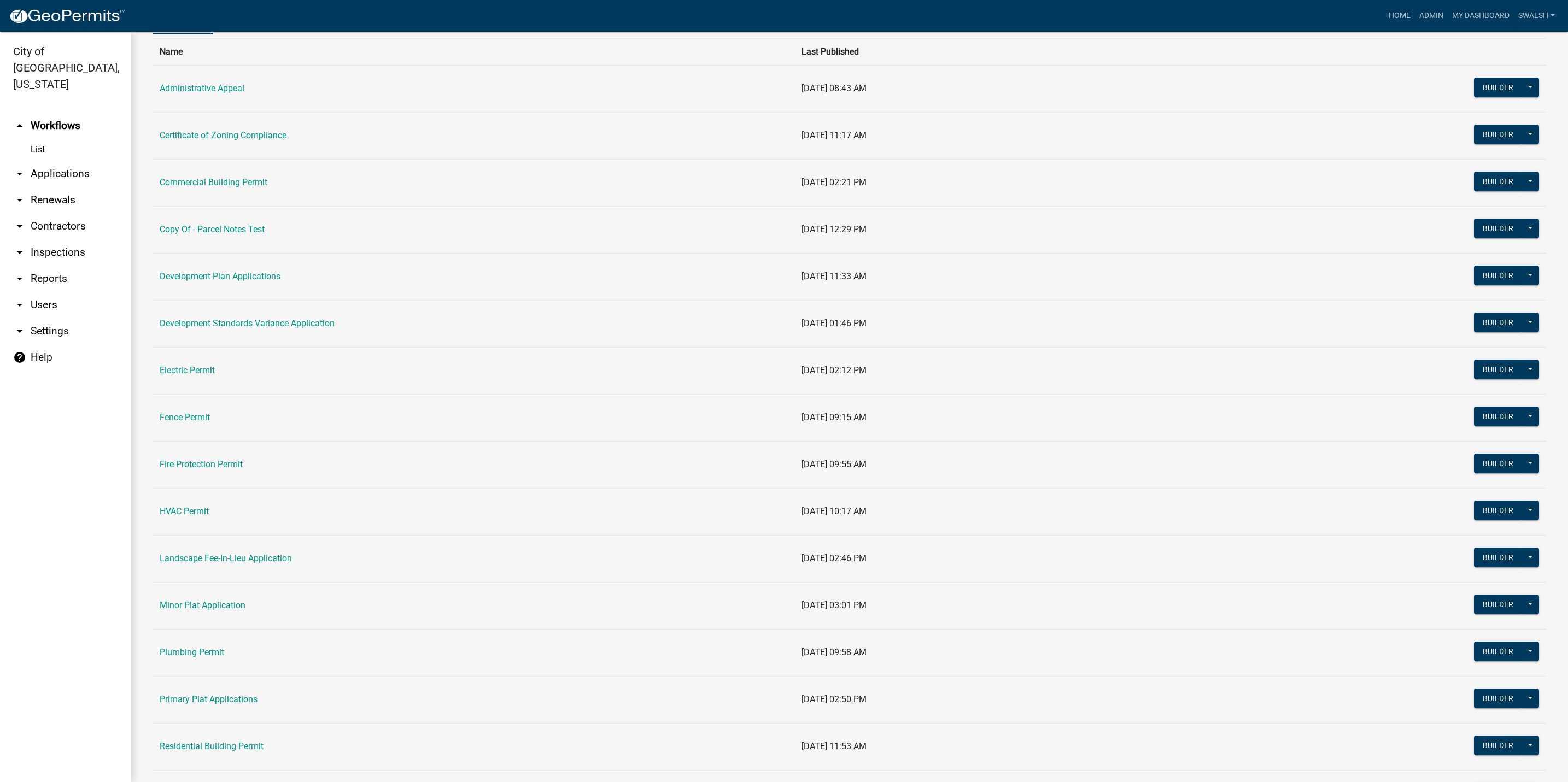
scroll to position [164, 0]
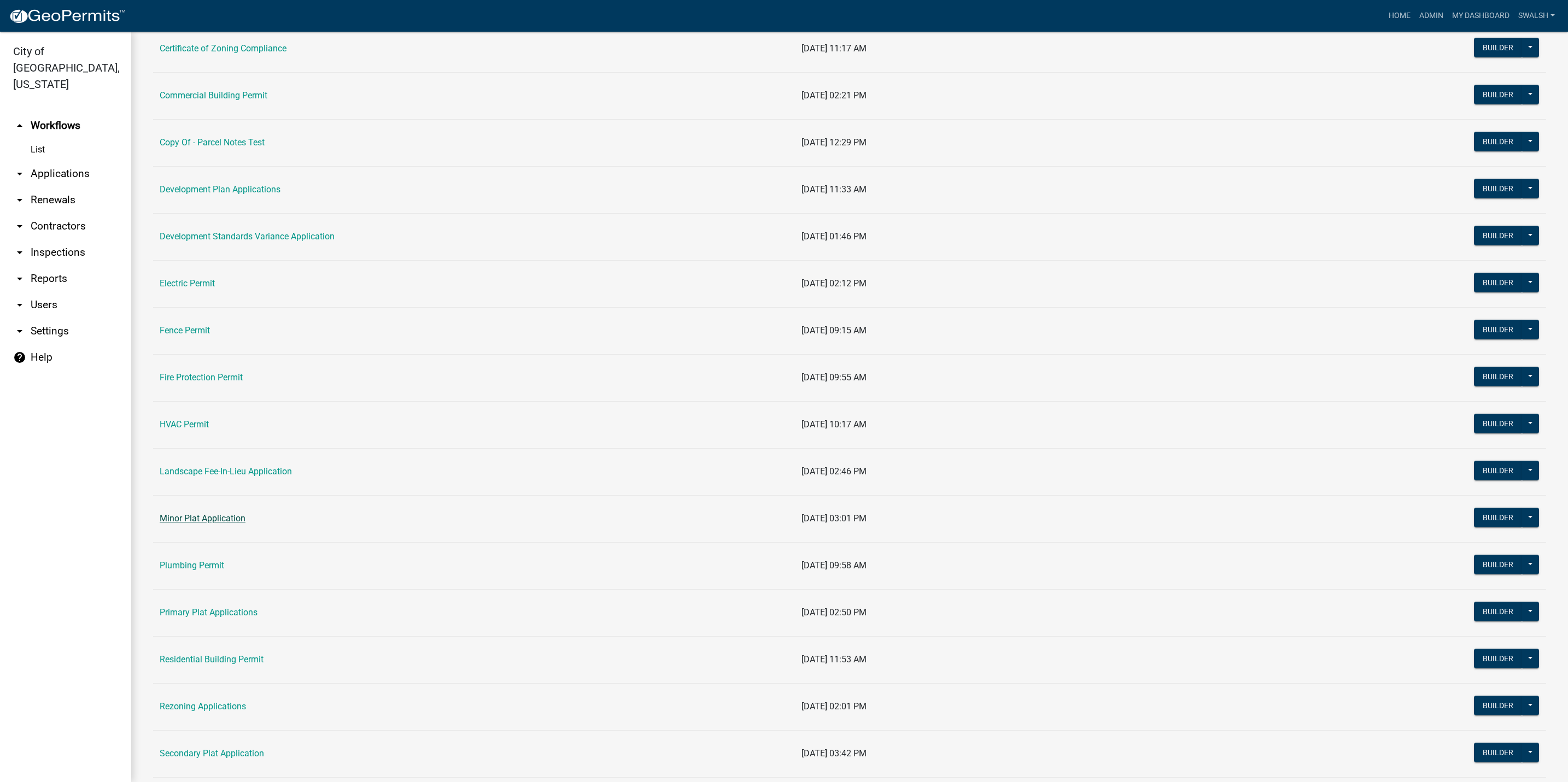
click at [207, 518] on link "Minor Plat Application" at bounding box center [202, 518] width 86 height 10
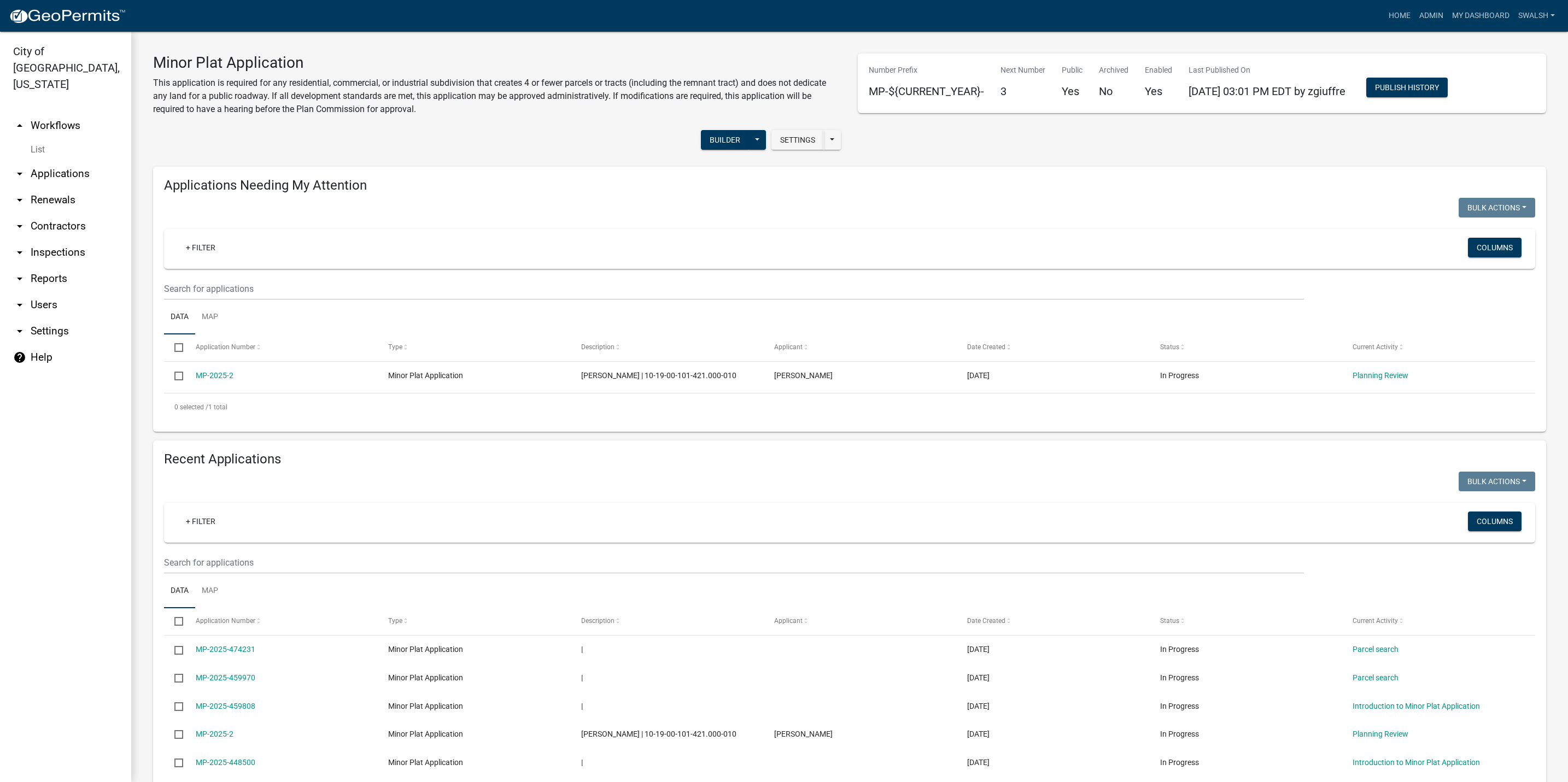
click at [43, 113] on link "arrow_drop_up Workflows" at bounding box center [66, 125] width 131 height 26
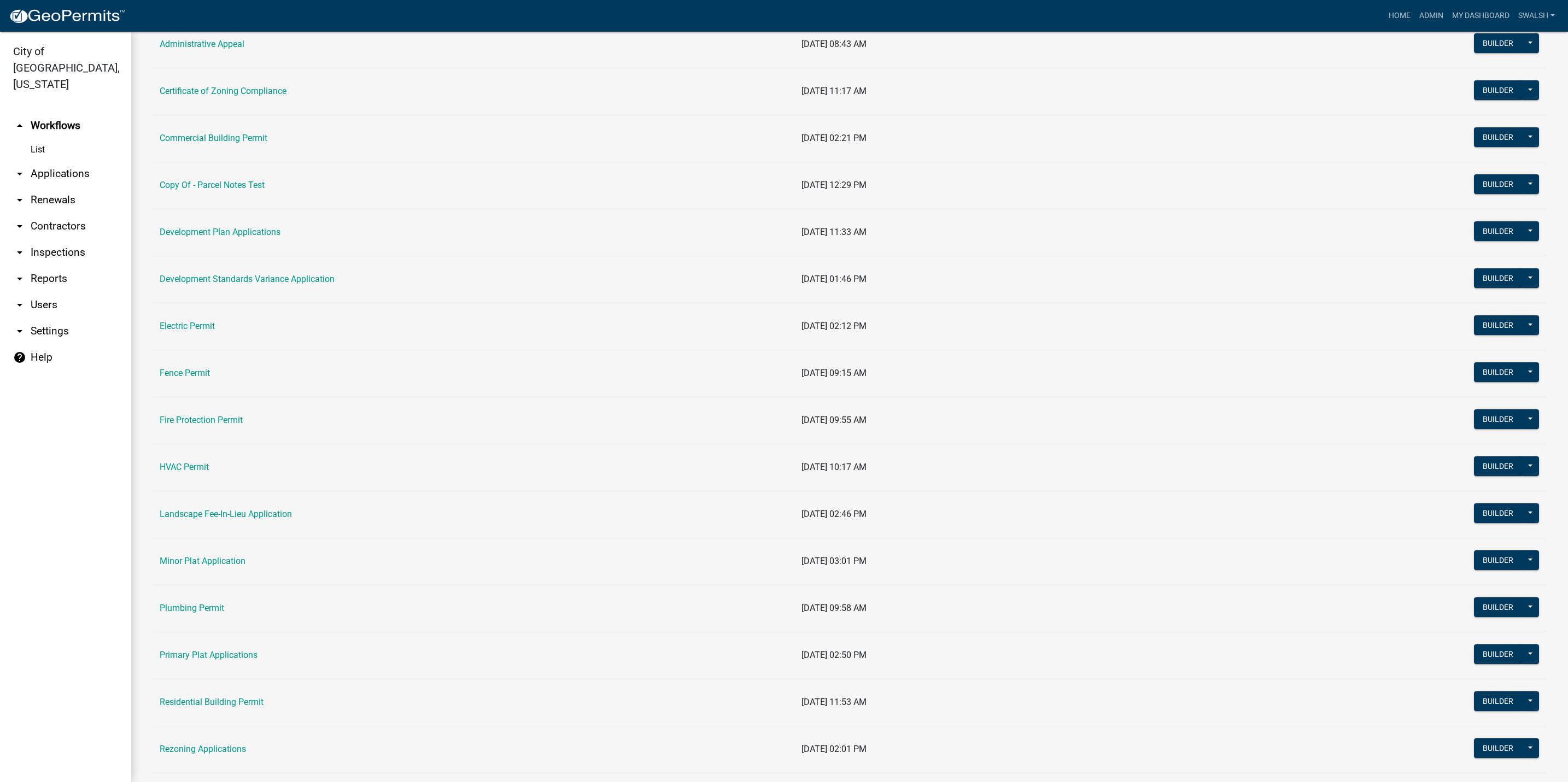
scroll to position [246, 0]
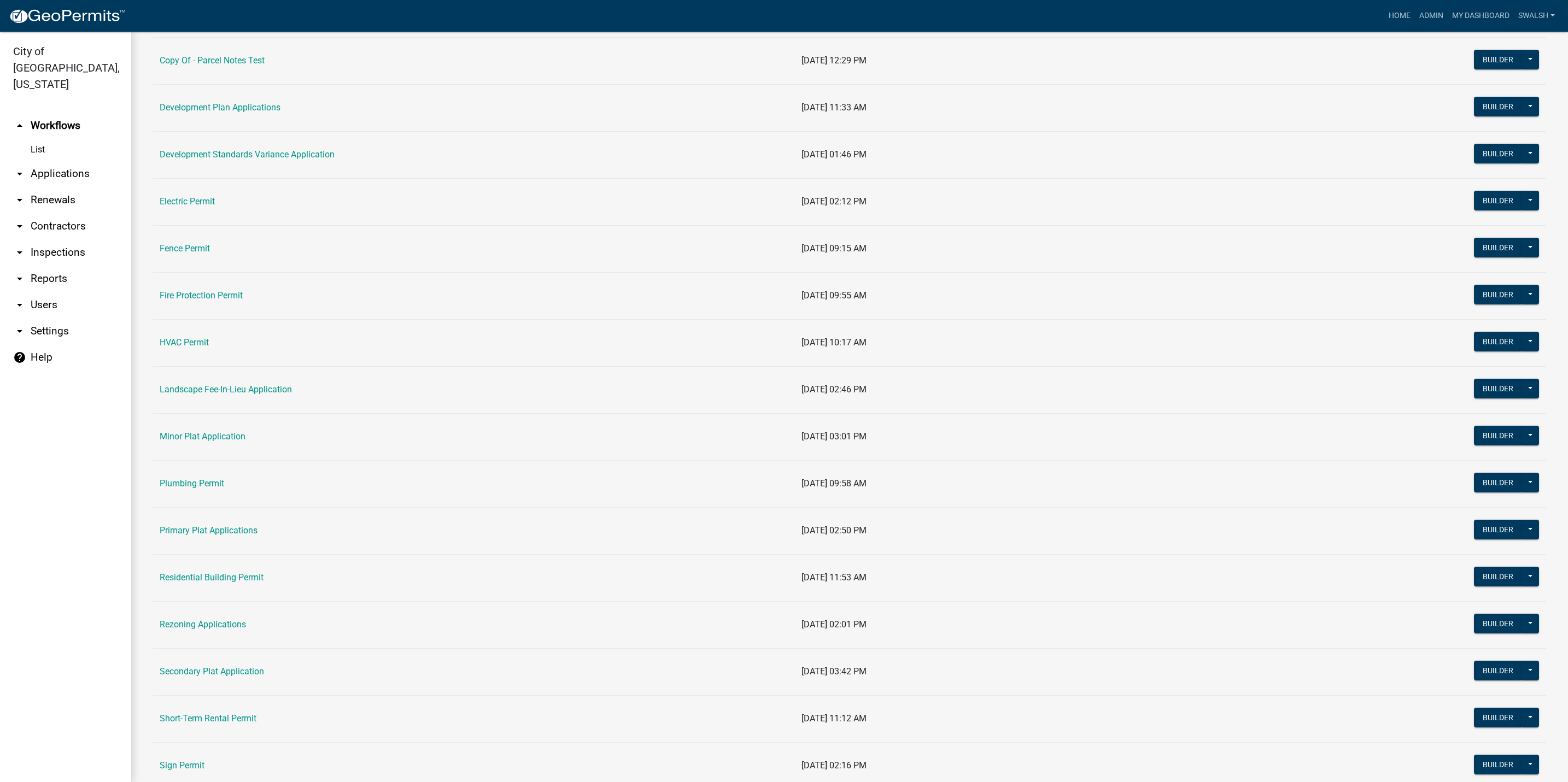
click at [225, 590] on td "Residential Building Permit" at bounding box center [474, 578] width 642 height 47
click at [222, 576] on link "Residential Building Permit" at bounding box center [211, 577] width 104 height 10
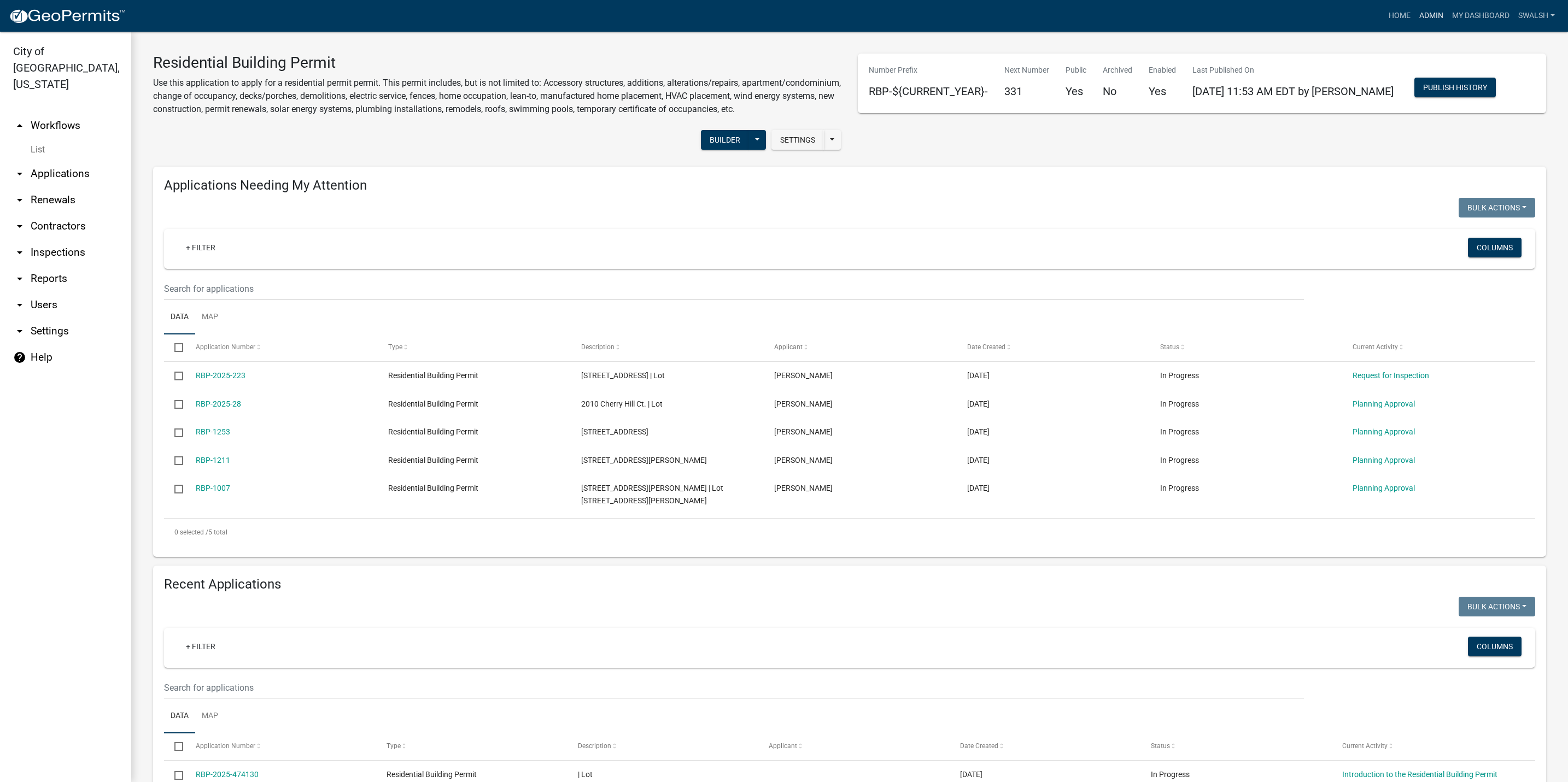
click at [1435, 18] on link "Admin" at bounding box center [1432, 16] width 33 height 21
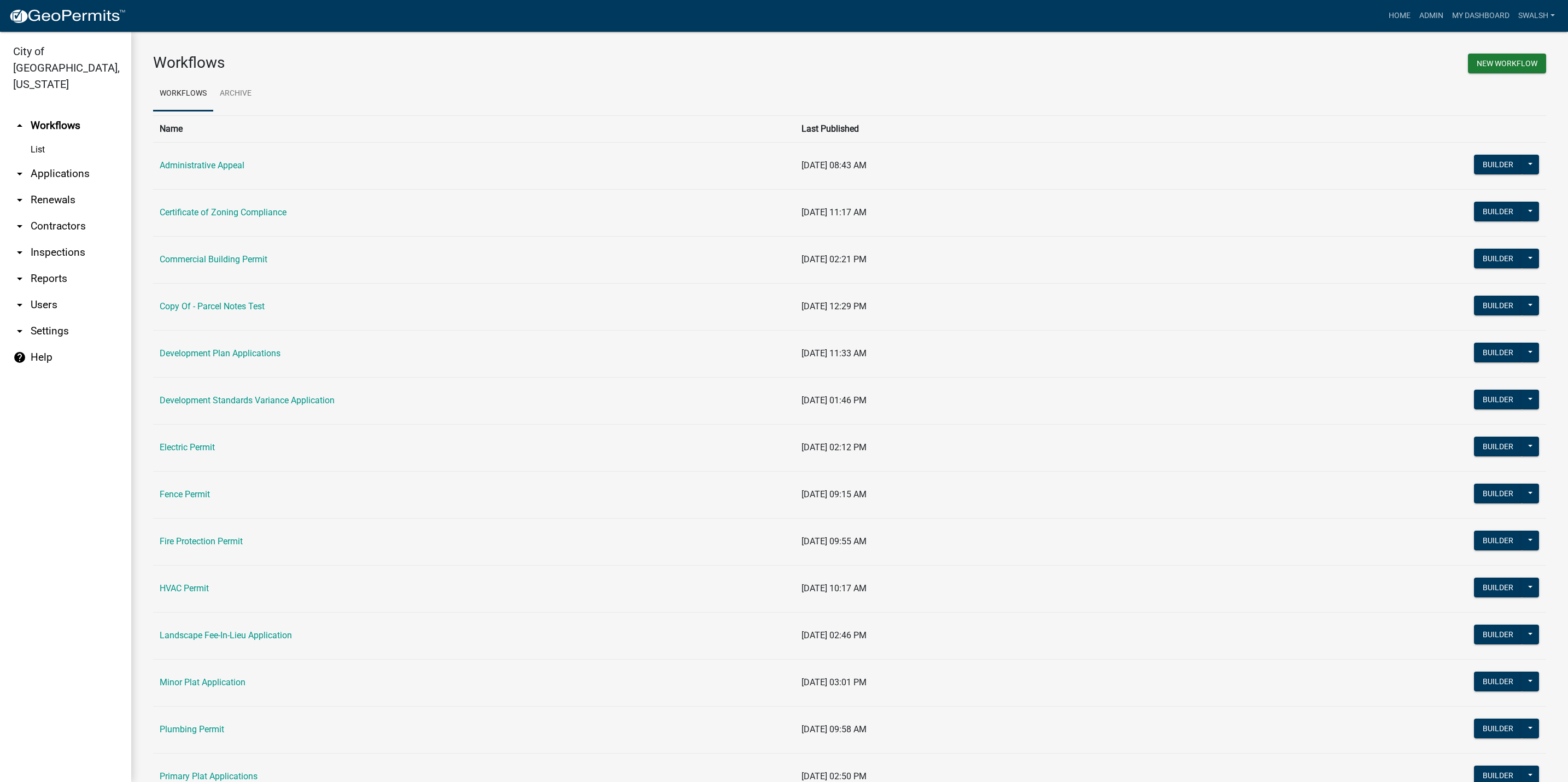
click at [41, 161] on link "arrow_drop_down Applications" at bounding box center [66, 173] width 131 height 26
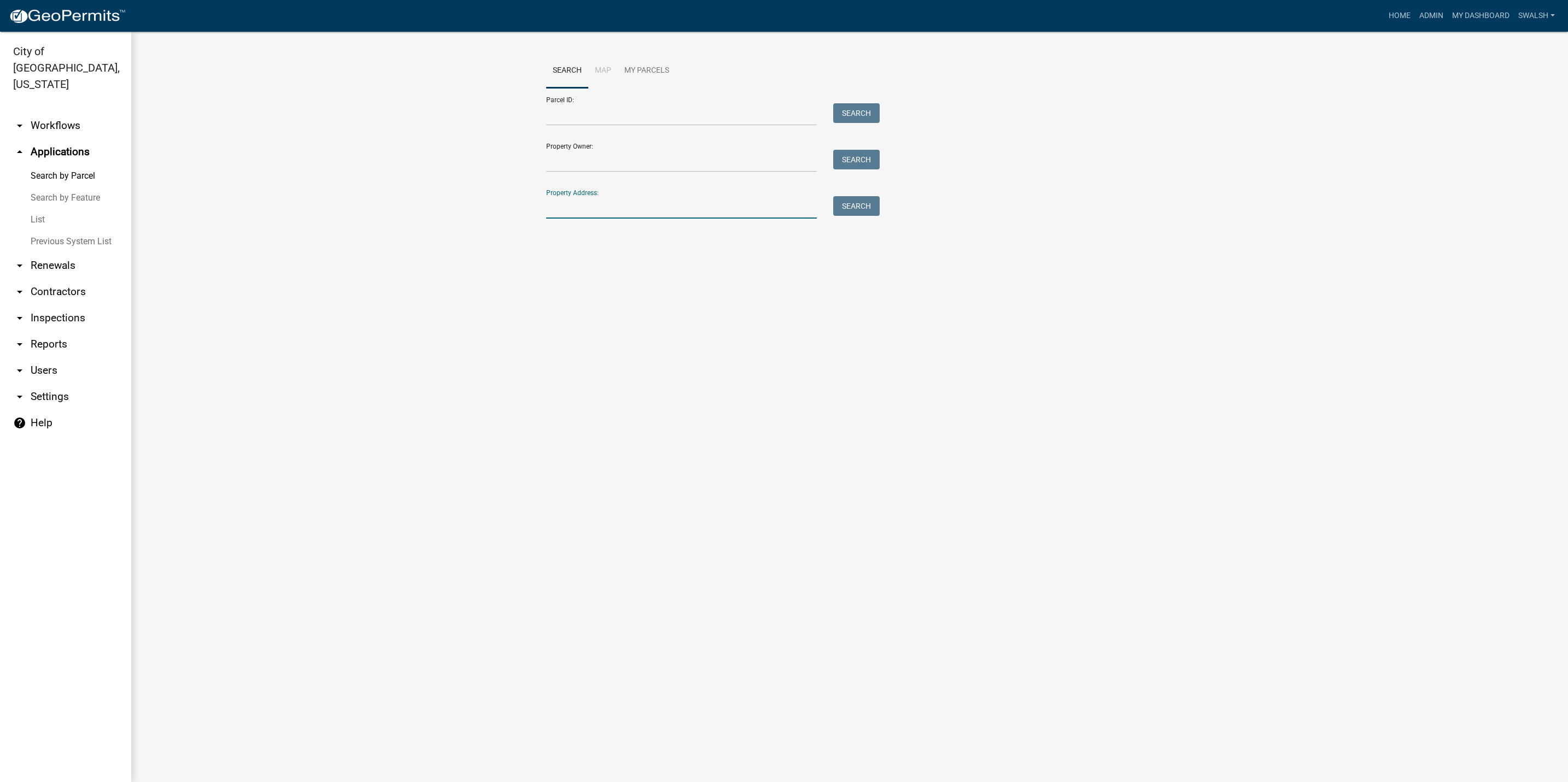
click at [584, 209] on input "Property Address:" at bounding box center [681, 207] width 271 height 23
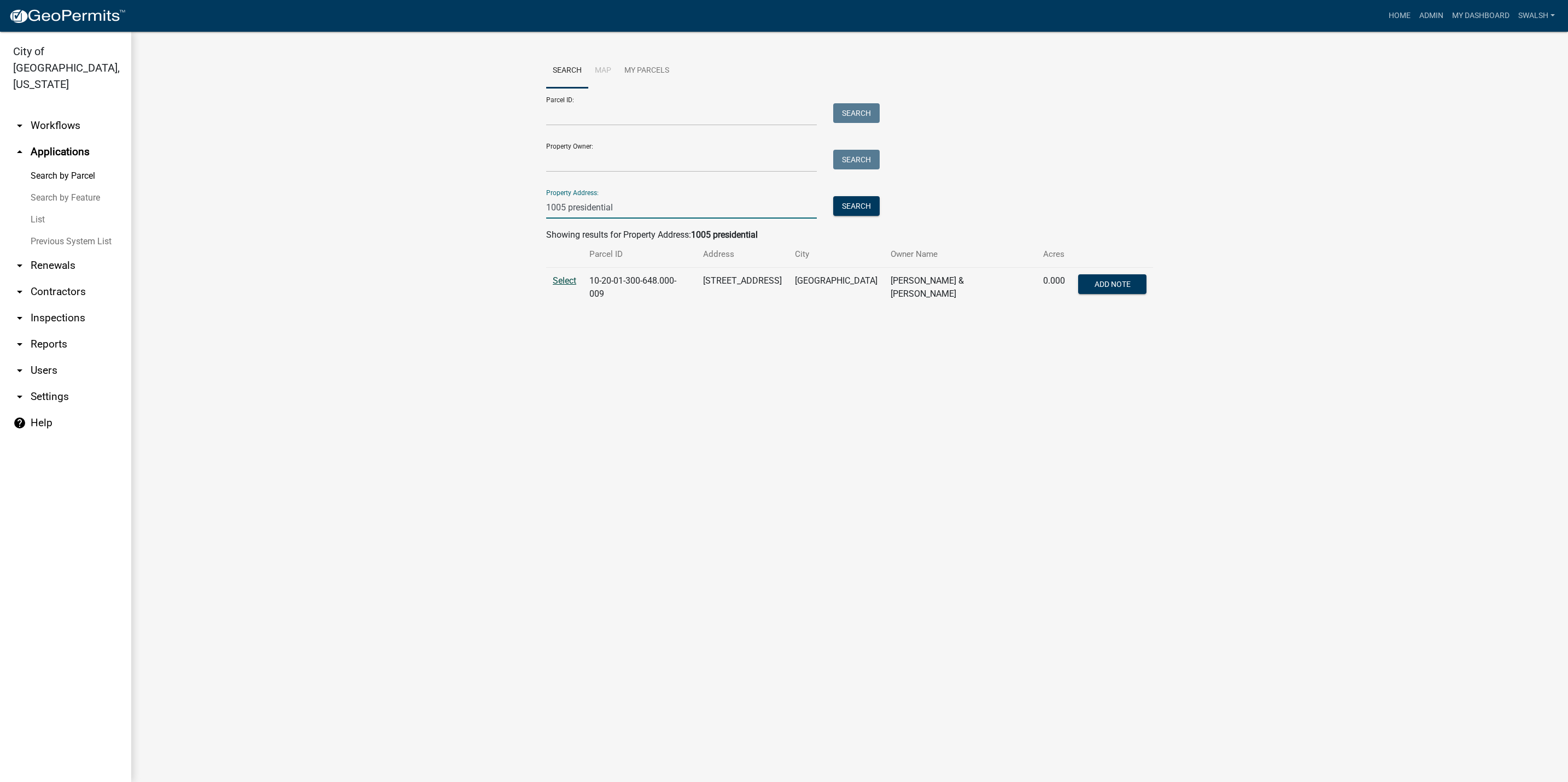
type input "1005 presidential"
click at [556, 282] on span "Select" at bounding box center [564, 281] width 24 height 10
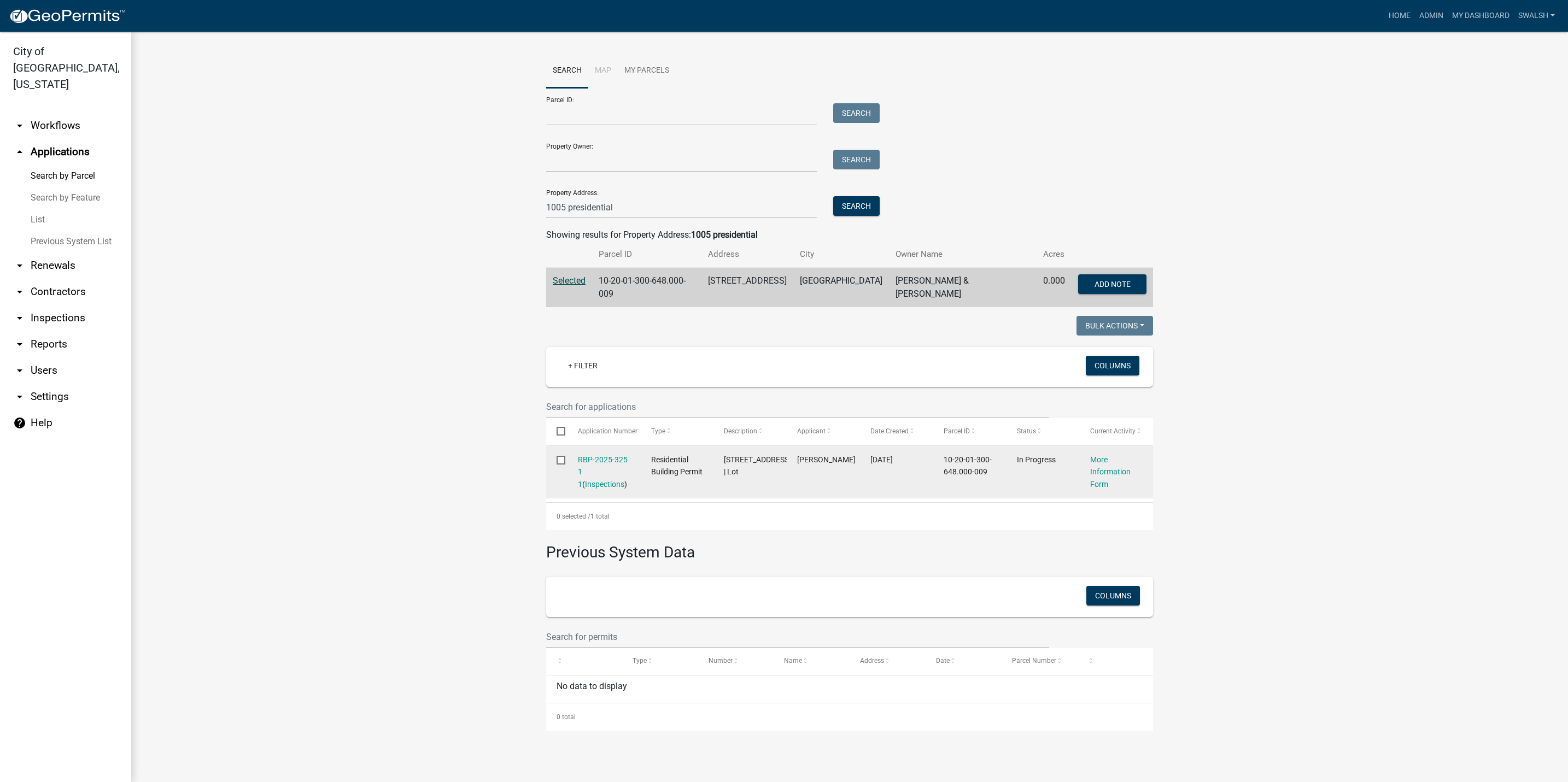
click at [1097, 466] on div "More Information Form" at bounding box center [1116, 472] width 52 height 37
click at [1094, 480] on link "More Information Form" at bounding box center [1110, 472] width 40 height 34
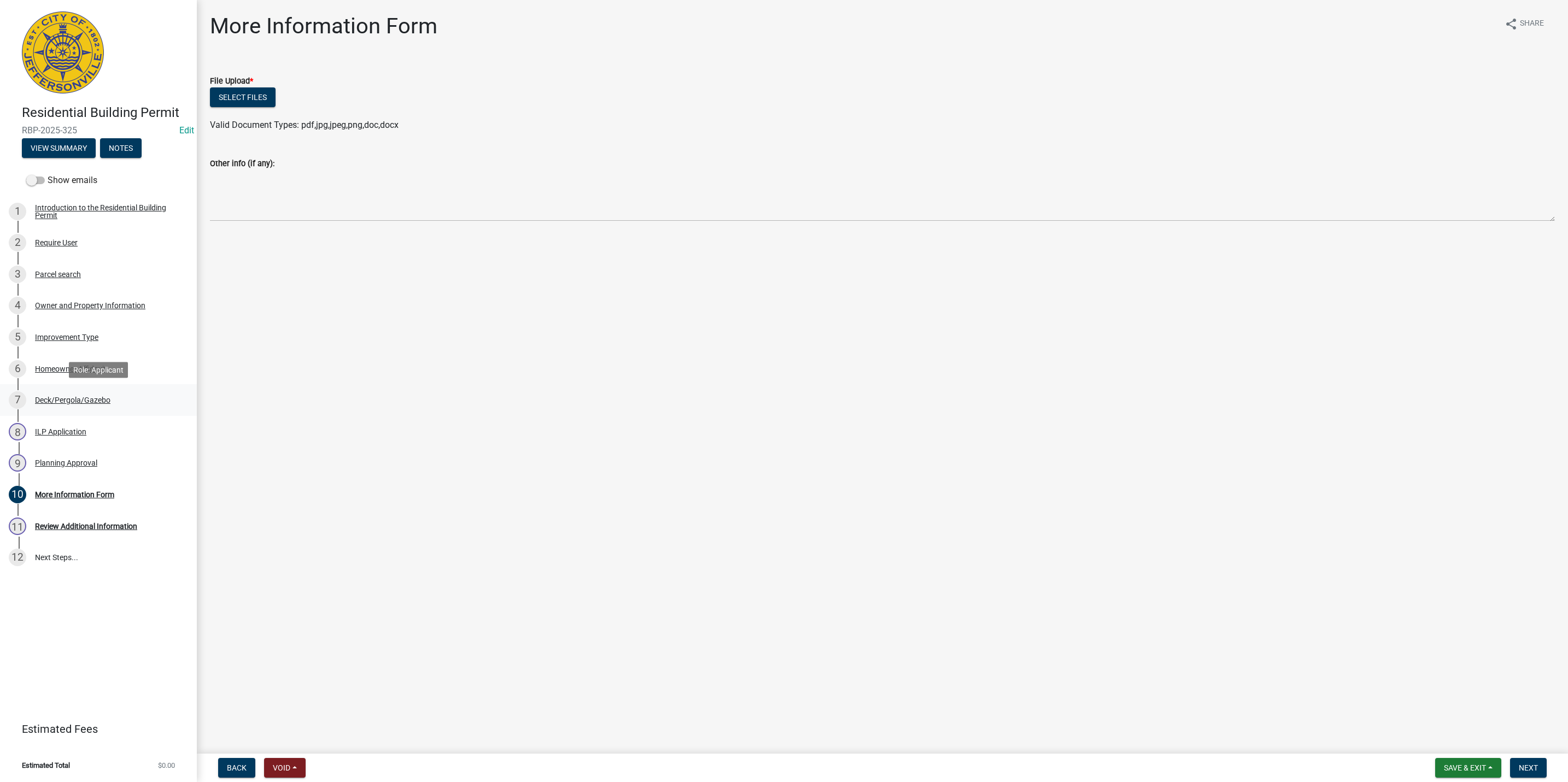
click at [71, 402] on div "Deck/Pergola/Gazebo" at bounding box center [72, 400] width 75 height 8
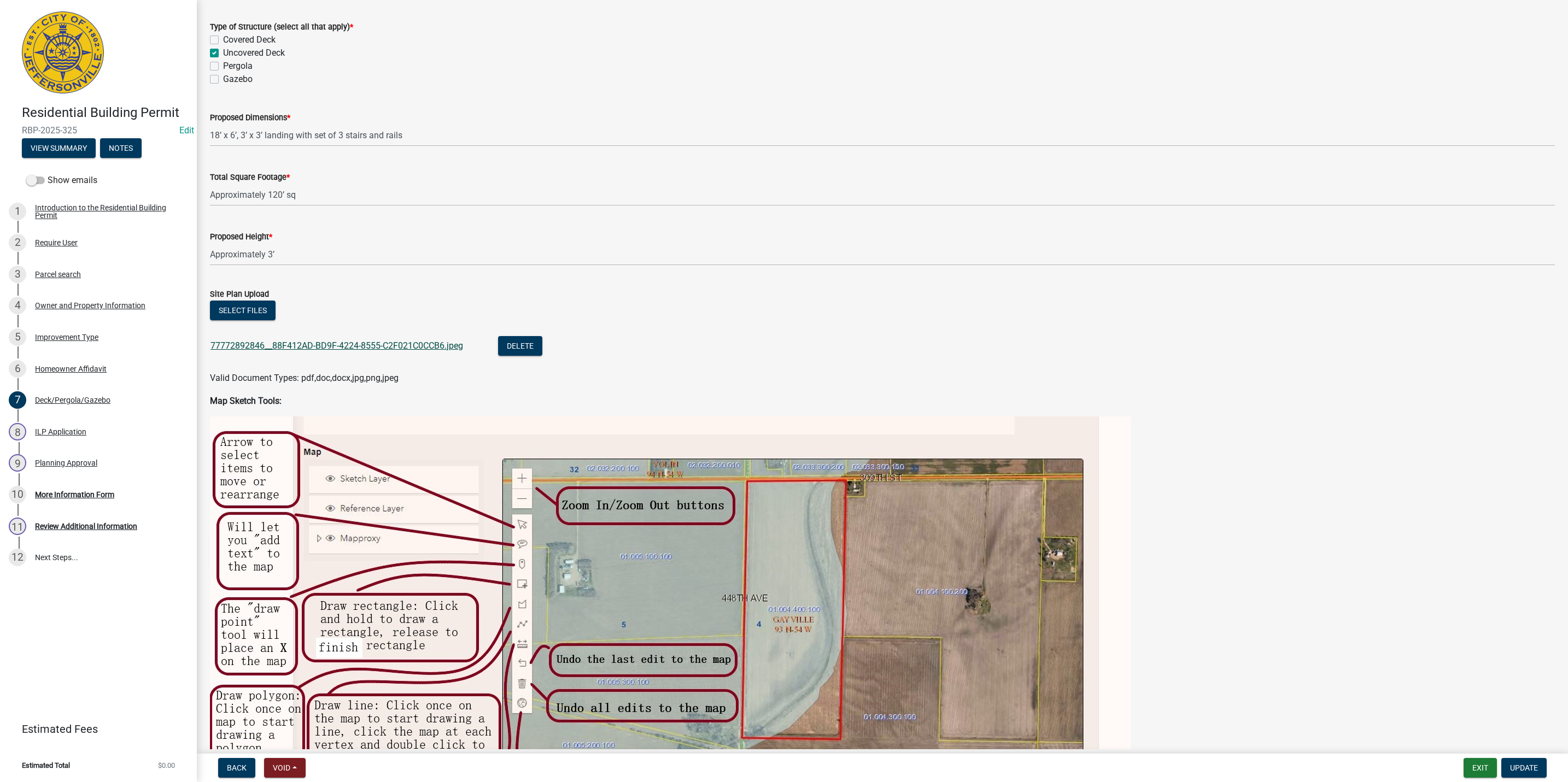
scroll to position [82, 0]
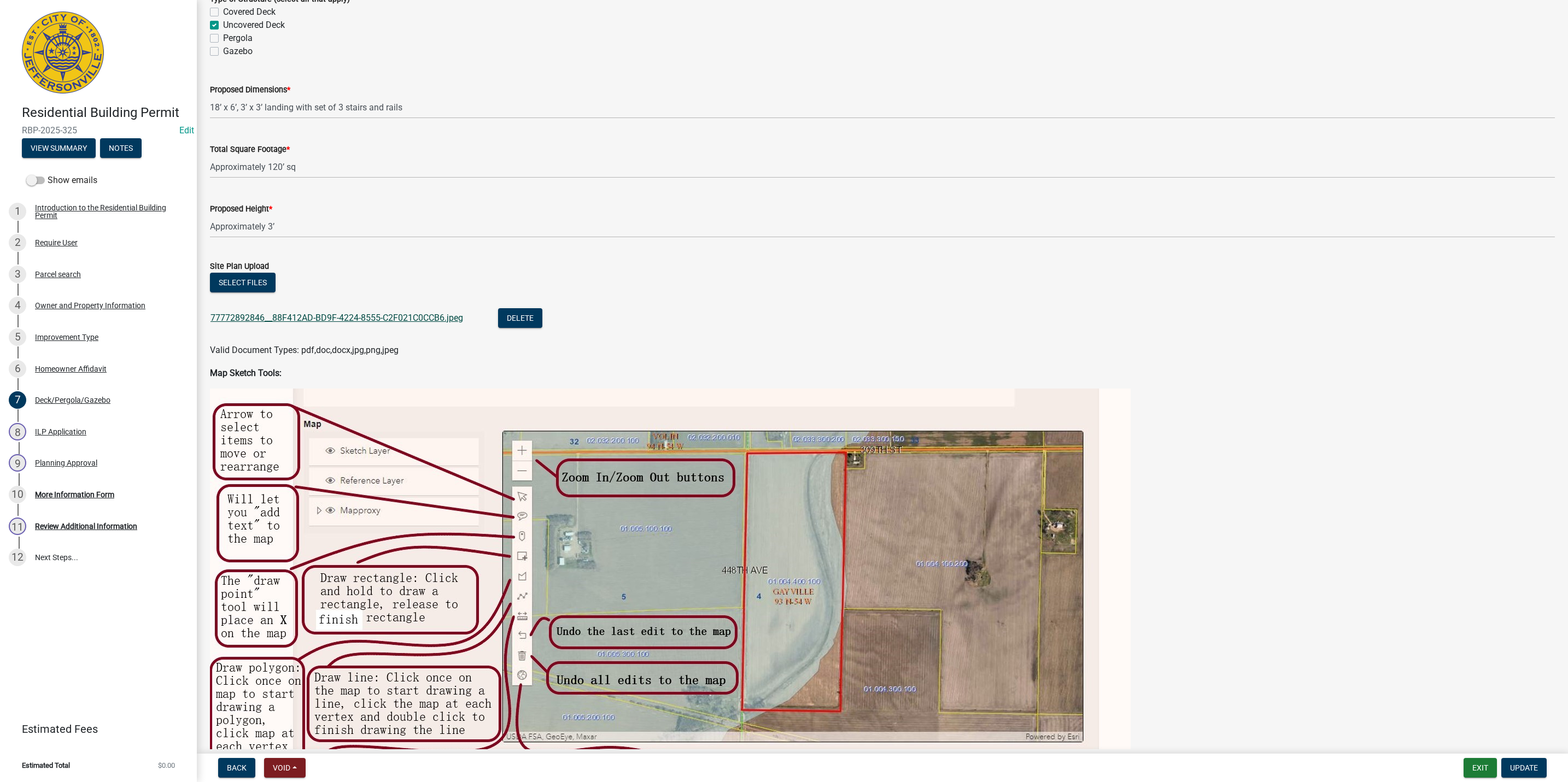
click at [389, 315] on link "77772892846__88F412AD-BD9F-4224-8555-C2F021C0CCB6.jpeg" at bounding box center [337, 318] width 253 height 10
click at [43, 468] on div "9 Planning Approval" at bounding box center [94, 463] width 170 height 18
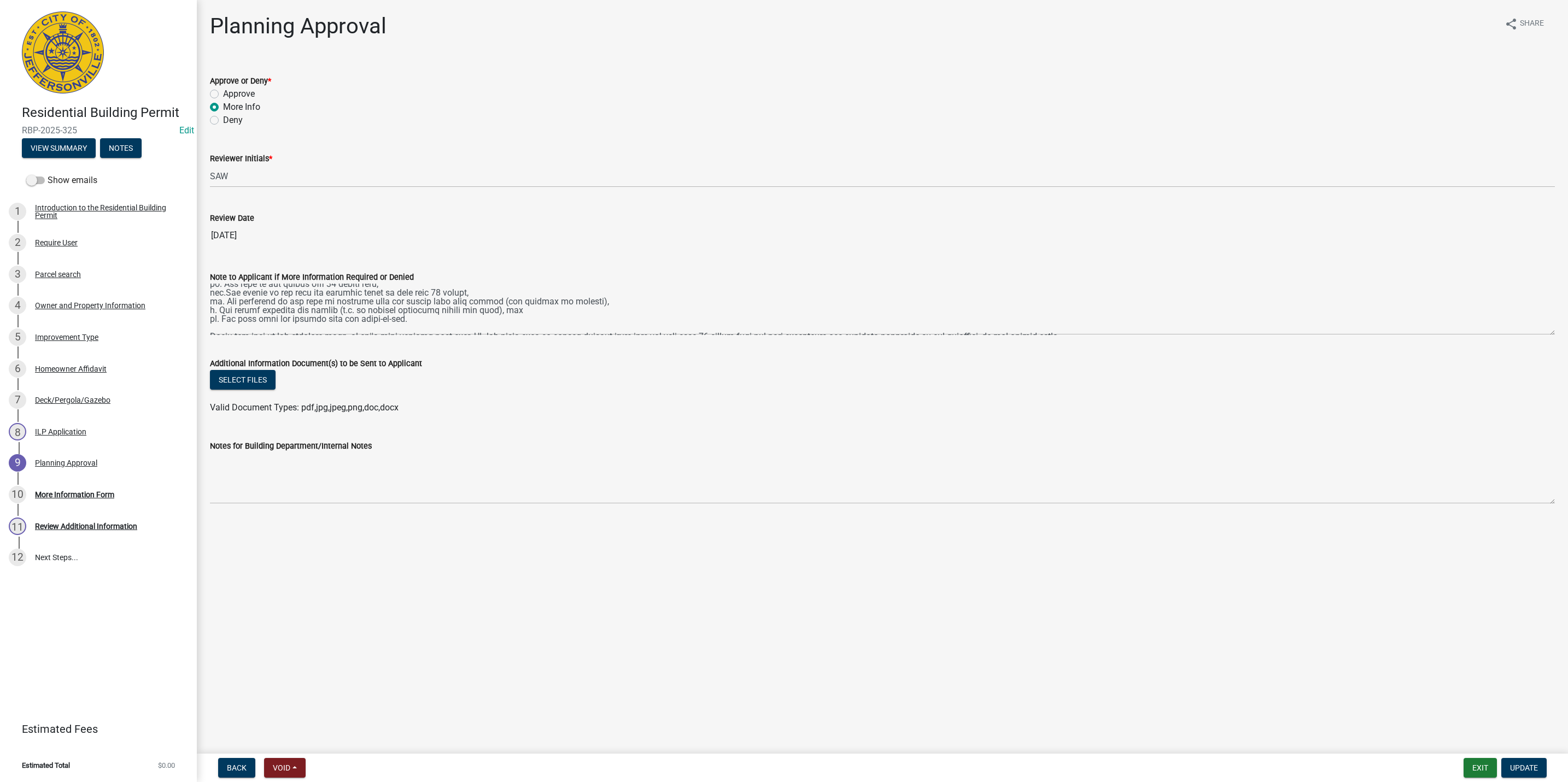
scroll to position [79, 0]
